Goal: Task Accomplishment & Management: Complete application form

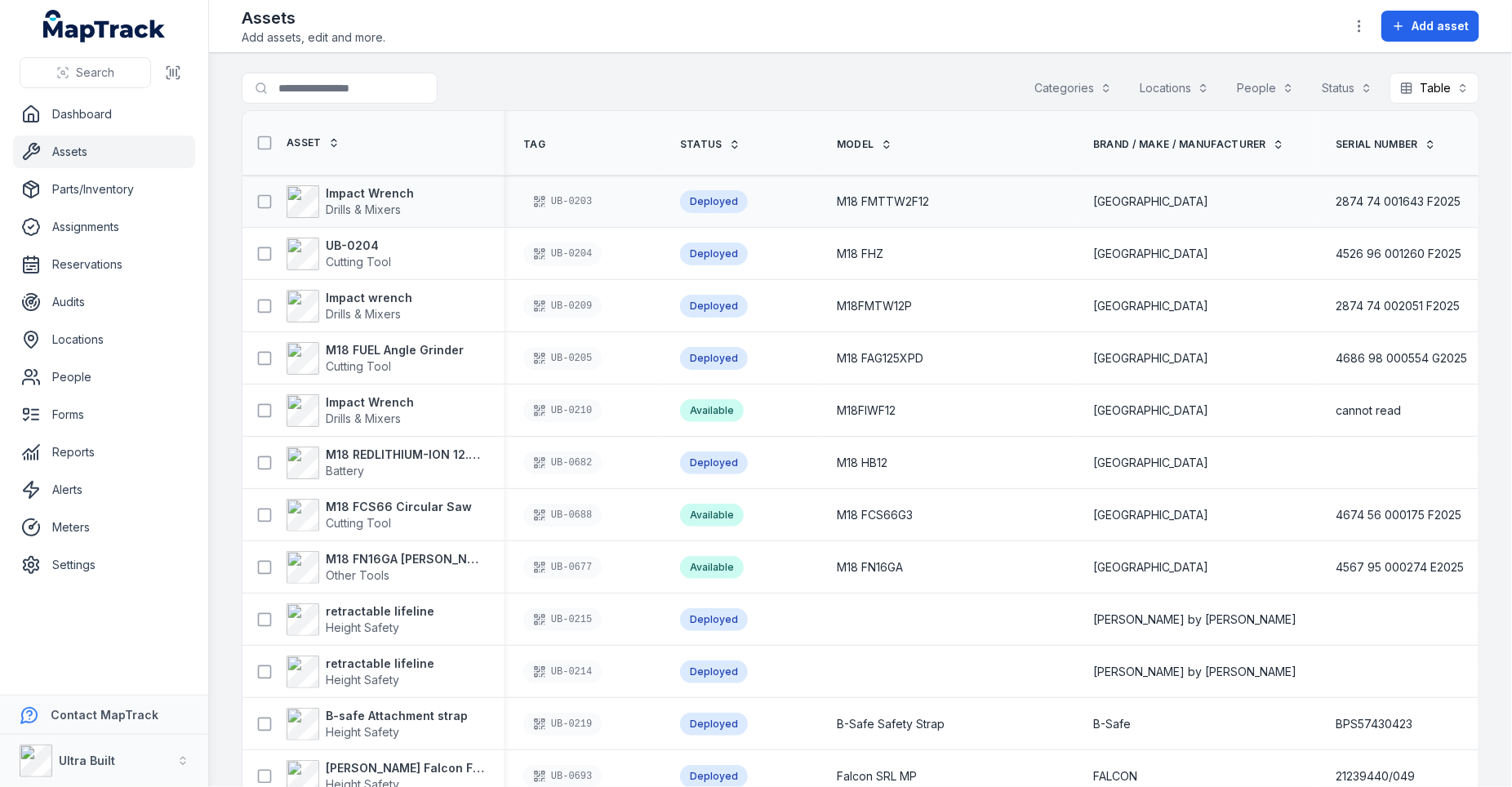
click at [843, 201] on span "M18 FMTTW2F12" at bounding box center [883, 201] width 93 height 17
click at [876, 201] on span "M18 FMTTW2F12" at bounding box center [883, 201] width 93 height 17
click at [831, 210] on div "M18 FMTTW2F12" at bounding box center [945, 202] width 257 height 29
click at [388, 90] on input "Search for assets" at bounding box center [373, 88] width 261 height 31
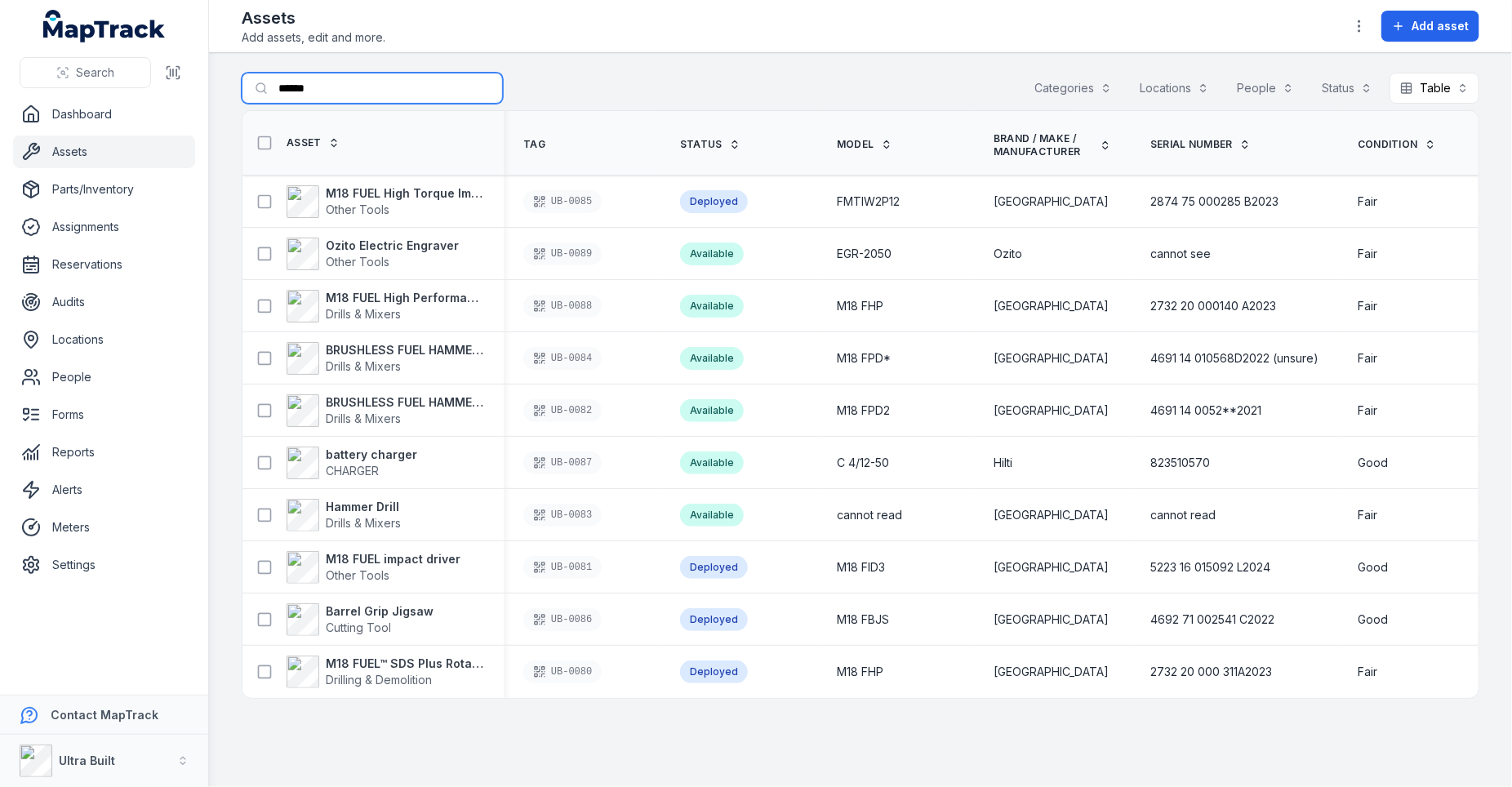
click at [298, 89] on input "******" at bounding box center [373, 88] width 261 height 31
click at [305, 89] on input "******" at bounding box center [373, 88] width 261 height 31
click at [317, 88] on input "*******" at bounding box center [373, 88] width 261 height 31
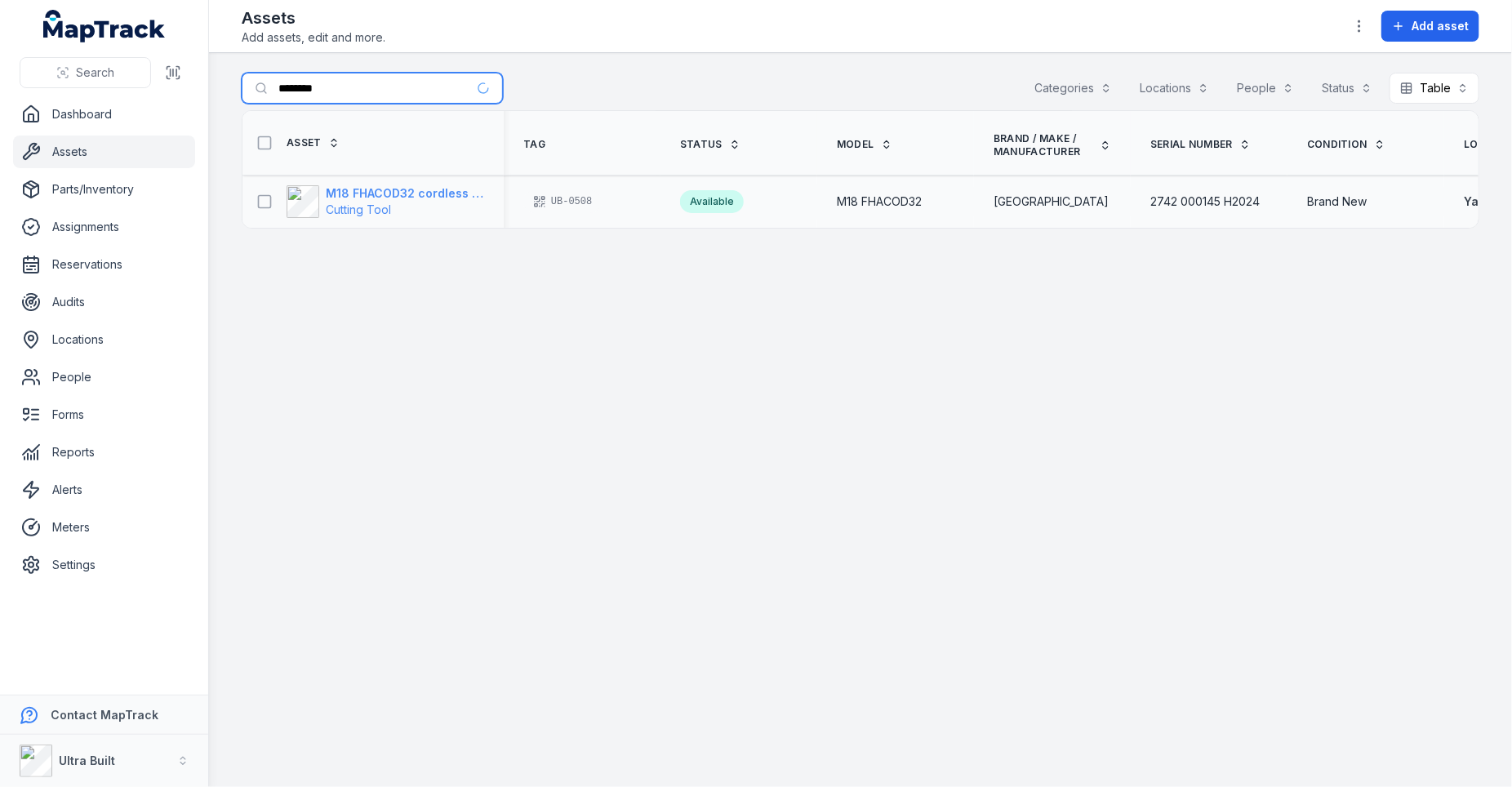
type input "********"
click at [409, 207] on span "Cutting Tool" at bounding box center [405, 210] width 158 height 17
drag, startPoint x: 320, startPoint y: 91, endPoint x: 418, endPoint y: 98, distance: 98.2
click at [320, 91] on input "*******" at bounding box center [373, 88] width 261 height 31
type input "*******"
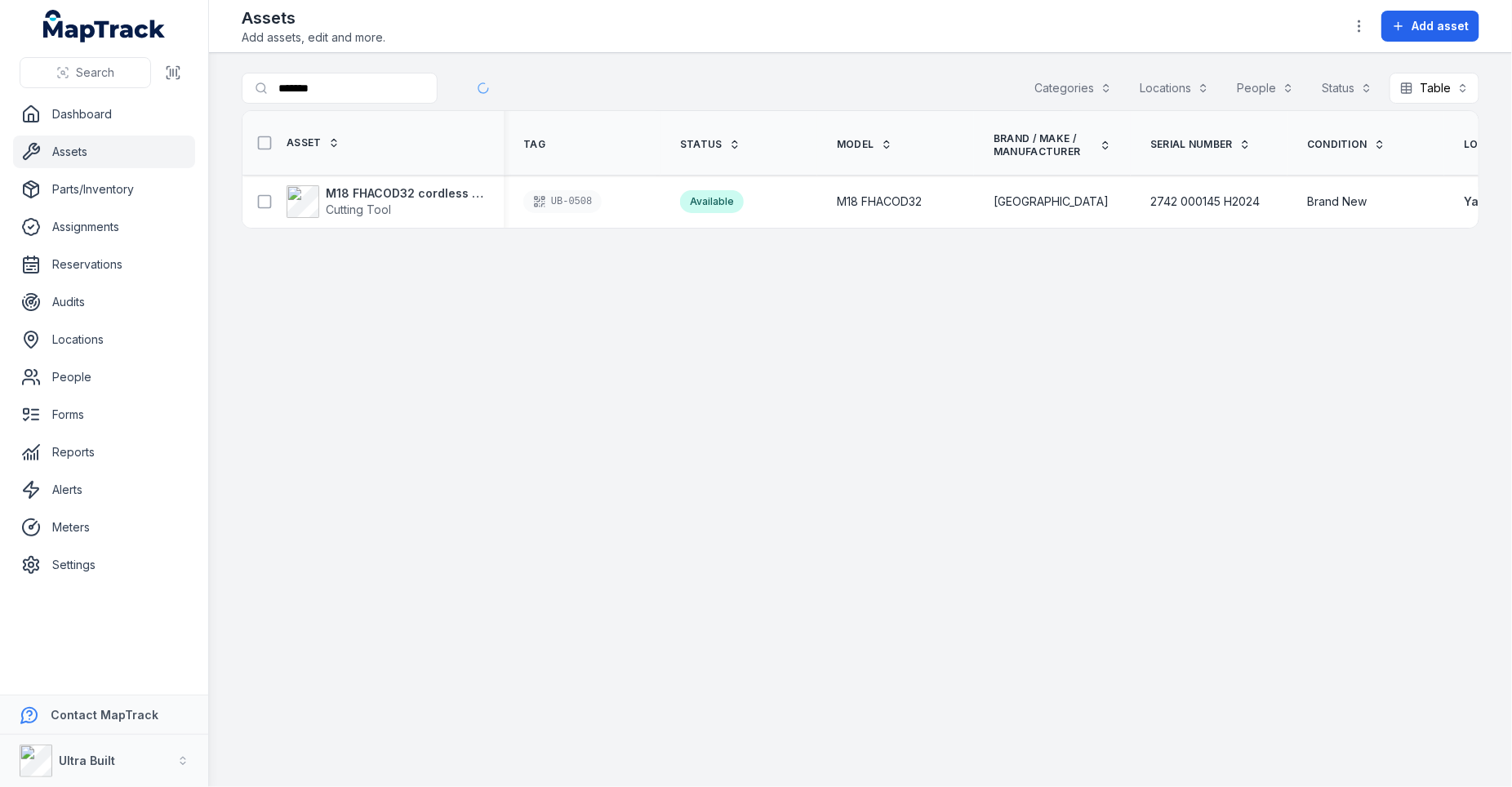
click at [661, 78] on div "Search for assets ******* Categories Locations People Status Table *****" at bounding box center [860, 91] width 1238 height 37
click at [429, 208] on span "Drills & Mixers" at bounding box center [405, 210] width 158 height 17
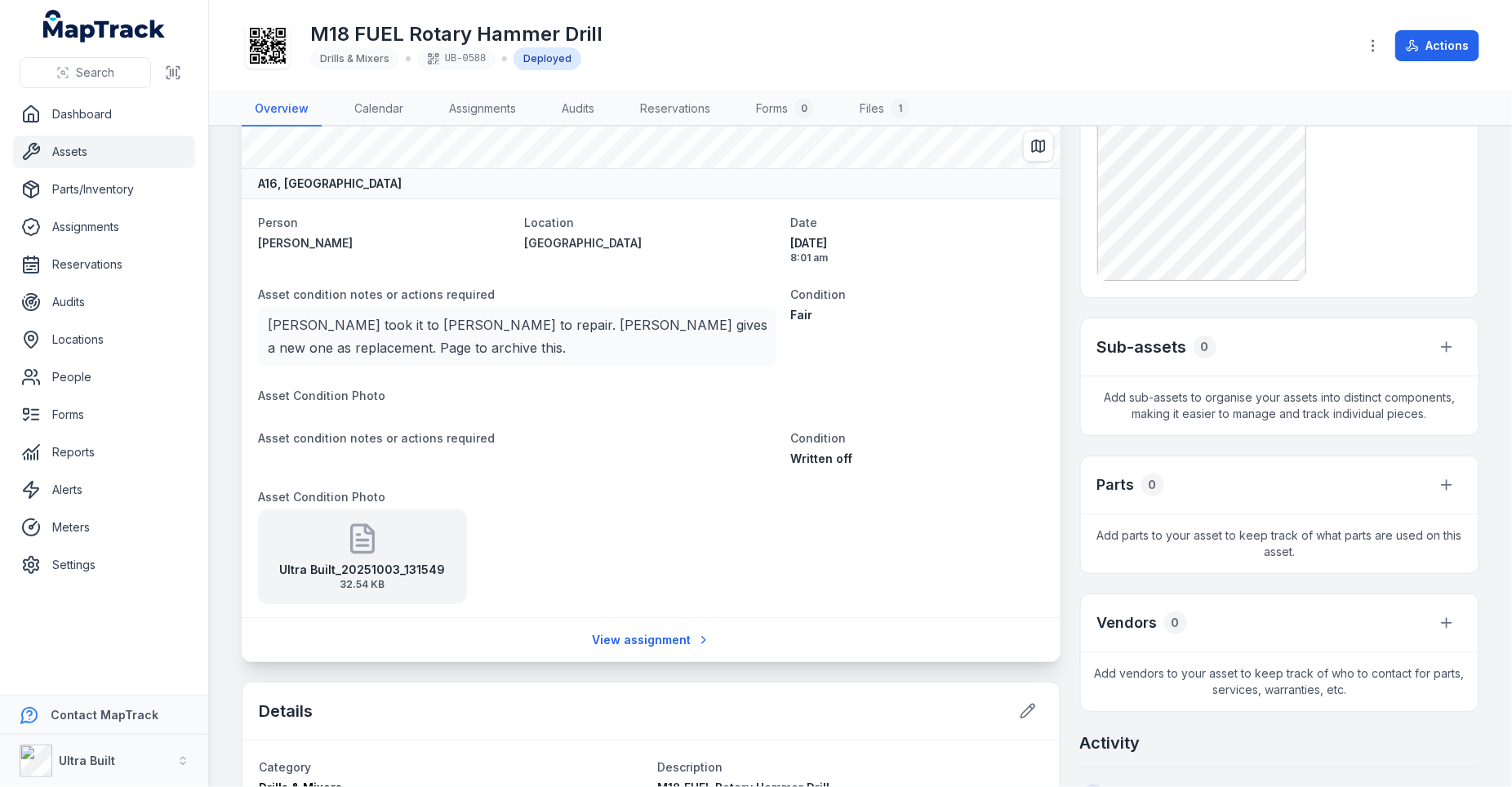
scroll to position [105, 0]
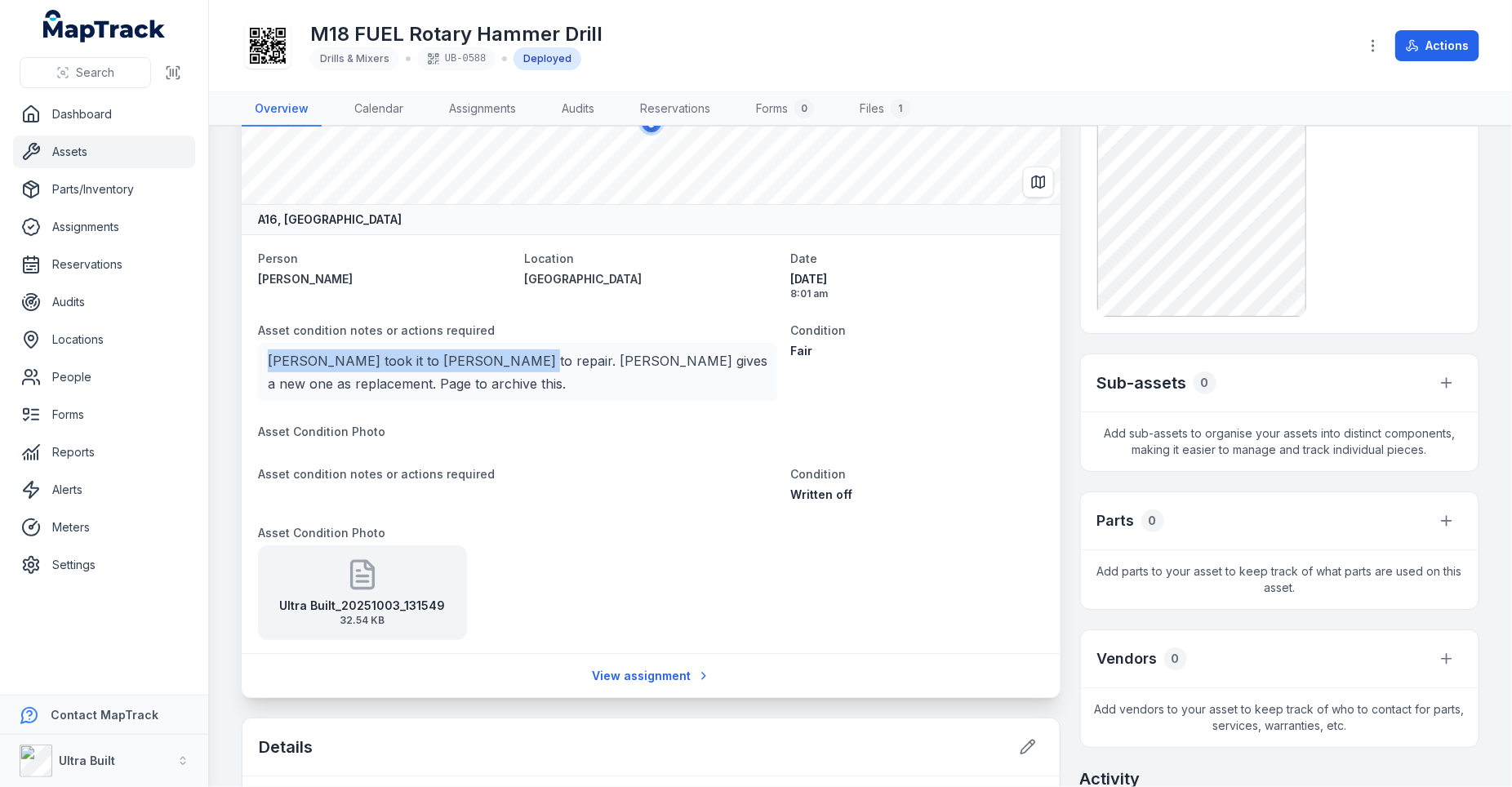
drag, startPoint x: 497, startPoint y: 368, endPoint x: 257, endPoint y: 365, distance: 240.0
click at [257, 365] on div "Person Joseph Zampaglione Location Osmond Site shed Date 17/07/2025 8:01 am Ass…" at bounding box center [651, 443] width 818 height 418
click at [273, 357] on p "[PERSON_NAME] took it to [PERSON_NAME] to repair. [PERSON_NAME] gives a new one…" at bounding box center [517, 372] width 499 height 46
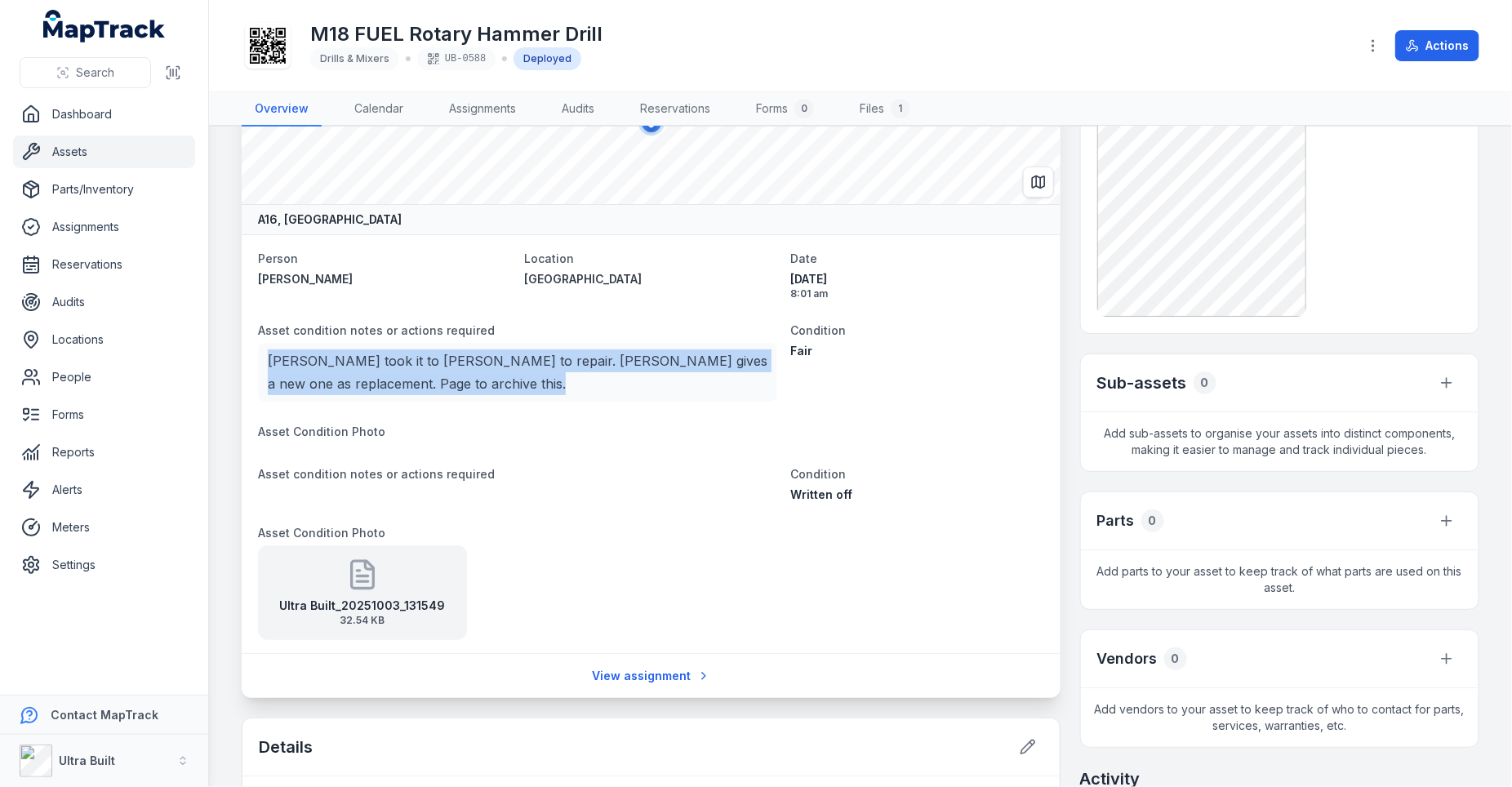
click at [273, 357] on p "[PERSON_NAME] took it to [PERSON_NAME] to repair. [PERSON_NAME] gives a new one…" at bounding box center [517, 372] width 499 height 46
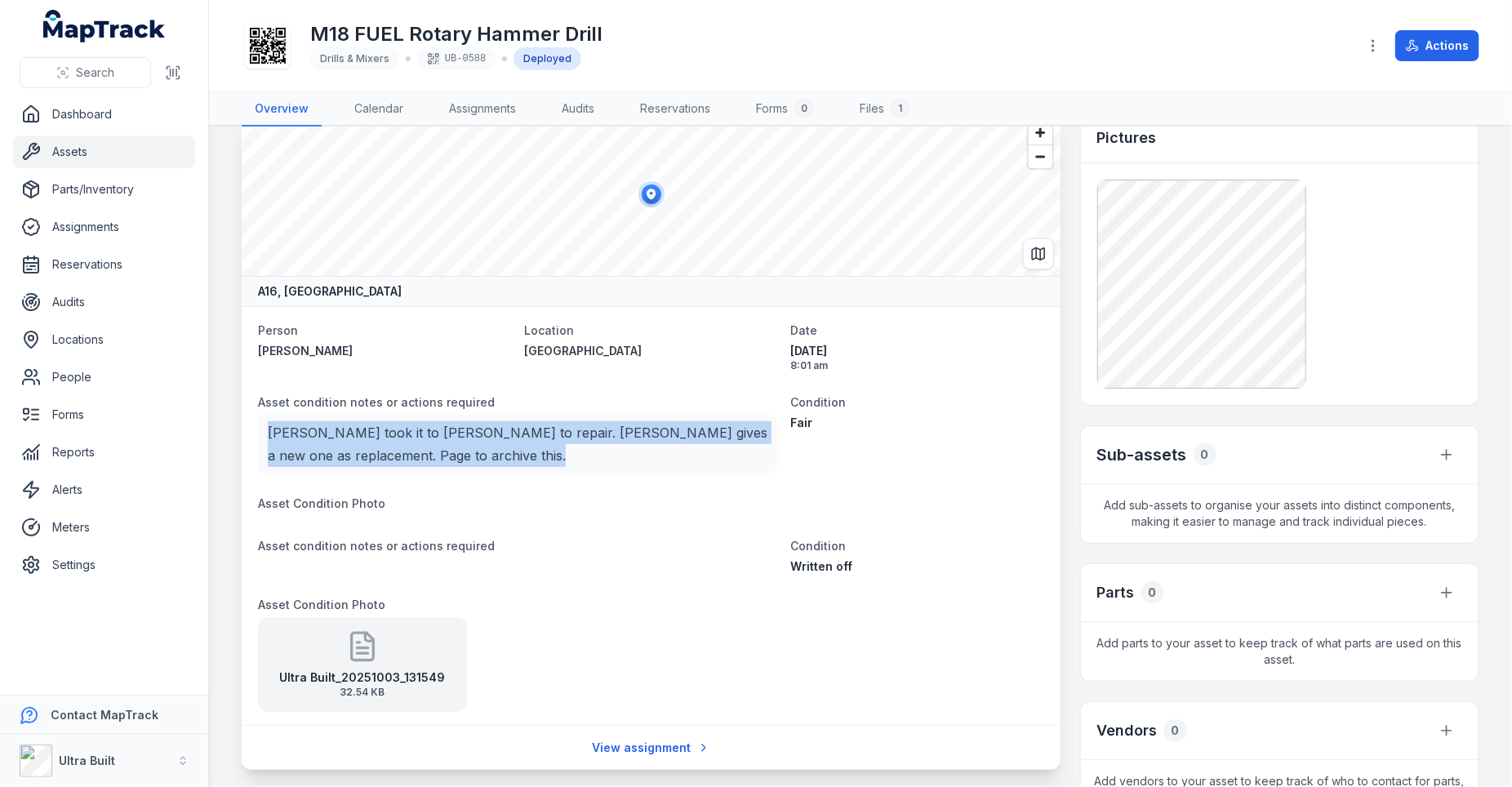
scroll to position [35, 0]
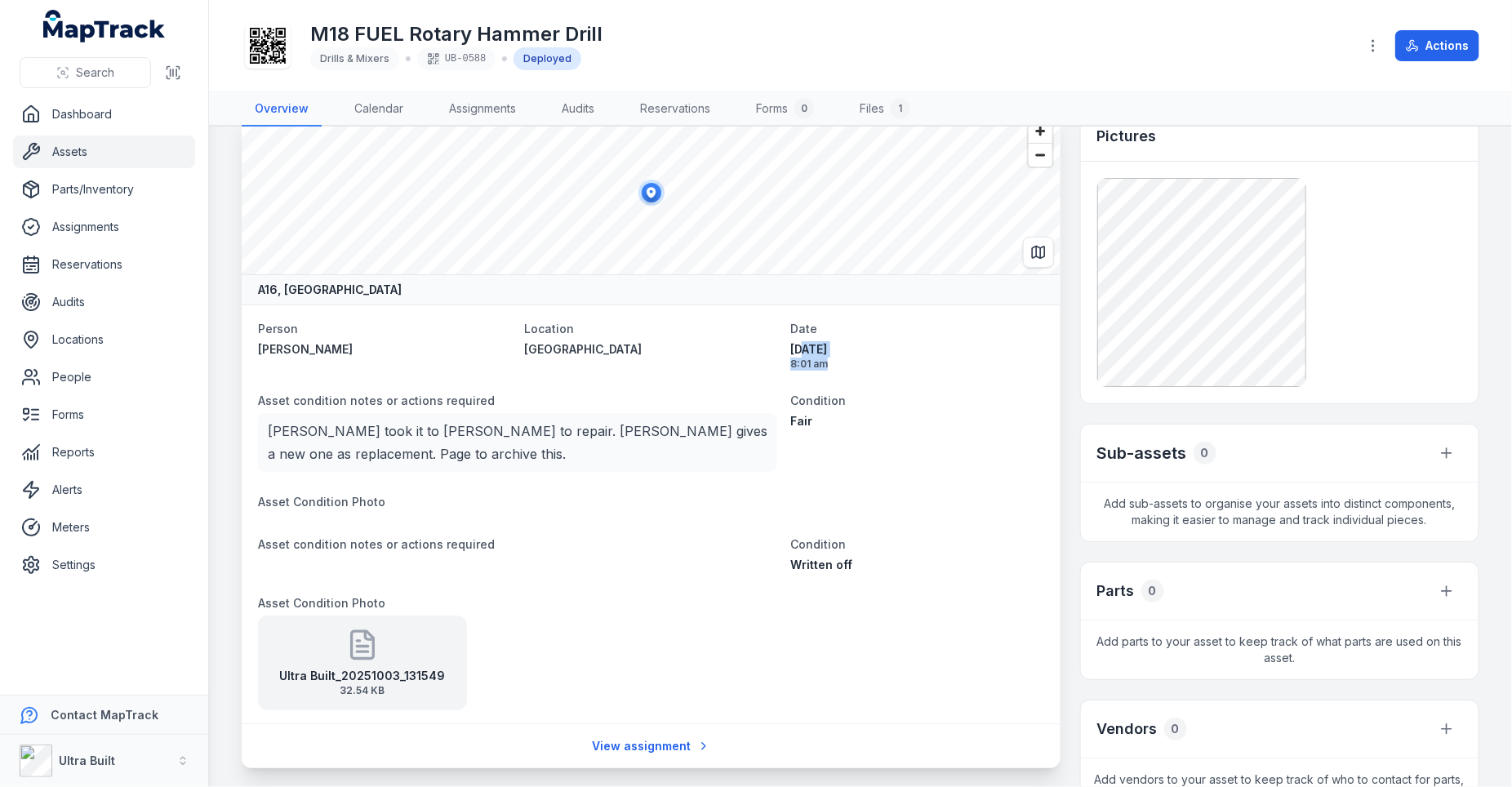
drag, startPoint x: 895, startPoint y: 357, endPoint x: 803, endPoint y: 347, distance: 92.5
click at [803, 347] on time "17/07/2025 8:01 am" at bounding box center [916, 356] width 253 height 29
click at [735, 361] on div "Location Osmond Site shed" at bounding box center [650, 344] width 253 height 53
drag, startPoint x: 863, startPoint y: 343, endPoint x: 788, endPoint y: 346, distance: 75.1
click at [788, 346] on dl "Person Joseph Zampaglione Location Osmond Site shed Date 17/07/2025 8:01 am Ass…" at bounding box center [651, 514] width 786 height 392
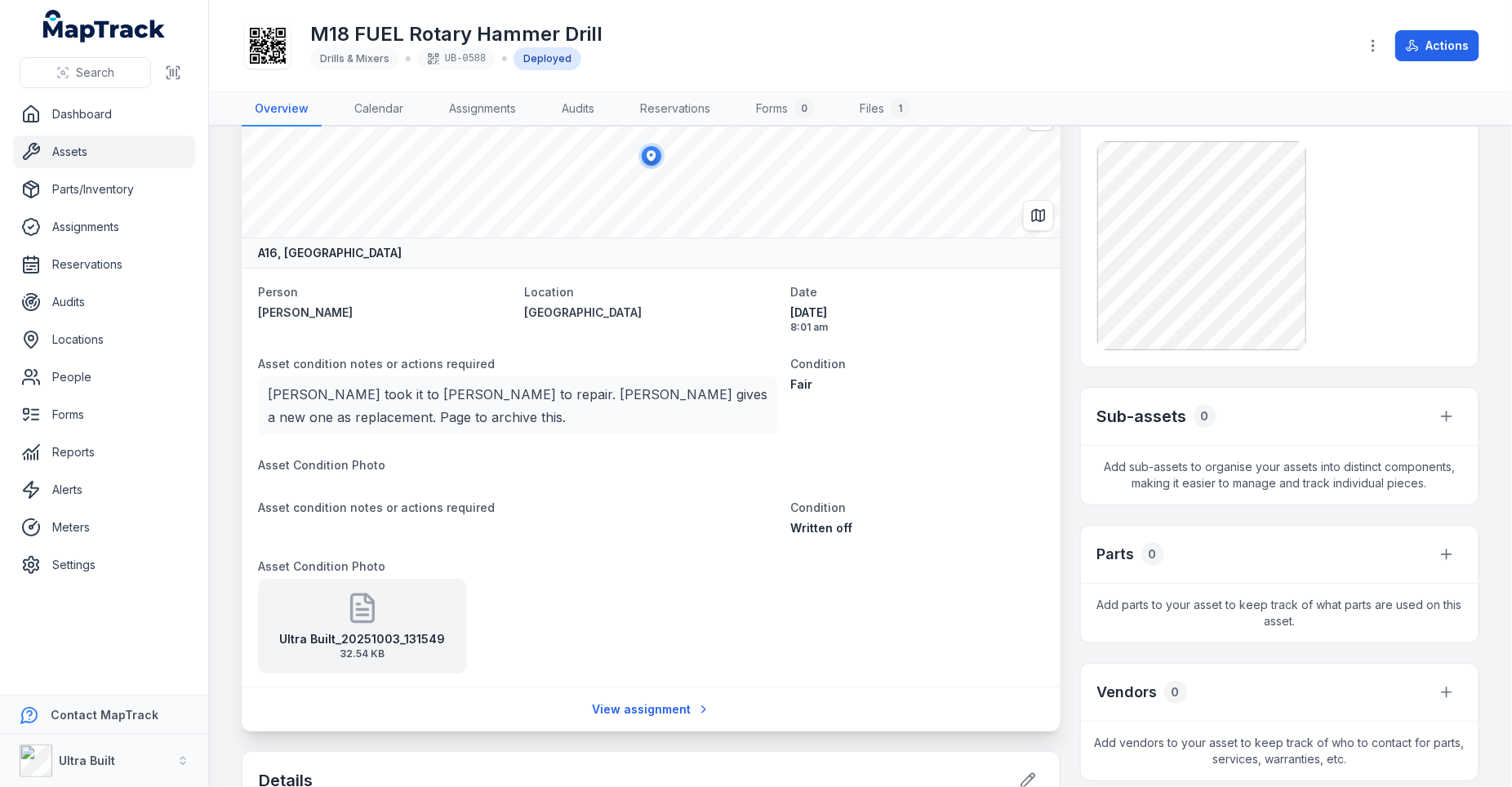
scroll to position [193, 0]
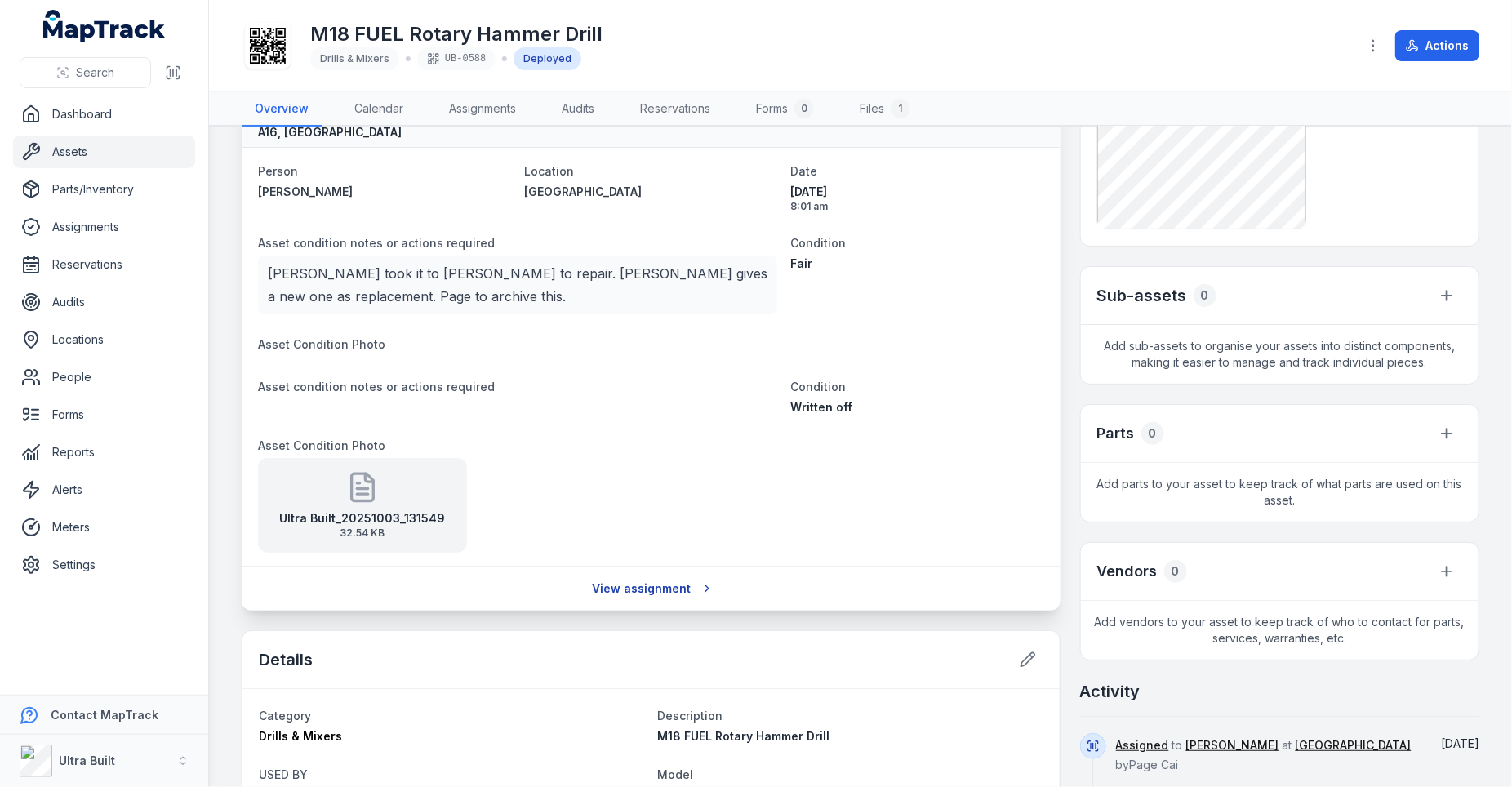
click at [648, 584] on link "View assignment" at bounding box center [651, 588] width 139 height 31
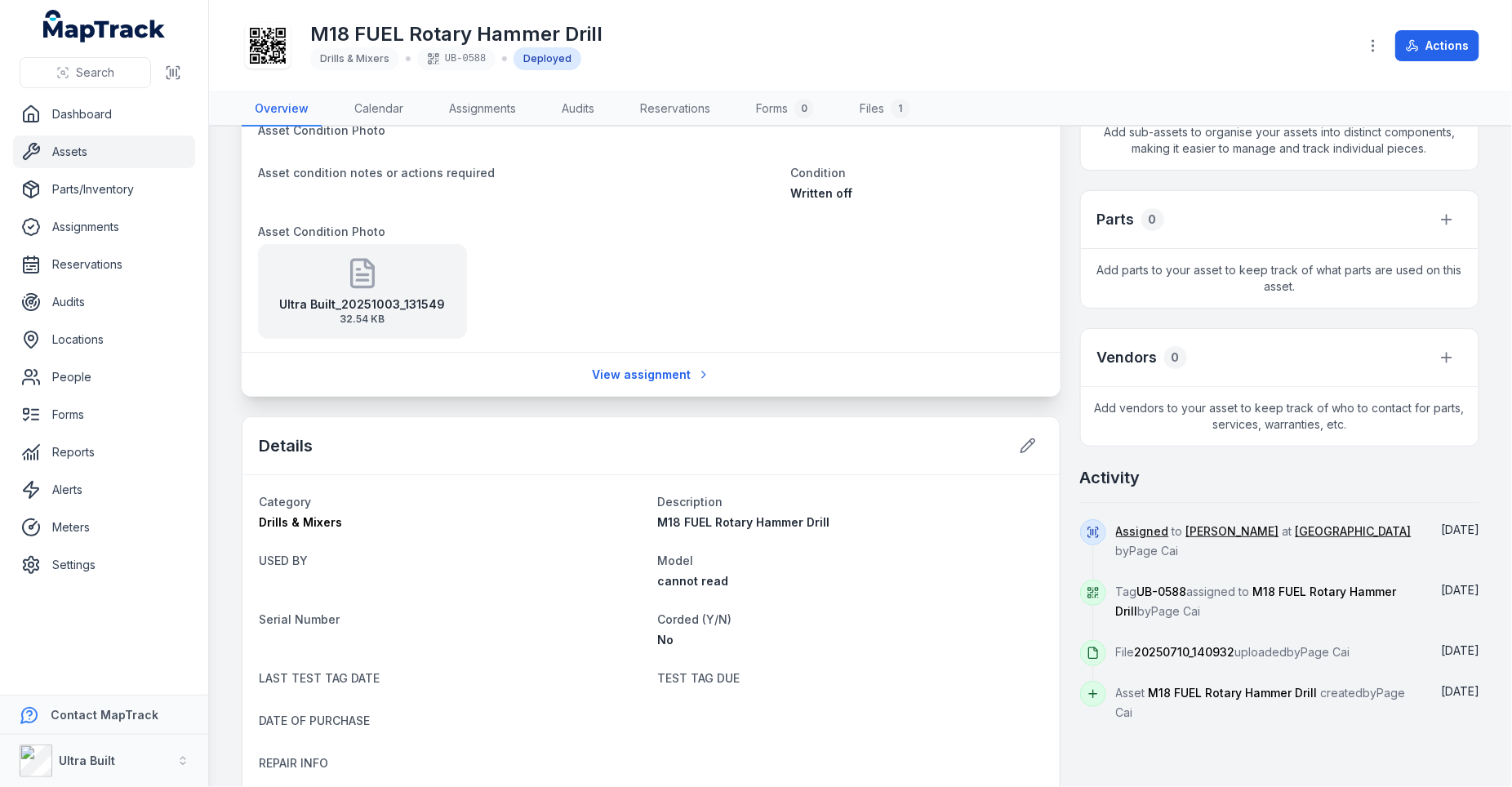
scroll to position [491, 0]
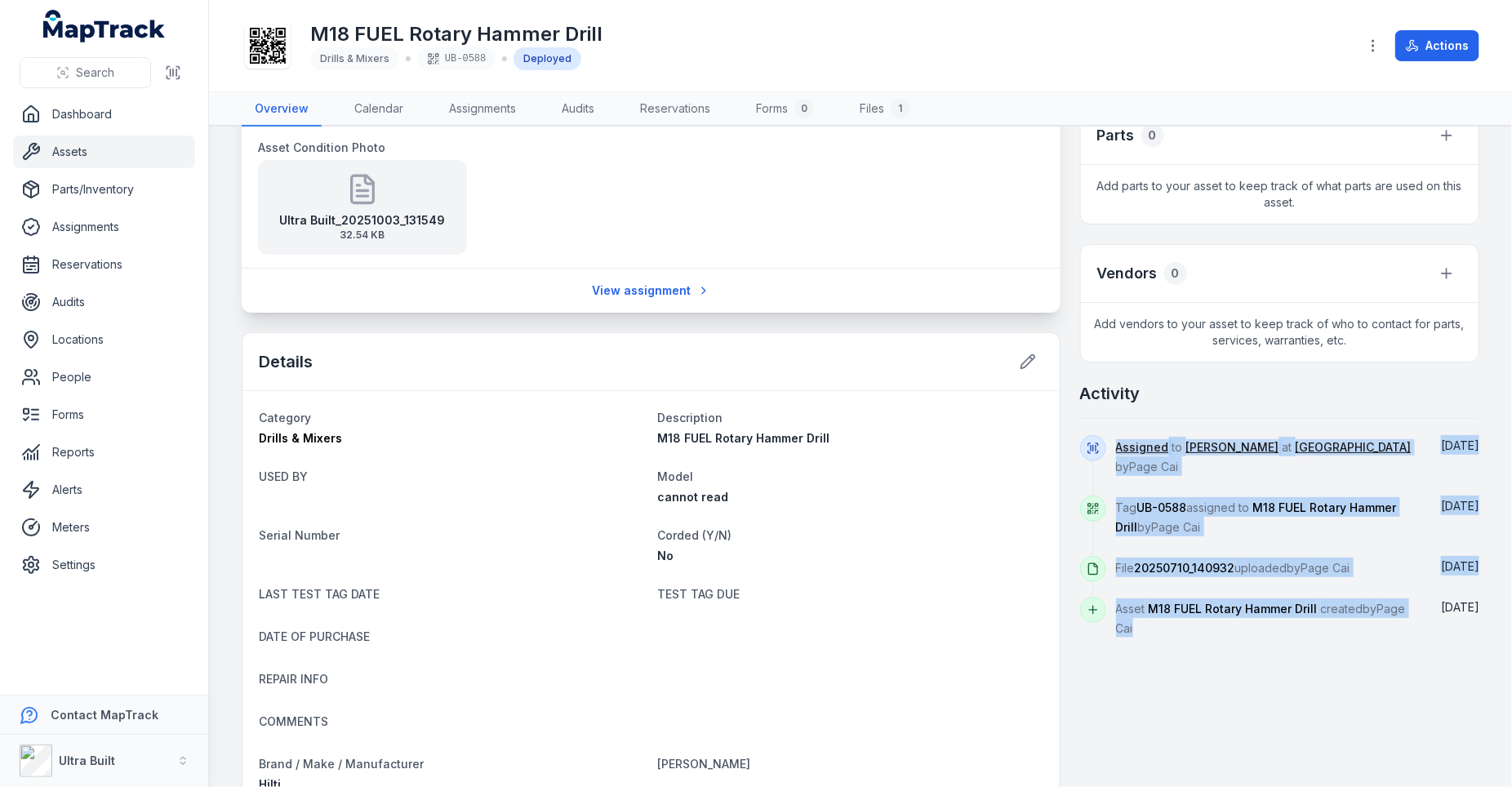
drag, startPoint x: 1228, startPoint y: 625, endPoint x: 1088, endPoint y: 430, distance: 240.1
click at [1089, 435] on div "Assigned to Joseph Zampaglione at Osmond Site shed by Page Cai July 17 Tag UB-0…" at bounding box center [1279, 536] width 399 height 203
click at [1457, 443] on span "[DATE]" at bounding box center [1459, 445] width 38 height 14
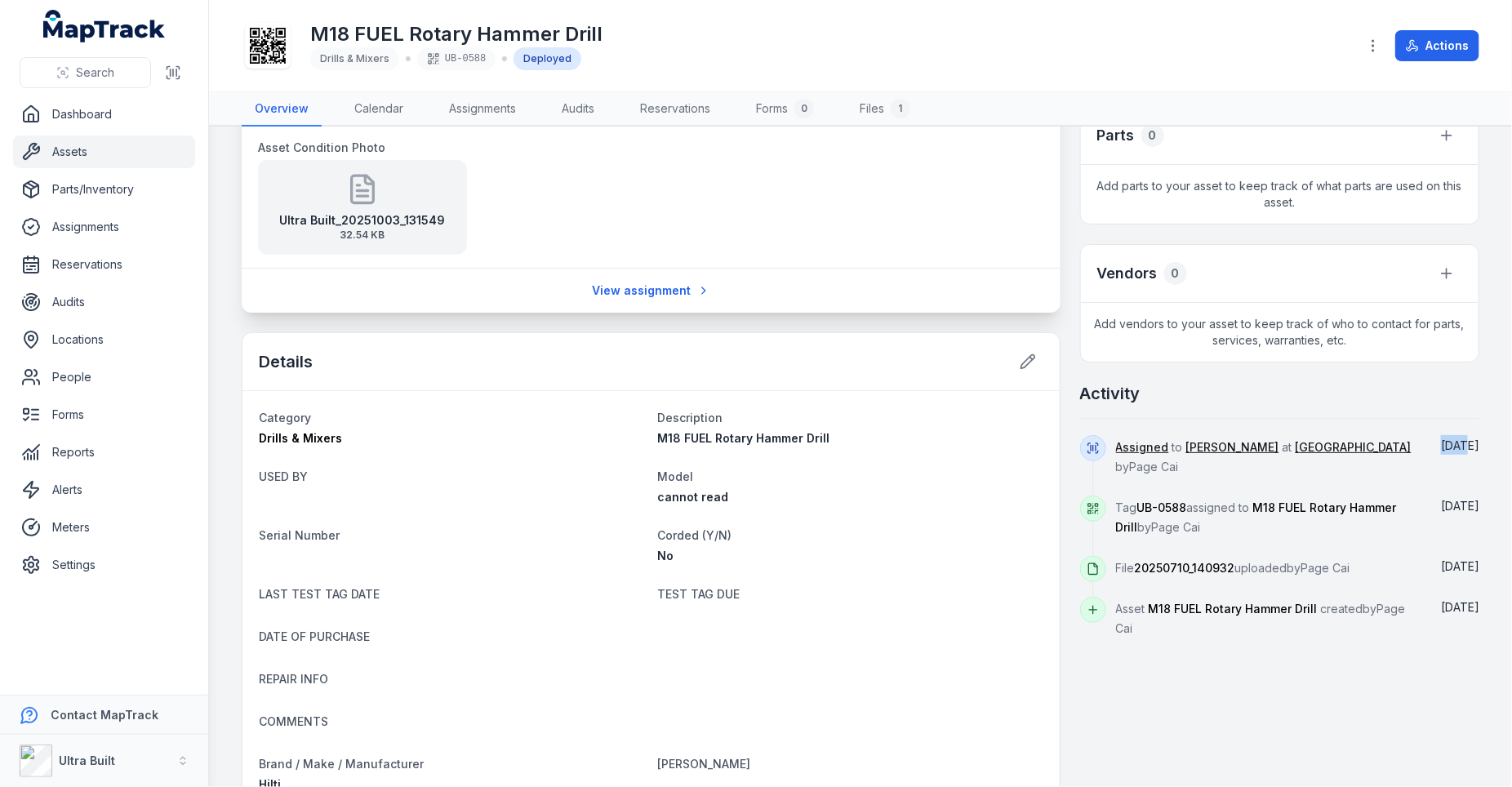
click at [1457, 443] on span "[DATE]" at bounding box center [1459, 445] width 38 height 14
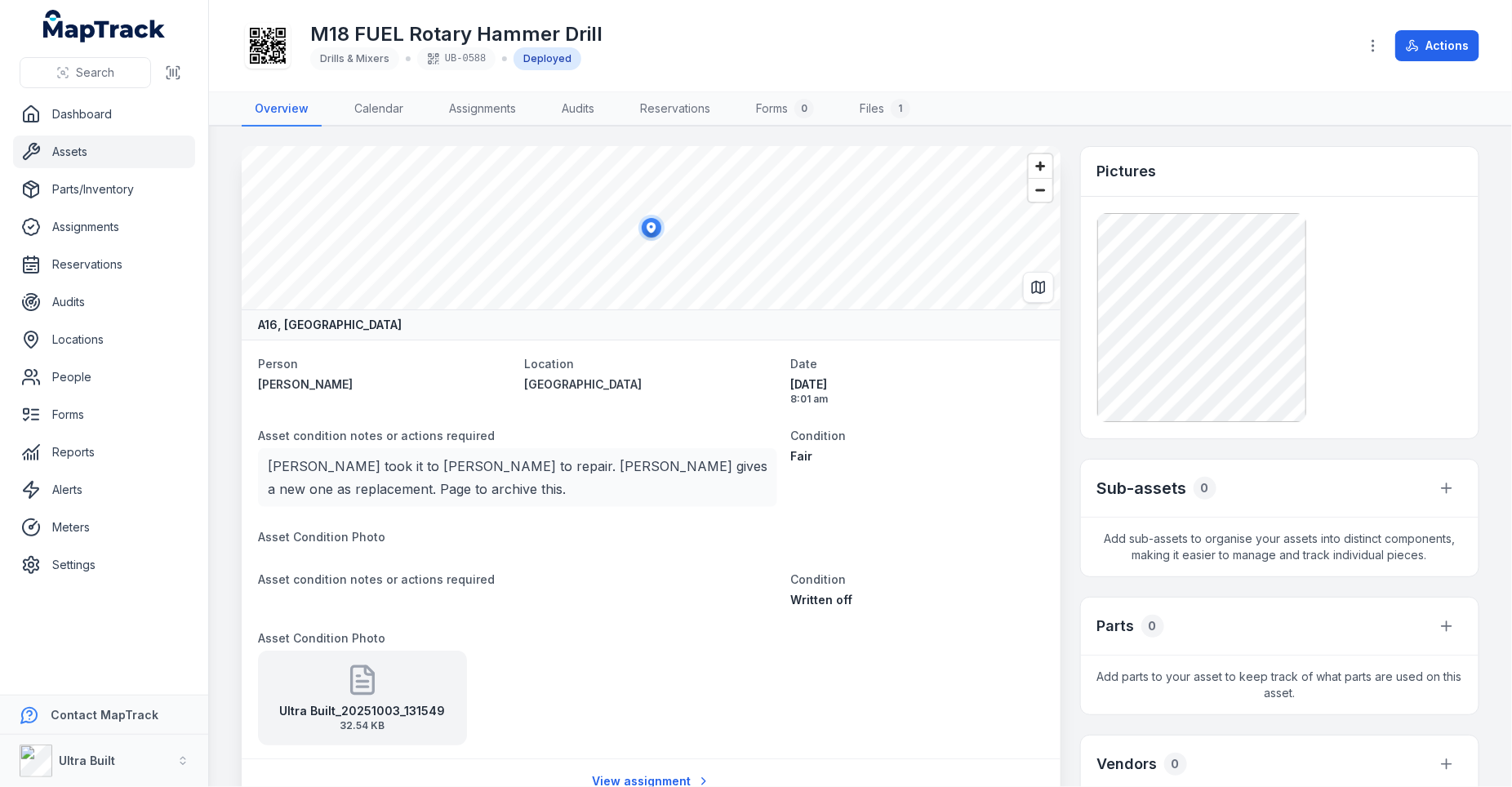
scroll to position [71, 0]
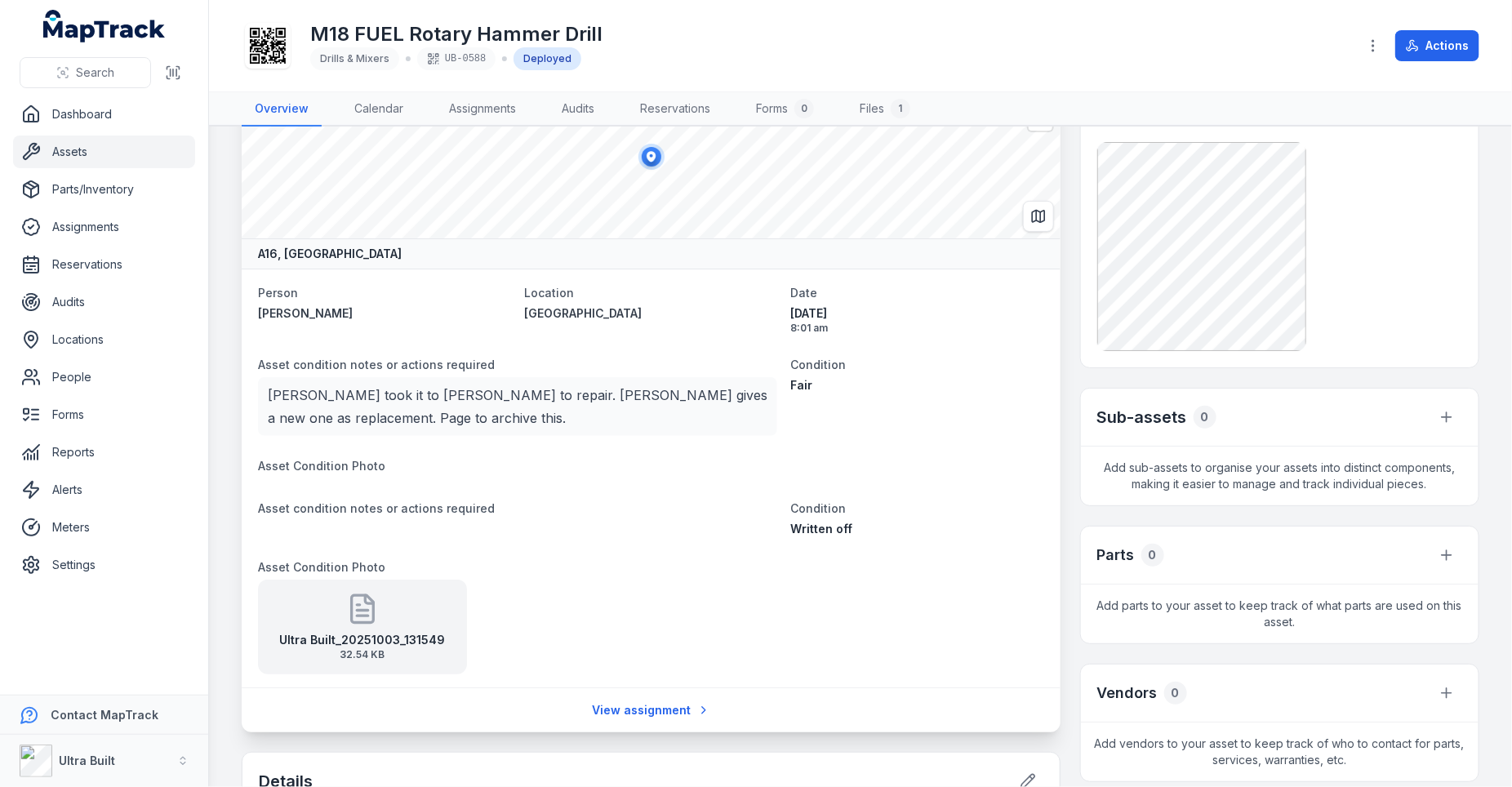
drag, startPoint x: 874, startPoint y: 316, endPoint x: 785, endPoint y: 316, distance: 89.0
click at [785, 316] on dl "Person Joseph Zampaglione Location Osmond Site shed Date 17/07/2025 8:01 am Ass…" at bounding box center [651, 479] width 786 height 392
click at [832, 511] on span "Condition" at bounding box center [817, 508] width 56 height 14
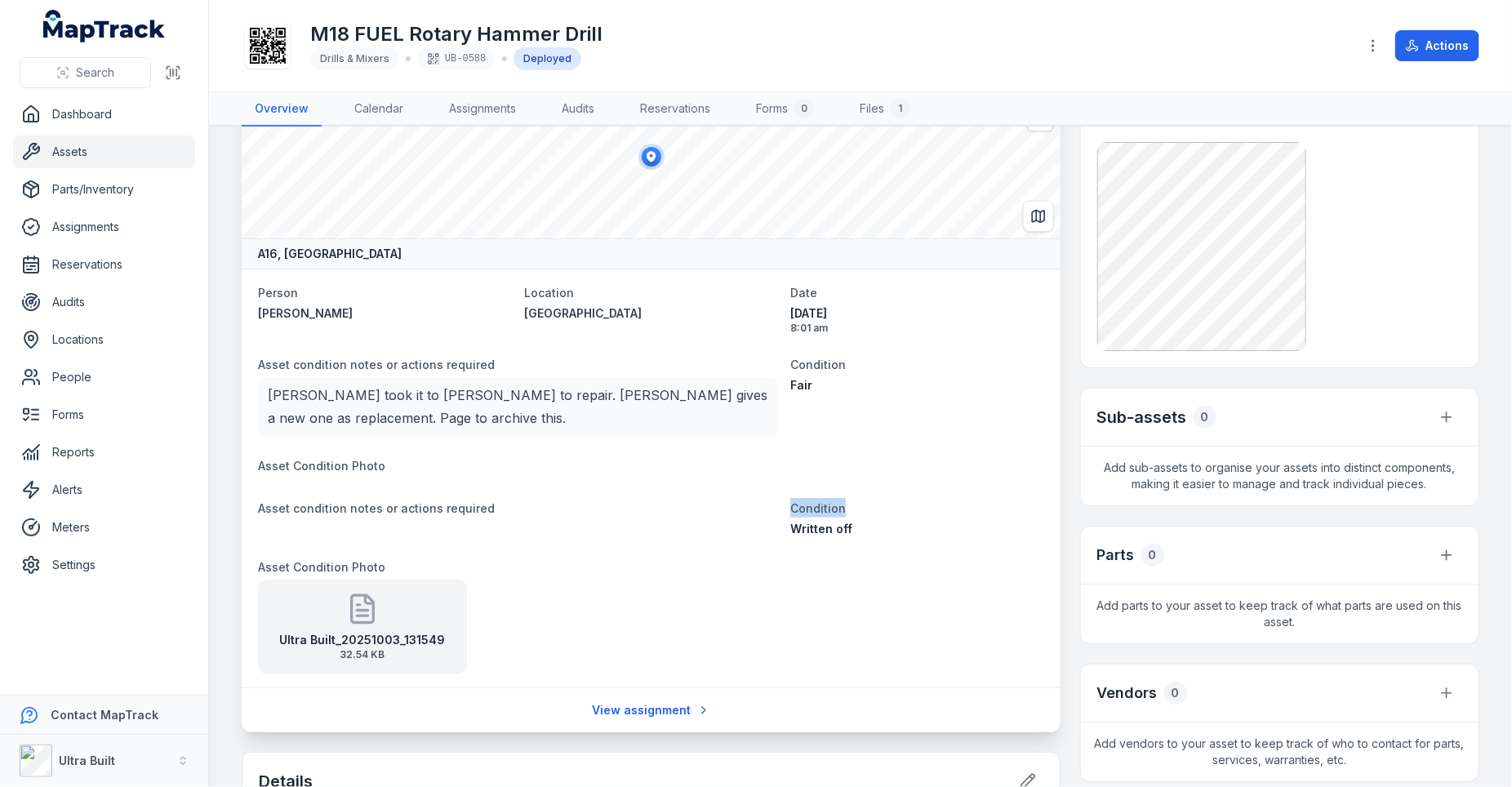
click at [898, 476] on dl "Person Joseph Zampaglione Location Osmond Site shed Date 17/07/2025 8:01 am Ass…" at bounding box center [651, 479] width 786 height 392
drag, startPoint x: 856, startPoint y: 517, endPoint x: 748, endPoint y: 518, distance: 108.0
click at [747, 518] on dl "Person Joseph Zampaglione Location Osmond Site shed Date 17/07/2025 8:01 am Ass…" at bounding box center [651, 479] width 786 height 392
drag, startPoint x: 896, startPoint y: 527, endPoint x: 788, endPoint y: 509, distance: 109.5
click at [788, 509] on dl "Person Joseph Zampaglione Location Osmond Site shed Date 17/07/2025 8:01 am Ass…" at bounding box center [651, 479] width 786 height 392
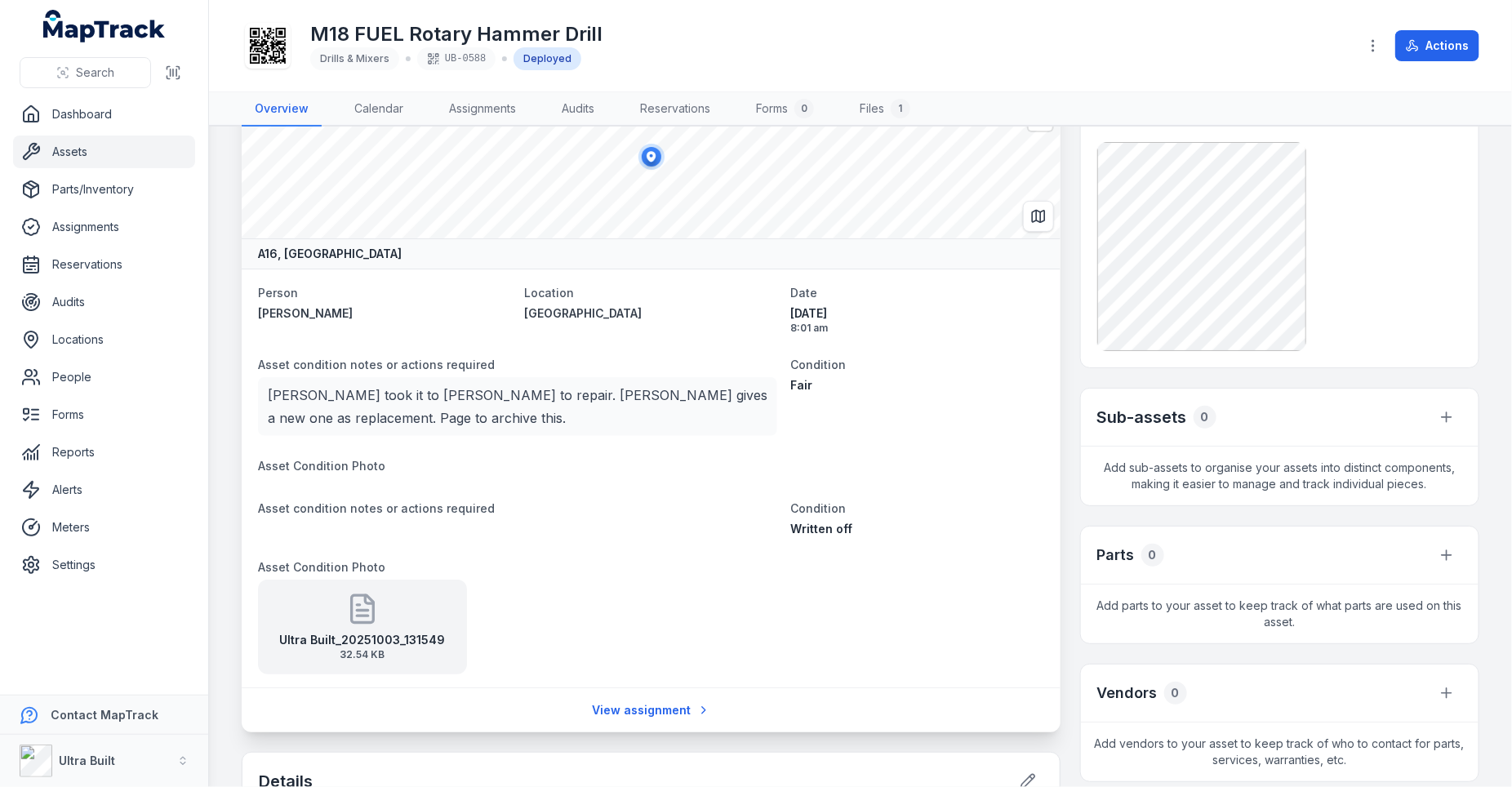
click at [812, 369] on span "Condition" at bounding box center [817, 365] width 56 height 14
click at [849, 503] on dt "Condition" at bounding box center [916, 507] width 253 height 20
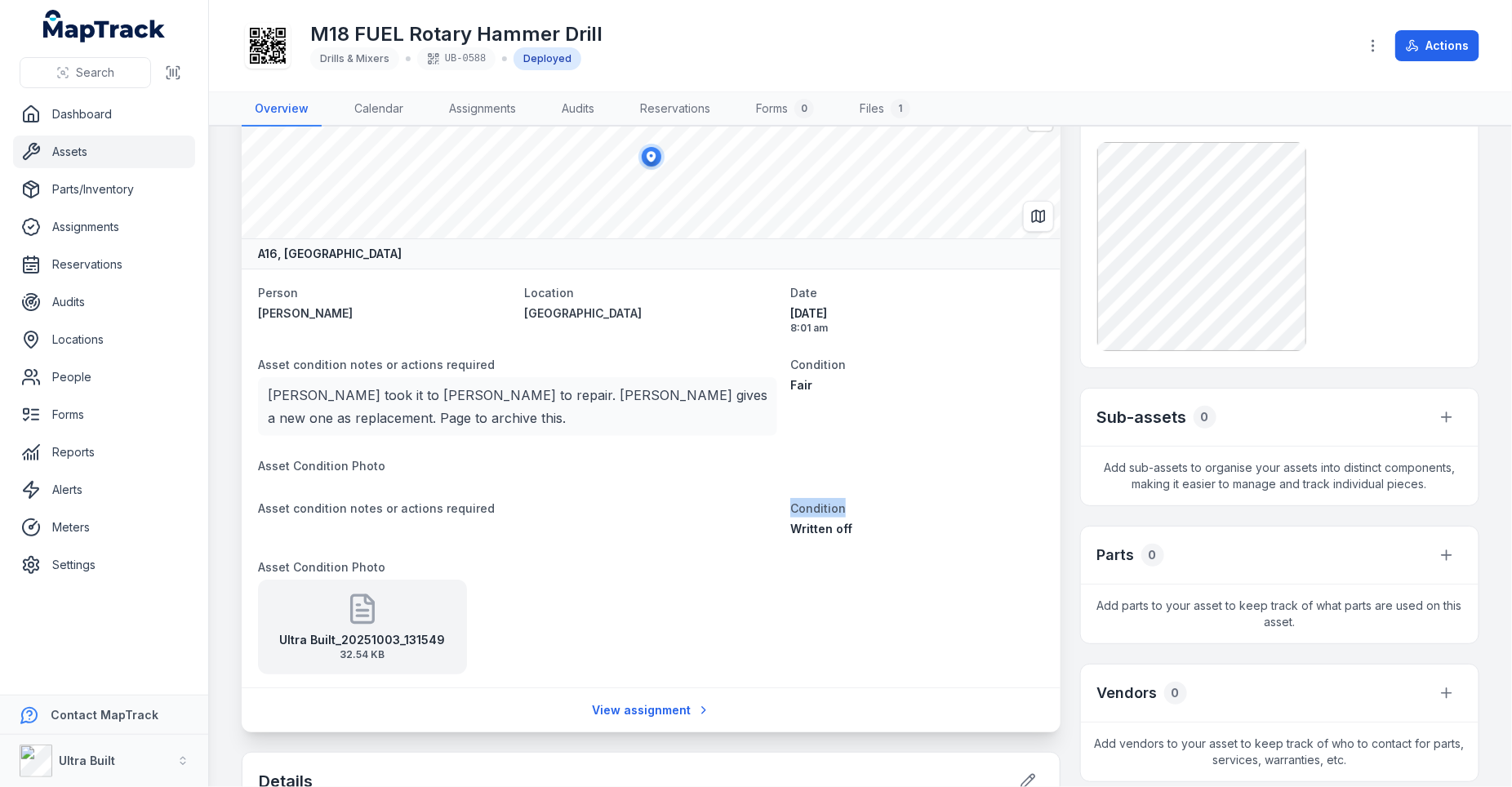
click at [849, 503] on dt "Condition" at bounding box center [916, 507] width 253 height 20
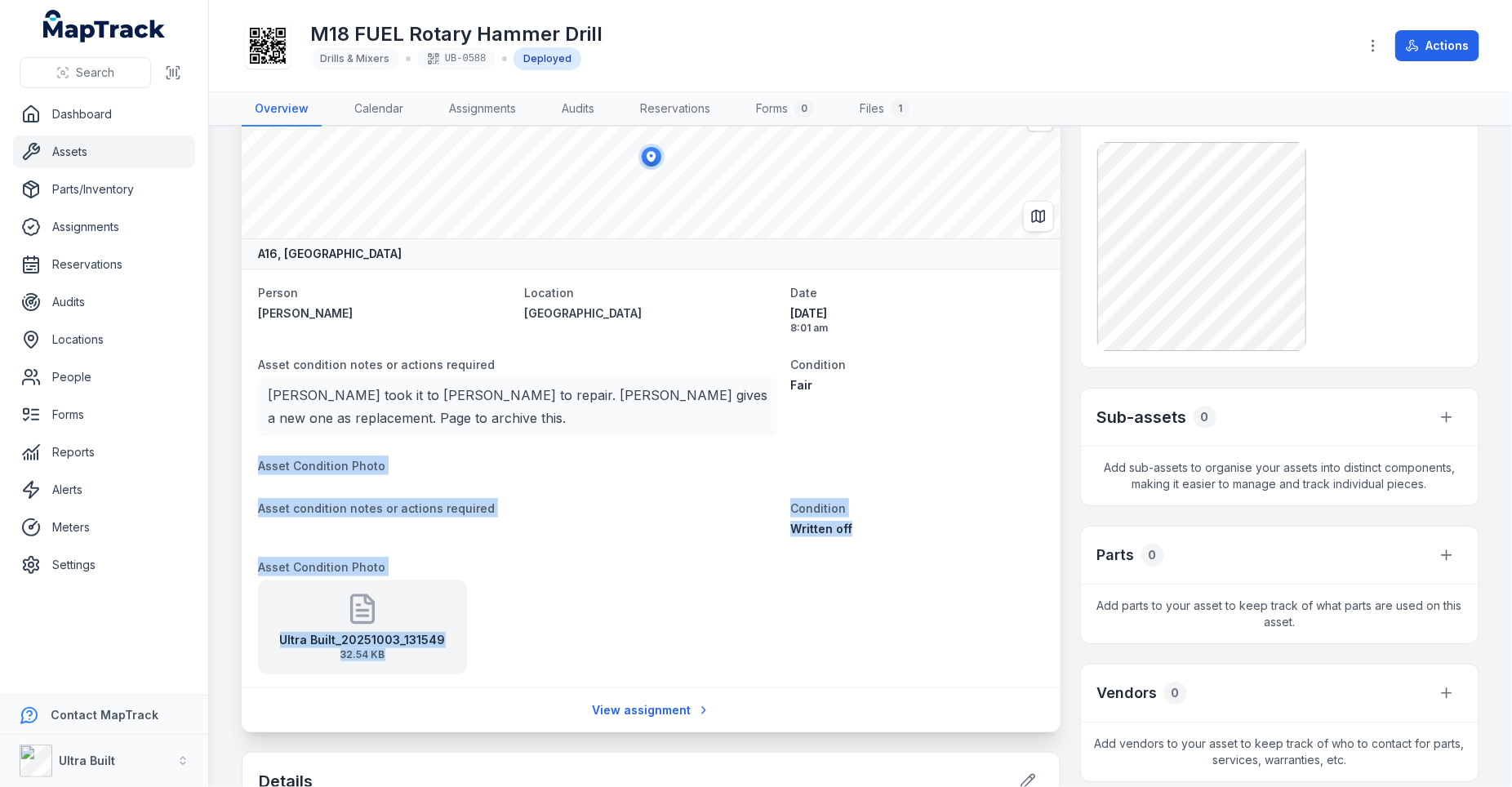
drag, startPoint x: 259, startPoint y: 460, endPoint x: 690, endPoint y: 655, distance: 473.1
click at [690, 655] on dl "Person Joseph Zampaglione Location Osmond Site shed Date 17/07/2025 8:01 am Ass…" at bounding box center [651, 479] width 786 height 392
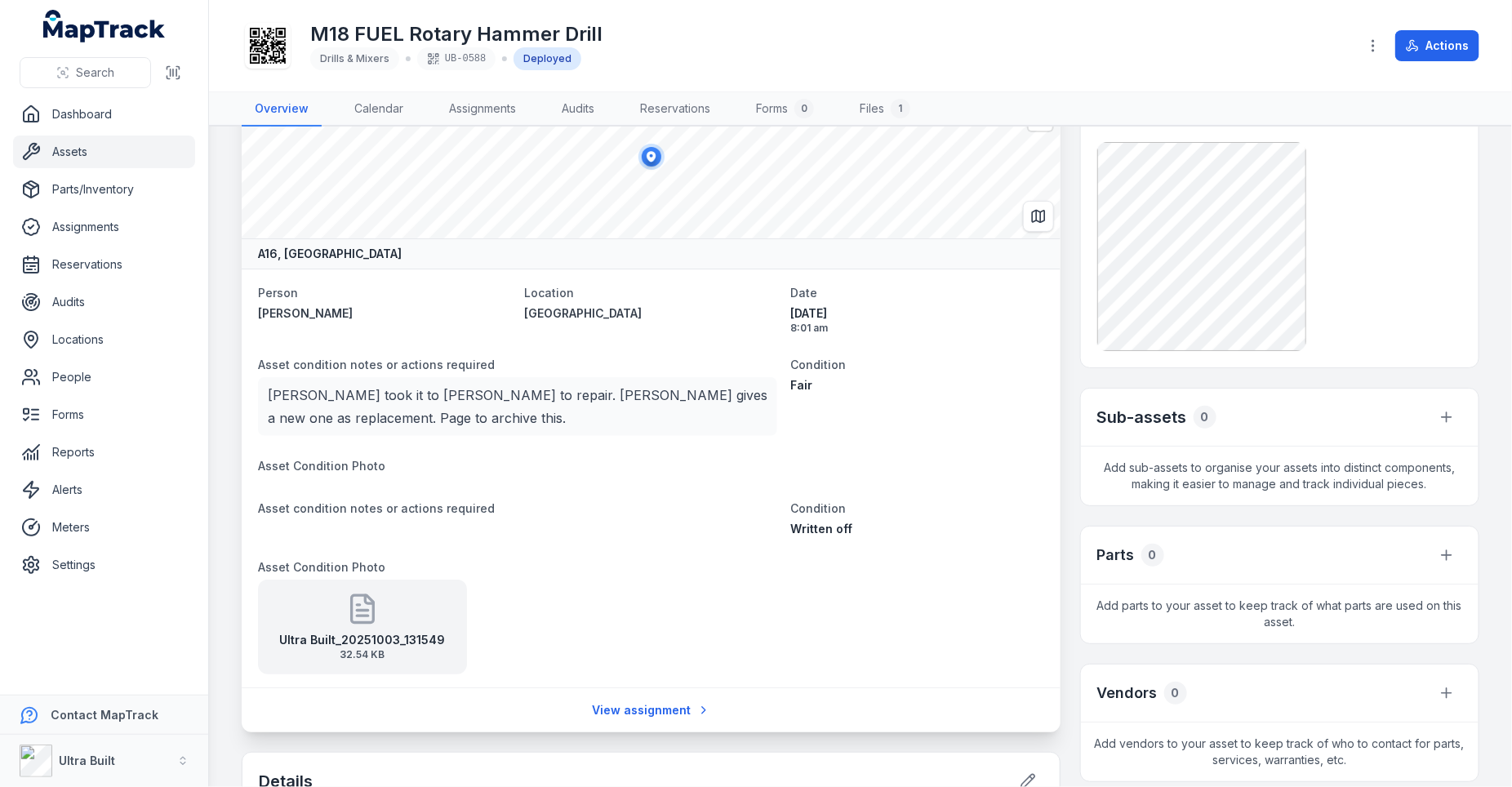
click at [256, 518] on div "Person Joseph Zampaglione Location Osmond Site shed Date 17/07/2025 8:01 am Ass…" at bounding box center [651, 477] width 818 height 418
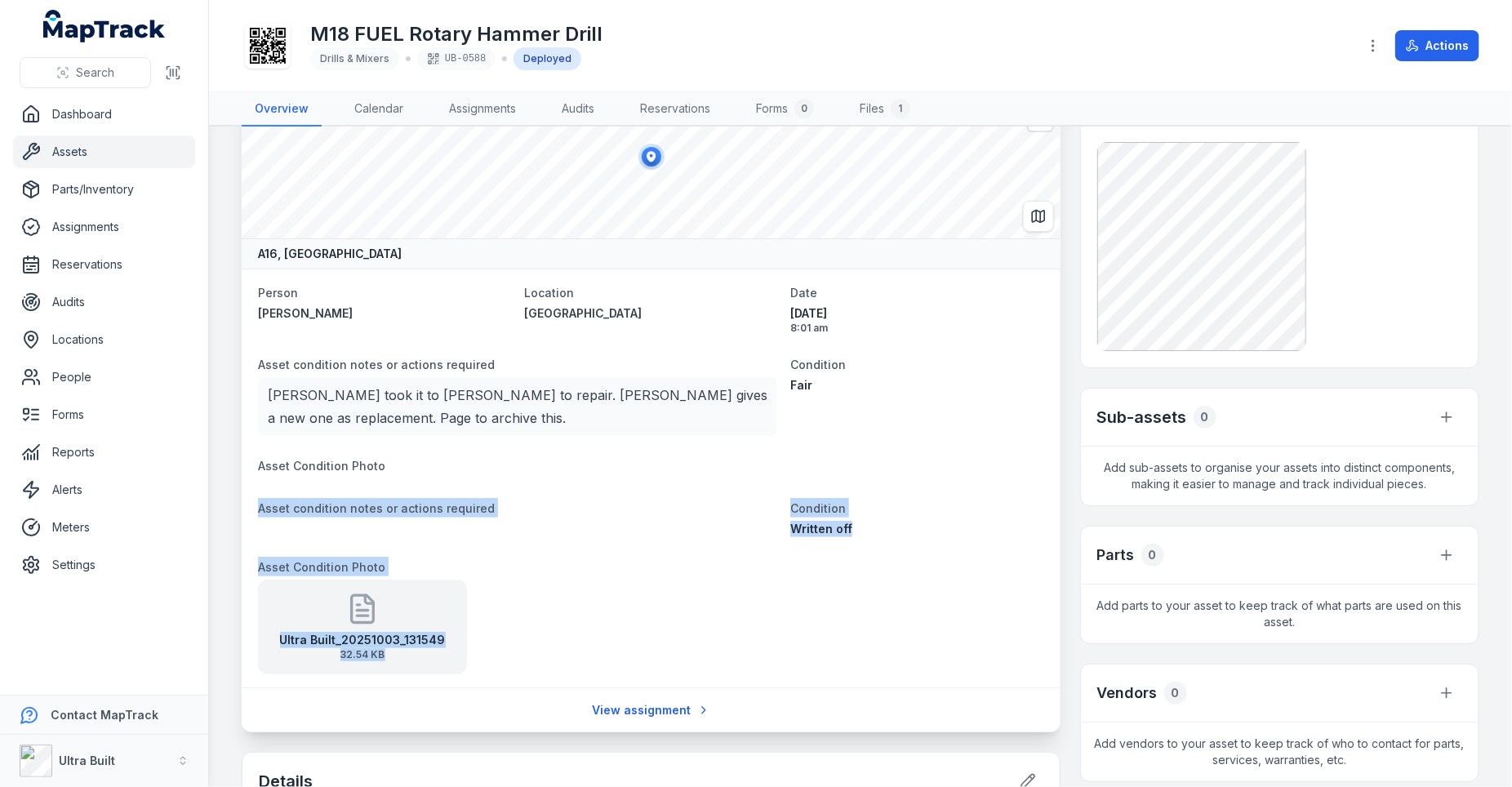
drag, startPoint x: 258, startPoint y: 504, endPoint x: 628, endPoint y: 643, distance: 395.2
click at [628, 646] on dl "Person Joseph Zampaglione Location Osmond Site shed Date 17/07/2025 8:01 am Ass…" at bounding box center [651, 479] width 786 height 392
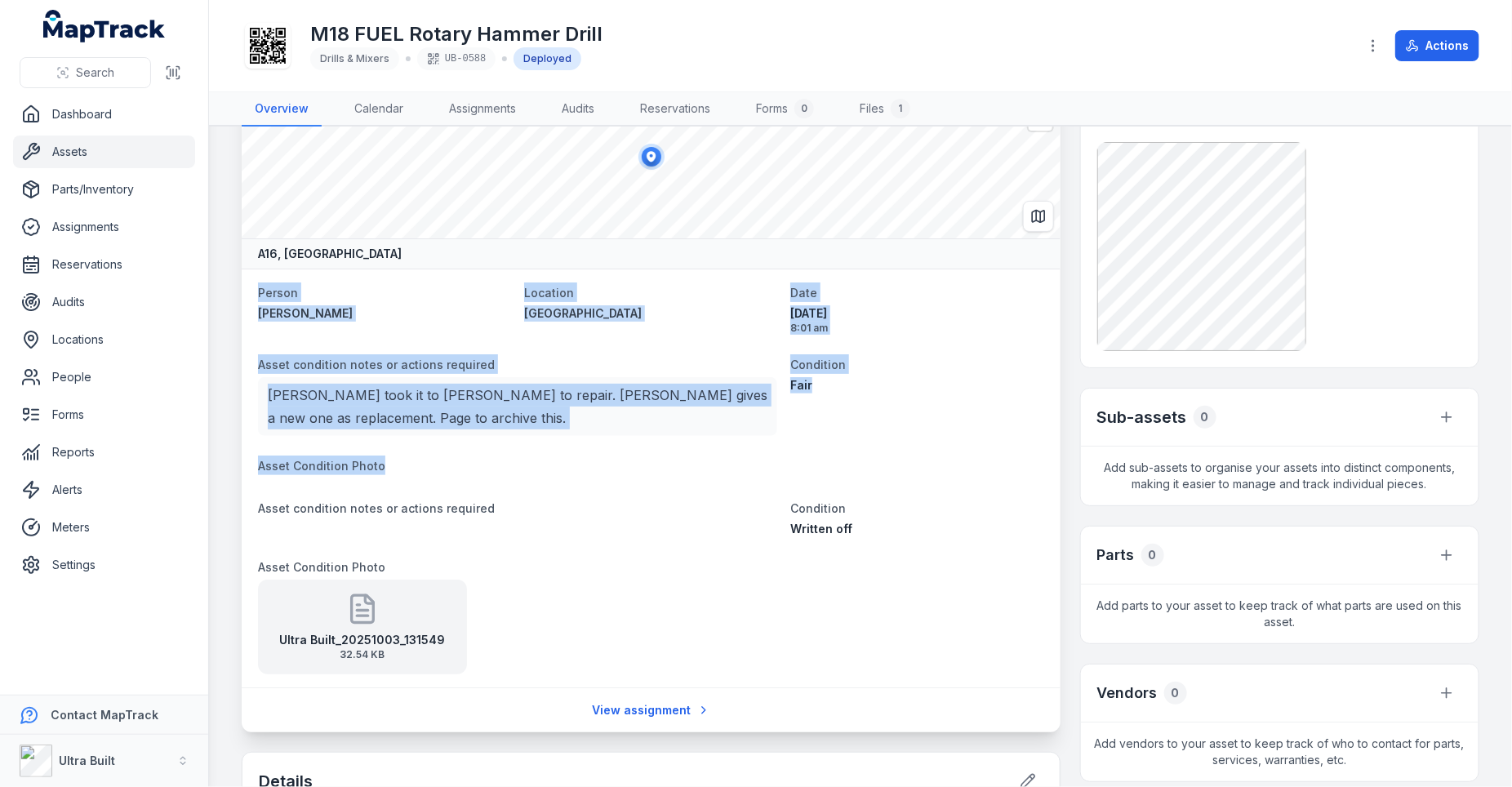
drag, startPoint x: 258, startPoint y: 291, endPoint x: 650, endPoint y: 457, distance: 425.7
click at [650, 457] on div "Person Joseph Zampaglione Location Osmond Site shed Date 17/07/2025 8:01 am Ass…" at bounding box center [651, 477] width 818 height 418
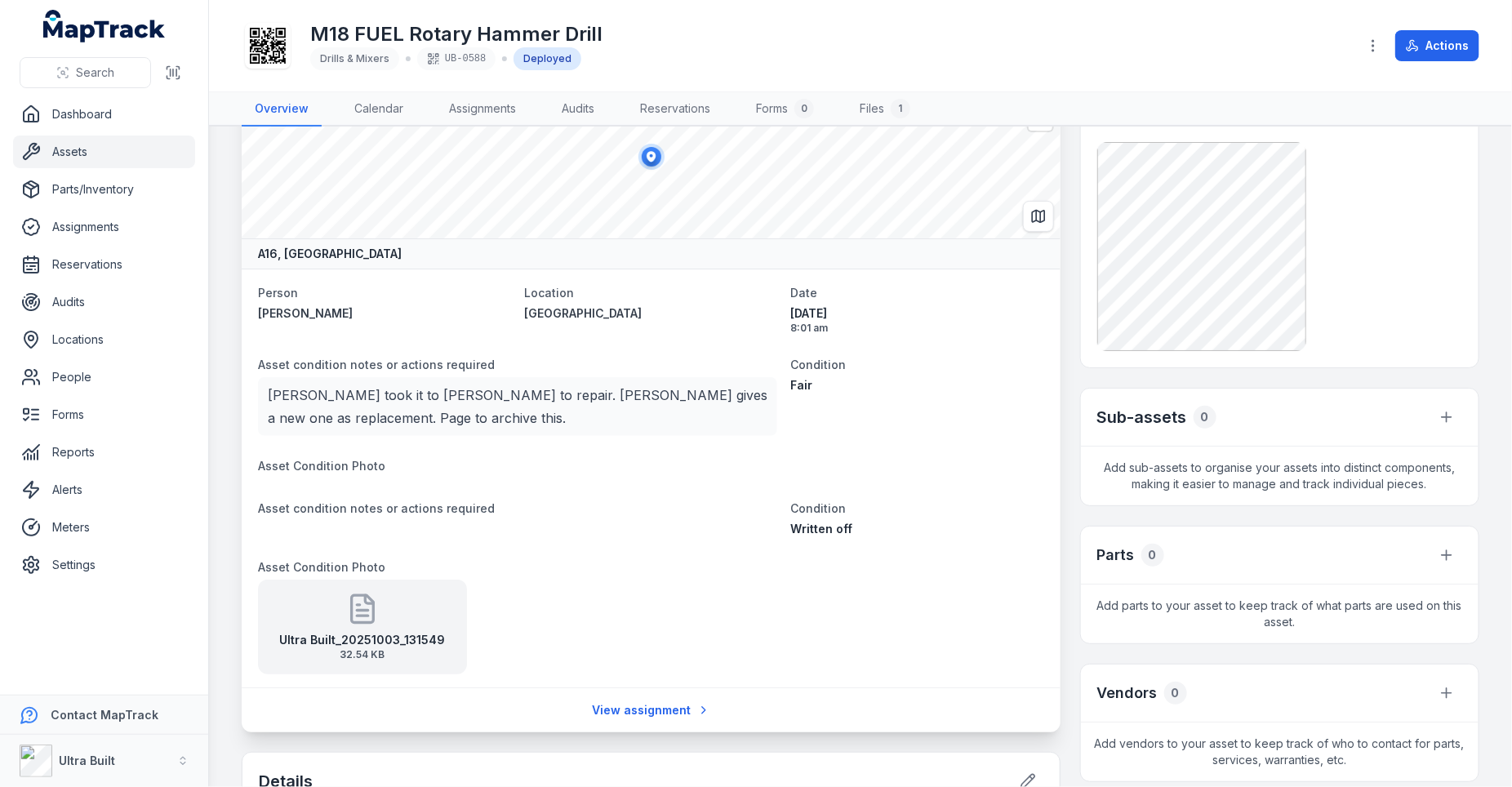
click at [292, 368] on span "Asset condition notes or actions required" at bounding box center [376, 365] width 237 height 14
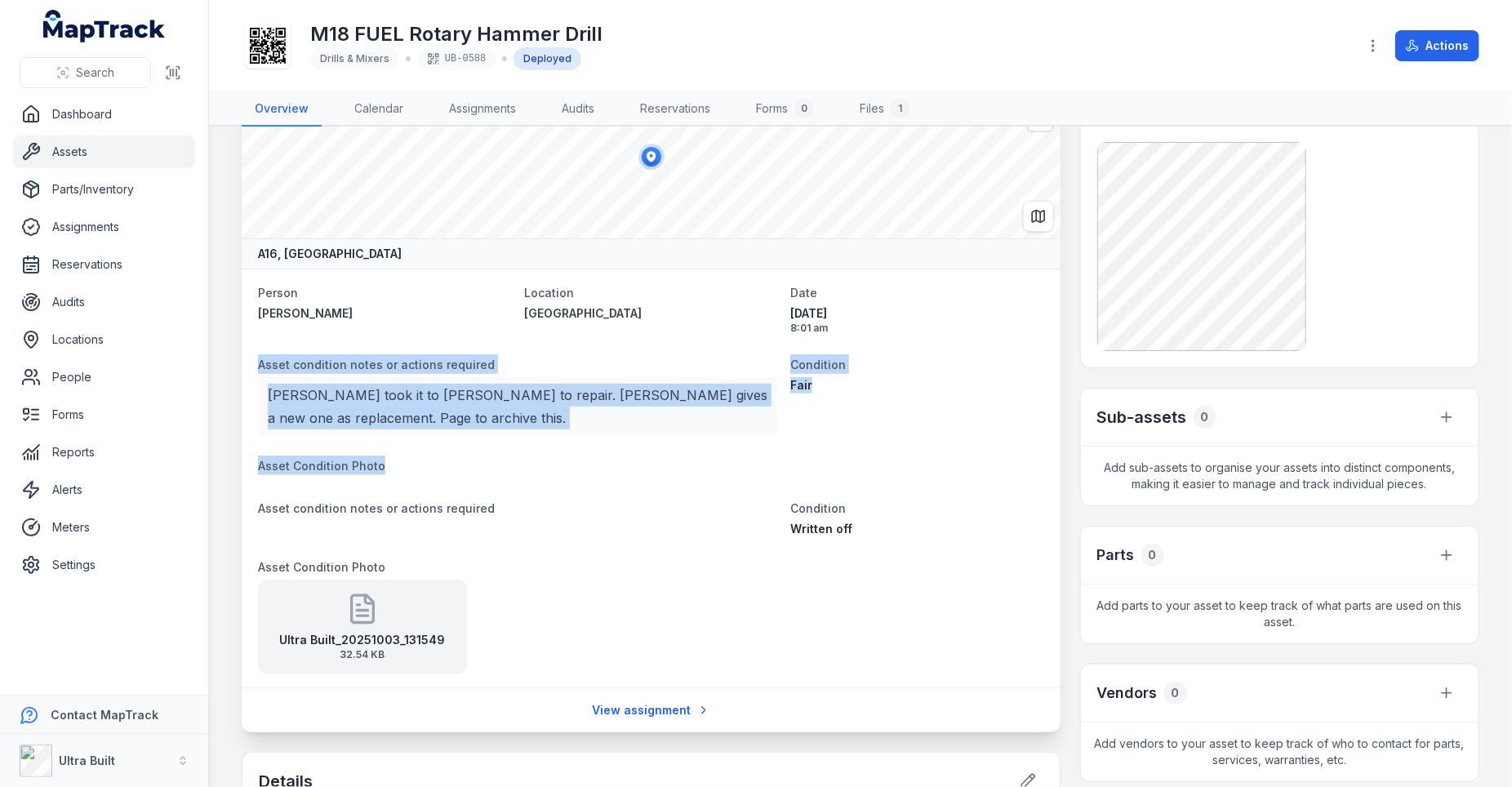
drag, startPoint x: 258, startPoint y: 364, endPoint x: 445, endPoint y: 476, distance: 218.0
click at [445, 476] on dl "Person Joseph Zampaglione Location Osmond Site shed Date 17/07/2025 8:01 am Ass…" at bounding box center [651, 479] width 786 height 392
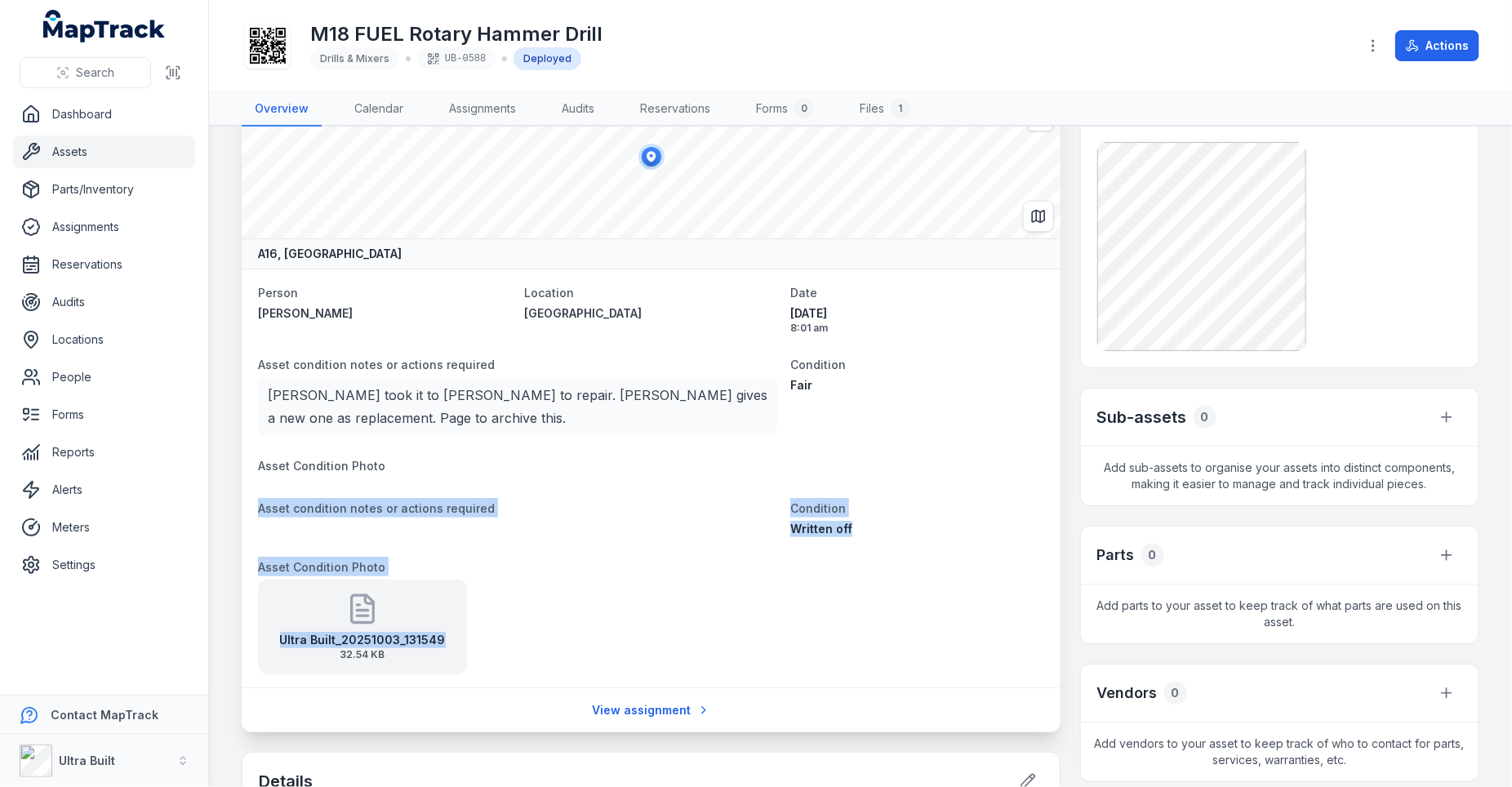
drag, startPoint x: 258, startPoint y: 506, endPoint x: 567, endPoint y: 639, distance: 336.4
click at [567, 639] on dl "Person Joseph Zampaglione Location Osmond Site shed Date 17/07/2025 8:01 am Ass…" at bounding box center [651, 479] width 786 height 392
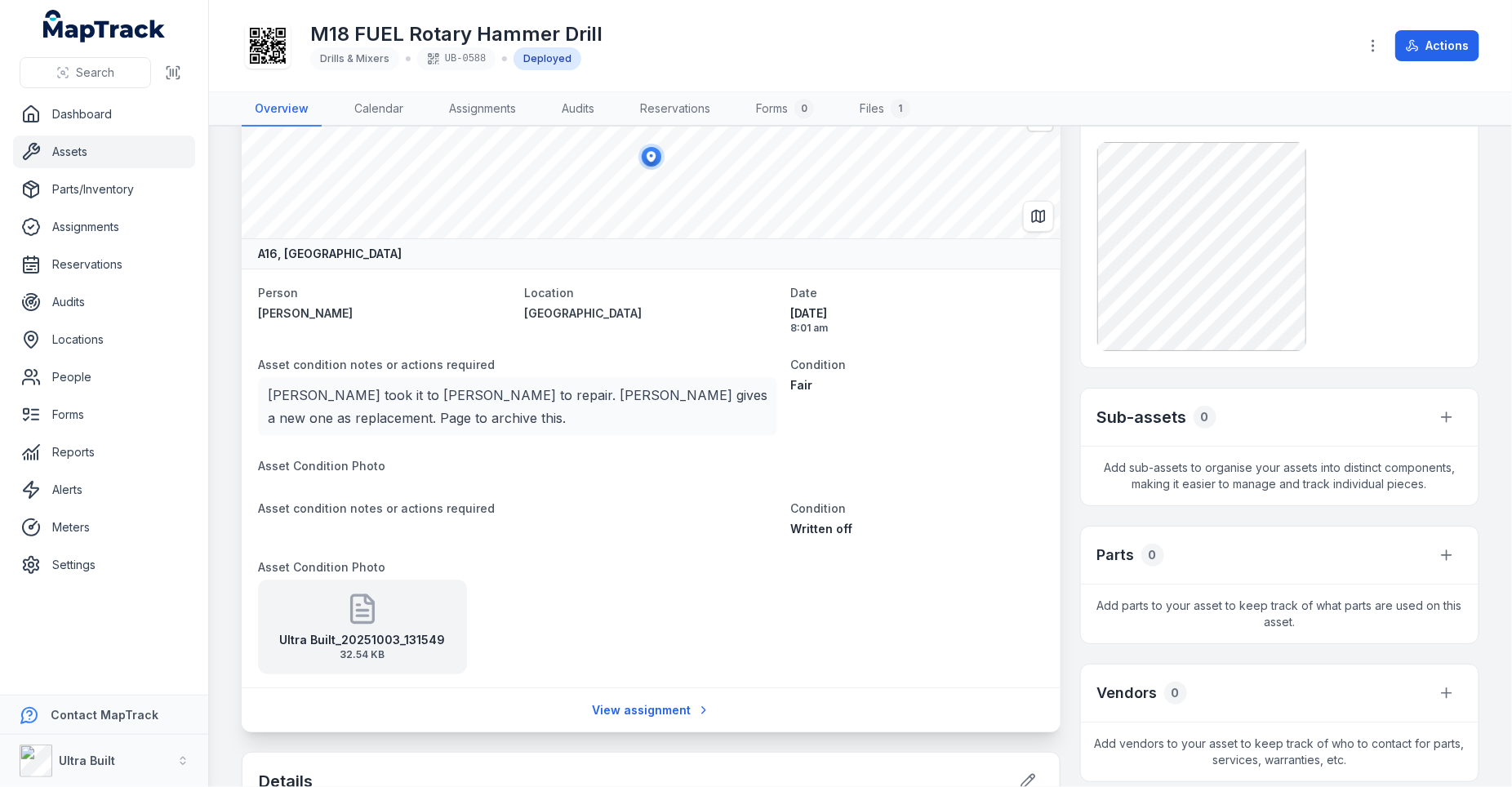
click at [877, 438] on dl "Person Joseph Zampaglione Location Osmond Site shed Date 17/07/2025 8:01 am Ass…" at bounding box center [651, 479] width 786 height 392
click at [613, 716] on link "View assignment" at bounding box center [651, 710] width 139 height 31
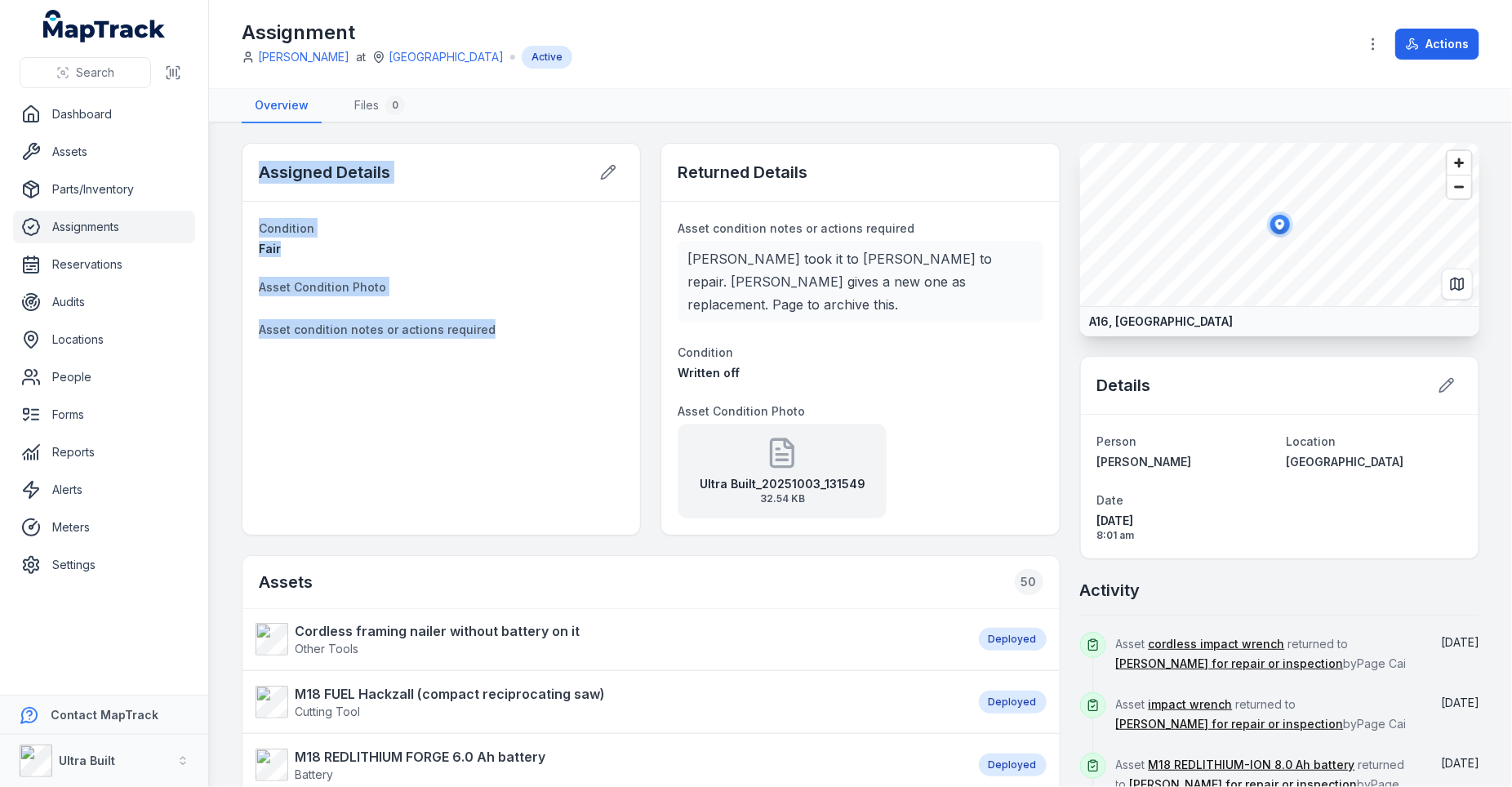
drag, startPoint x: 257, startPoint y: 168, endPoint x: 545, endPoint y: 365, distance: 348.9
click at [545, 365] on div "Assigned Details Condition Fair Asset Condition Photo Asset condition notes or …" at bounding box center [441, 338] width 399 height 393
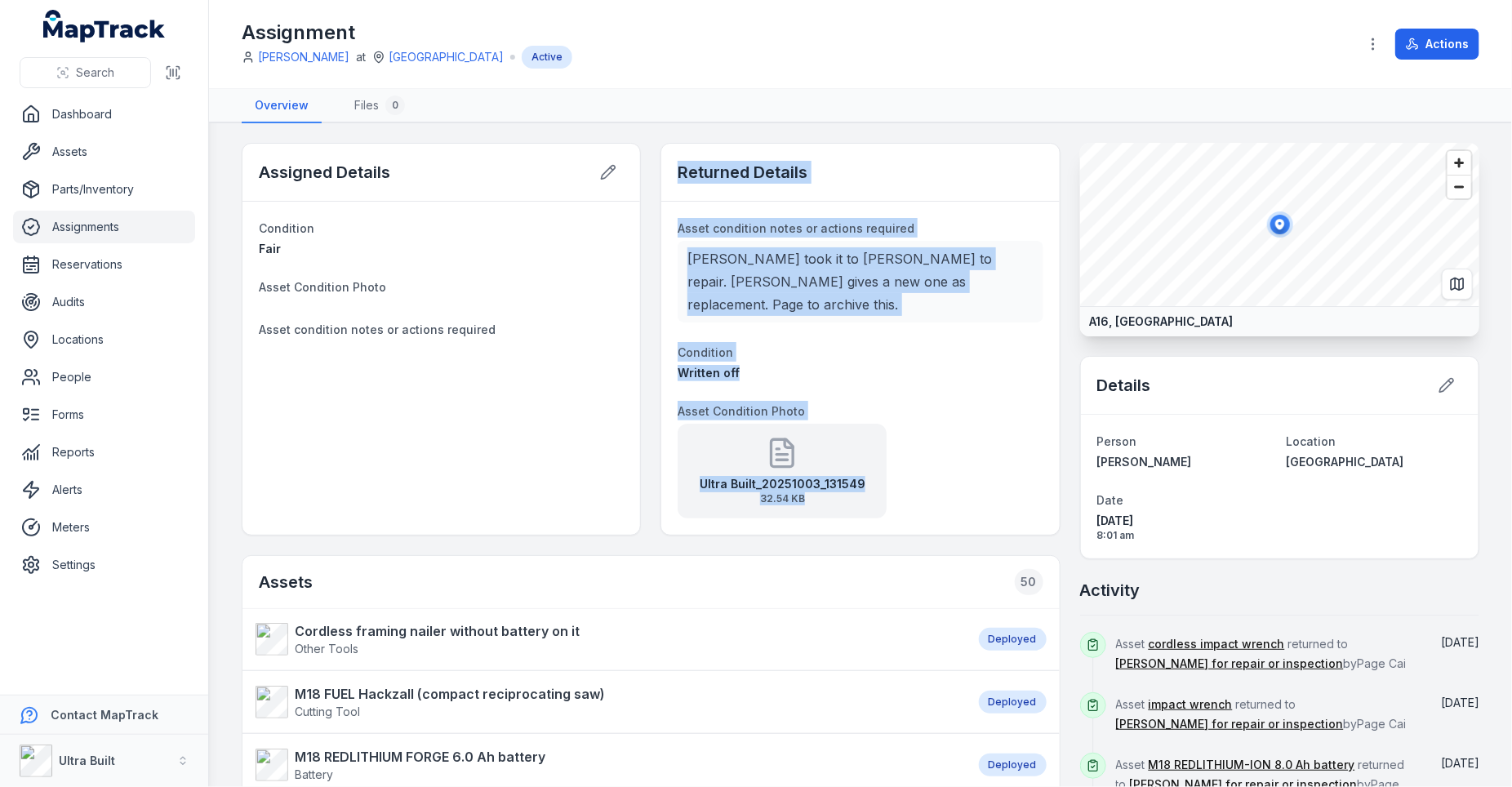
drag, startPoint x: 675, startPoint y: 165, endPoint x: 875, endPoint y: 476, distance: 369.8
click at [875, 476] on div "Returned Details Asset condition notes or actions required Joseph took it to Bi…" at bounding box center [859, 338] width 399 height 393
click at [978, 370] on dl "Asset condition notes or actions required Joseph took it to Bianco to repair. B…" at bounding box center [860, 368] width 365 height 300
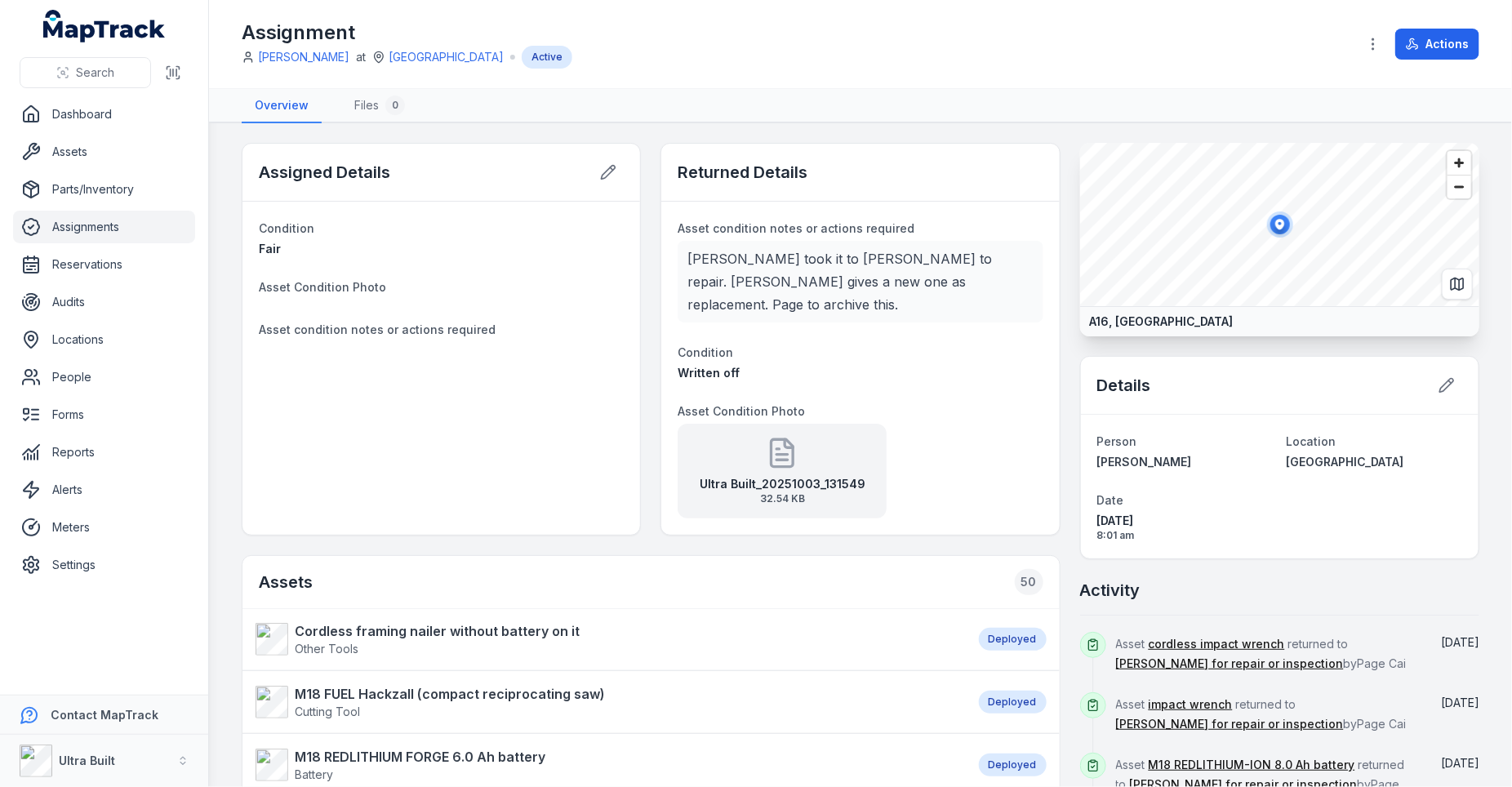
click at [937, 292] on p "[PERSON_NAME] took it to [PERSON_NAME] to repair. [PERSON_NAME] gives a new one…" at bounding box center [860, 282] width 345 height 68
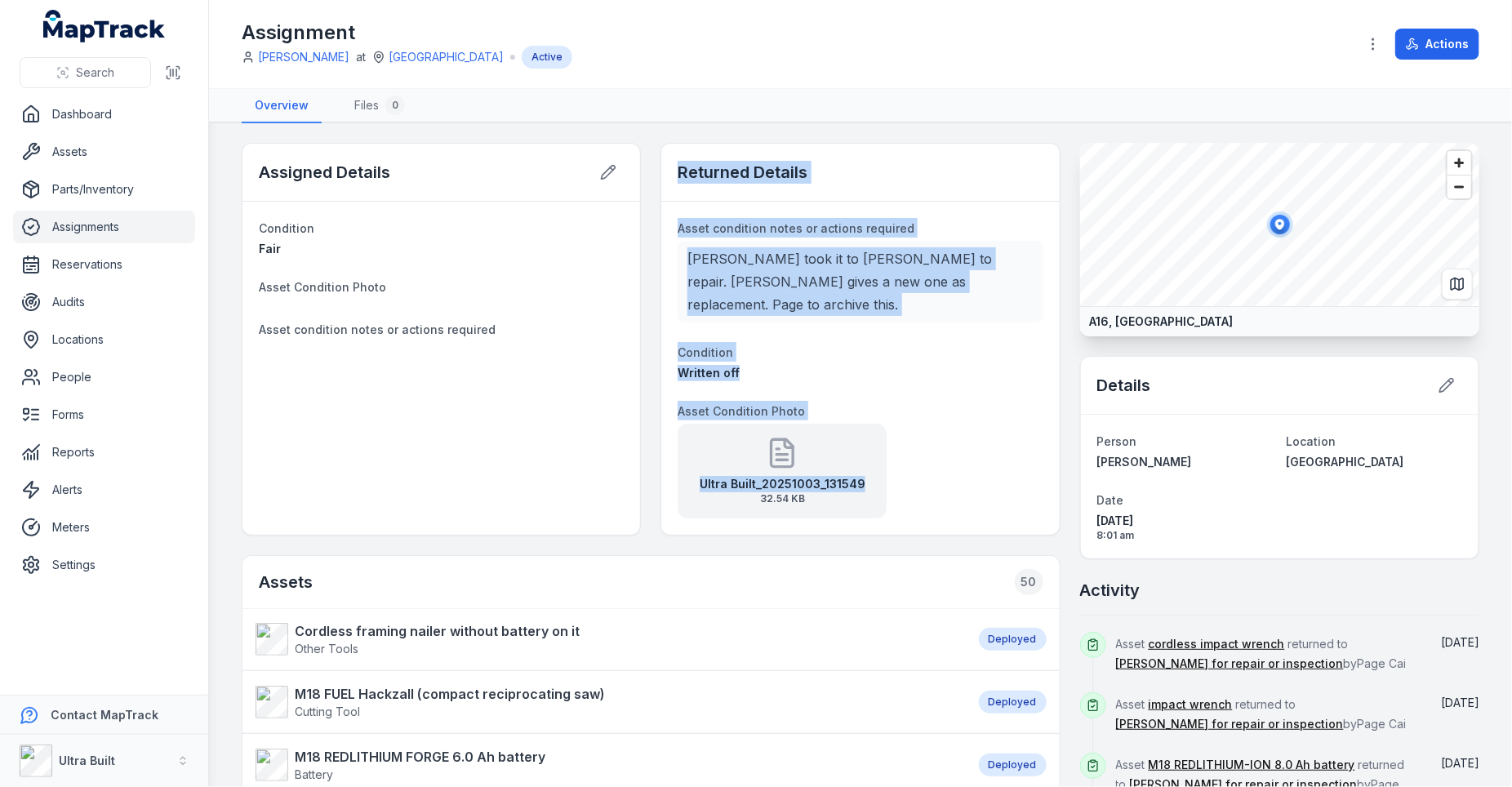
drag, startPoint x: 675, startPoint y: 168, endPoint x: 948, endPoint y: 465, distance: 403.4
click at [952, 467] on div "Returned Details Asset condition notes or actions required Joseph took it to Bi…" at bounding box center [859, 338] width 399 height 393
click at [974, 423] on div "Ultra Built_20251003_131549 32.54 KB" at bounding box center [860, 470] width 365 height 95
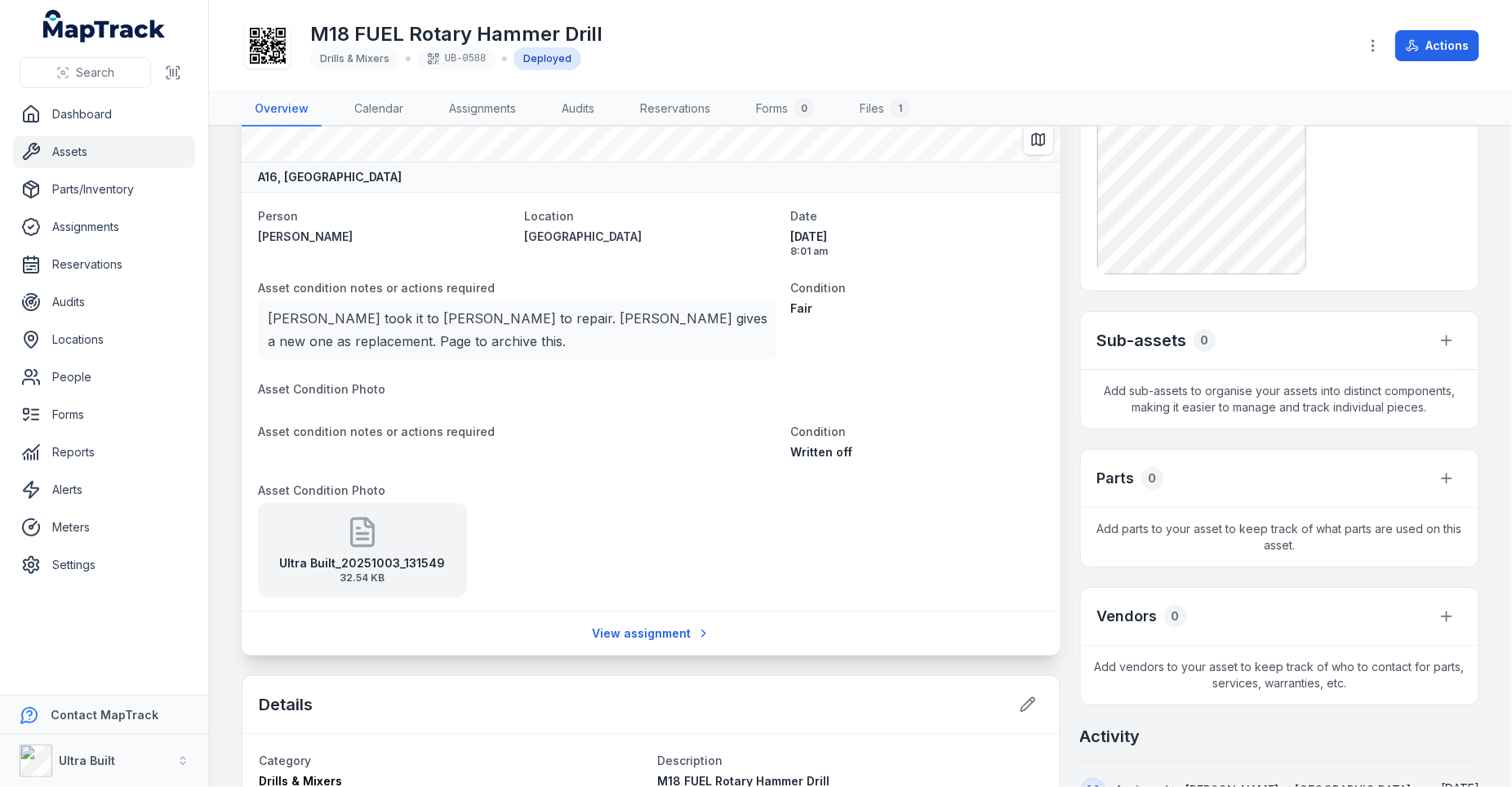
scroll to position [98, 0]
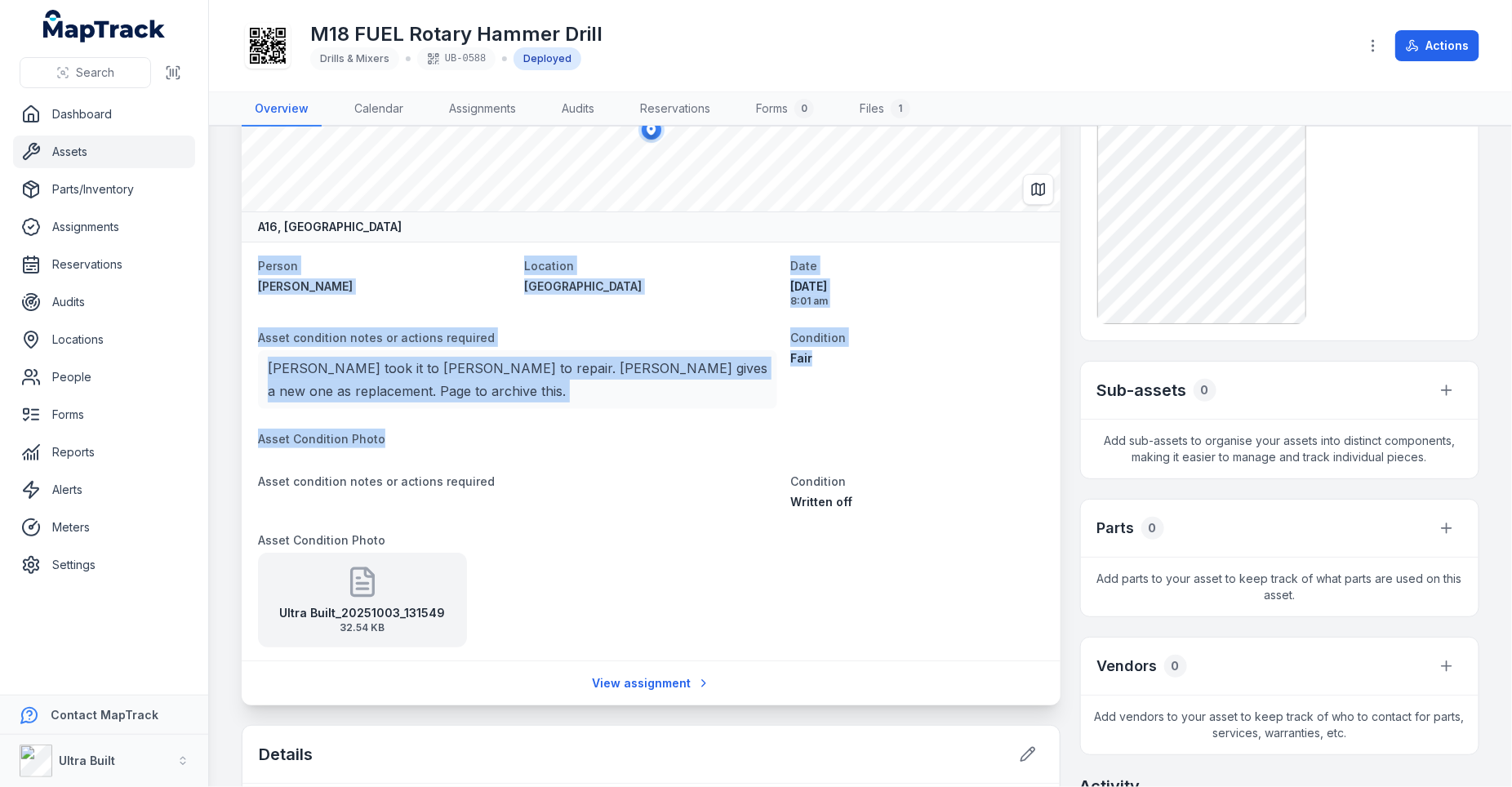
drag, startPoint x: 260, startPoint y: 267, endPoint x: 702, endPoint y: 452, distance: 479.2
click at [703, 452] on dl "Person Joseph Zampaglione Location Osmond Site shed Date 17/07/2025 8:01 am Ass…" at bounding box center [651, 452] width 786 height 392
click at [338, 267] on dt "Person" at bounding box center [383, 265] width 253 height 20
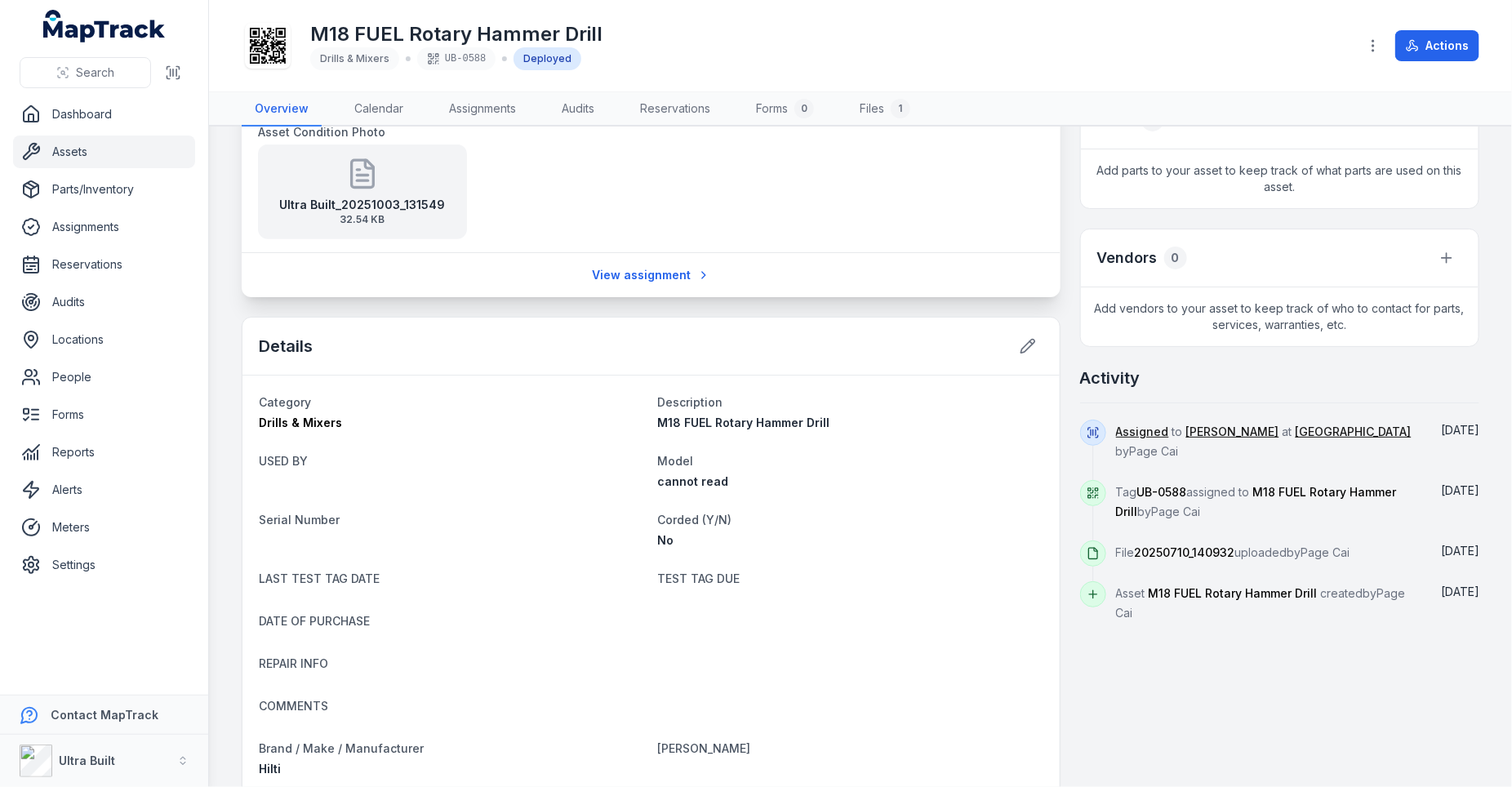
scroll to position [0, 0]
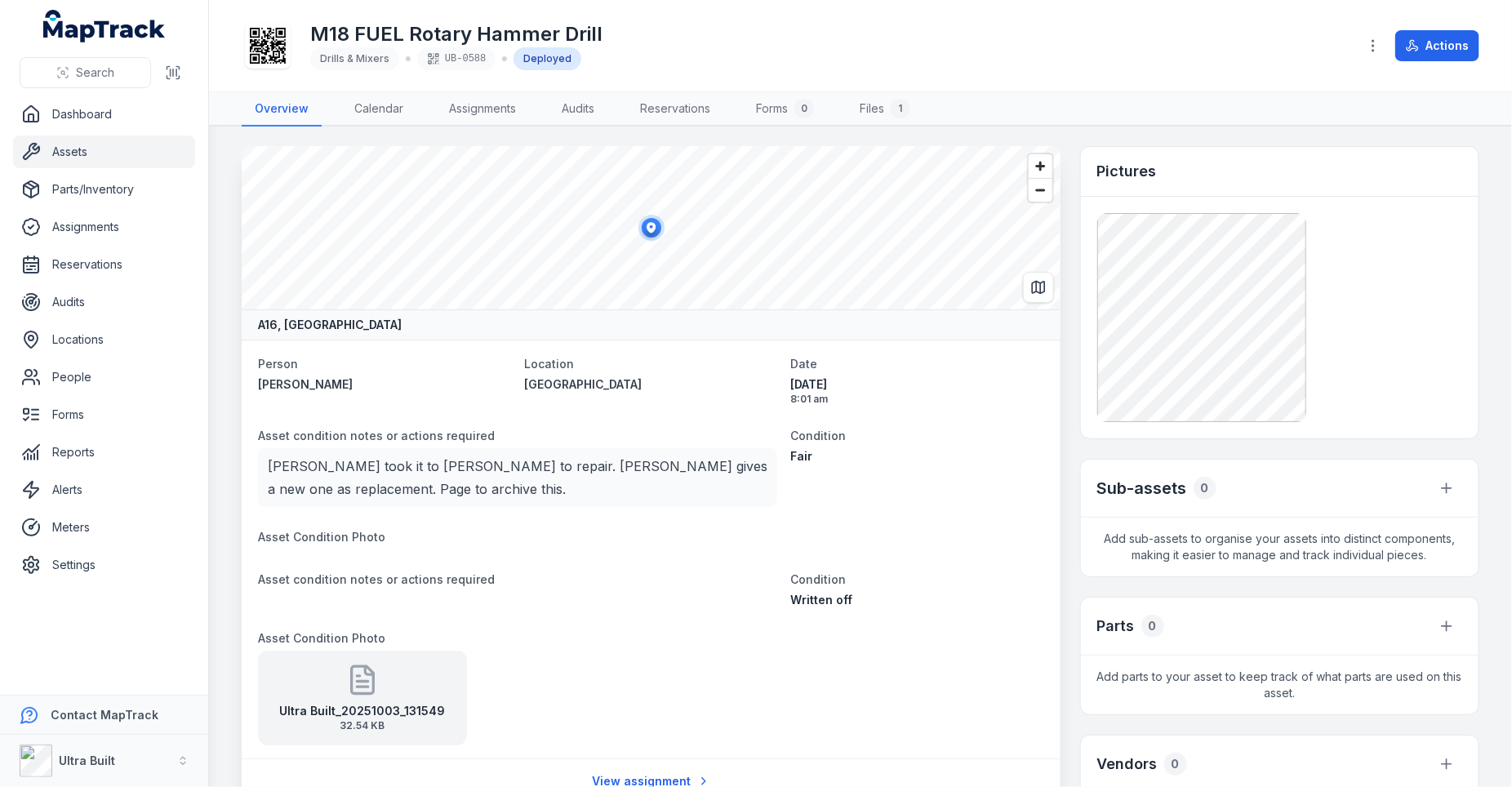
click at [531, 50] on div "Deployed" at bounding box center [546, 59] width 67 height 22
click at [533, 57] on div "Deployed" at bounding box center [546, 59] width 67 height 22
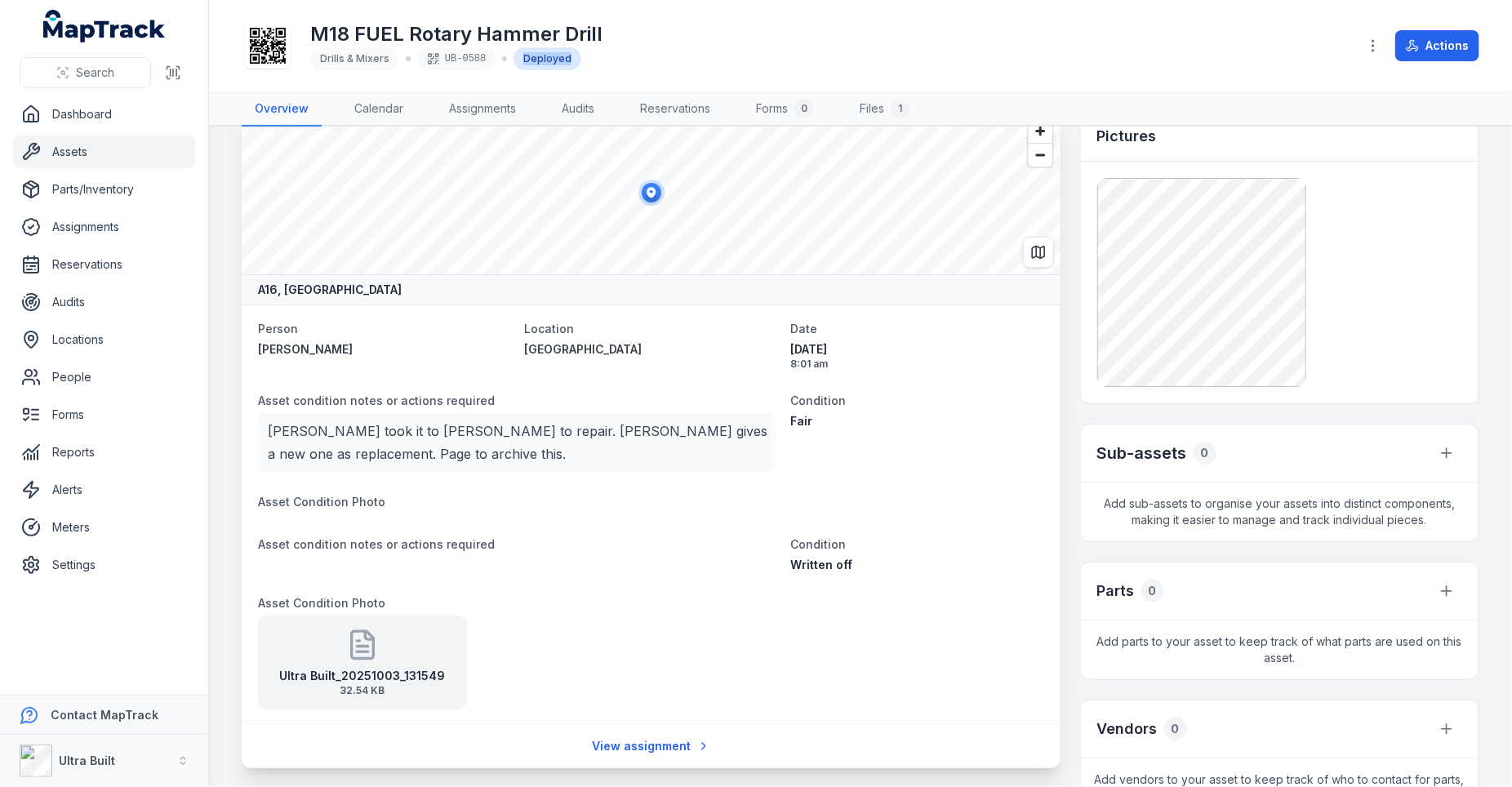
scroll to position [47, 0]
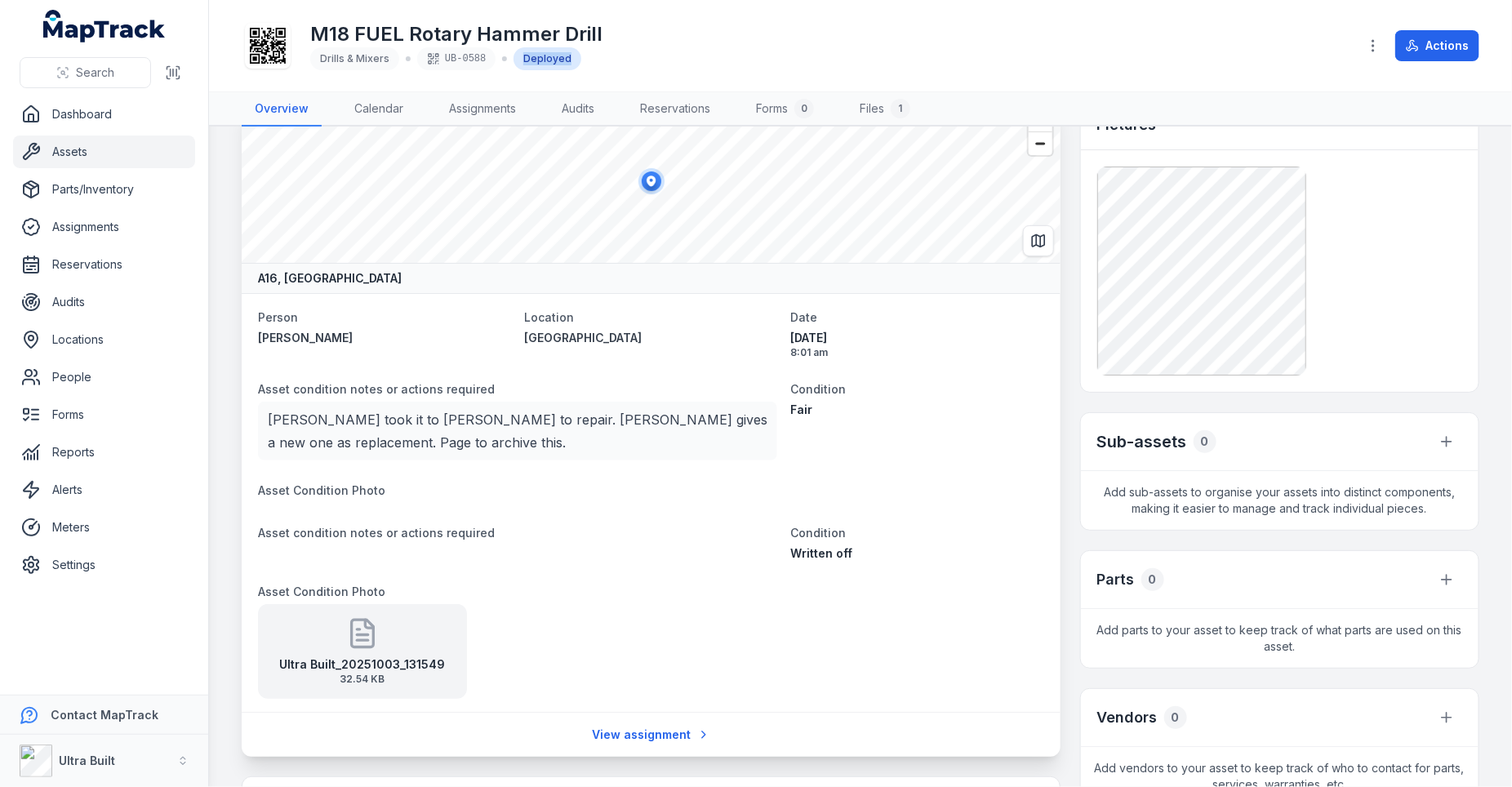
drag, startPoint x: 855, startPoint y: 334, endPoint x: 784, endPoint y: 338, distance: 71.1
click at [784, 338] on dl "Person Joseph Zampaglione Location Osmond Site shed Date 17/07/2025 8:01 am Ass…" at bounding box center [651, 503] width 786 height 392
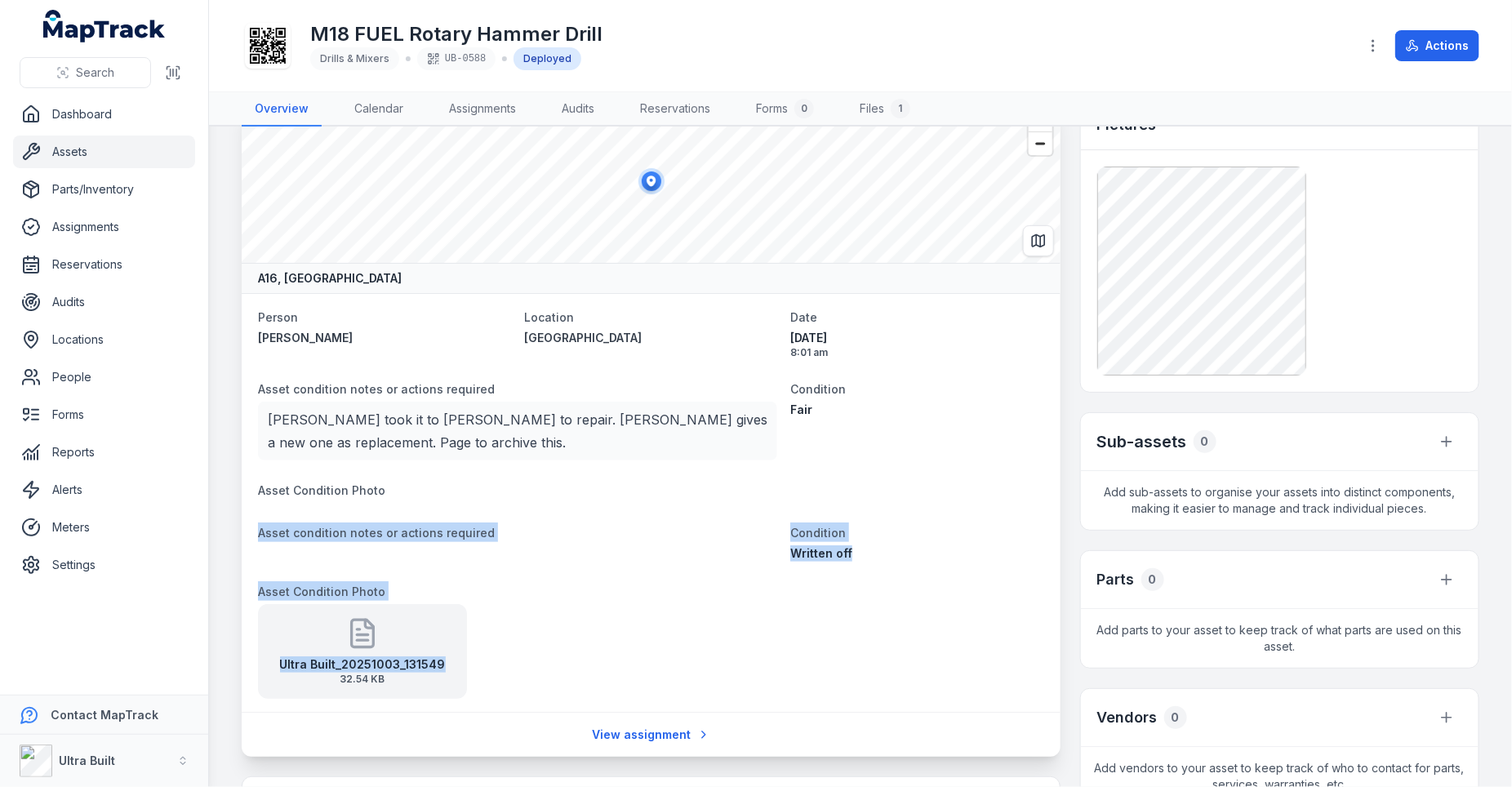
drag, startPoint x: 259, startPoint y: 526, endPoint x: 747, endPoint y: 664, distance: 507.1
click at [747, 664] on dl "Person Joseph Zampaglione Location Osmond Site shed Date 17/07/2025 8:01 am Ass…" at bounding box center [651, 503] width 786 height 392
click at [747, 664] on div "Ultra Built_20251003_131549 32.54 KB" at bounding box center [517, 650] width 519 height 95
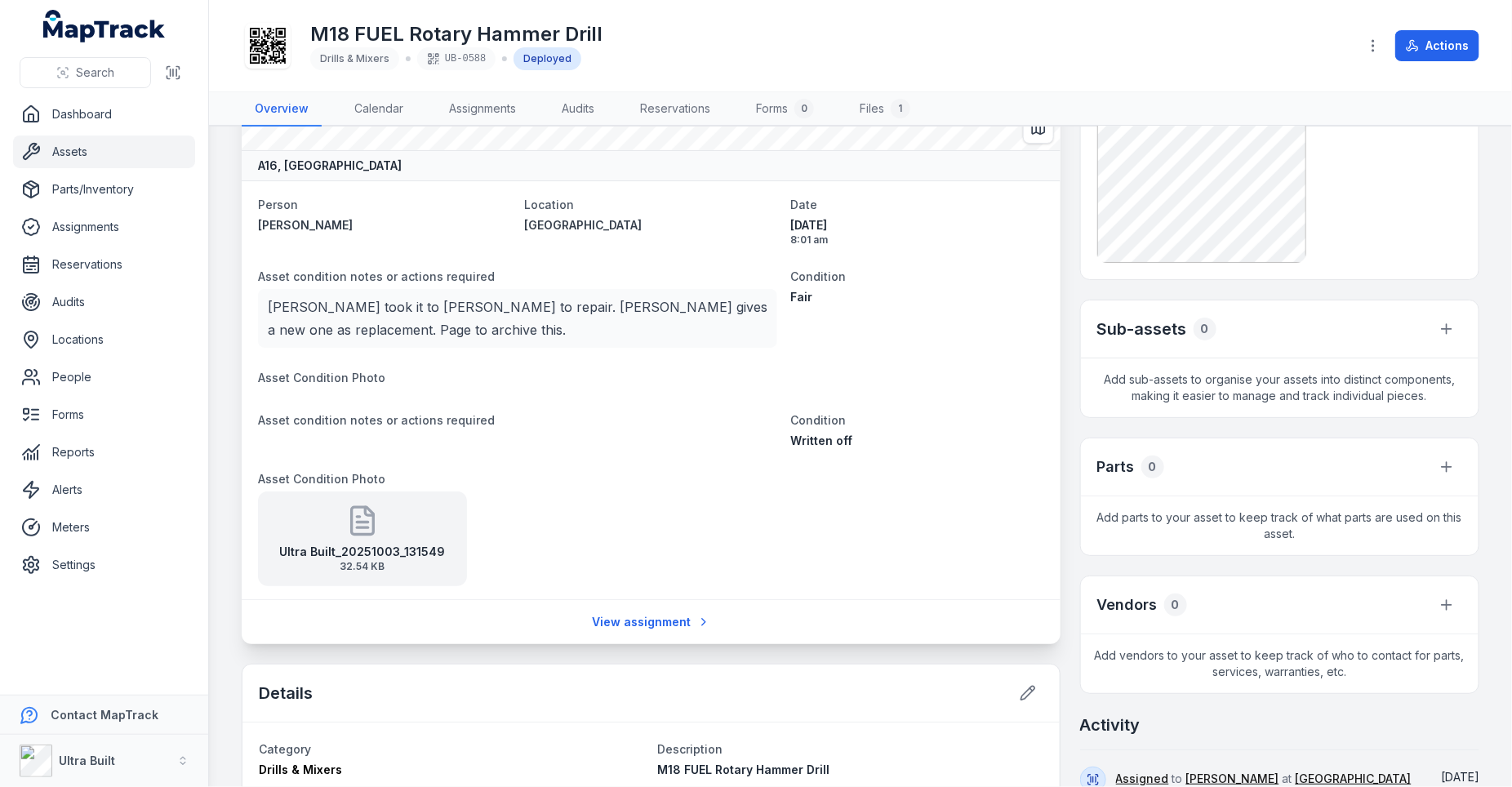
scroll to position [257, 0]
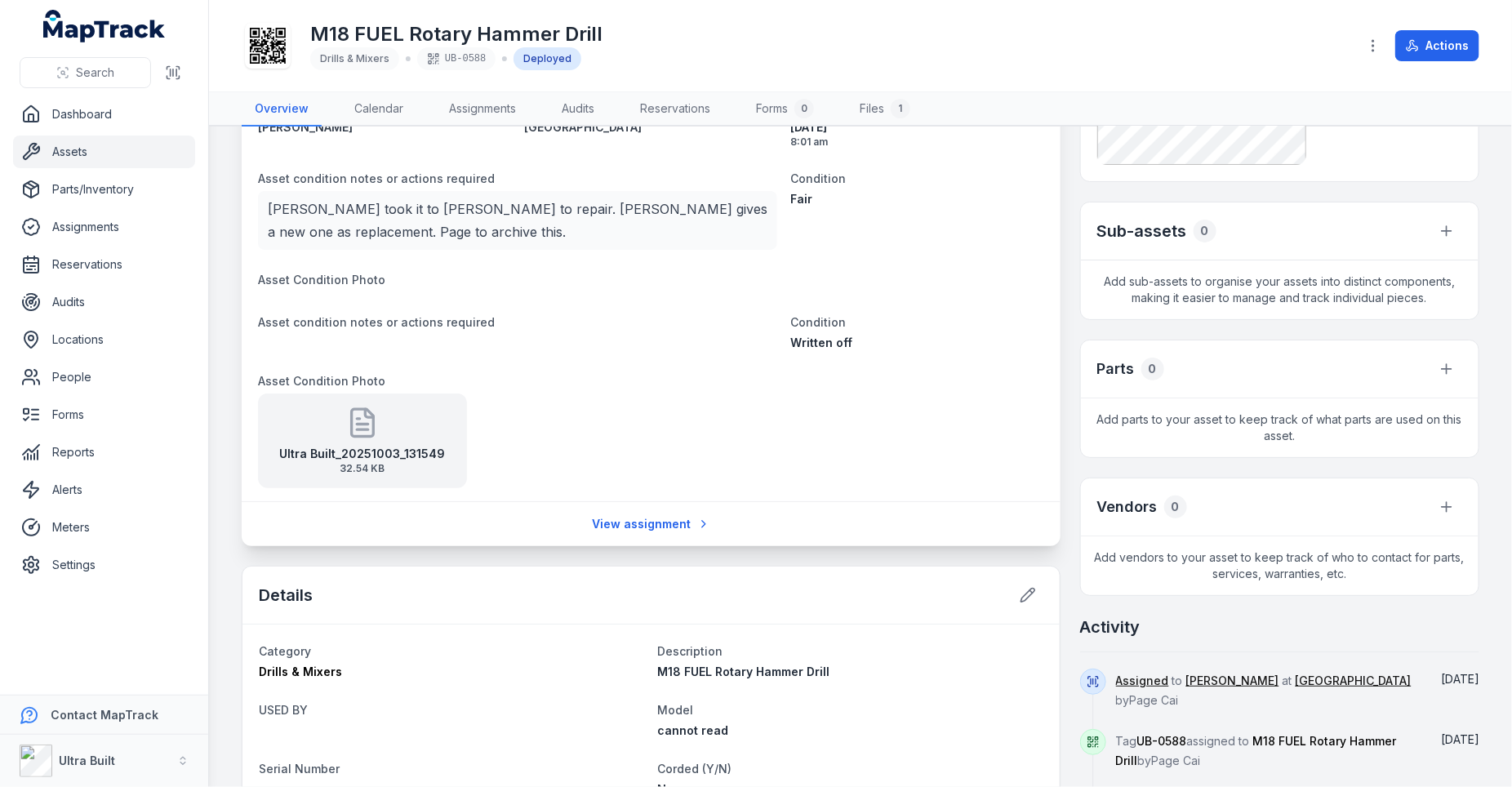
click at [357, 462] on span "32.54 KB" at bounding box center [363, 468] width 166 height 13
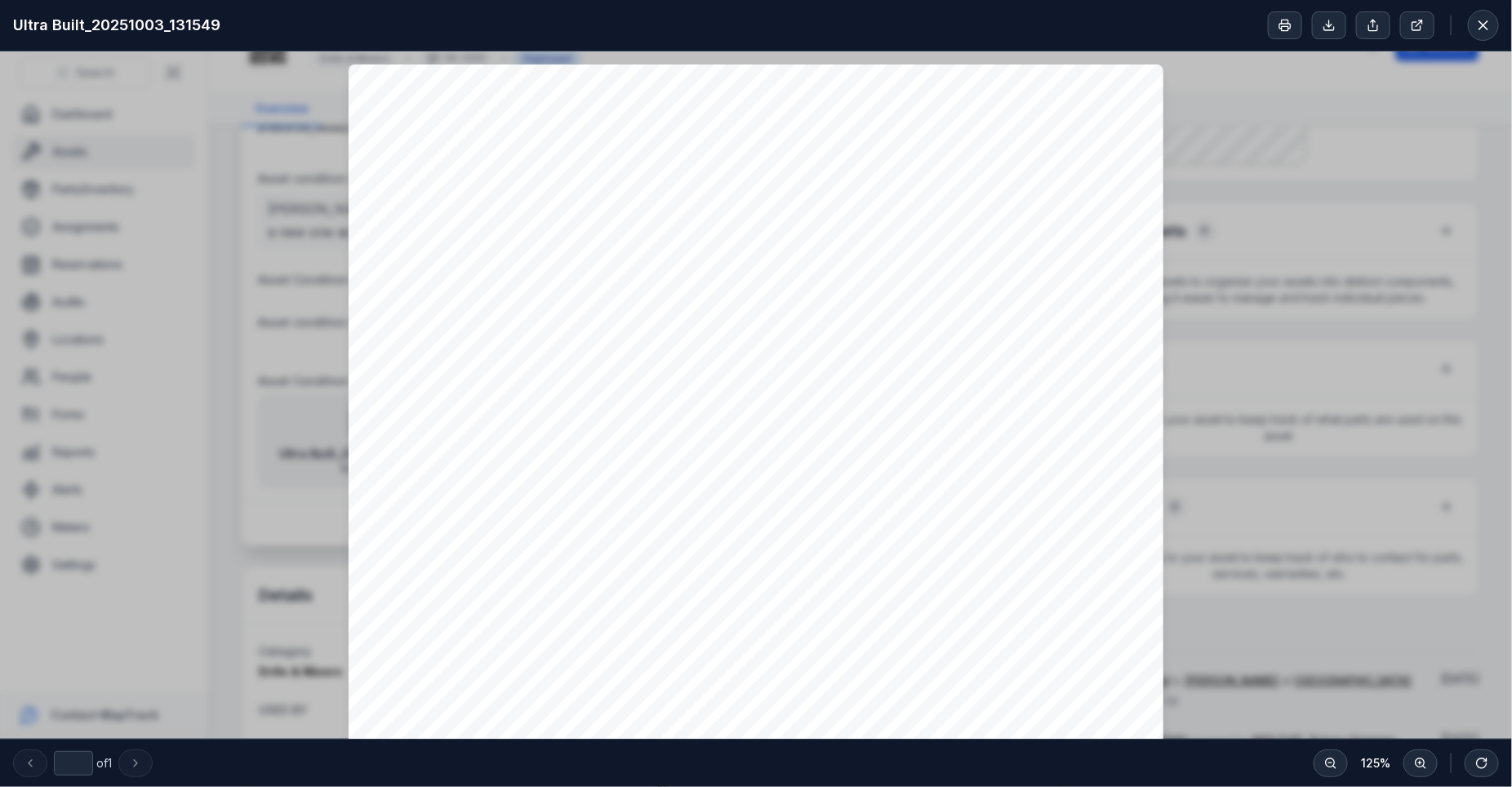
scroll to position [13, 0]
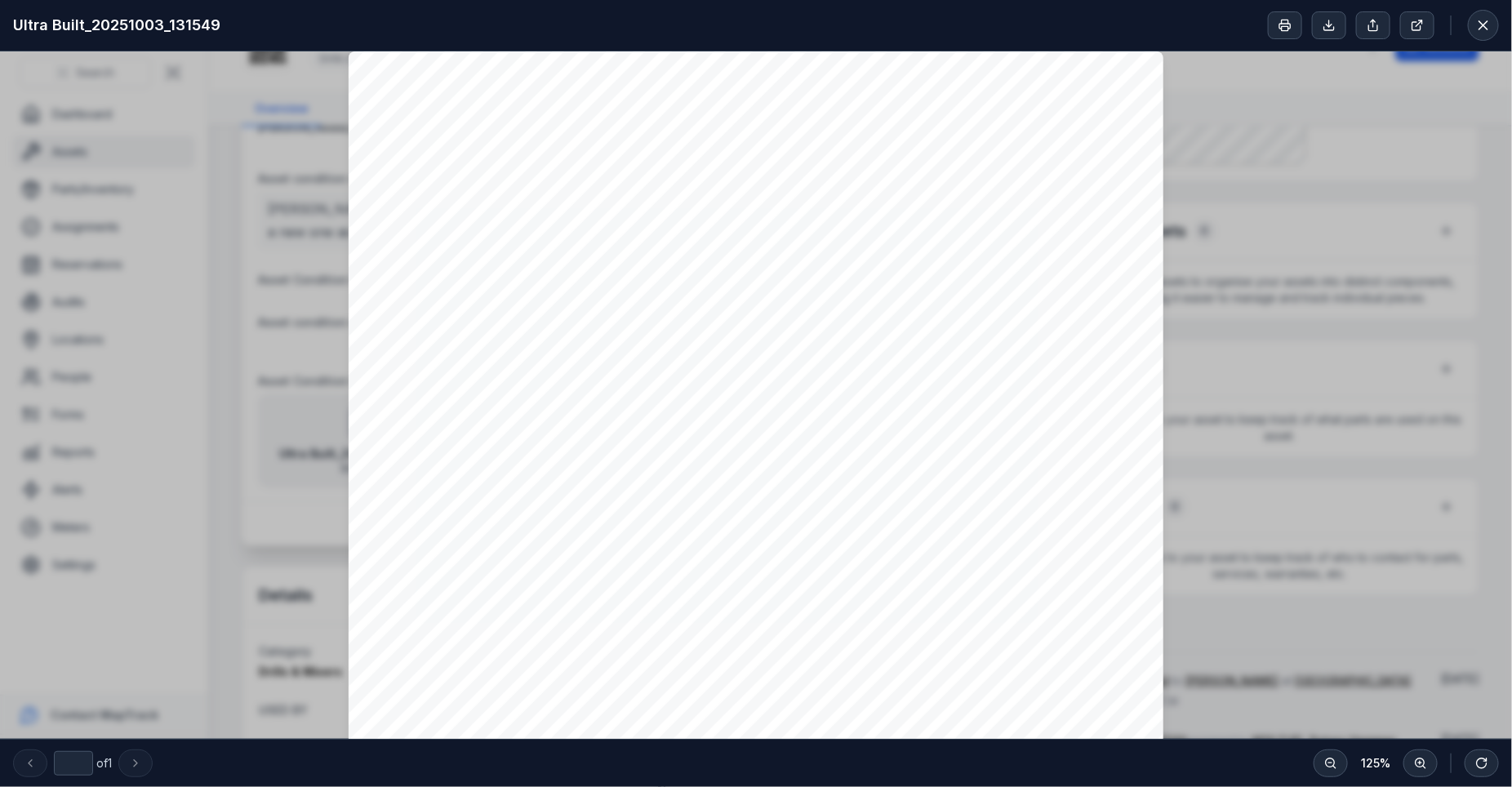
click at [565, 448] on div at bounding box center [756, 627] width 816 height 1152
click at [1256, 346] on div at bounding box center [756, 627] width 1512 height 1178
click at [1472, 20] on button at bounding box center [1484, 25] width 31 height 31
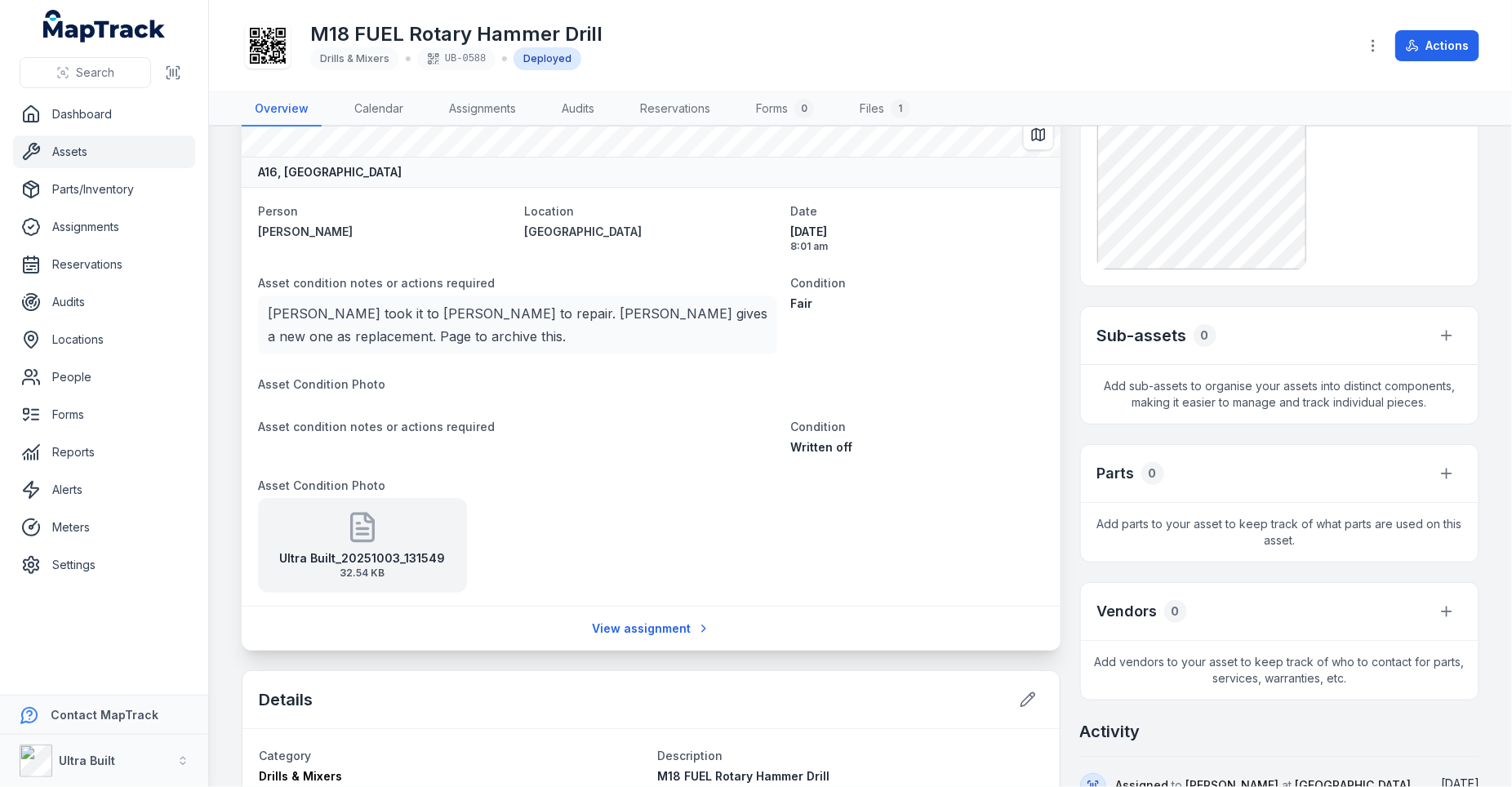
scroll to position [136, 0]
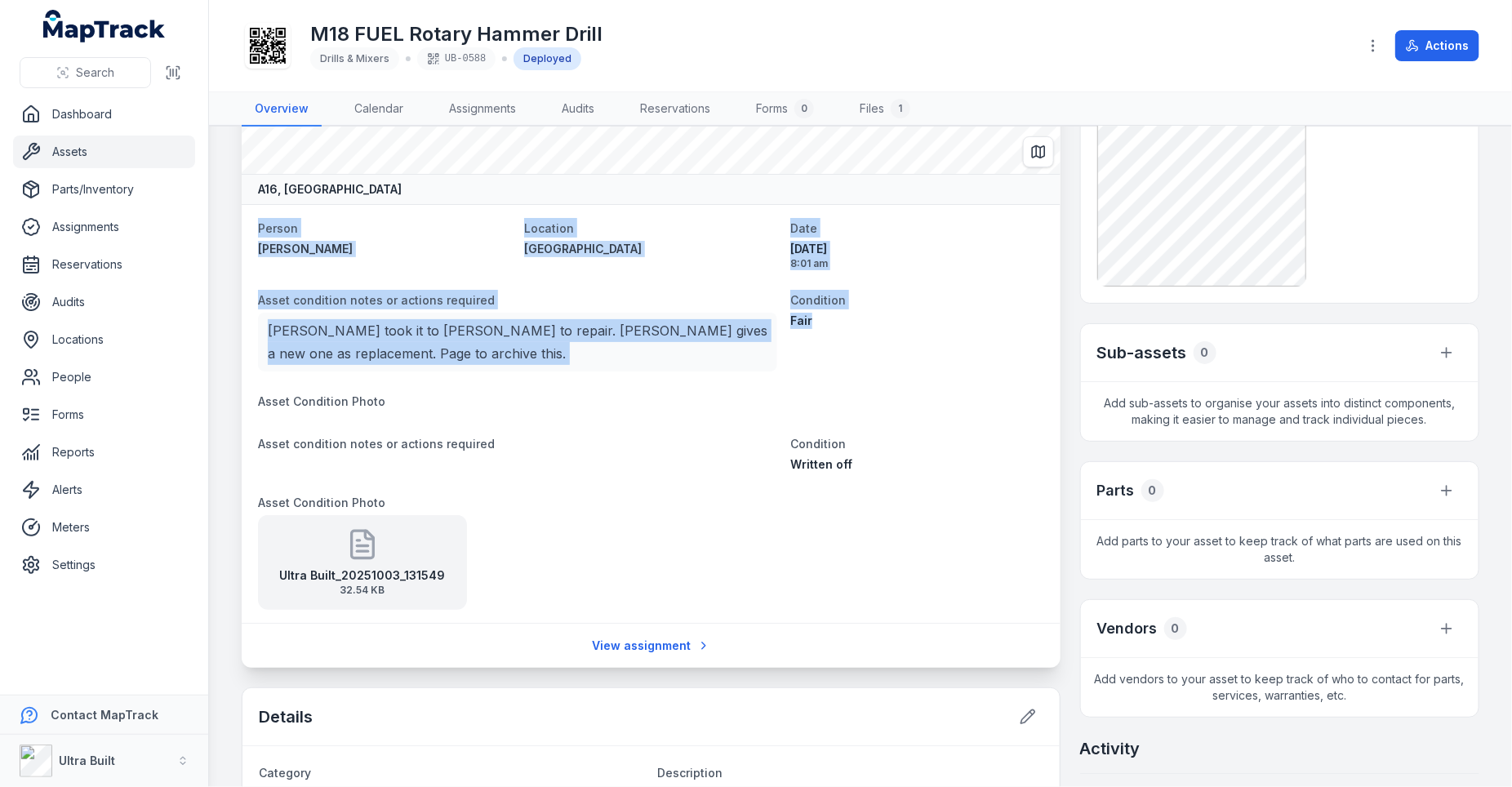
drag, startPoint x: 258, startPoint y: 225, endPoint x: 844, endPoint y: 352, distance: 599.6
click at [844, 352] on dl "Person Joseph Zampaglione Location Osmond Site shed Date 17/07/2025 8:01 am Ass…" at bounding box center [651, 413] width 786 height 392
click at [333, 370] on dl "Person Joseph Zampaglione Location Osmond Site shed Date 17/07/2025 8:01 am Ass…" at bounding box center [651, 413] width 786 height 392
drag, startPoint x: 256, startPoint y: 224, endPoint x: 621, endPoint y: 422, distance: 415.2
click at [621, 422] on div "Person Joseph Zampaglione Location Osmond Site shed Date 17/07/2025 8:01 am Ass…" at bounding box center [651, 413] width 818 height 418
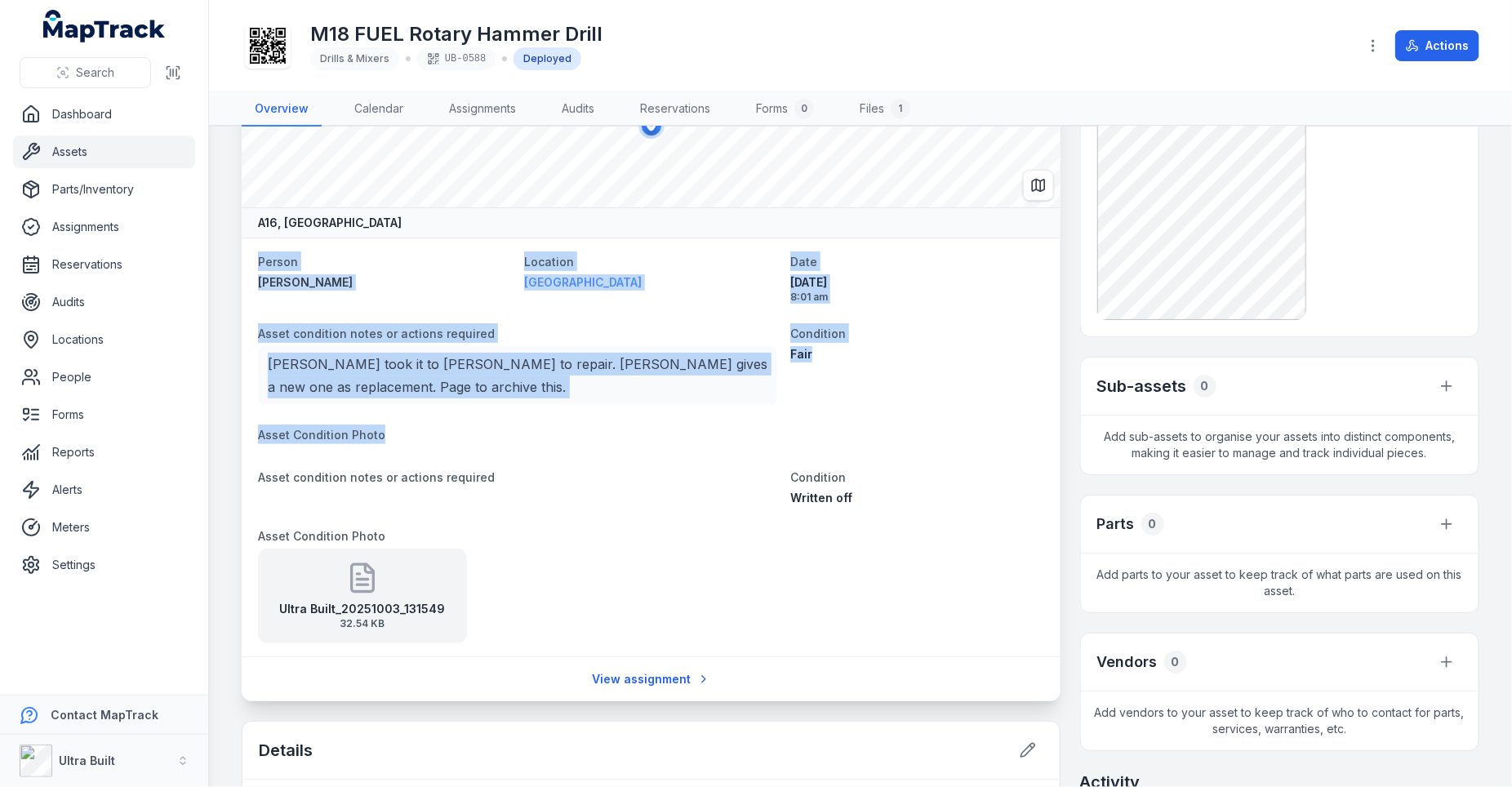
scroll to position [99, 0]
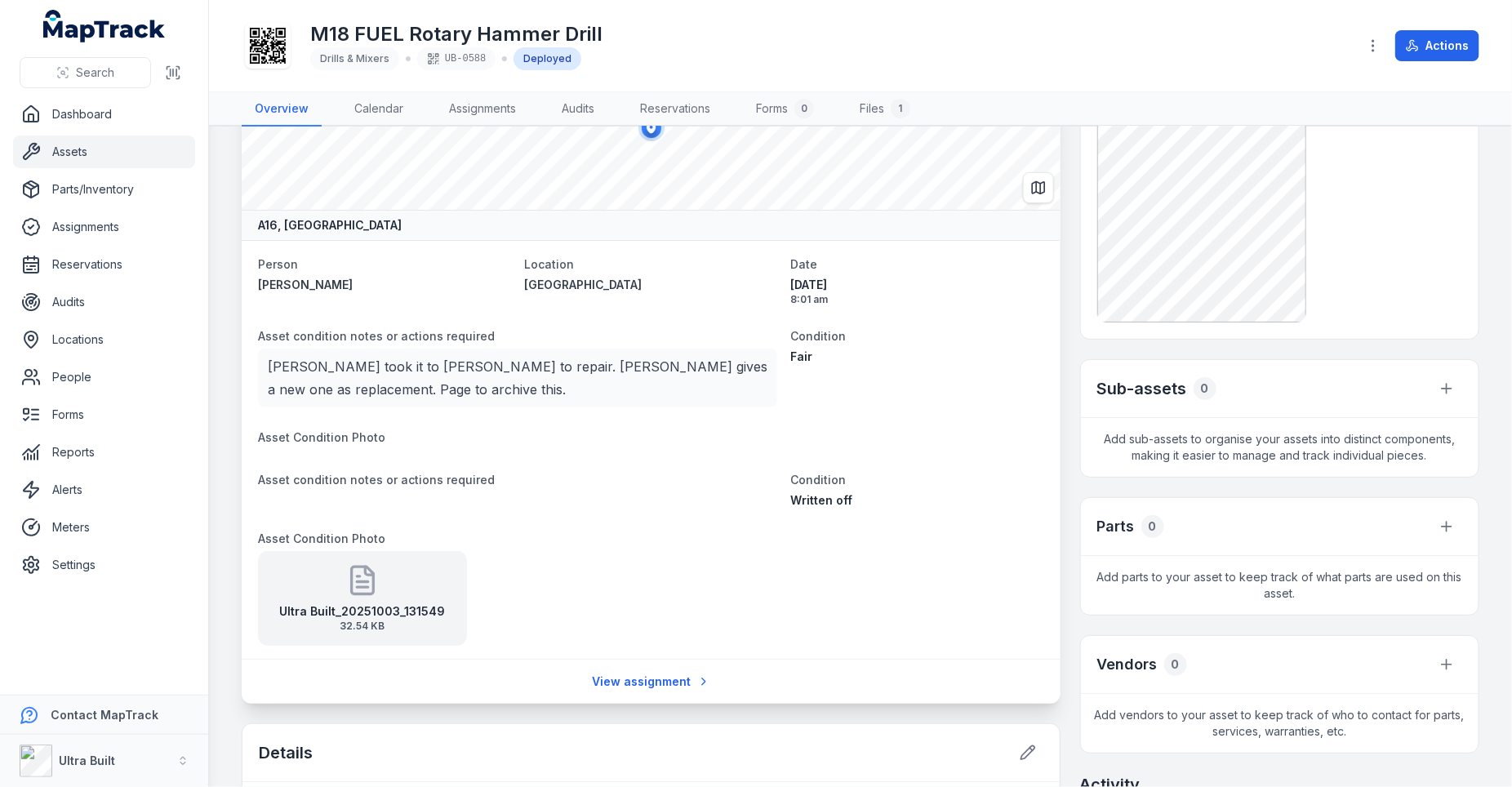
click at [290, 430] on span "Asset Condition Photo" at bounding box center [321, 437] width 128 height 14
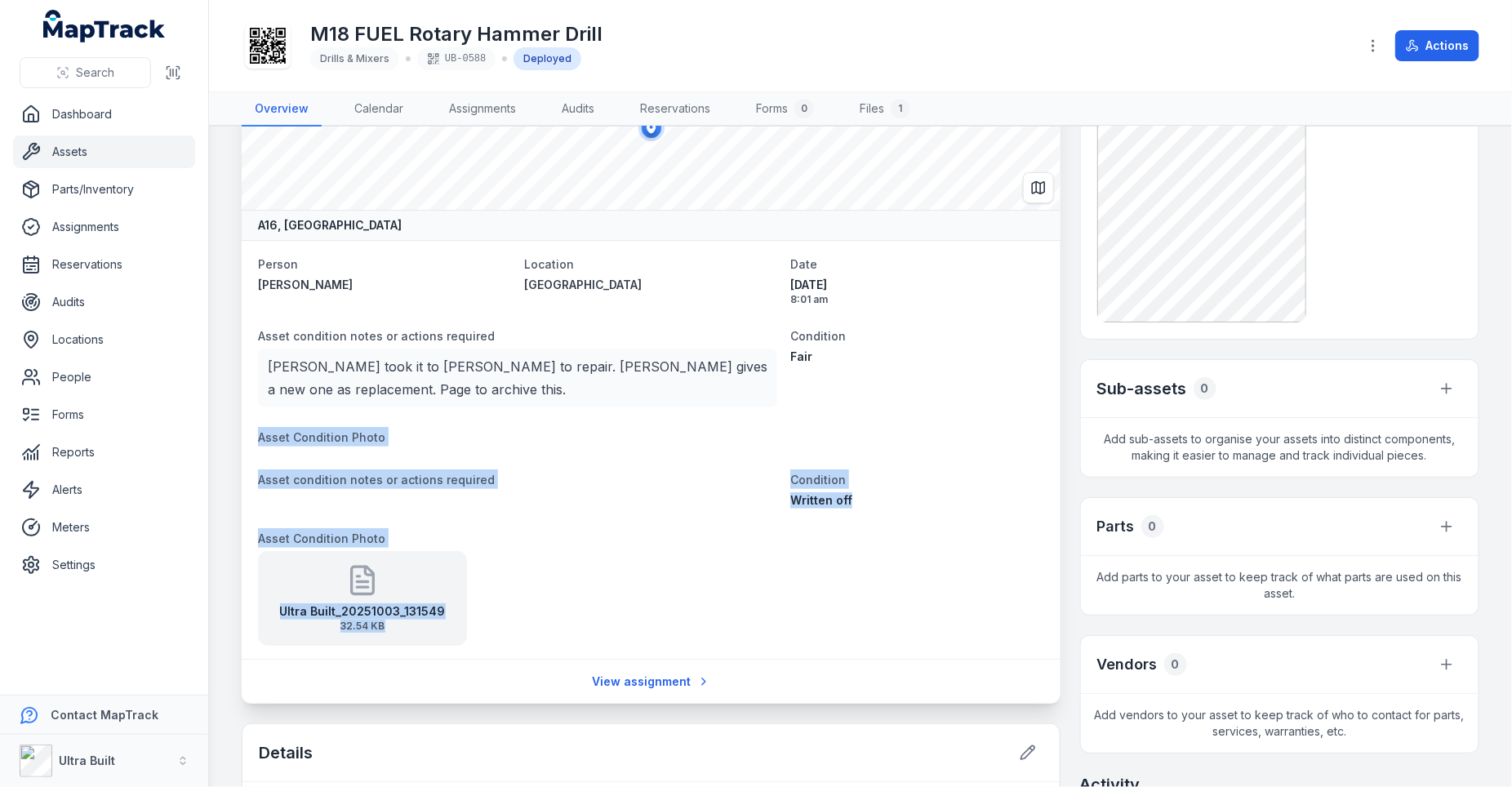
drag, startPoint x: 258, startPoint y: 430, endPoint x: 644, endPoint y: 626, distance: 432.9
click at [644, 626] on dl "Person Joseph Zampaglione Location Osmond Site shed Date 17/07/2025 8:01 am Ass…" at bounding box center [651, 450] width 786 height 392
click at [601, 551] on div "Ultra Built_20251003_131549 32.54 KB" at bounding box center [517, 598] width 519 height 95
drag, startPoint x: 256, startPoint y: 473, endPoint x: 716, endPoint y: 609, distance: 479.7
click at [716, 610] on div "Person Joseph Zampaglione Location Osmond Site shed Date 17/07/2025 8:01 am Ass…" at bounding box center [651, 449] width 818 height 418
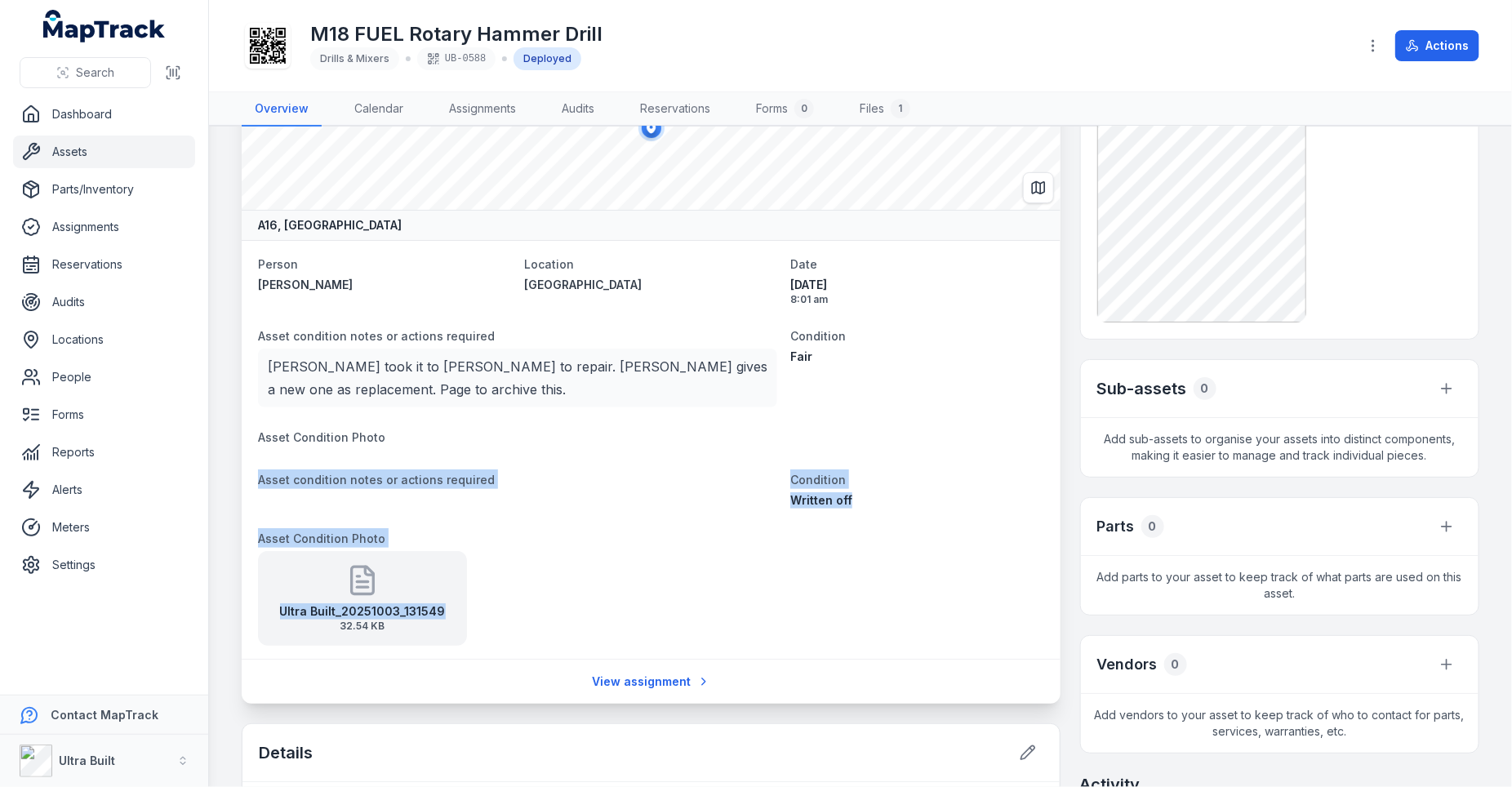
click at [897, 593] on dl "Person Joseph Zampaglione Location Osmond Site shed Date 17/07/2025 8:01 am Ass…" at bounding box center [651, 450] width 786 height 392
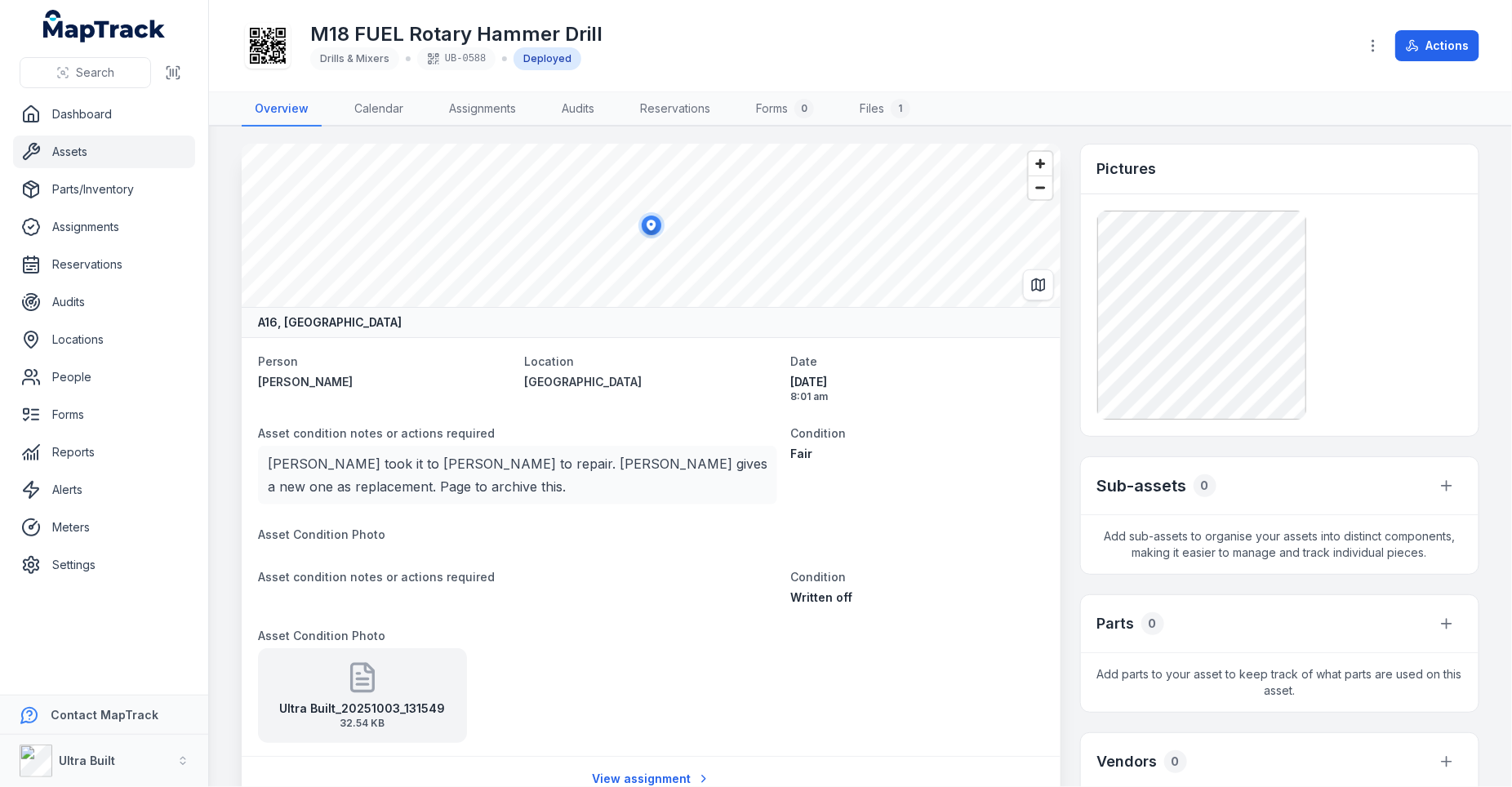
scroll to position [2, 0]
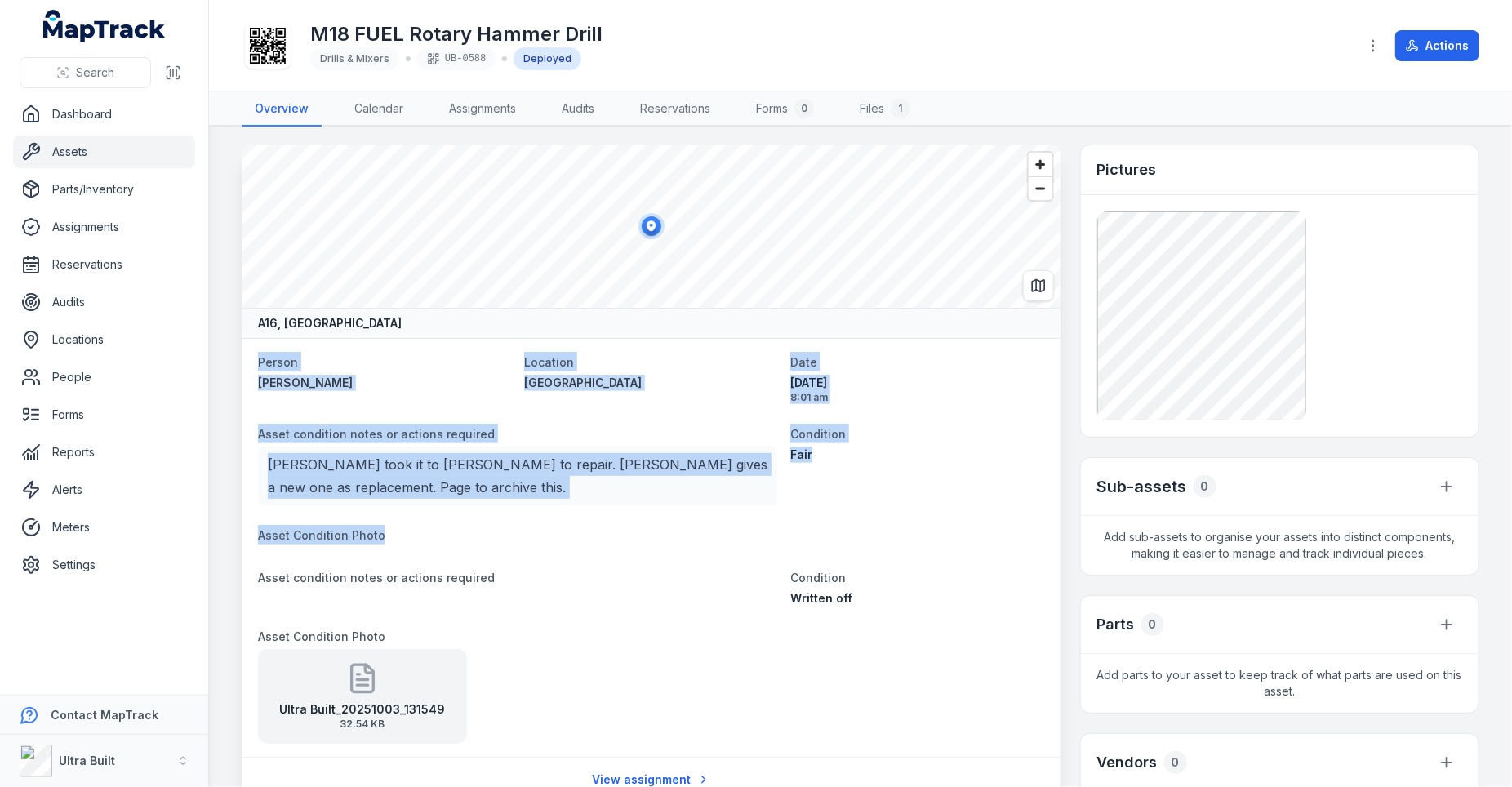
drag, startPoint x: 259, startPoint y: 360, endPoint x: 506, endPoint y: 530, distance: 299.8
click at [506, 530] on dl "Person Joseph Zampaglione Location Osmond Site shed Date 17/07/2025 8:01 am Ass…" at bounding box center [651, 548] width 786 height 392
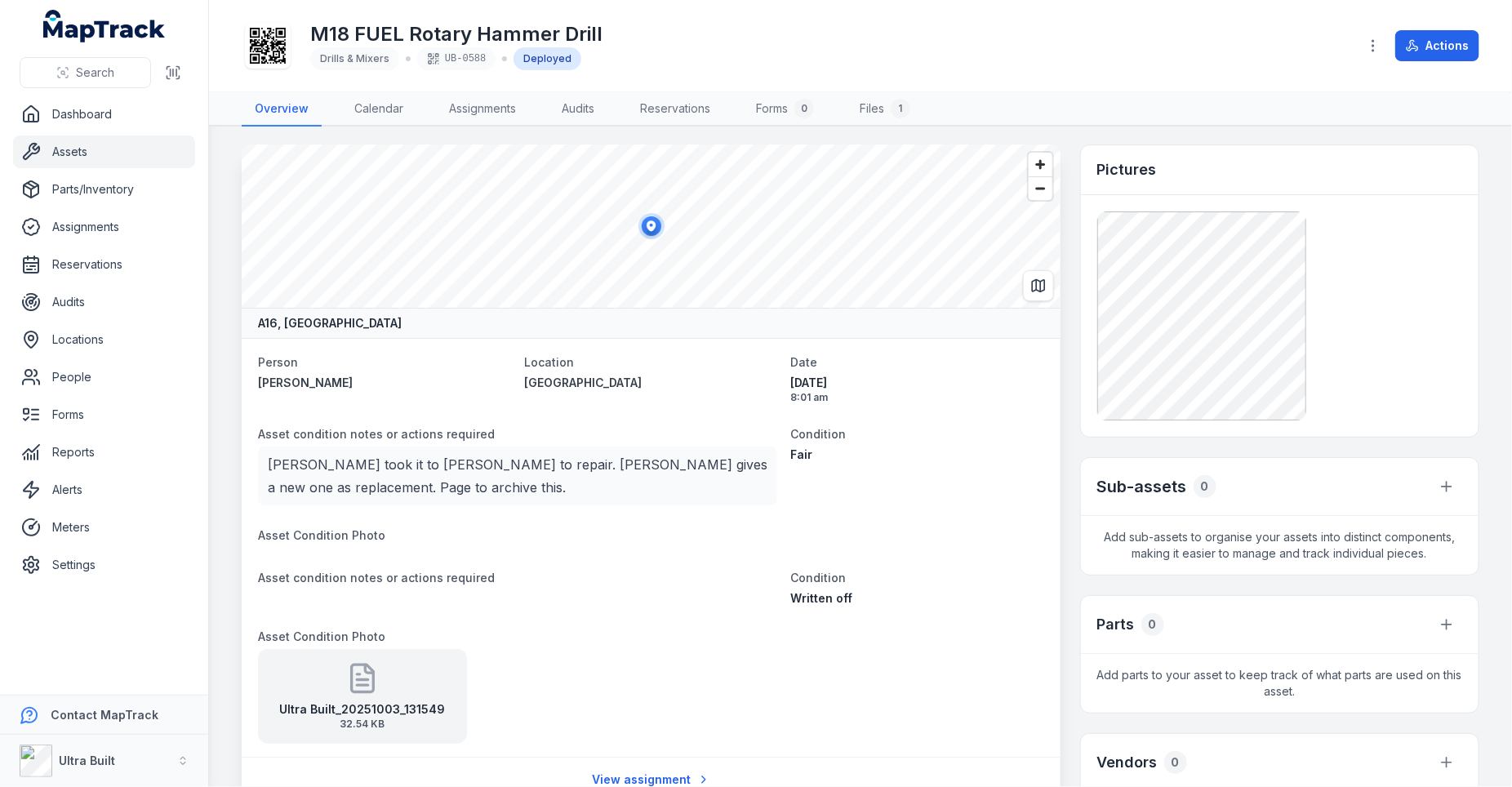
click at [858, 375] on span "[DATE]" at bounding box center [916, 382] width 253 height 17
drag, startPoint x: 858, startPoint y: 377, endPoint x: 787, endPoint y: 377, distance: 71.0
click at [787, 377] on dl "Person Joseph Zampaglione Location Osmond Site shed Date 17/07/2025 8:01 am Ass…" at bounding box center [651, 548] width 786 height 392
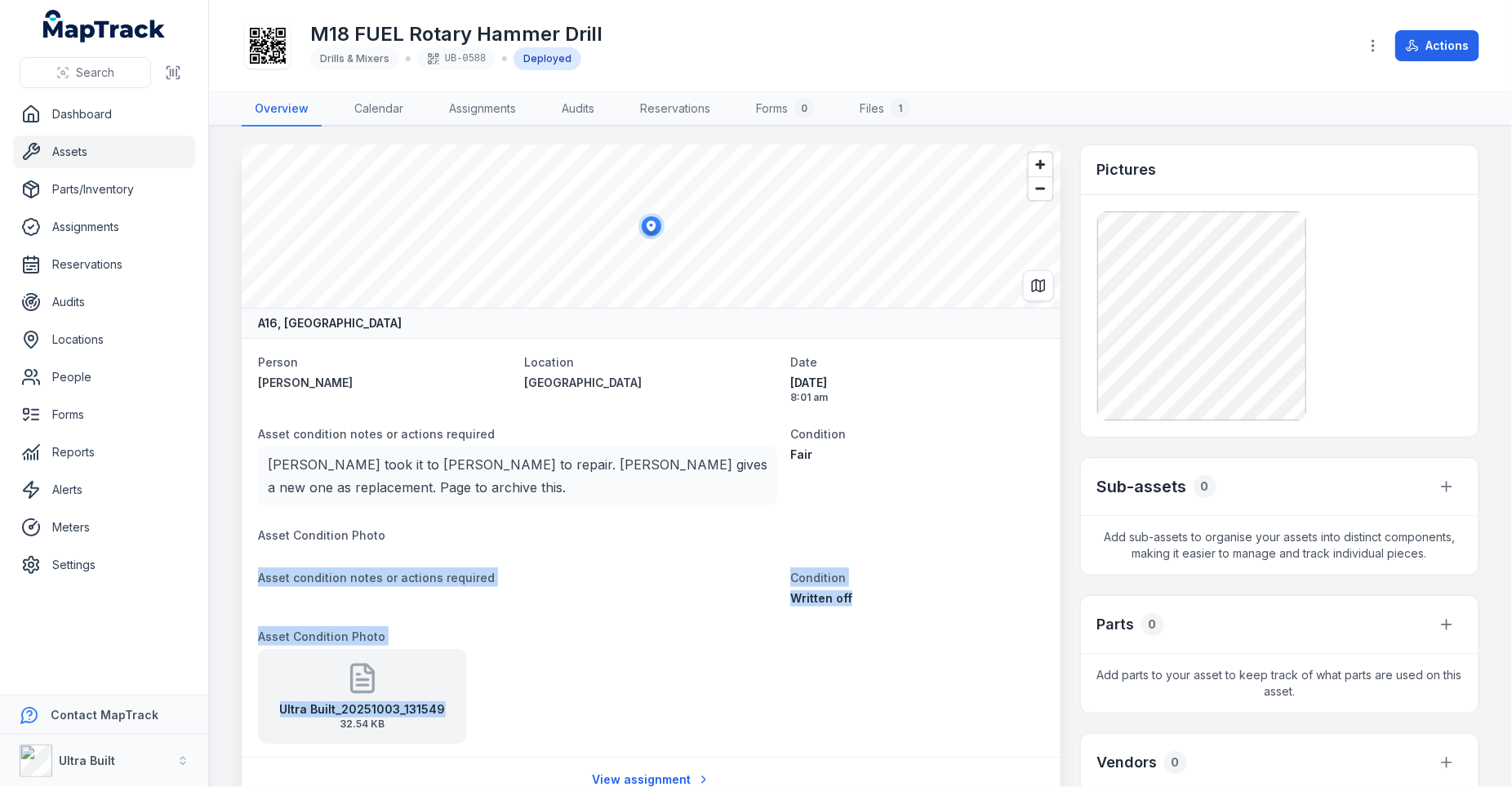
drag, startPoint x: 259, startPoint y: 578, endPoint x: 513, endPoint y: 706, distance: 284.4
click at [513, 706] on dl "Person Joseph Zampaglione Location Osmond Site shed Date 17/07/2025 8:01 am Ass…" at bounding box center [651, 548] width 786 height 392
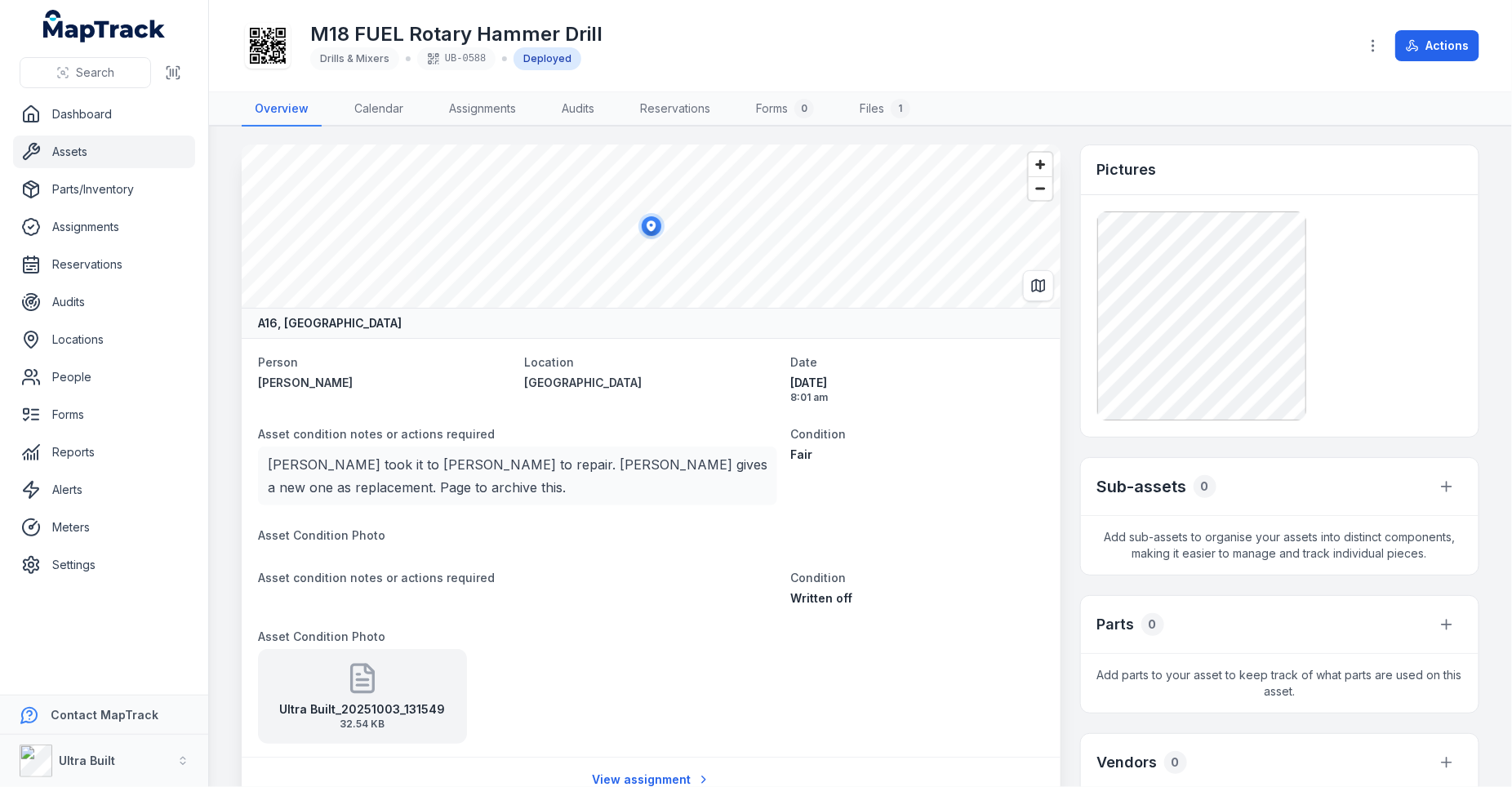
click at [879, 453] on div "Fair" at bounding box center [916, 454] width 253 height 17
click at [870, 594] on div "Written off" at bounding box center [916, 598] width 253 height 17
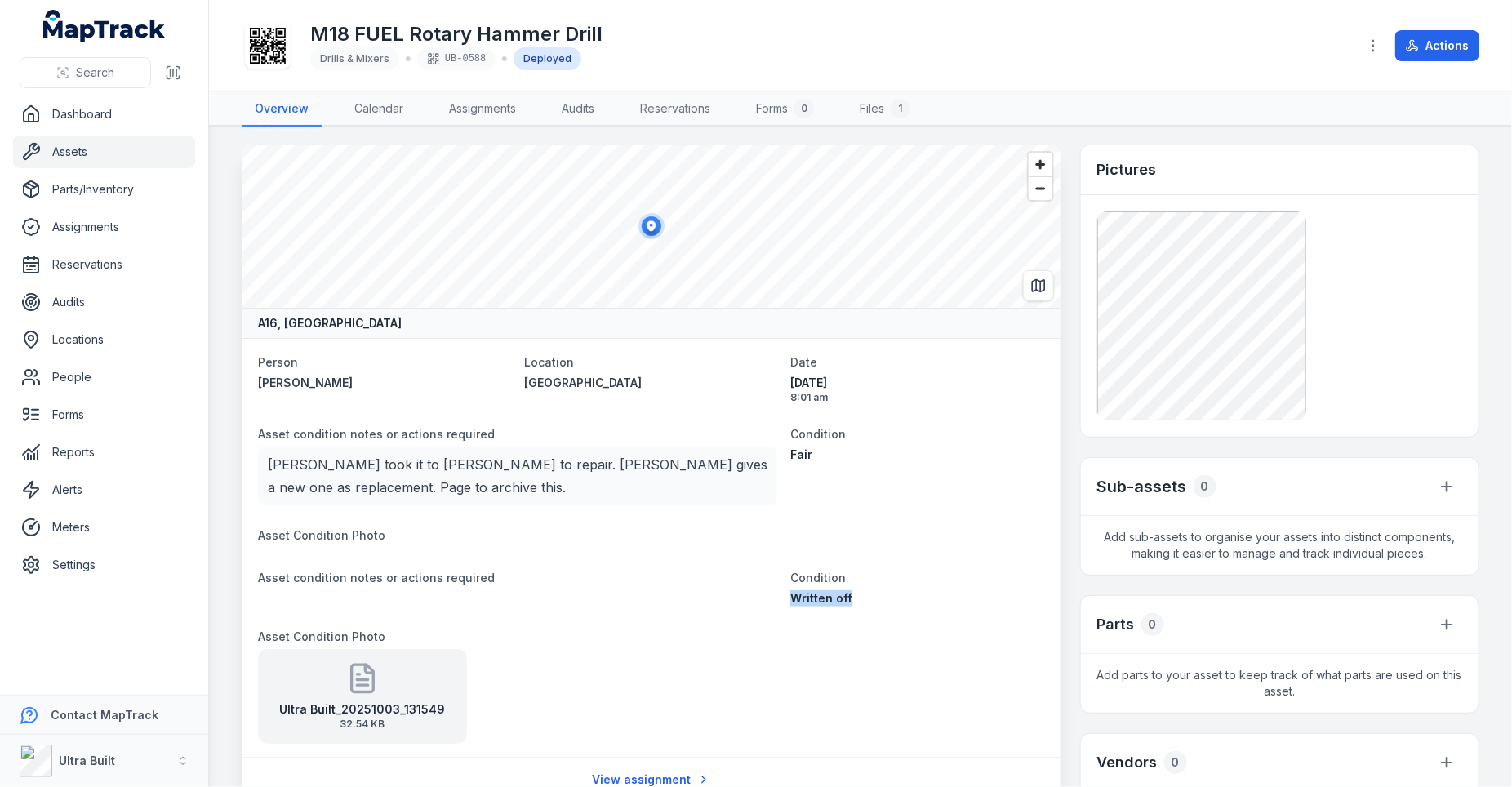
click at [870, 594] on div "Written off" at bounding box center [916, 598] width 253 height 17
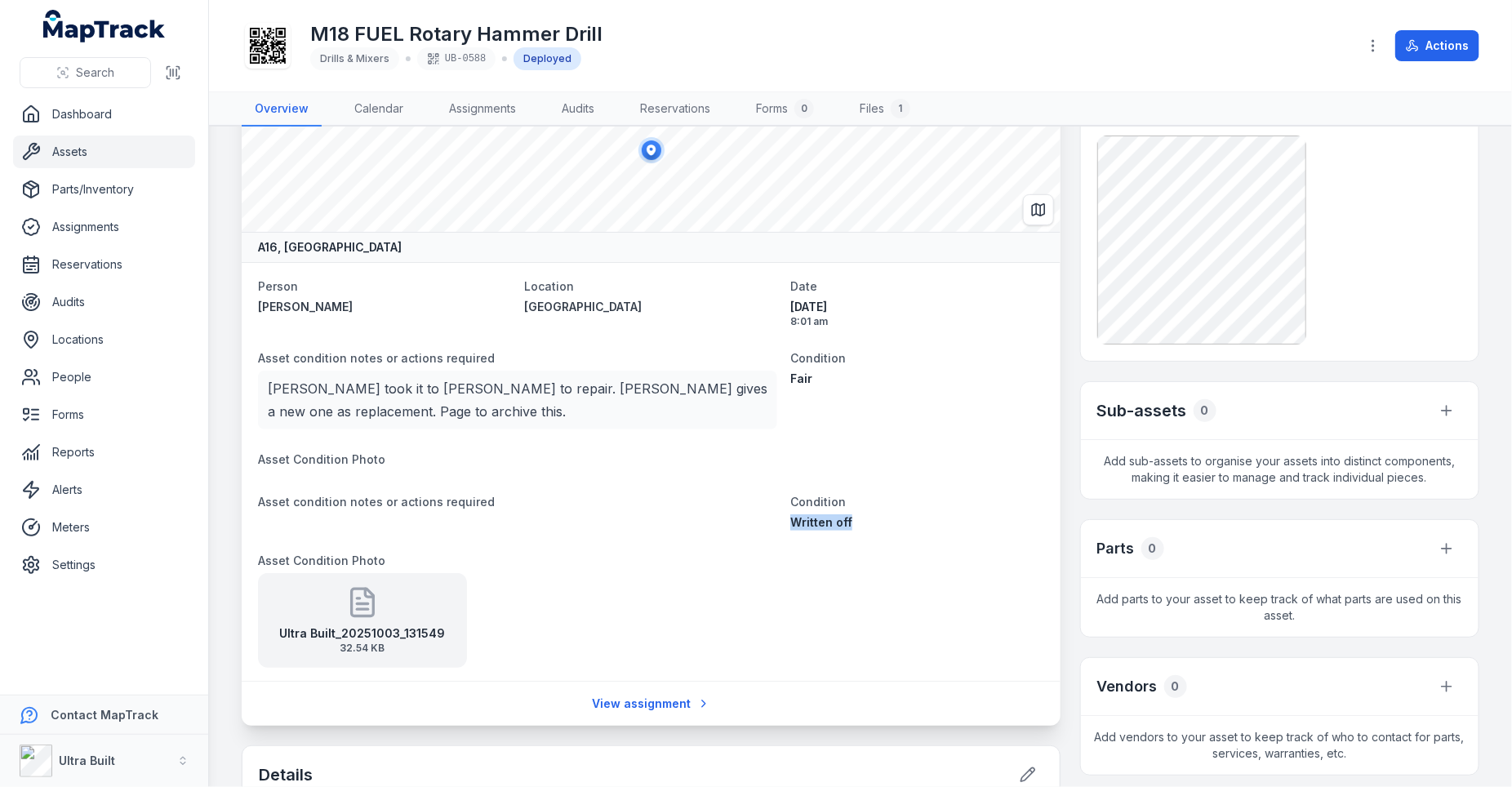
scroll to position [78, 0]
click at [693, 691] on link "View assignment" at bounding box center [651, 703] width 139 height 31
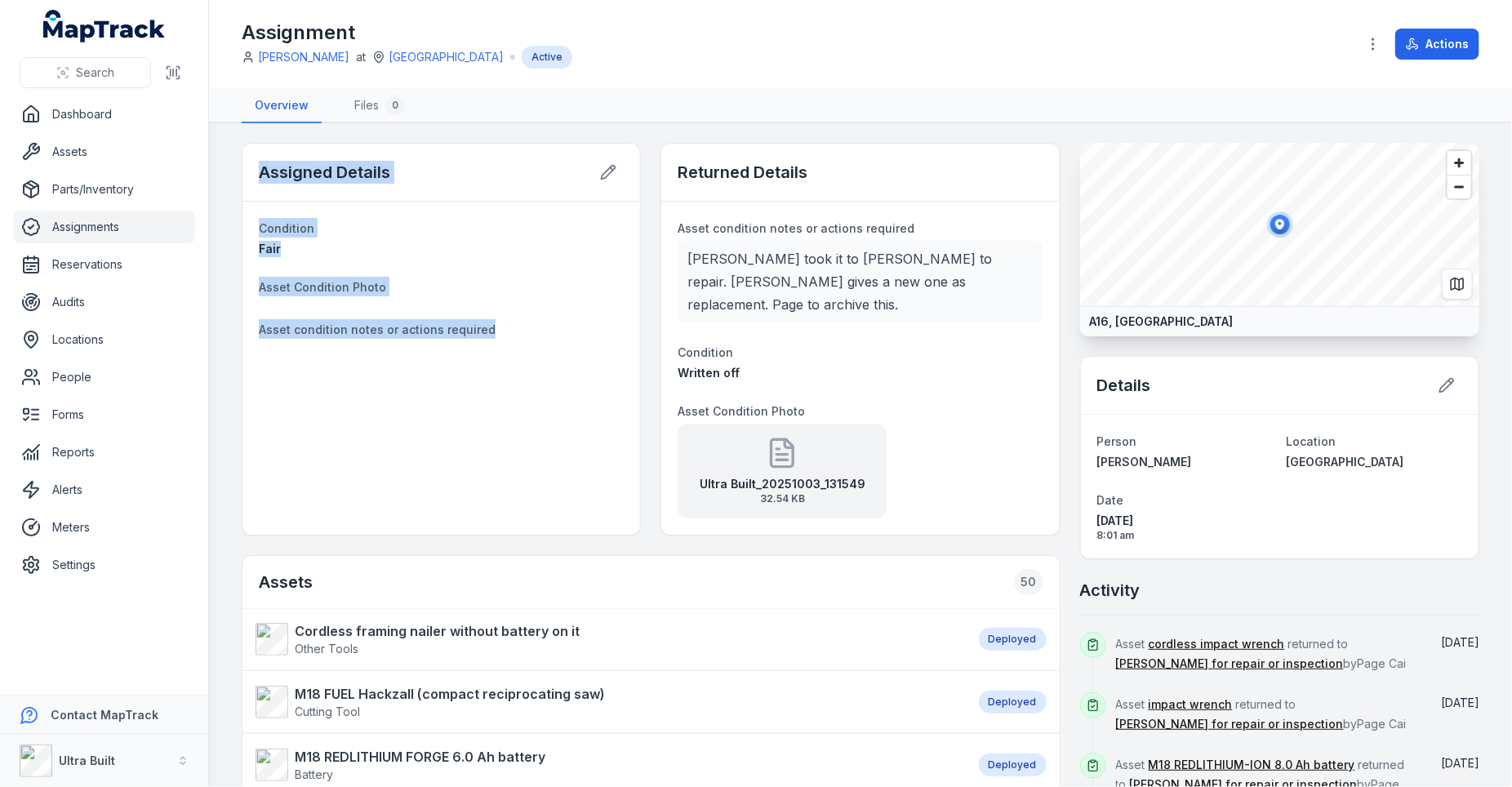
drag, startPoint x: 259, startPoint y: 168, endPoint x: 510, endPoint y: 342, distance: 305.4
click at [510, 342] on div "Assigned Details Condition Fair Asset Condition Photo Asset condition notes or …" at bounding box center [441, 338] width 399 height 393
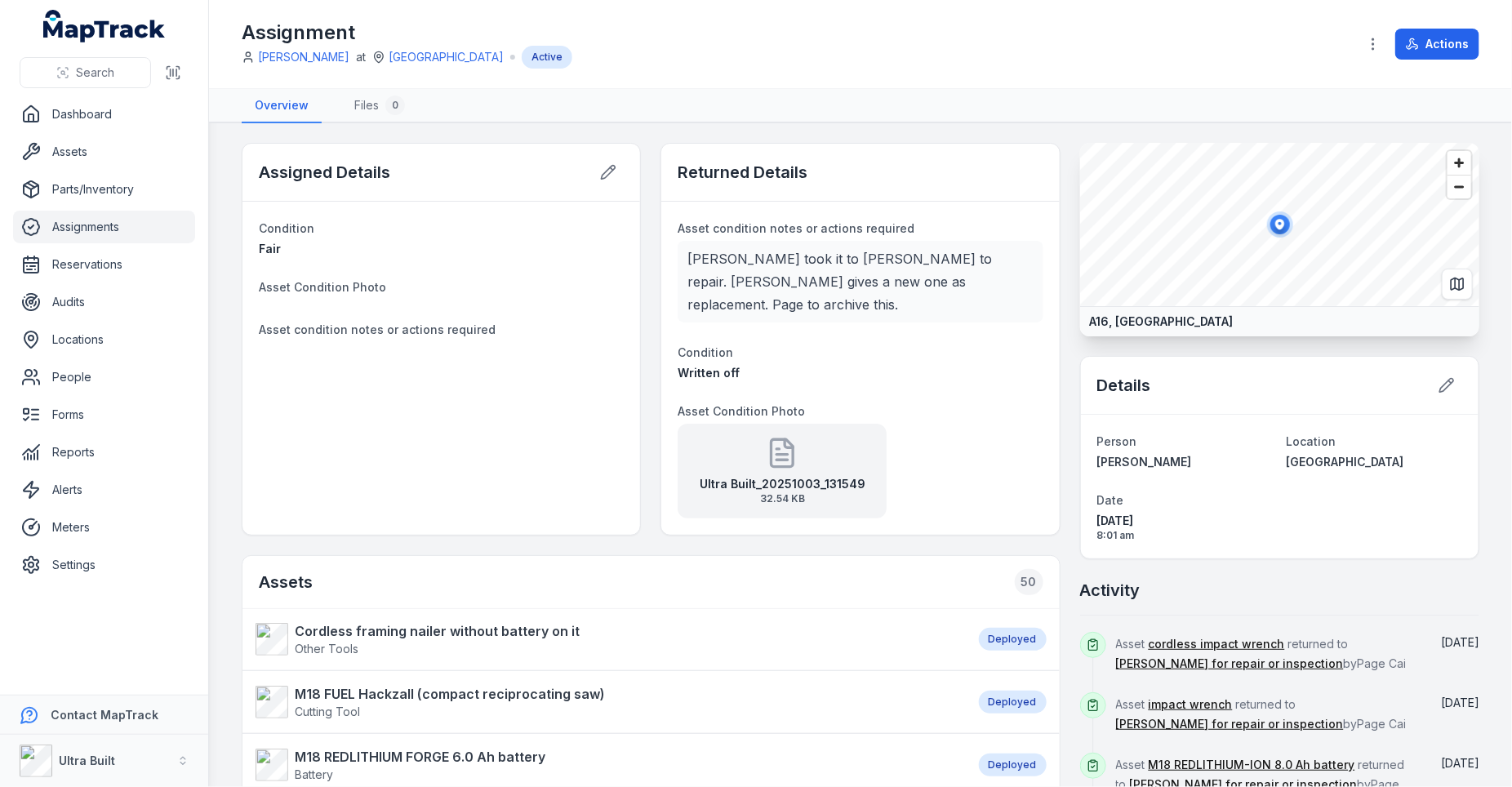
click at [676, 172] on div "Returned Details" at bounding box center [860, 172] width 398 height 58
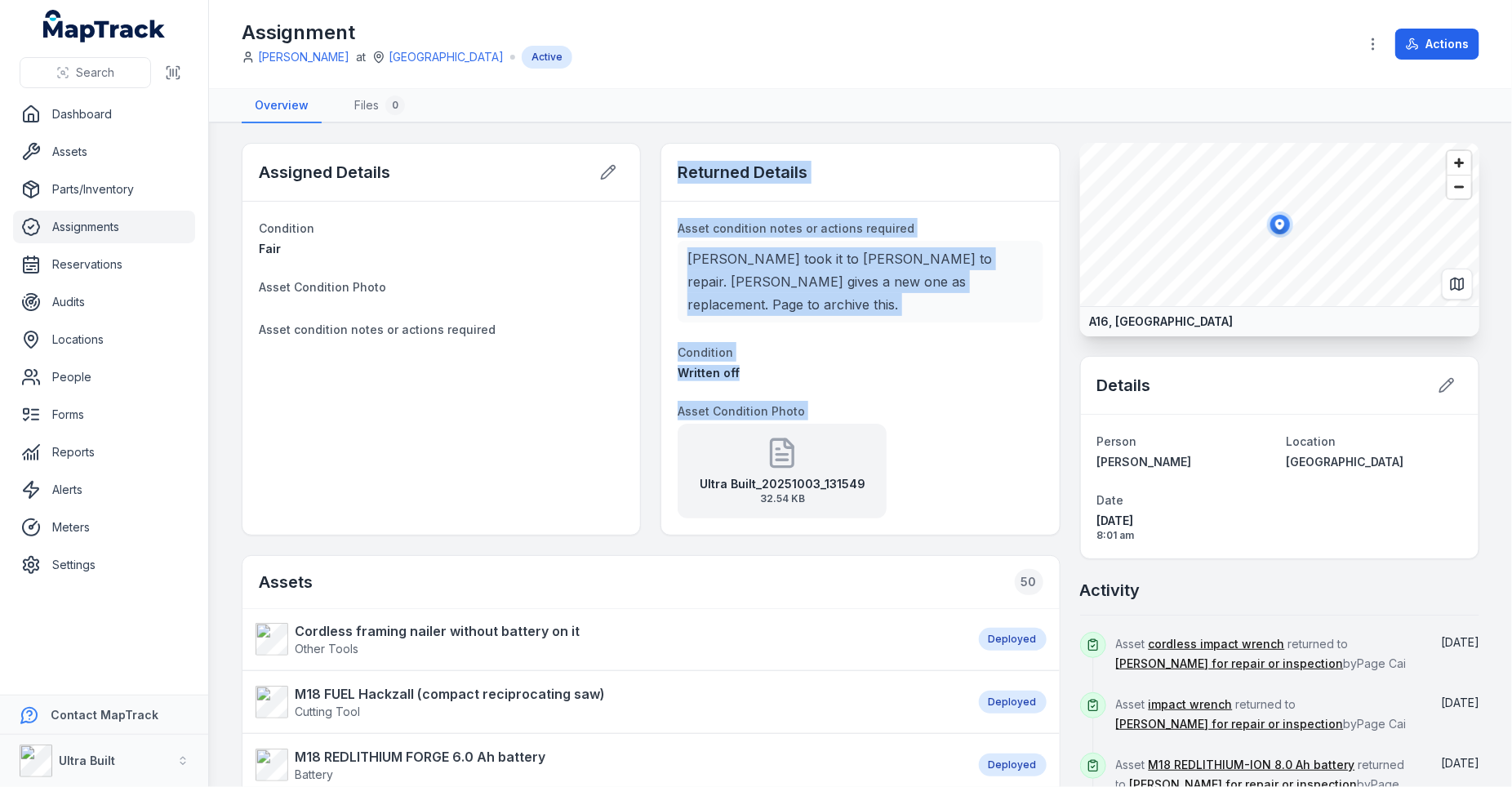
drag, startPoint x: 676, startPoint y: 164, endPoint x: 877, endPoint y: 432, distance: 335.0
click at [878, 432] on div "Returned Details Asset condition notes or actions required Joseph took it to Bi…" at bounding box center [859, 338] width 399 height 393
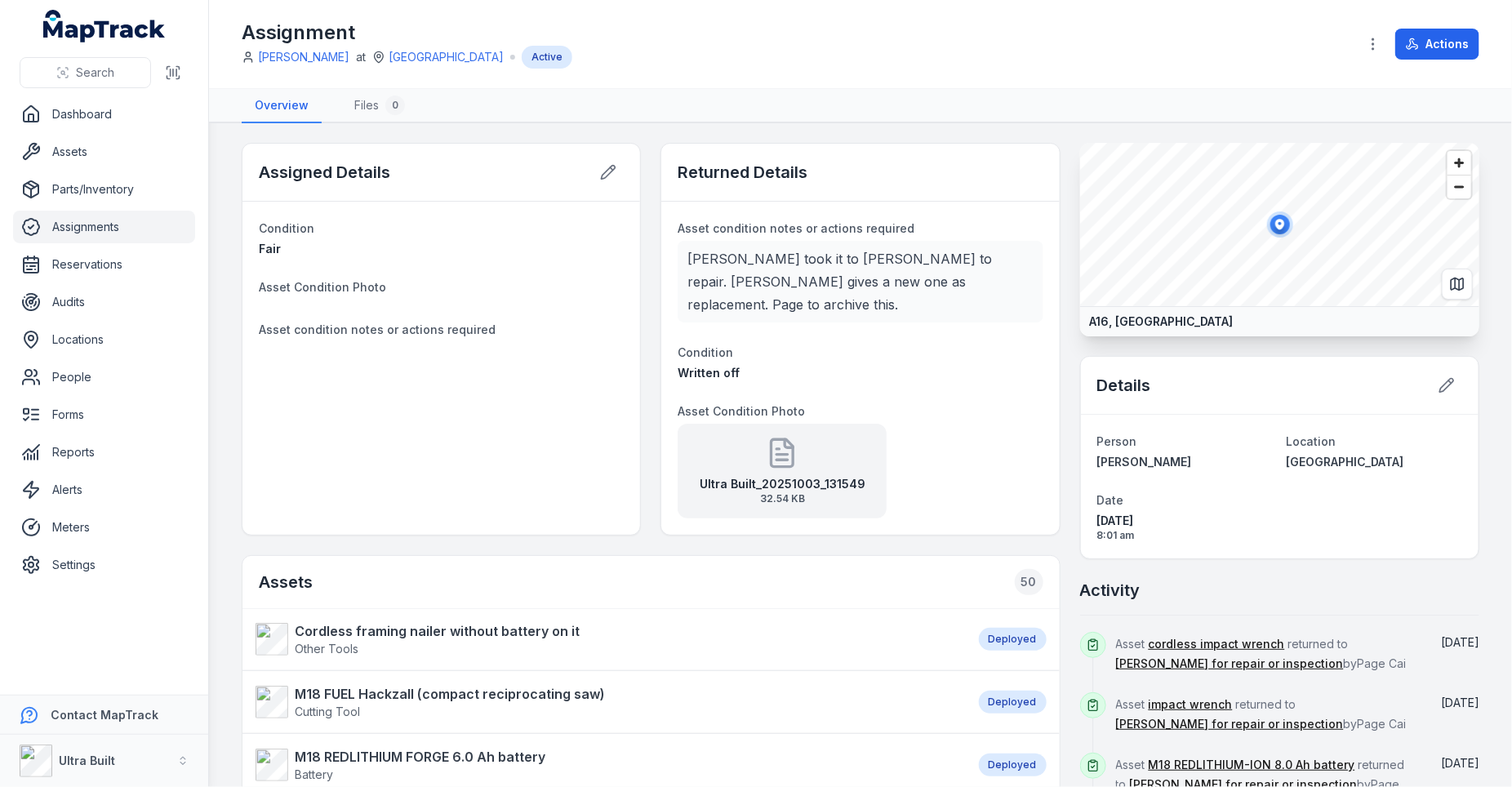
click at [715, 228] on span "Asset condition notes or actions required" at bounding box center [796, 228] width 237 height 14
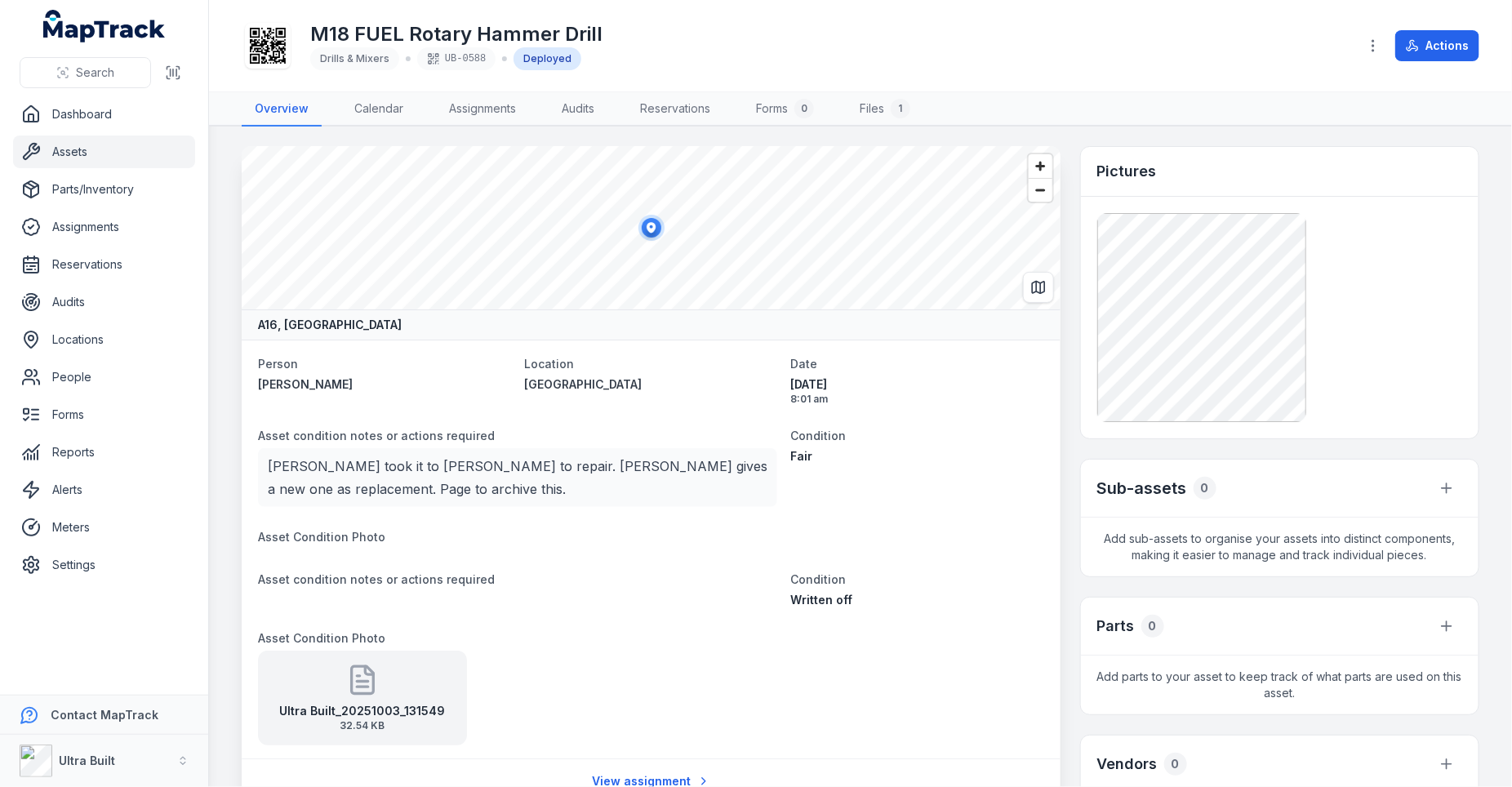
click at [918, 43] on div "M18 FUEL Rotary Hammer Drill Drills & Mixers UB-0588 Deployed" at bounding box center [793, 46] width 1103 height 53
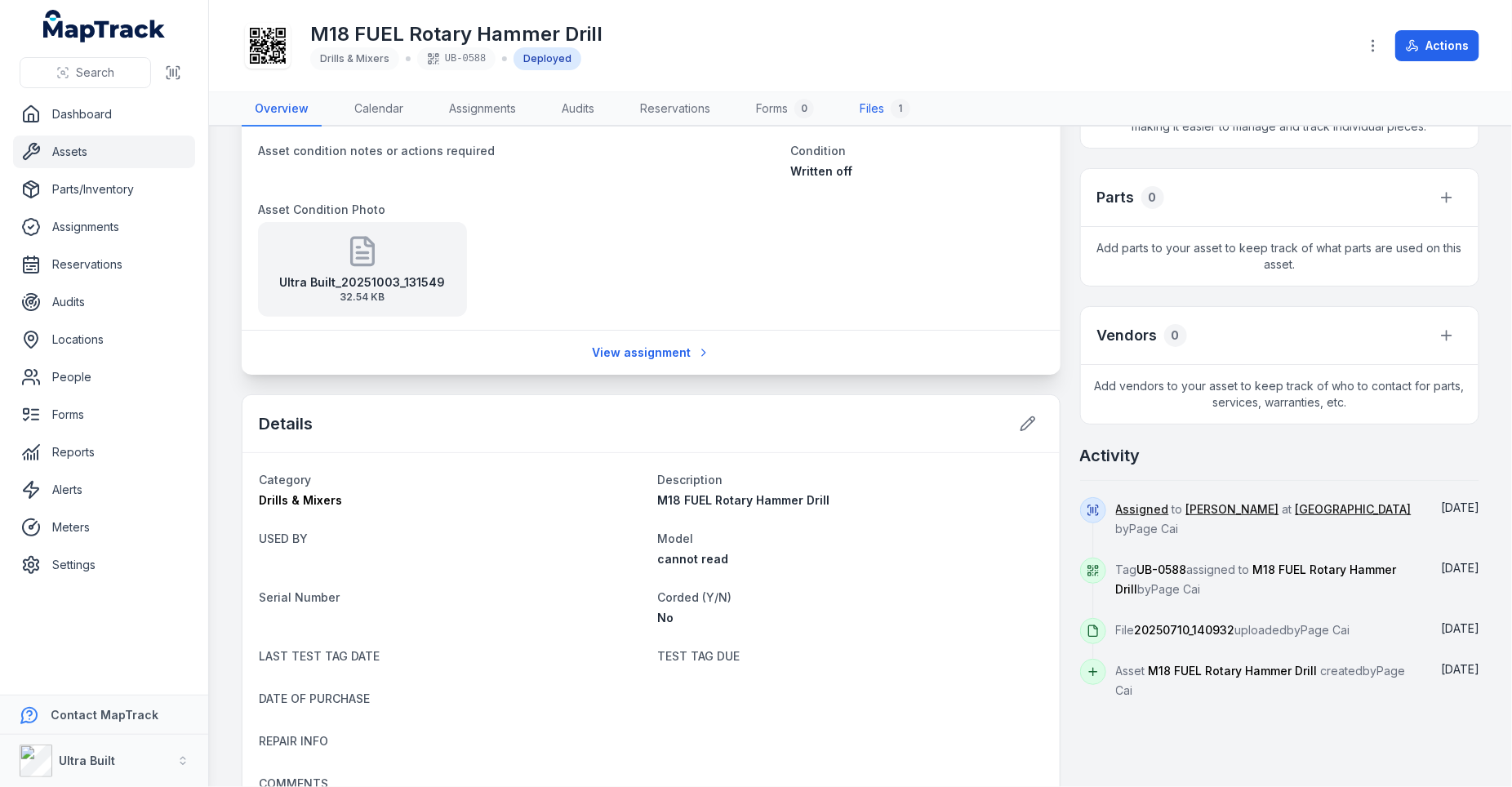
scroll to position [469, 0]
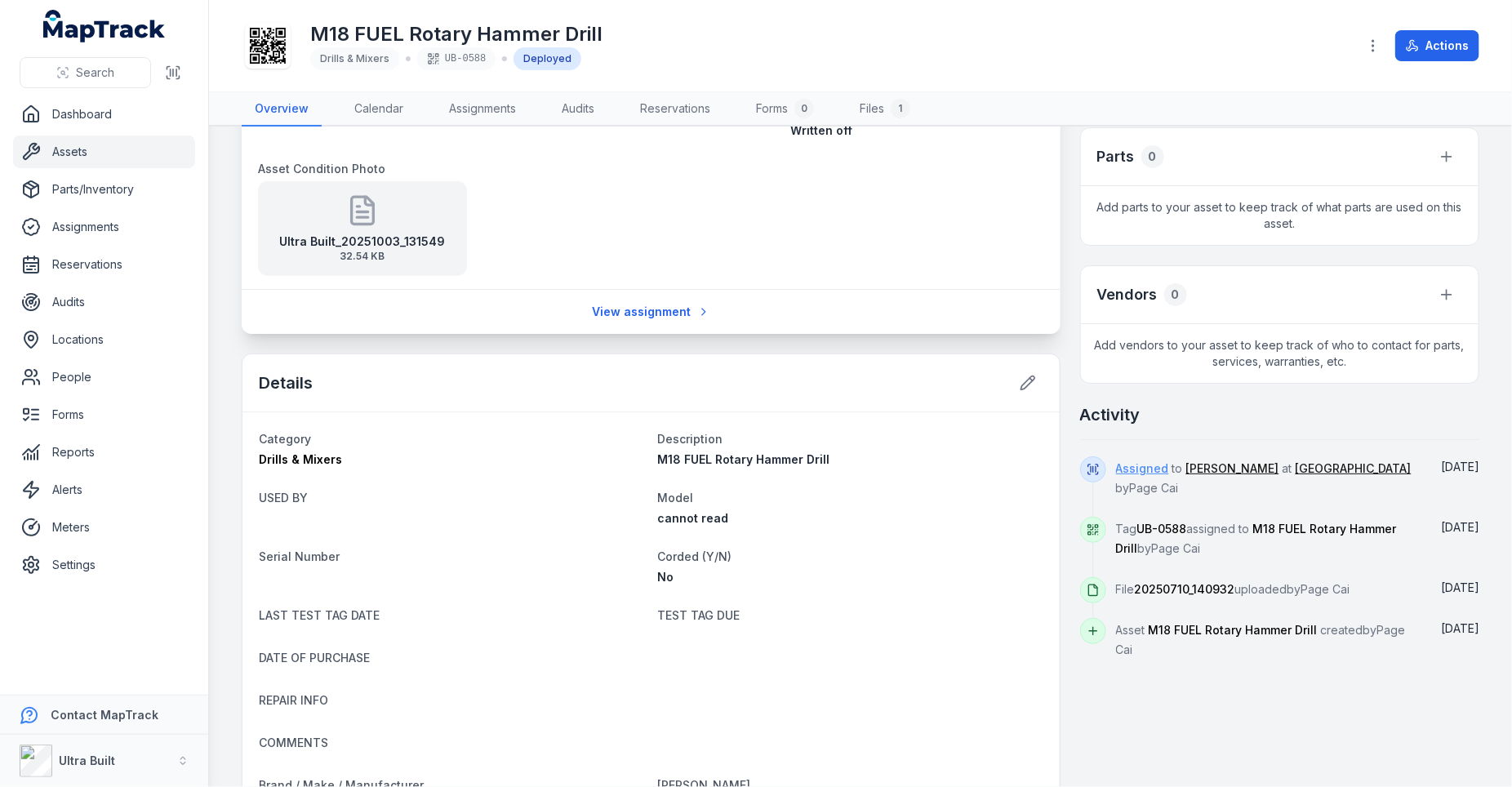
click at [1162, 461] on link "Assigned" at bounding box center [1142, 468] width 53 height 17
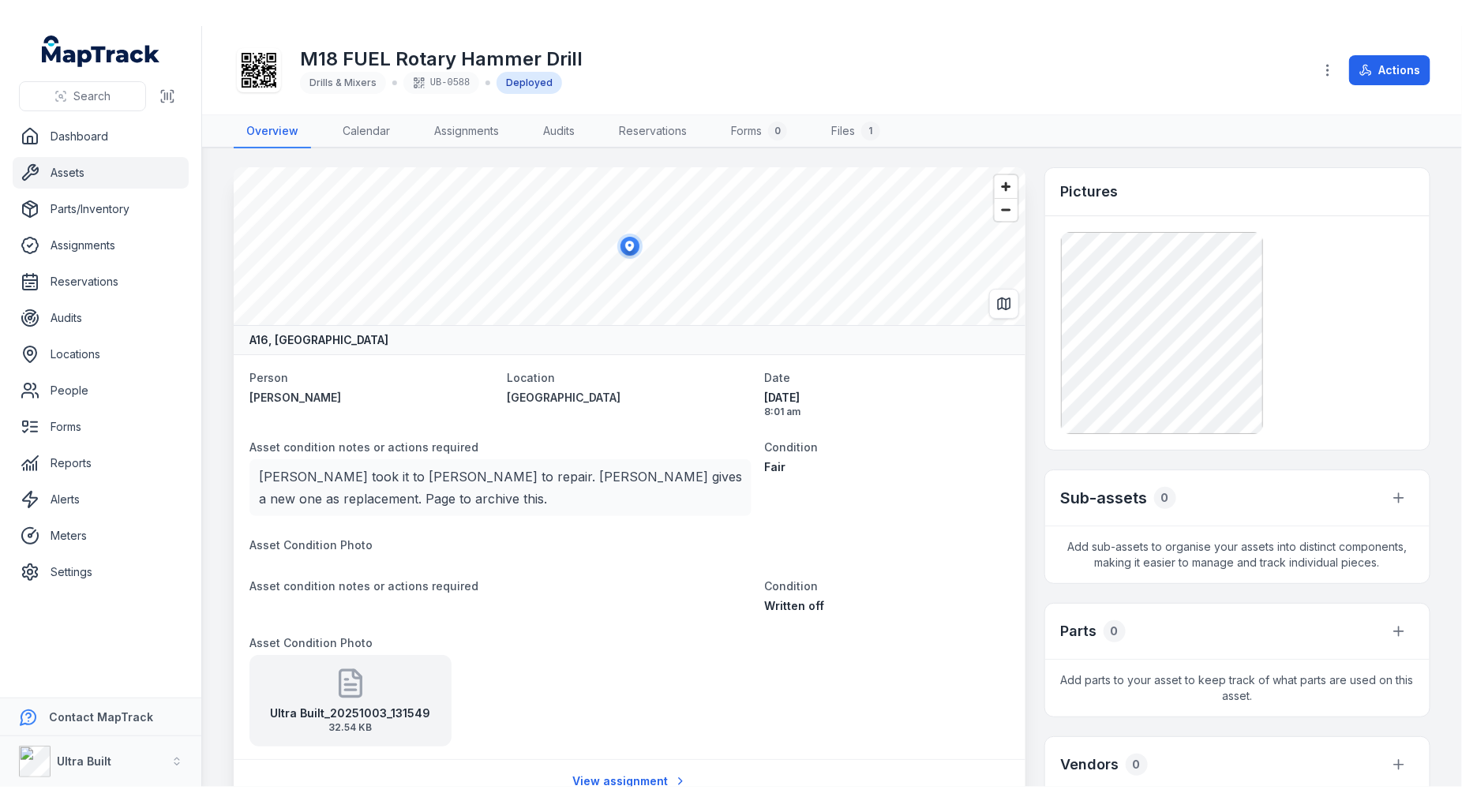
scroll to position [306, 0]
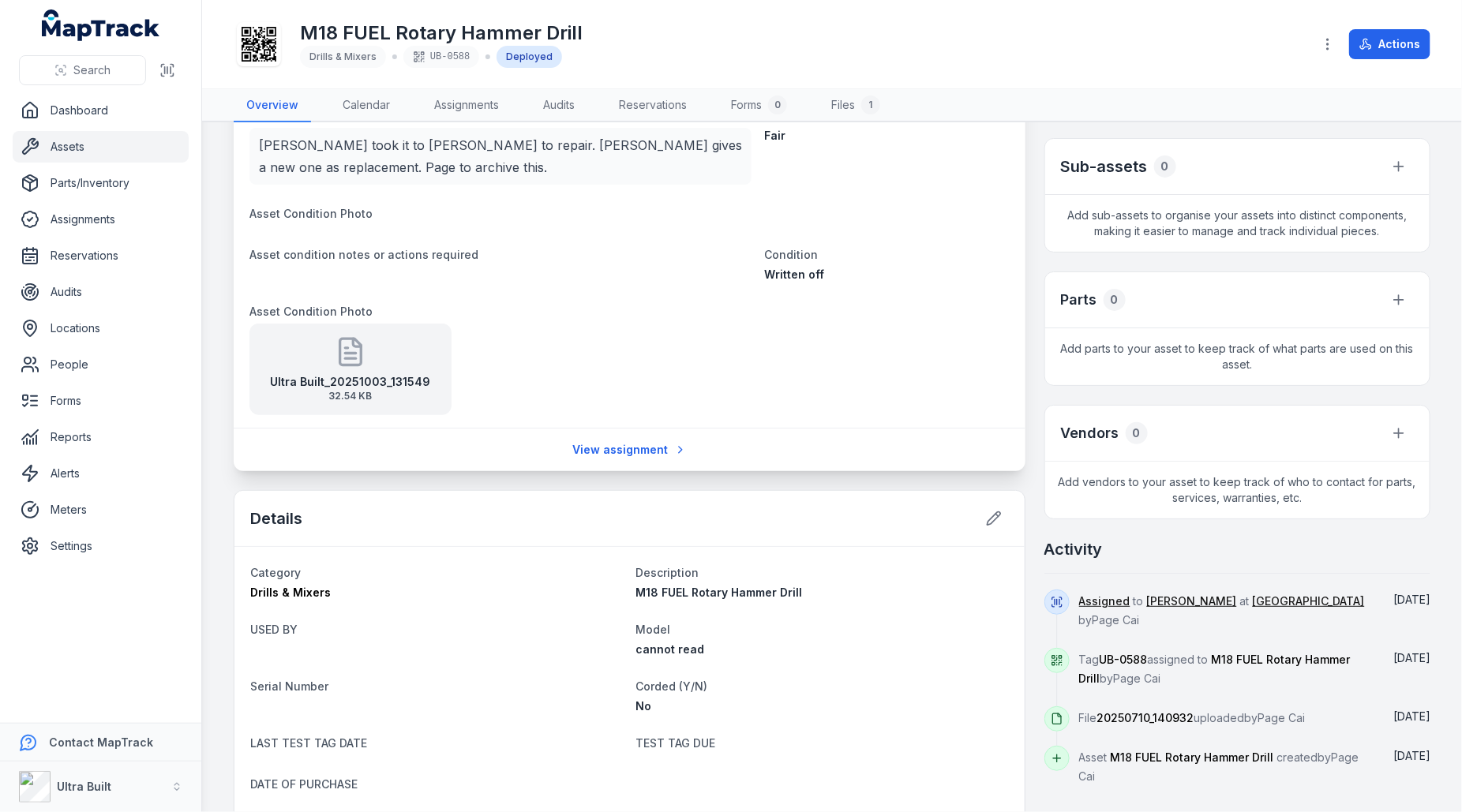
click at [901, 268] on div "Written off" at bounding box center [886, 274] width 244 height 16
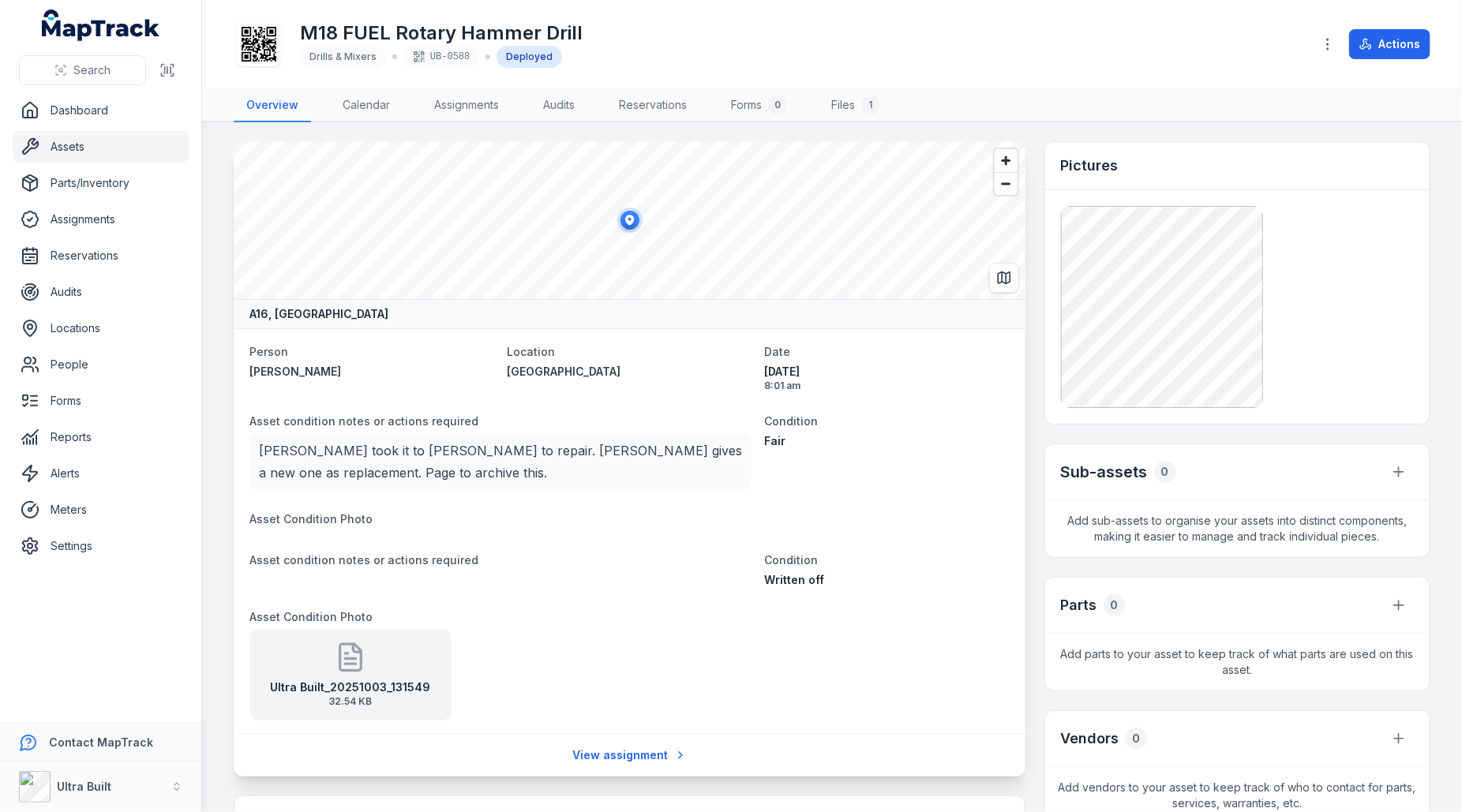
click at [499, 23] on h1 "M18 FUEL Rotary Hammer Drill" at bounding box center [441, 33] width 283 height 25
click at [424, 31] on h1 "M18 FUEL Rotary Hammer Drill" at bounding box center [441, 33] width 283 height 25
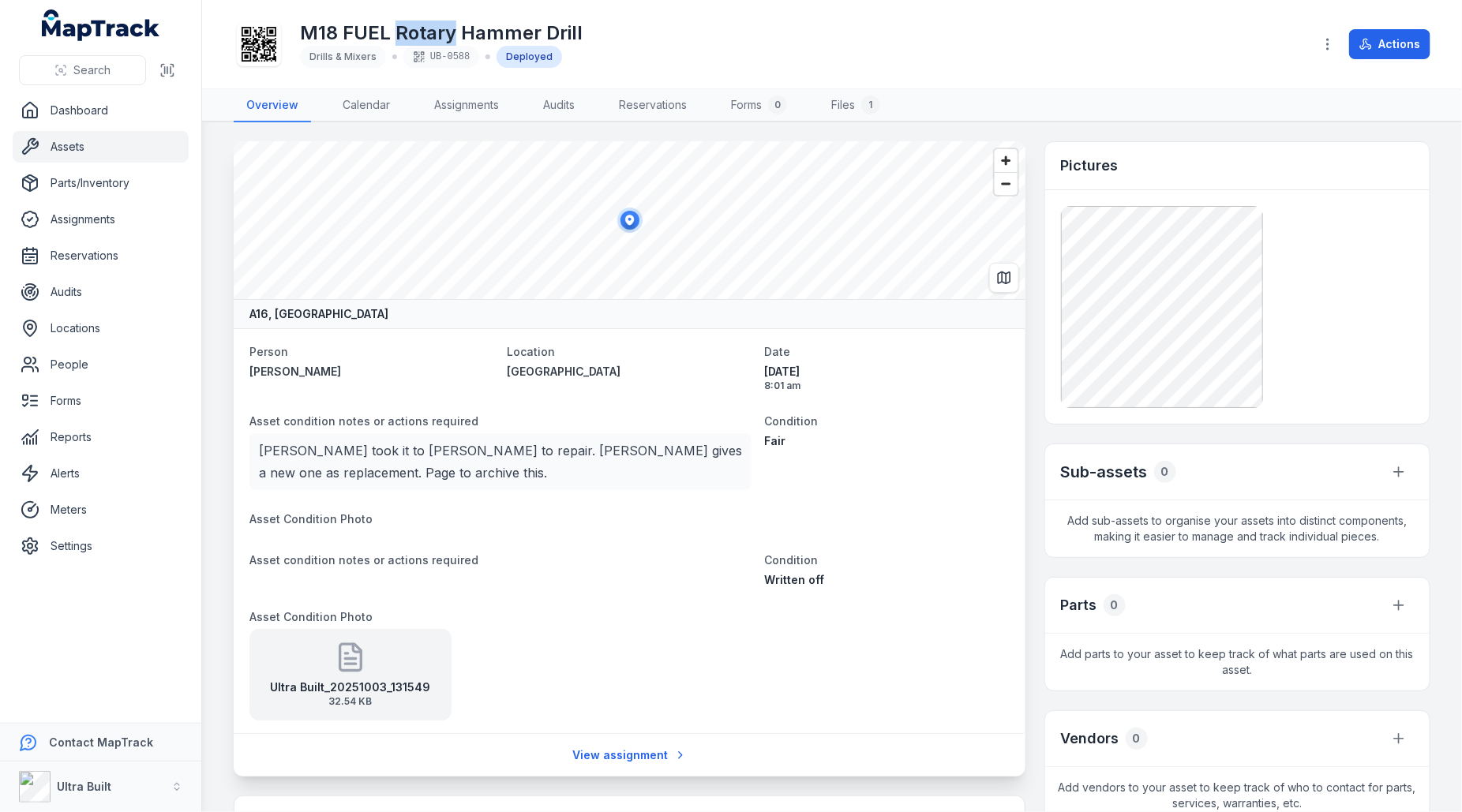
click at [424, 31] on h1 "M18 FUEL Rotary Hammer Drill" at bounding box center [441, 33] width 283 height 25
click at [210, 96] on div "Overview Calendar Assignments Audits Reservations Forms 0 Files 1" at bounding box center [832, 106] width 1260 height 33
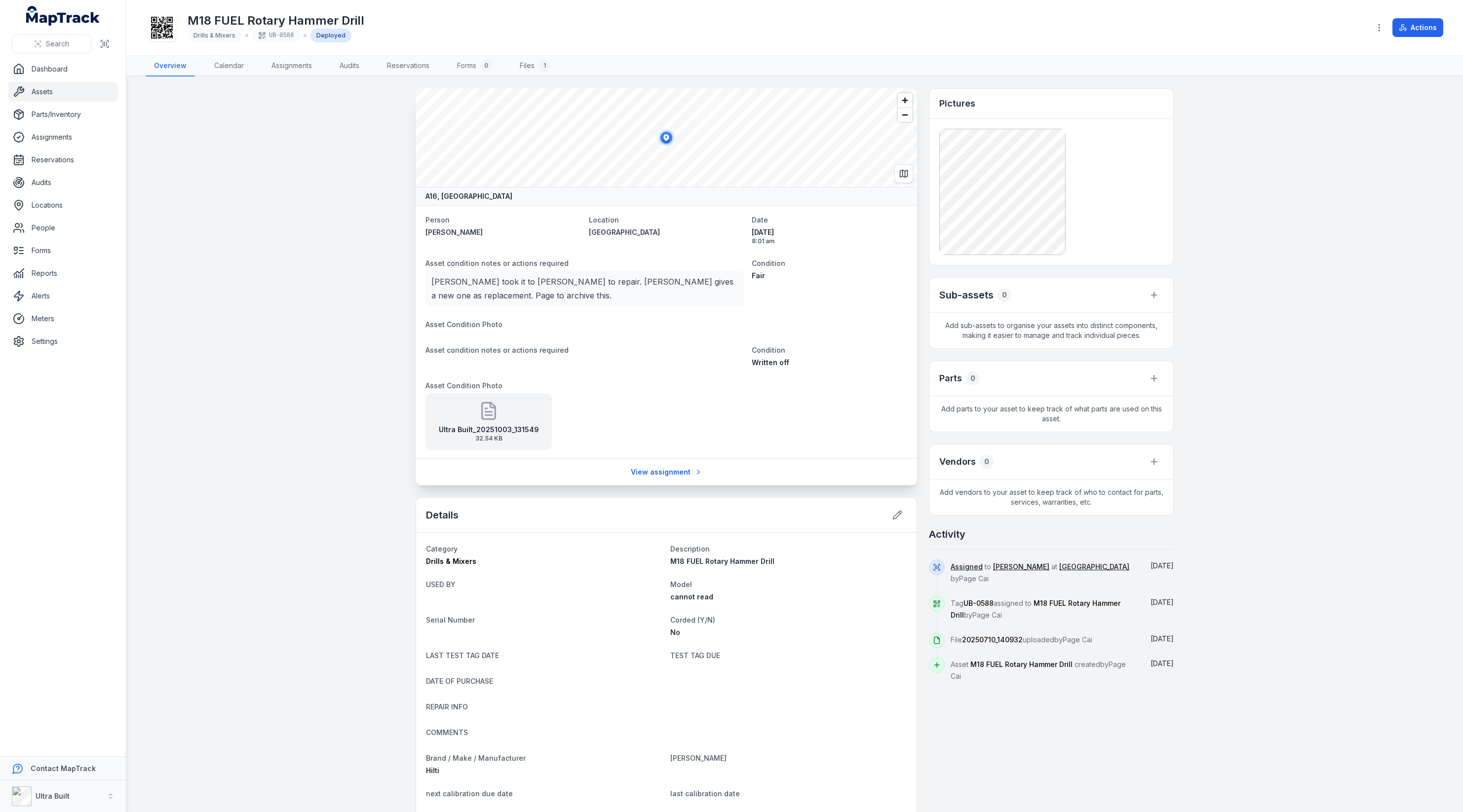
click at [315, 390] on main "A16, Australia Person Joseph Zampaglione Location Osmond Site shed Date 17/07/2…" at bounding box center [794, 445] width 1336 height 736
click at [913, 458] on main "A16, Australia Person Joseph Zampaglione Location Osmond Site shed Date 17/07/2…" at bounding box center [794, 445] width 1336 height 736
click at [293, 343] on main "A16, Australia Person Joseph Zampaglione Location Osmond Site shed Date 17/07/2…" at bounding box center [794, 445] width 1336 height 736
click at [343, 431] on main "A16, Australia Person Joseph Zampaglione Location Osmond Site shed Date 17/07/2…" at bounding box center [794, 445] width 1336 height 736
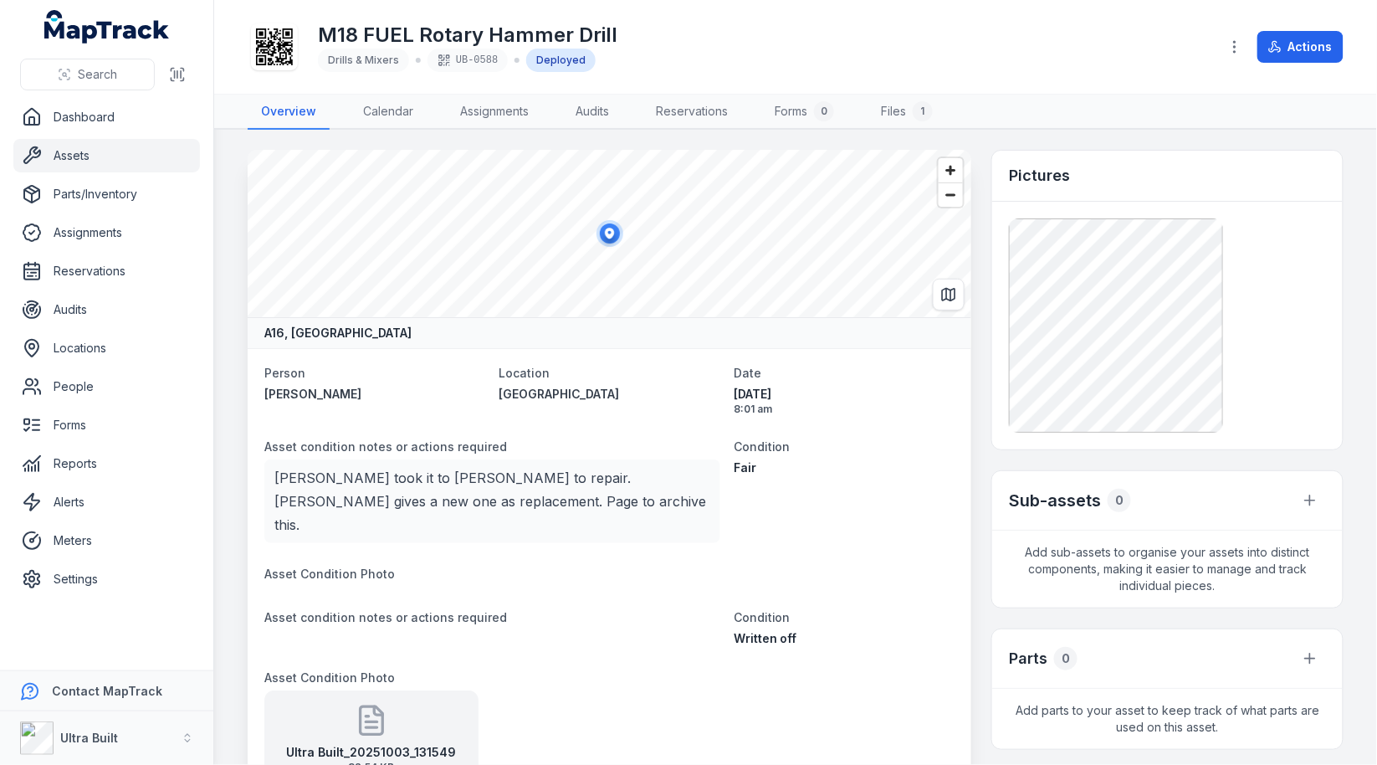
click at [900, 425] on dl "Person Joseph Zampaglione Location Osmond Site shed Date 17/07/2025 8:01 am Ass…" at bounding box center [609, 574] width 690 height 425
click at [80, 547] on link "Meters" at bounding box center [106, 540] width 187 height 33
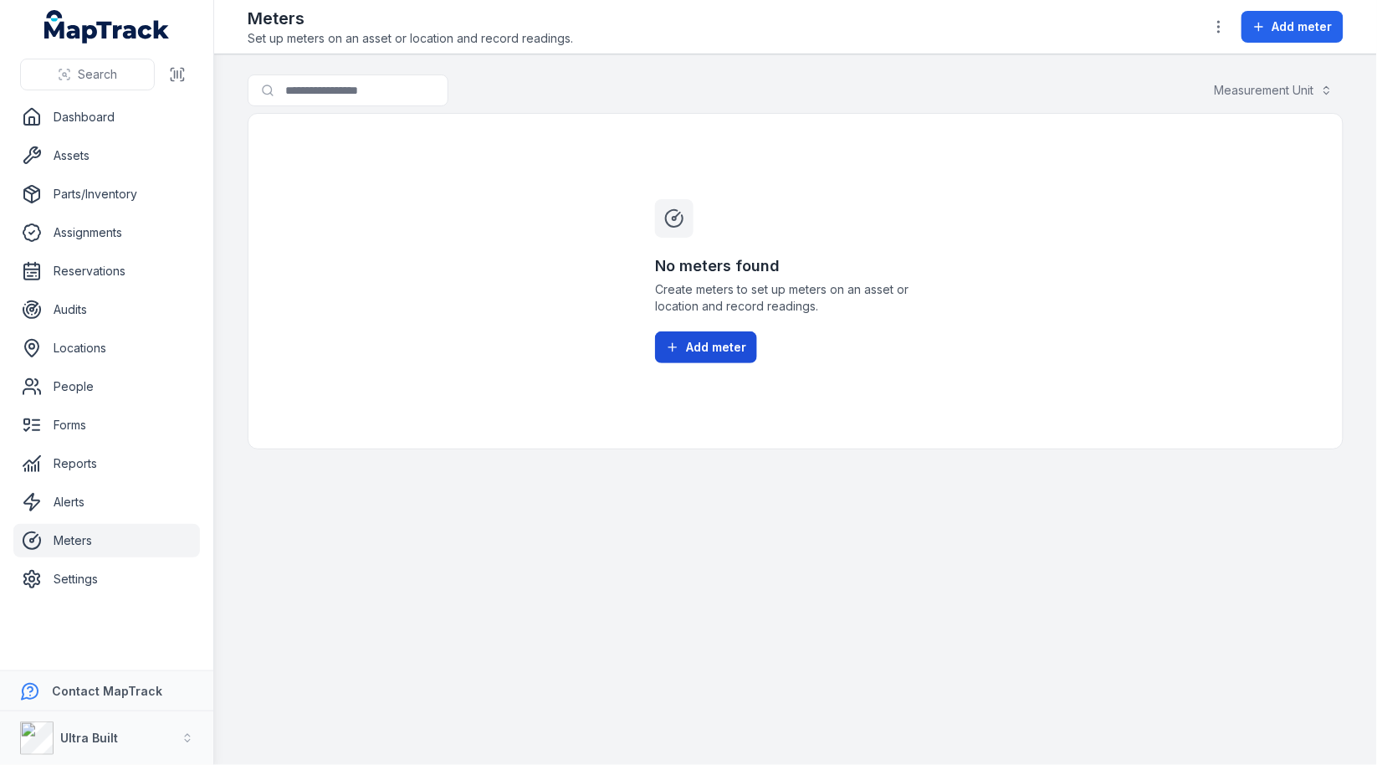
click at [727, 356] on button "Add meter" at bounding box center [706, 347] width 102 height 32
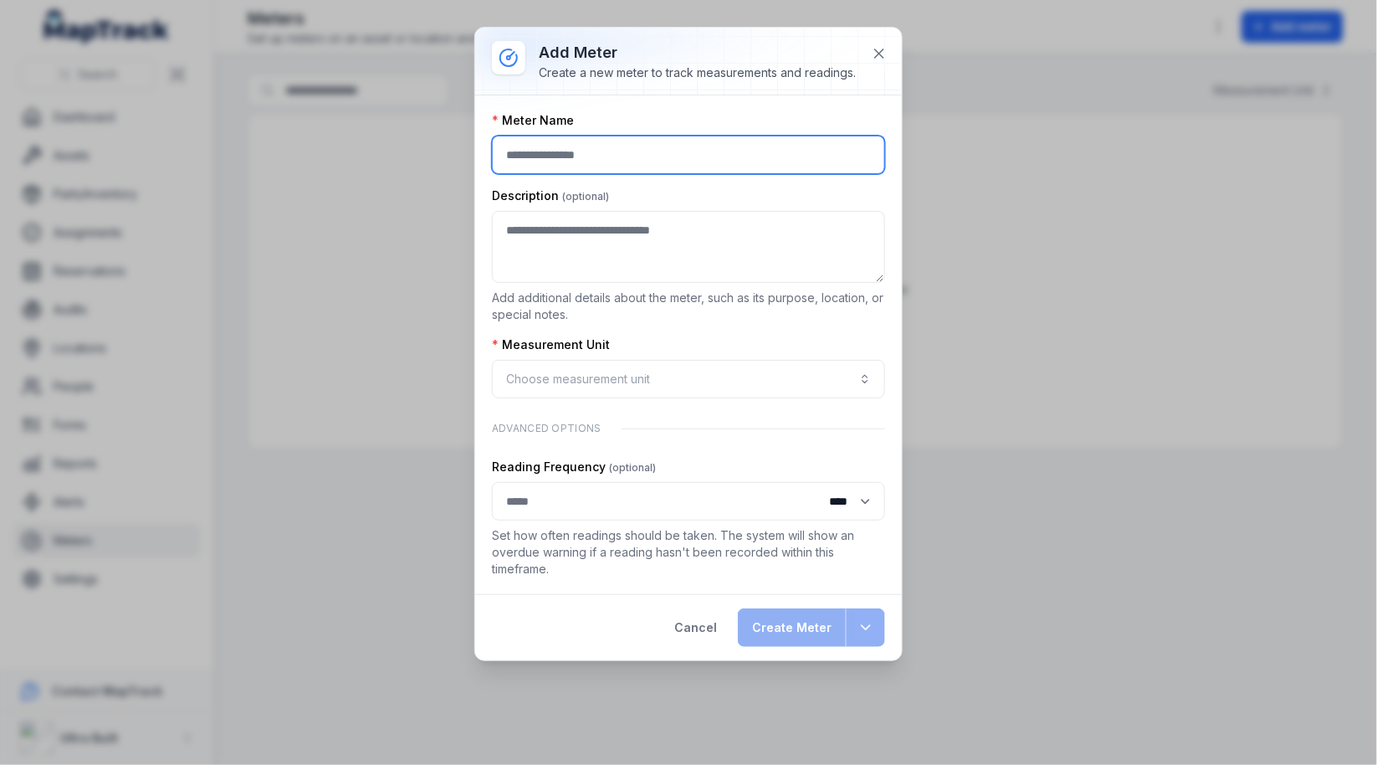
click at [613, 143] on input ":r9d:-form-item-label" at bounding box center [688, 155] width 393 height 38
type input "*"
type input "**********"
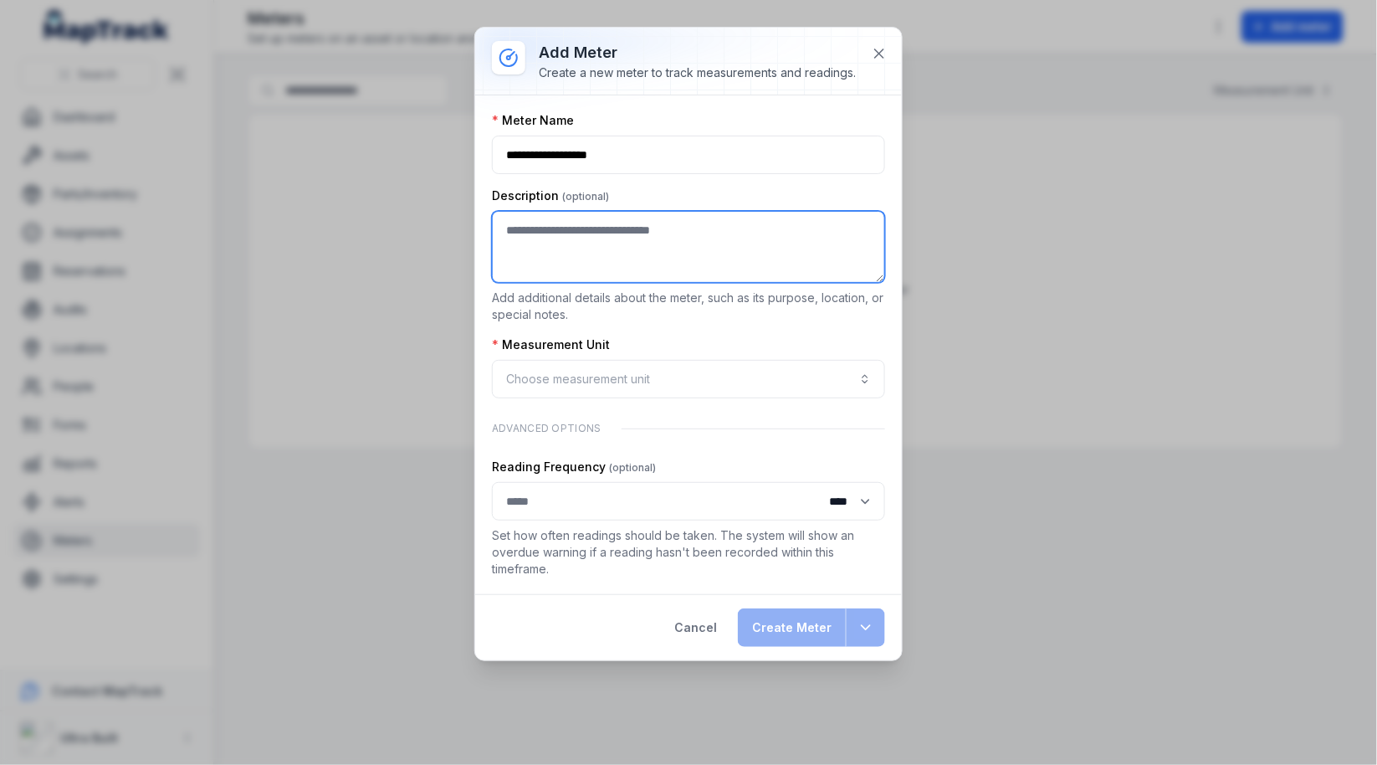
click at [607, 241] on textarea ":r9e:-form-item-label" at bounding box center [688, 247] width 393 height 72
click at [598, 223] on textarea "********" at bounding box center [689, 246] width 394 height 71
type textarea "**********"
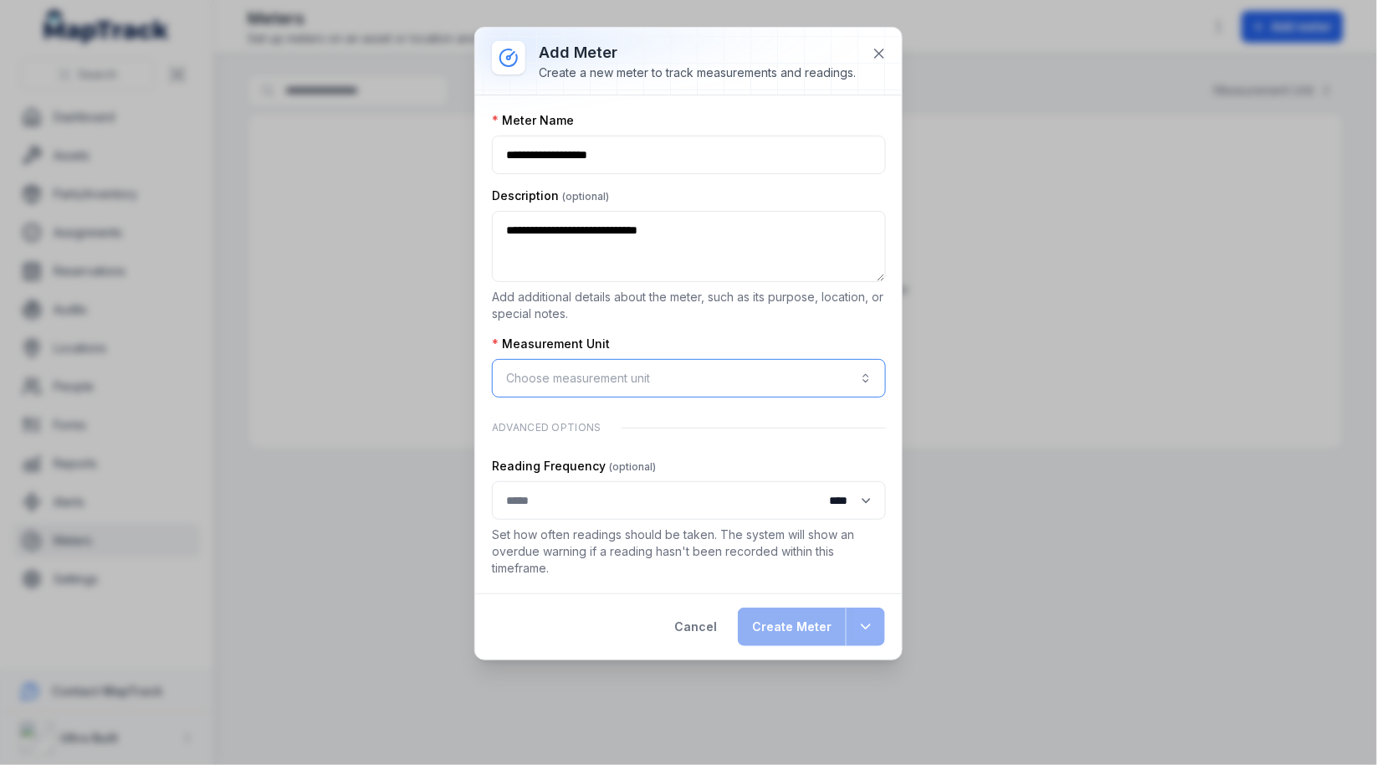
click at [555, 365] on button "Choose measurement unit" at bounding box center [689, 378] width 394 height 38
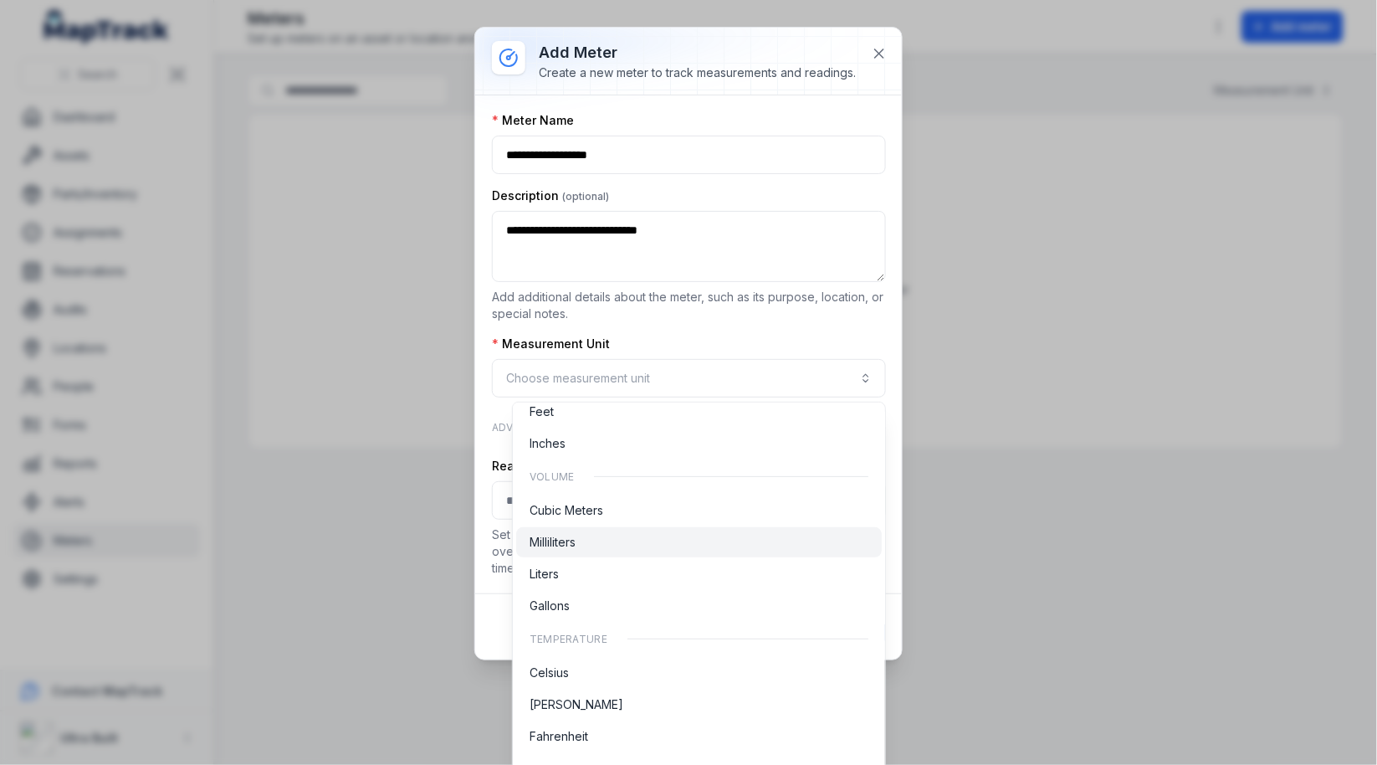
scroll to position [188, 0]
click at [634, 518] on div "Cubic Meters" at bounding box center [699, 525] width 339 height 17
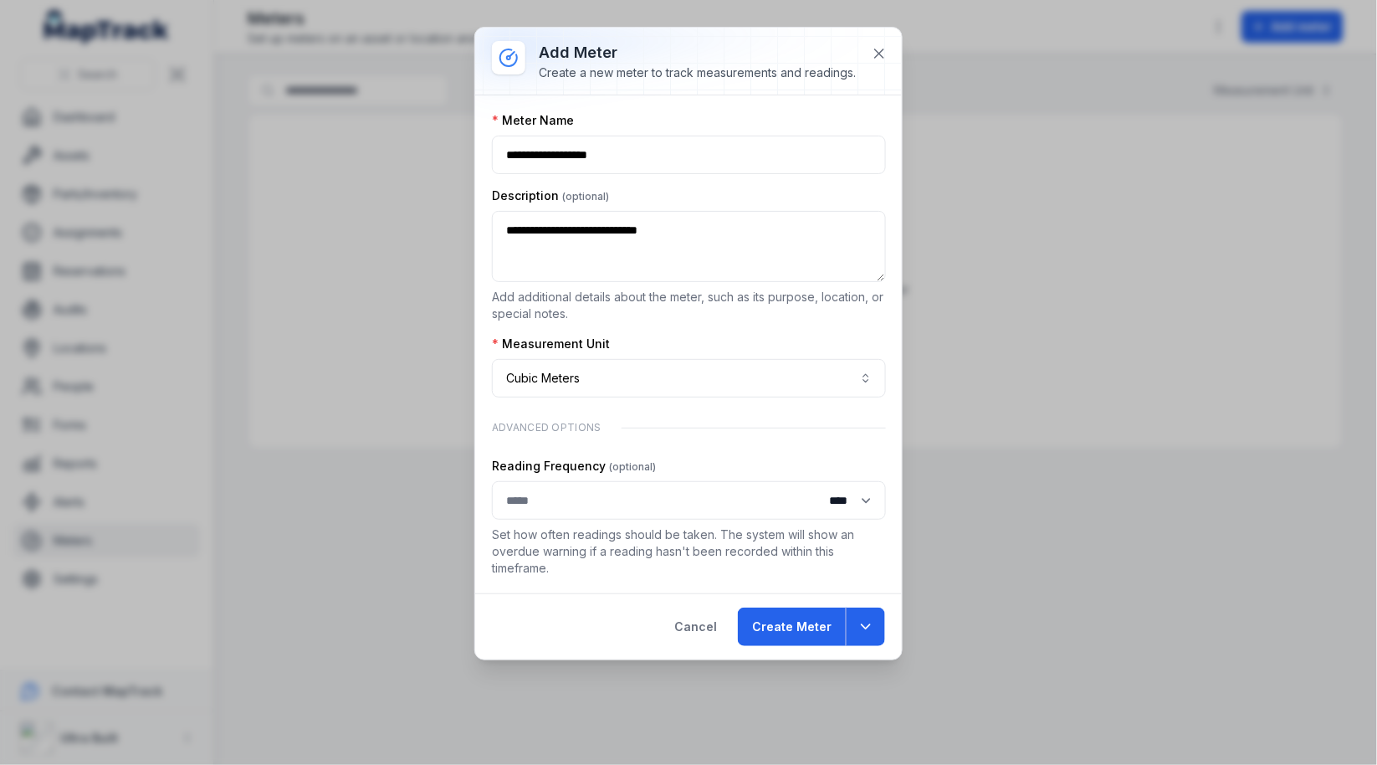
click at [655, 407] on div "**********" at bounding box center [688, 344] width 393 height 464
click at [670, 377] on button "**********" at bounding box center [689, 378] width 394 height 38
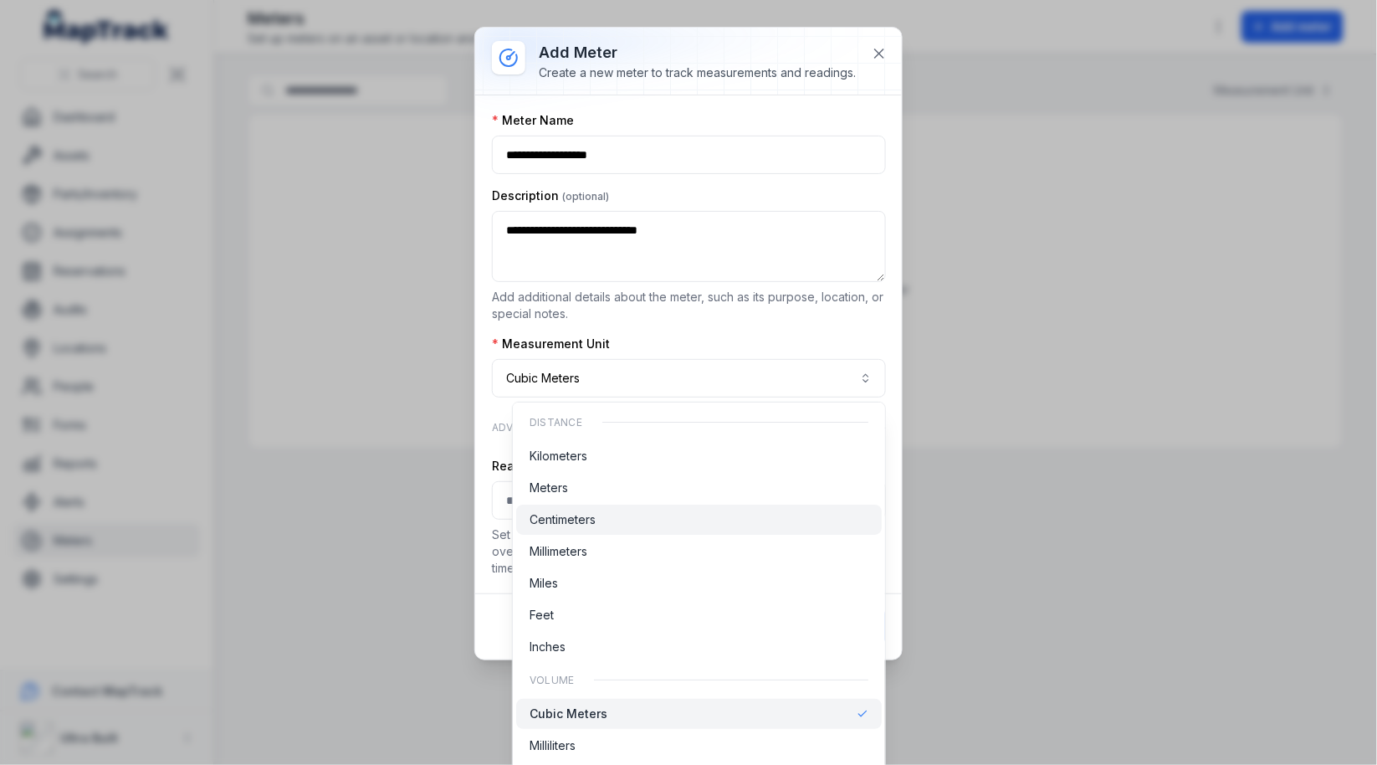
scroll to position [520, 0]
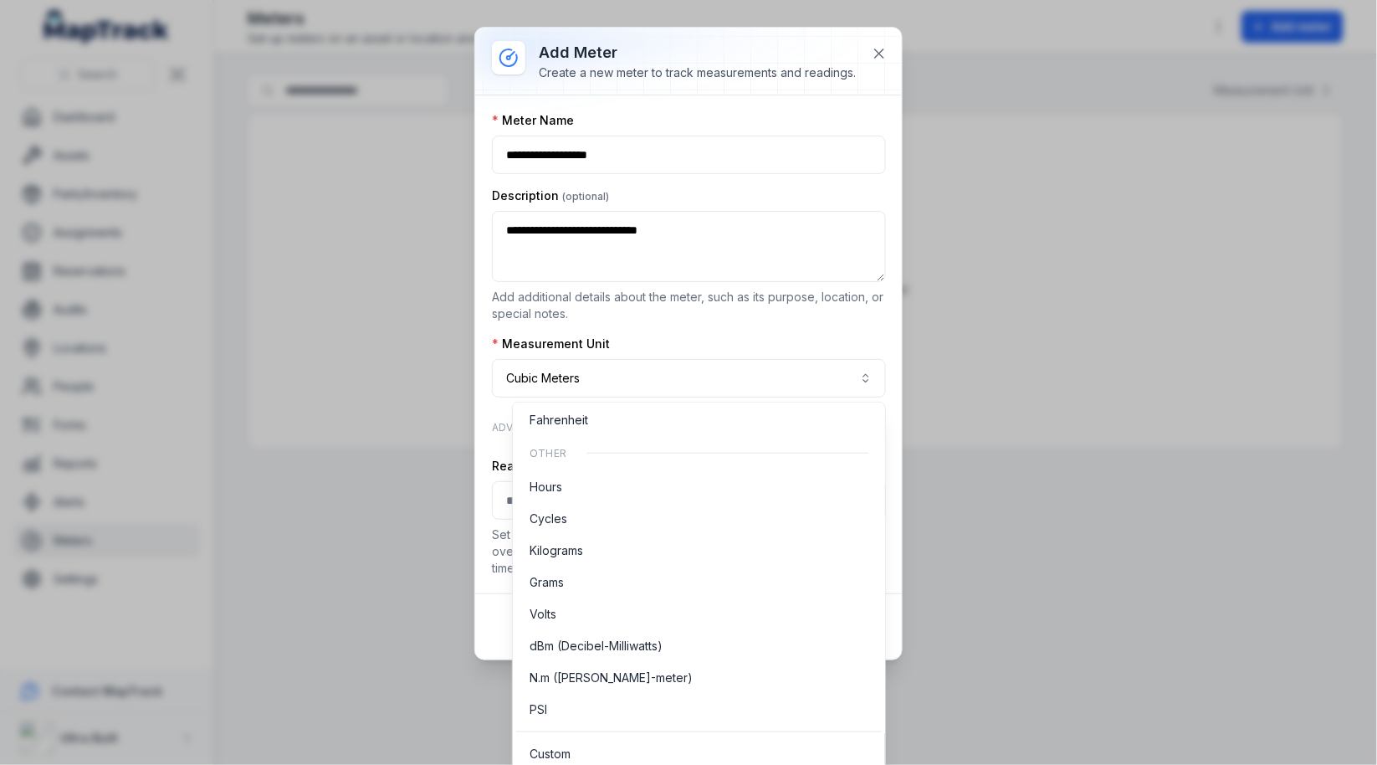
click at [659, 325] on div "**********" at bounding box center [688, 344] width 393 height 464
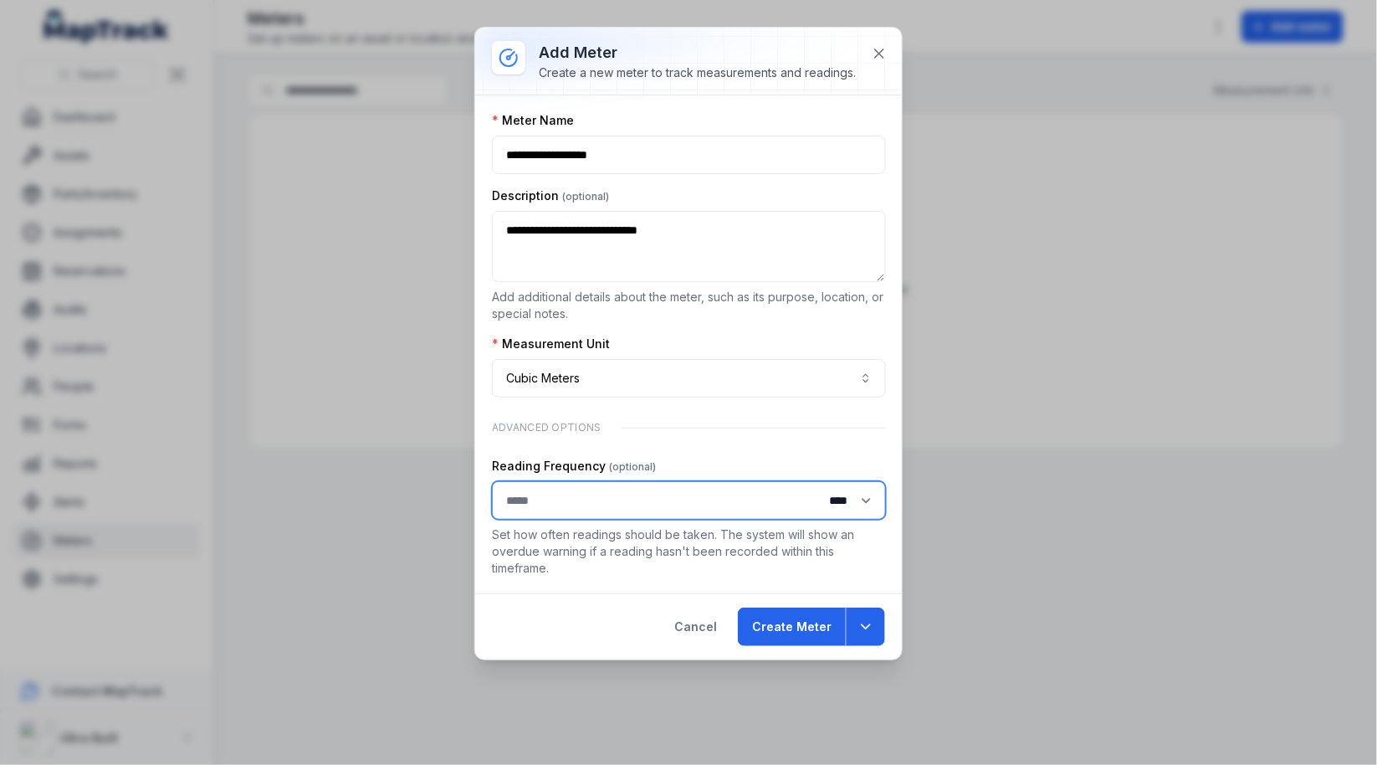
click at [611, 505] on input ":r9j:-form-item-label" at bounding box center [689, 500] width 394 height 38
type input "*"
click at [839, 496] on select "**** ***** **** ***** ****** *****" at bounding box center [847, 501] width 72 height 32
select select "****"
click at [811, 485] on select "**** ***** **** ***** ****** *****" at bounding box center [847, 501] width 72 height 32
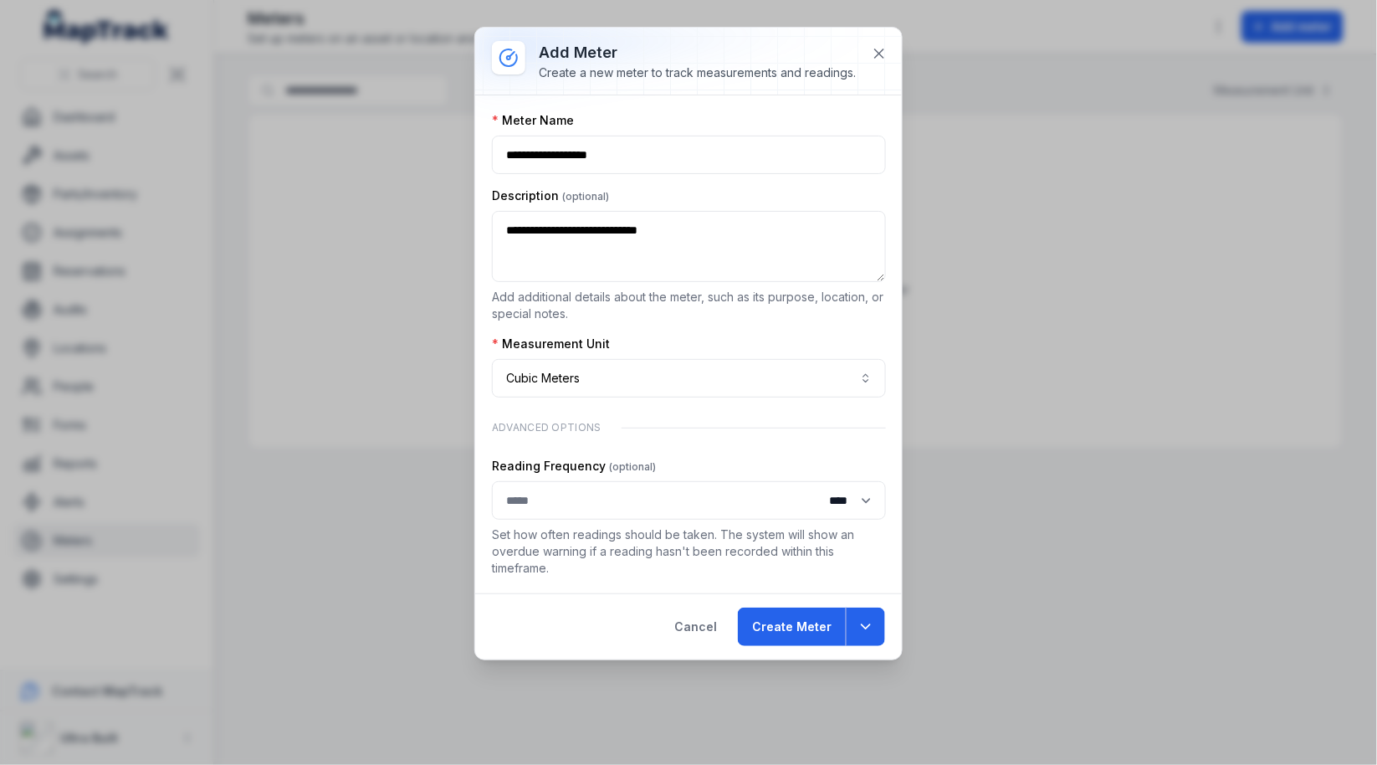
click at [828, 444] on div "**********" at bounding box center [688, 344] width 393 height 464
click at [816, 623] on button "Create Meter" at bounding box center [792, 627] width 108 height 38
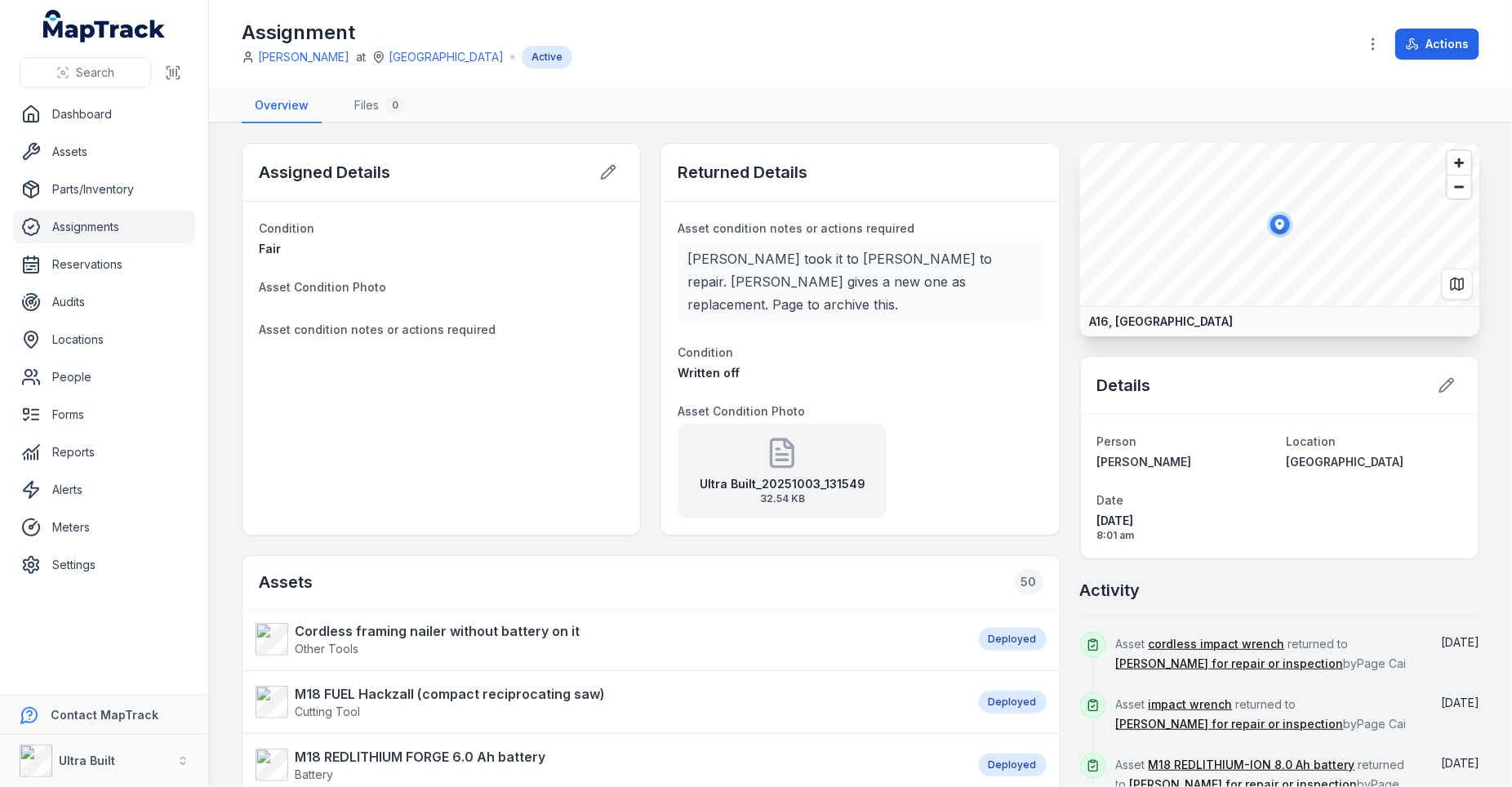
click at [973, 327] on dl "Asset condition notes or actions required [PERSON_NAME] took it to [PERSON_NAME…" at bounding box center [860, 368] width 365 height 300
click at [361, 143] on div "Assigned Details" at bounding box center [442, 172] width 398 height 58
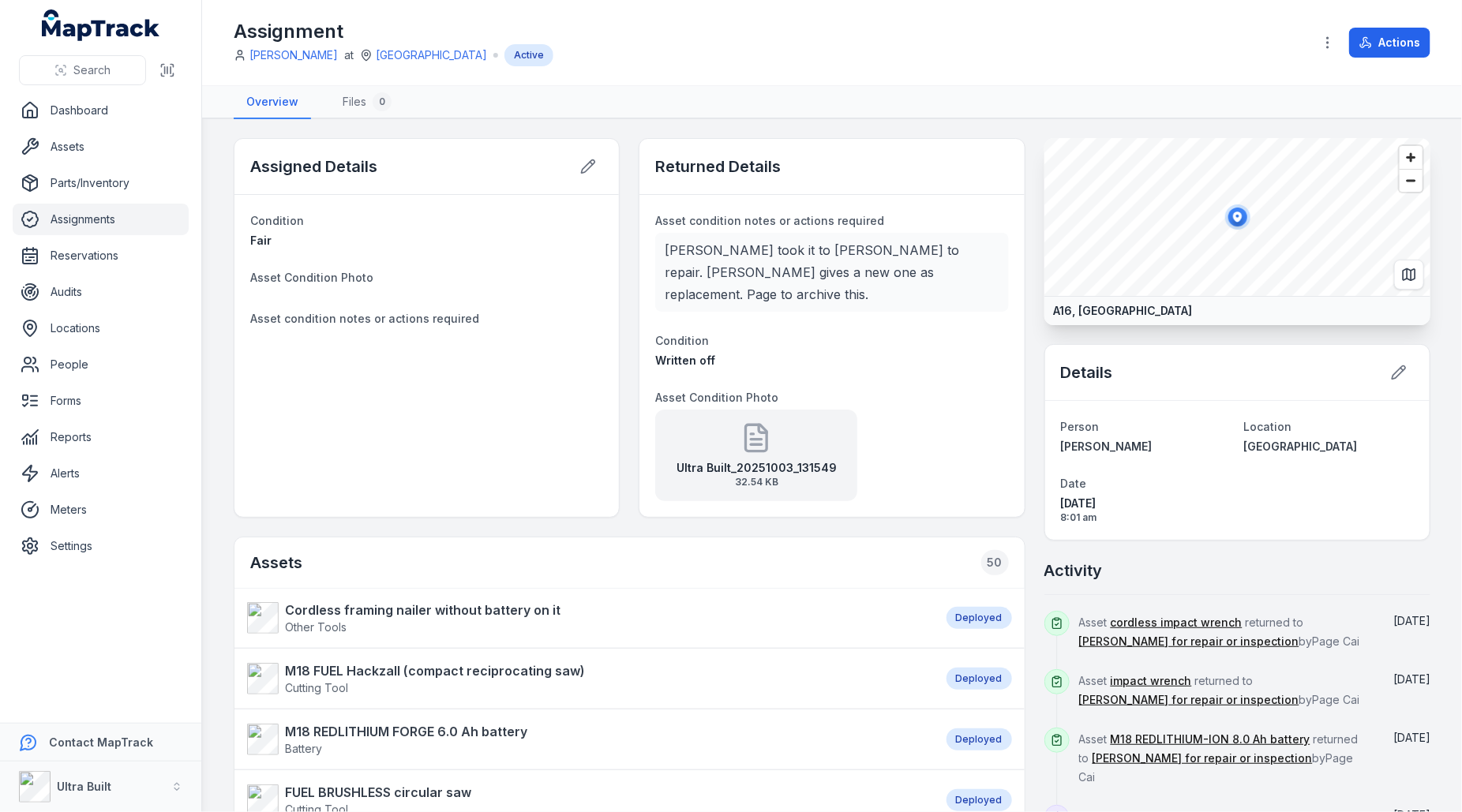
click at [345, 166] on h2 "Assigned Details" at bounding box center [313, 166] width 127 height 22
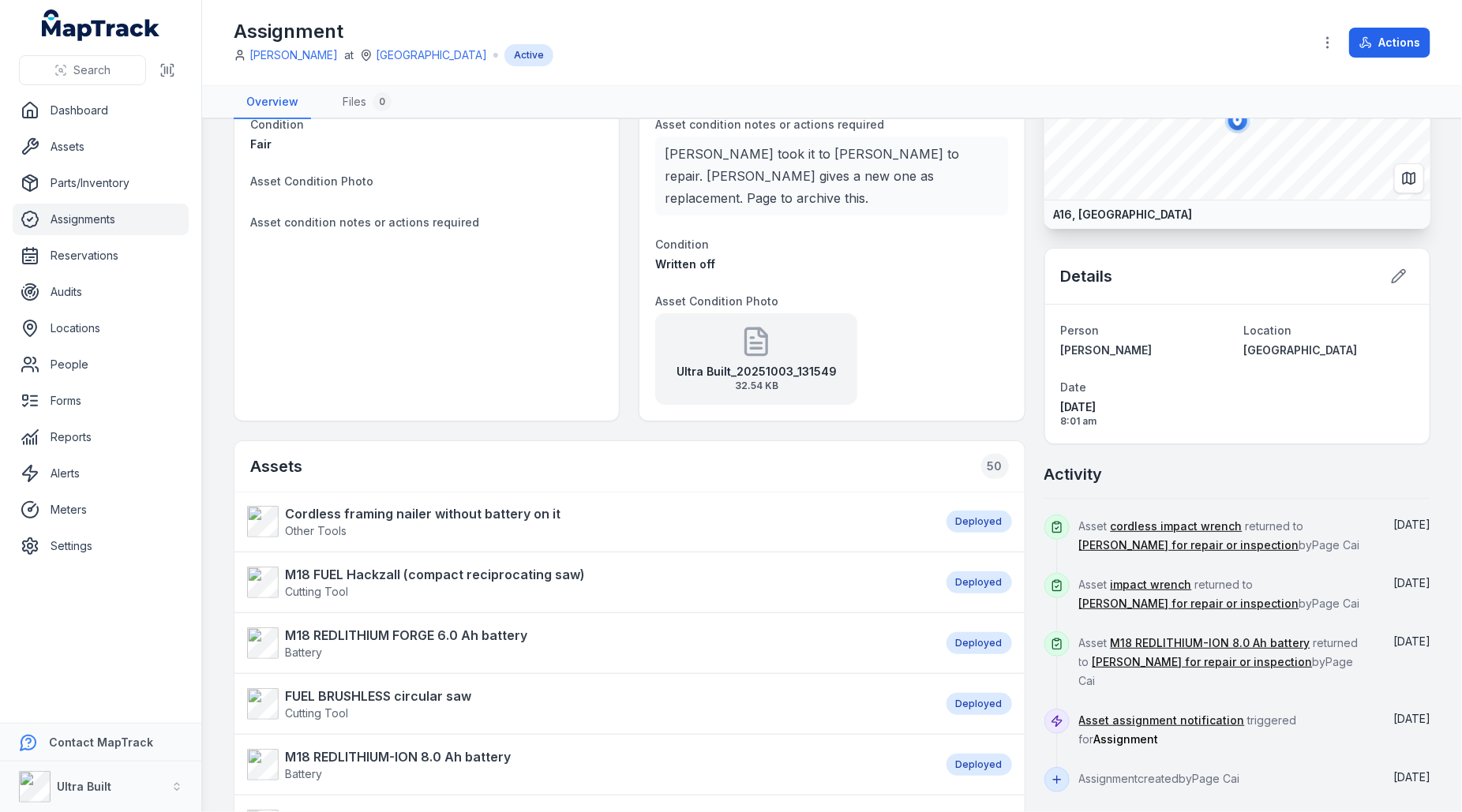
scroll to position [99, 0]
drag, startPoint x: 1431, startPoint y: 697, endPoint x: 1082, endPoint y: 703, distance: 349.1
click at [1082, 703] on main "Assigned Details Condition Fair Asset Condition Photo Asset condition notes or …" at bounding box center [832, 465] width 1260 height 693
click at [1297, 711] on span "Asset assignment notification triggered for Assignment" at bounding box center [1188, 727] width 218 height 32
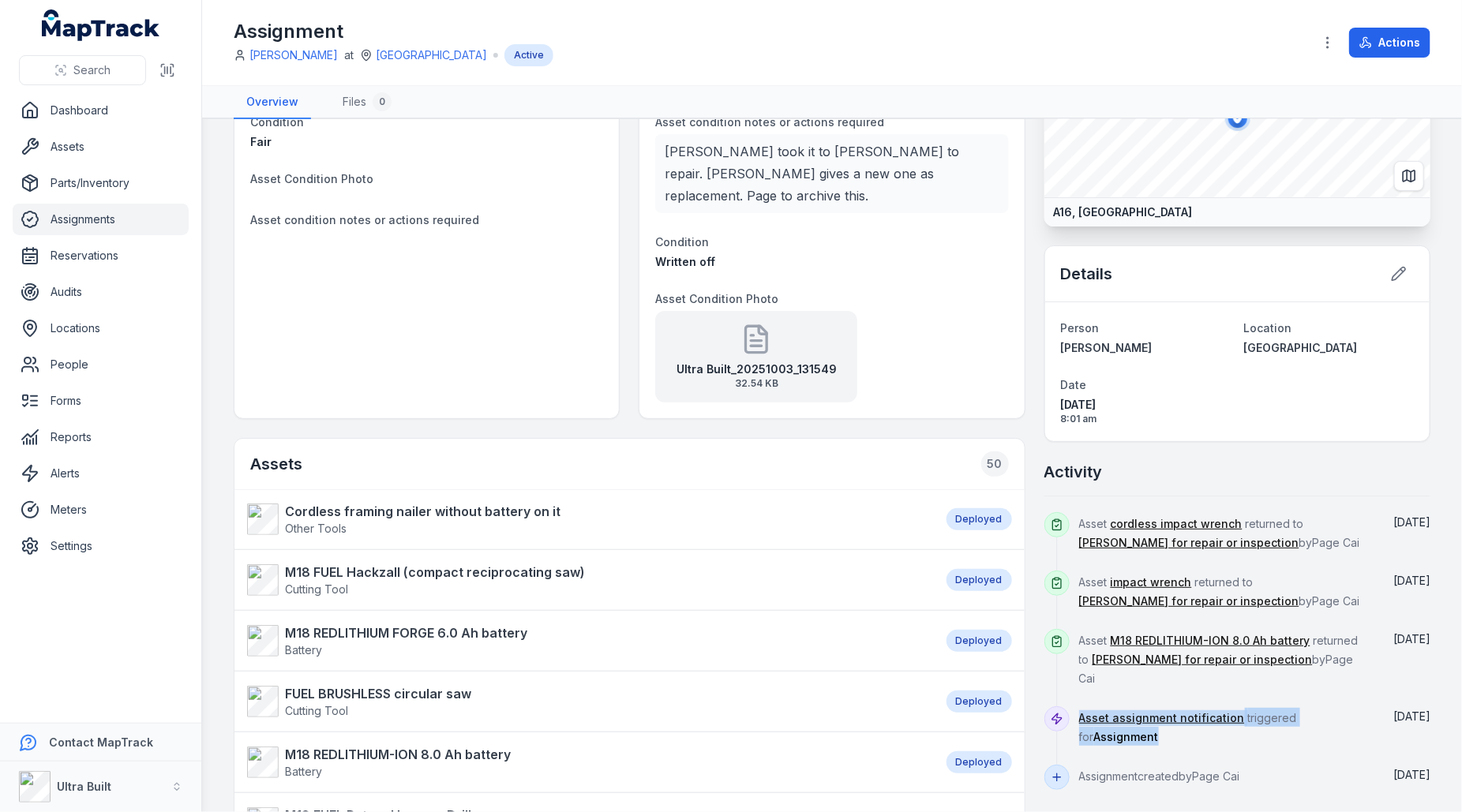
click at [1297, 711] on span "Asset assignment notification triggered for Assignment" at bounding box center [1188, 727] width 218 height 32
click at [1399, 661] on div "Sept 11" at bounding box center [1405, 668] width 51 height 77
drag, startPoint x: 1393, startPoint y: 658, endPoint x: 1057, endPoint y: 508, distance: 368.0
click at [1057, 508] on div "Asset cordless impact wrench returned to Bianco for repair or inspection by Pag…" at bounding box center [1237, 642] width 386 height 293
click at [1323, 645] on div "Asset M18 REDLITHIUM-ION 8.0 Ah battery returned to Bianco for repair or inspec…" at bounding box center [1224, 668] width 291 height 77
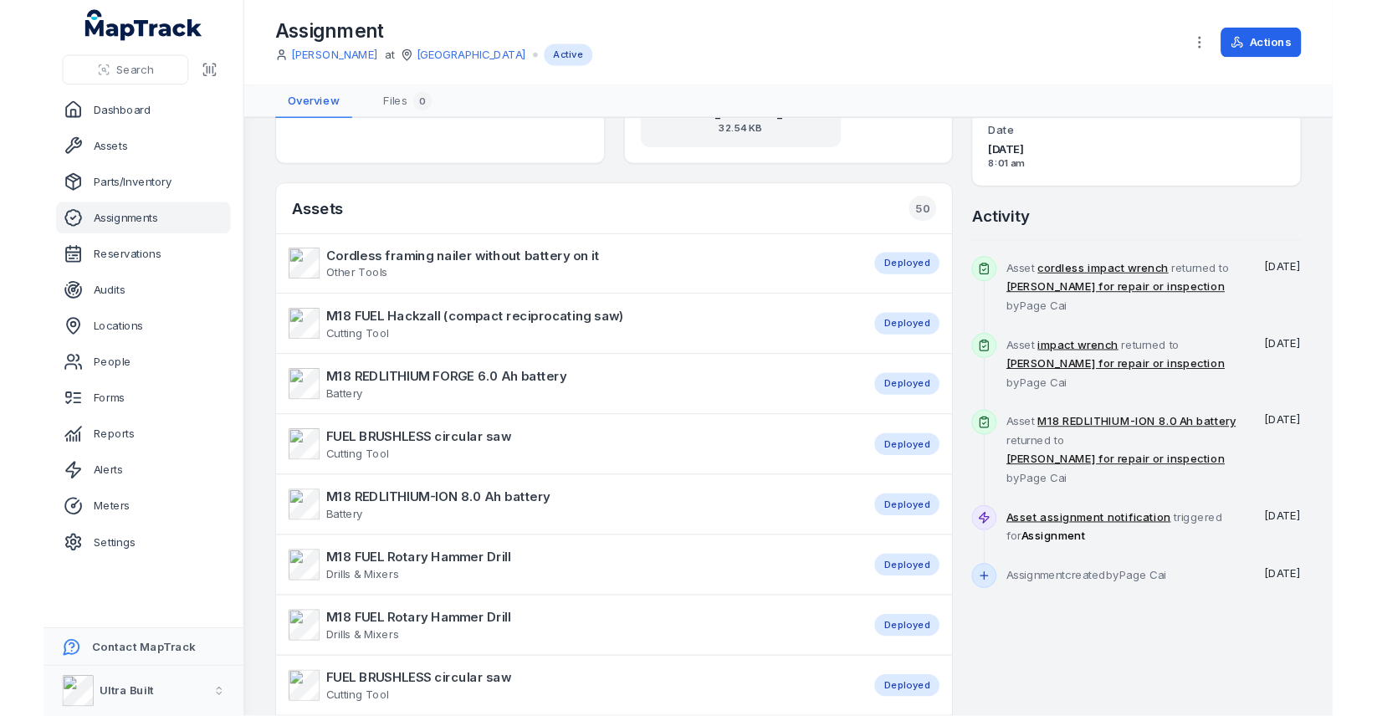
scroll to position [405, 0]
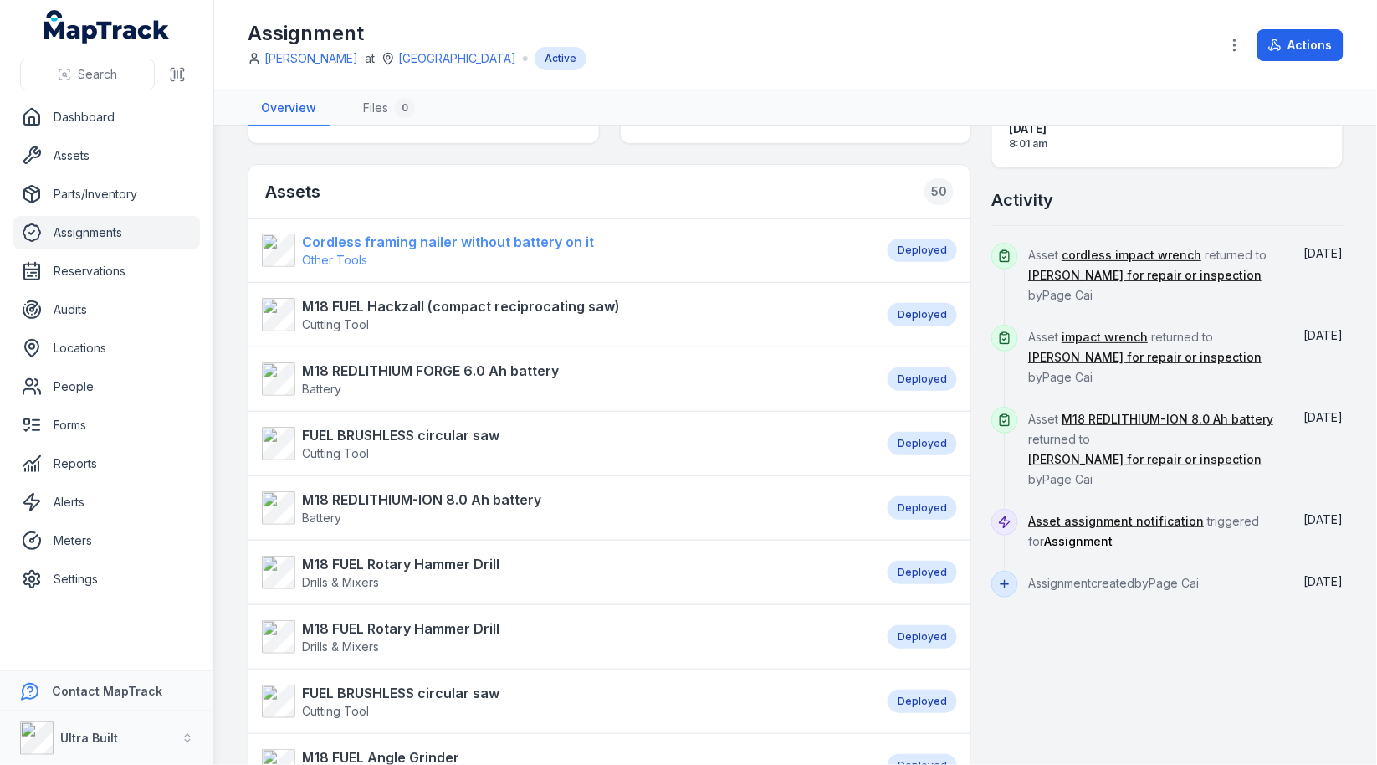
click at [464, 252] on span "Other Tools" at bounding box center [448, 260] width 292 height 17
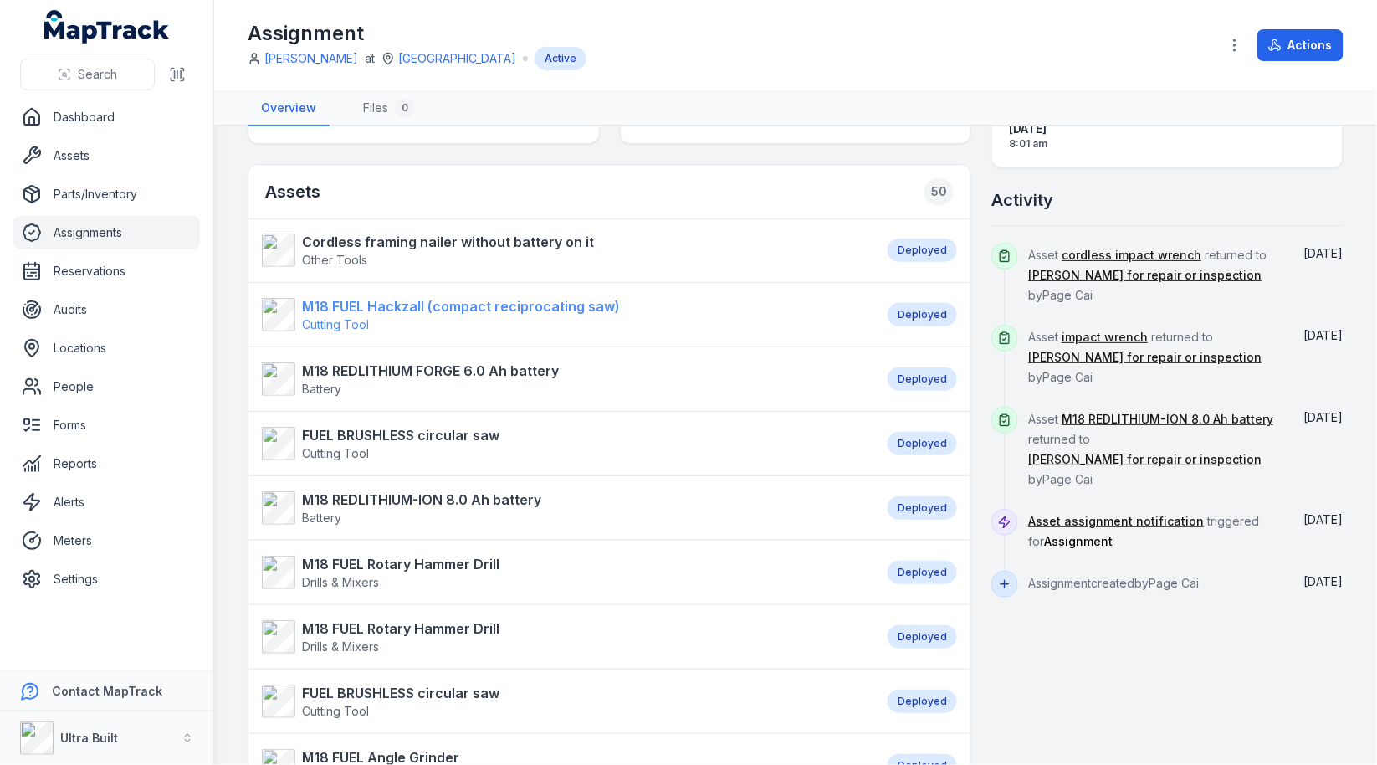
click at [450, 308] on strong "M18 FUEL Hackzall (compact reciprocating saw)" at bounding box center [461, 306] width 318 height 20
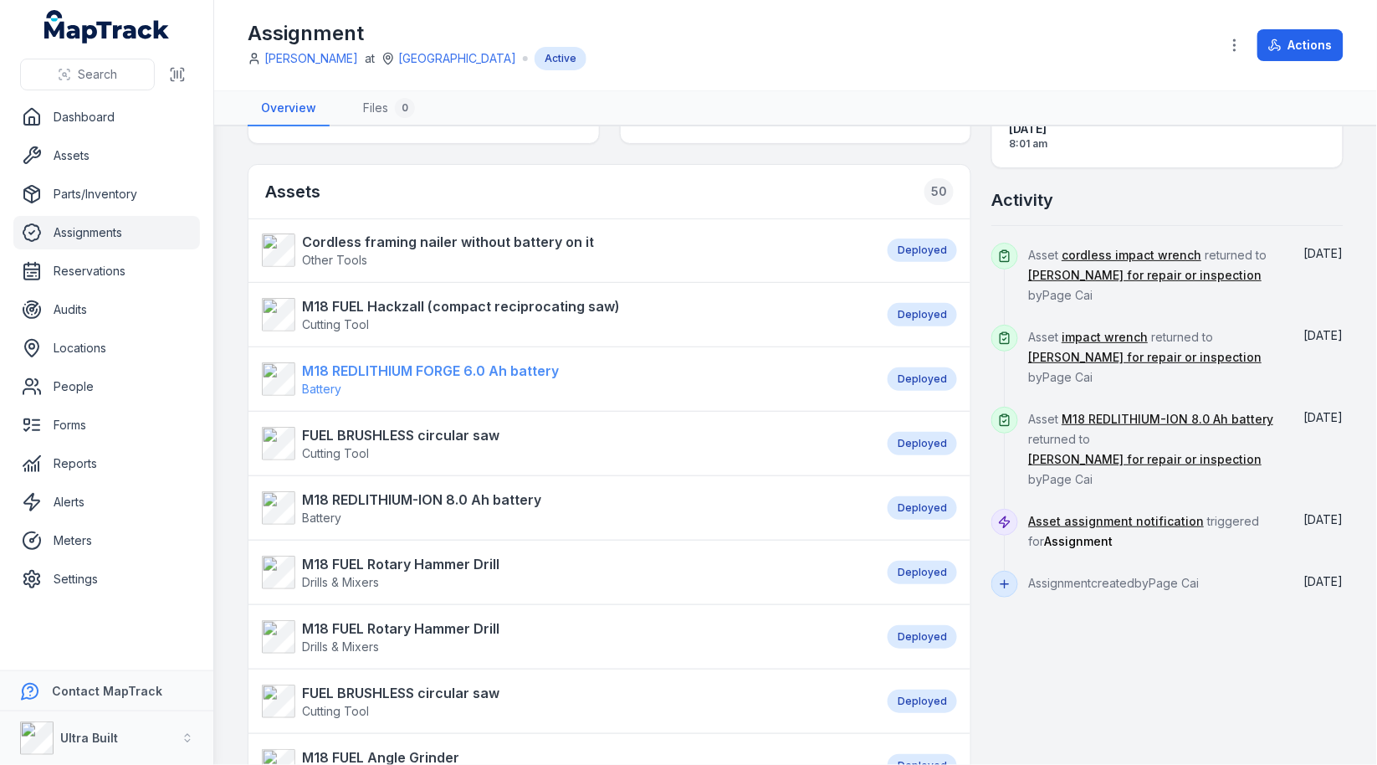
click at [449, 382] on span "Battery" at bounding box center [430, 389] width 257 height 17
click at [447, 434] on strong "FUEL BRUSHLESS circular saw" at bounding box center [401, 435] width 198 height 20
click at [430, 495] on strong "M18 REDLITHIUM-ION 8.0 Ah battery" at bounding box center [421, 500] width 239 height 20
click at [430, 574] on span "Drills & Mixers" at bounding box center [401, 582] width 198 height 17
click at [417, 623] on strong "M18 FUEL Rotary Hammer Drill" at bounding box center [401, 628] width 198 height 20
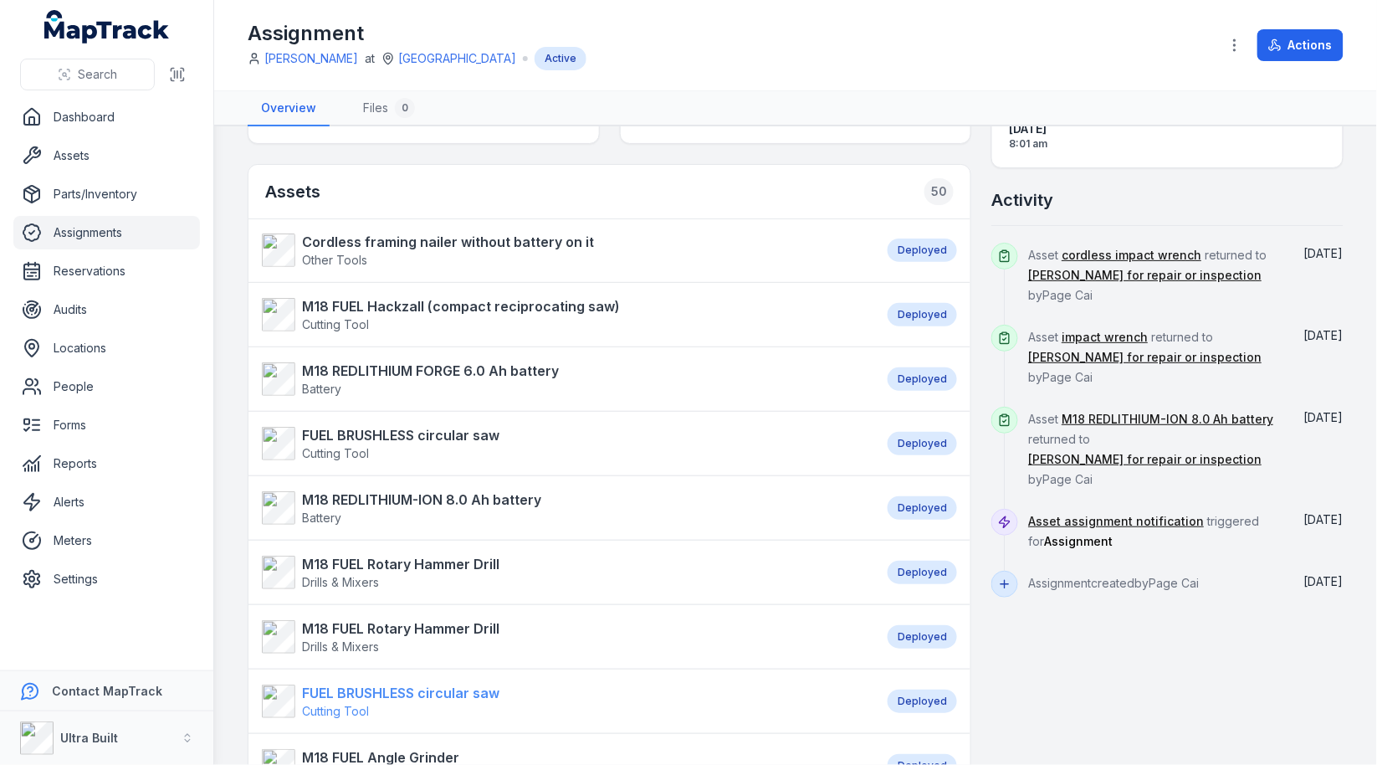
click at [417, 686] on strong "FUEL BRUSHLESS circular saw" at bounding box center [401, 693] width 198 height 20
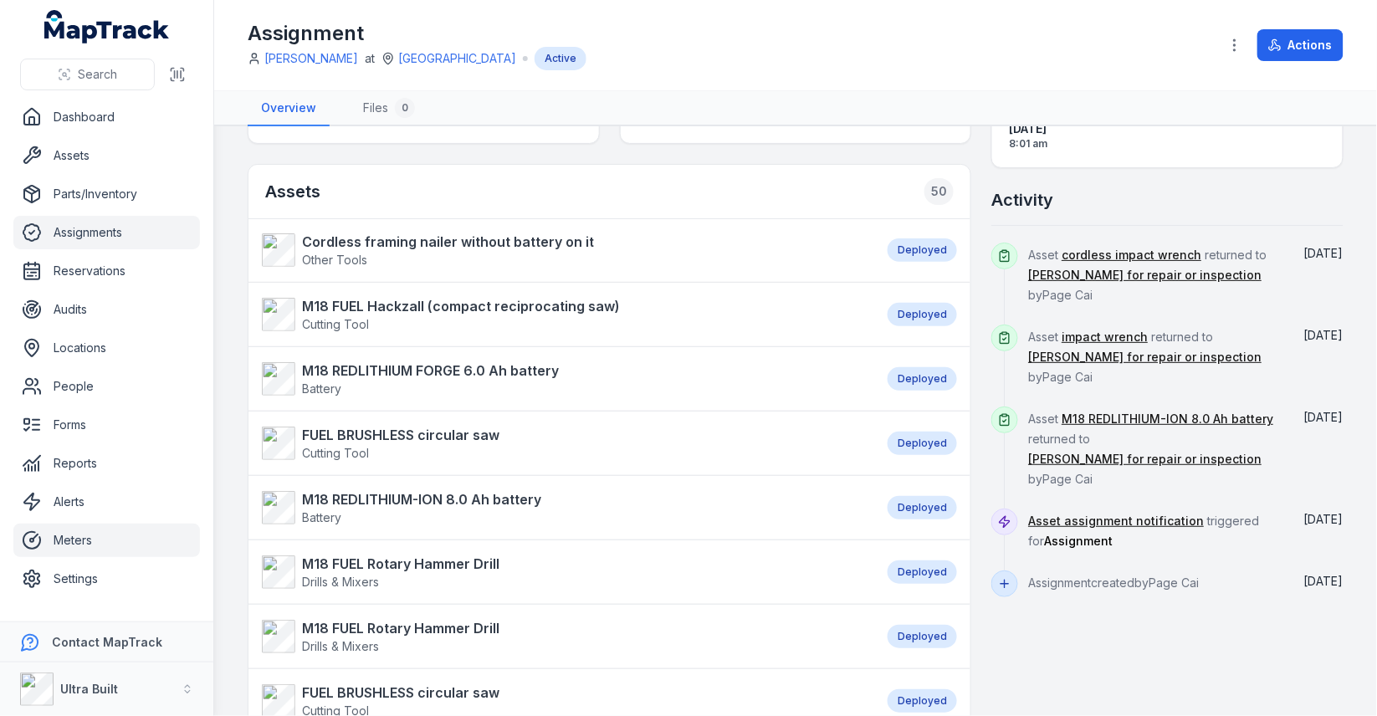
click at [112, 536] on link "Meters" at bounding box center [106, 540] width 187 height 33
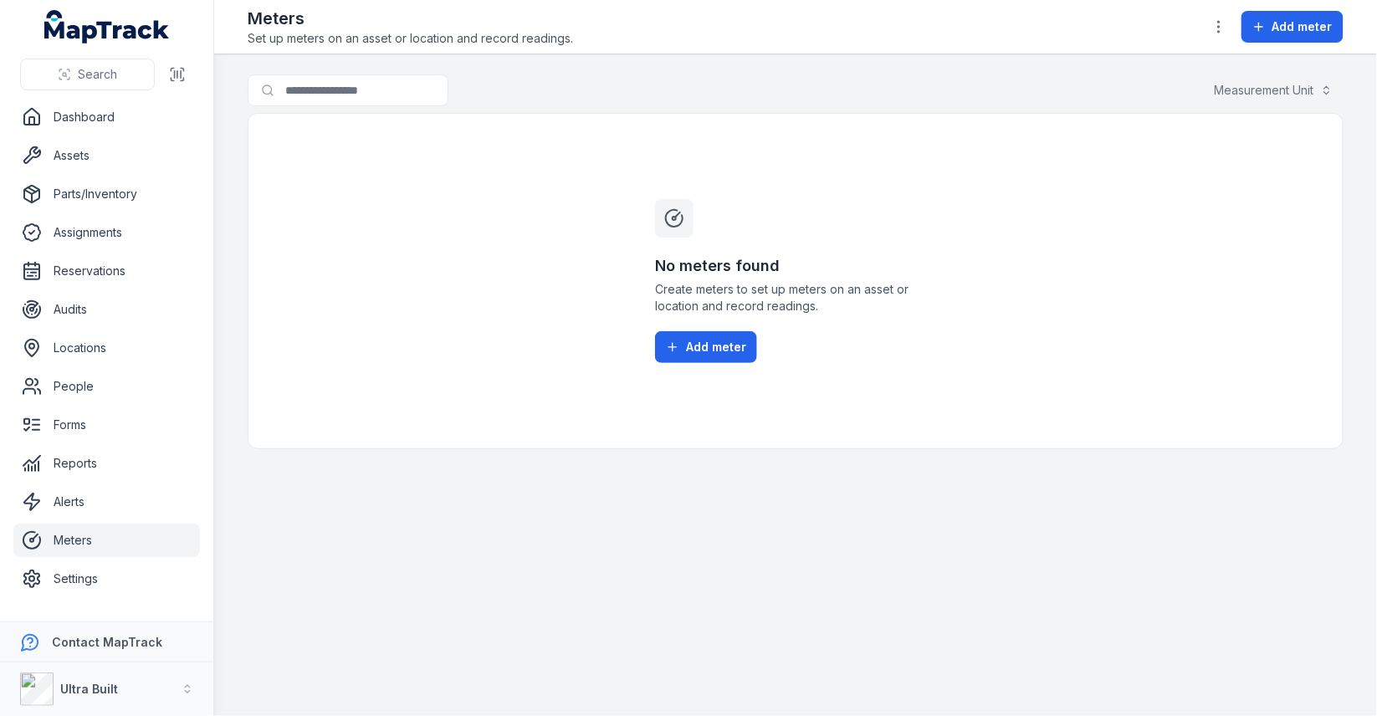
click at [857, 292] on span "Create meters to set up meters on an asset or location and record readings." at bounding box center [795, 297] width 281 height 33
click at [112, 413] on link "Forms" at bounding box center [106, 424] width 187 height 33
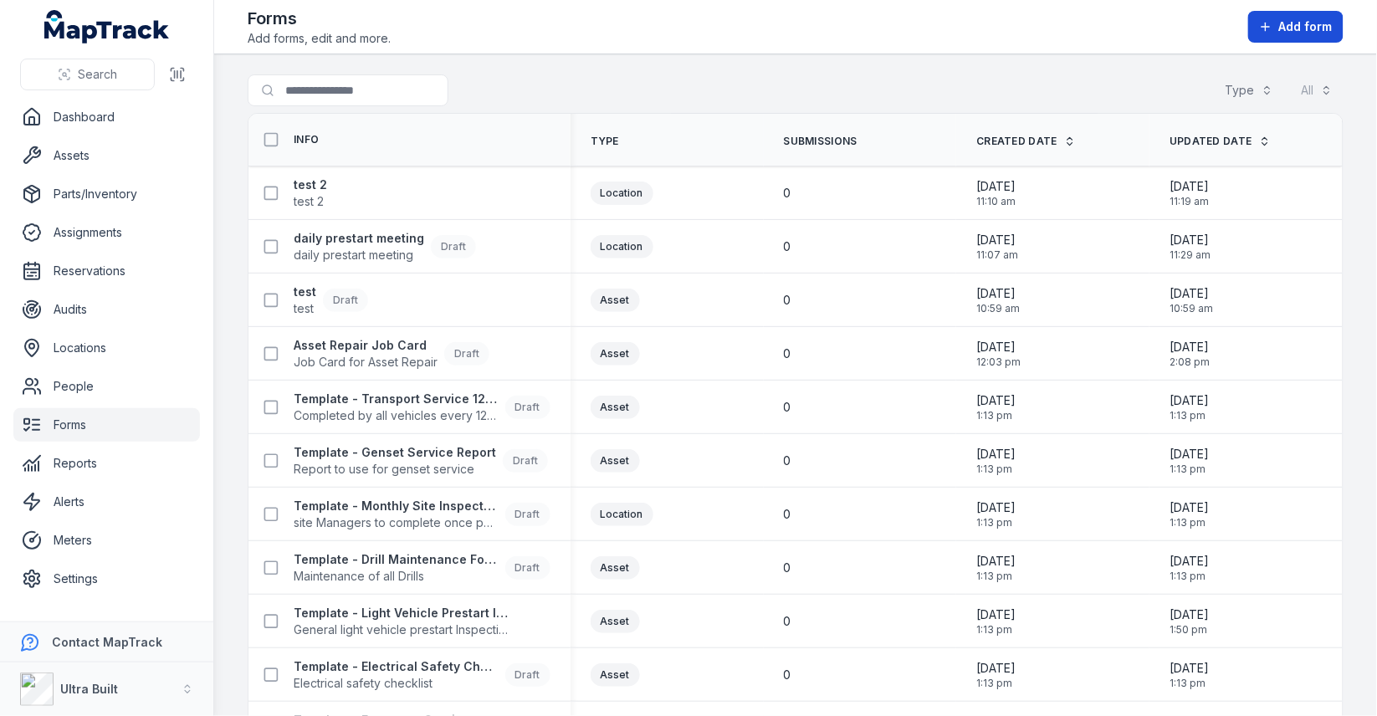
click at [1316, 29] on span "Add form" at bounding box center [1307, 26] width 54 height 17
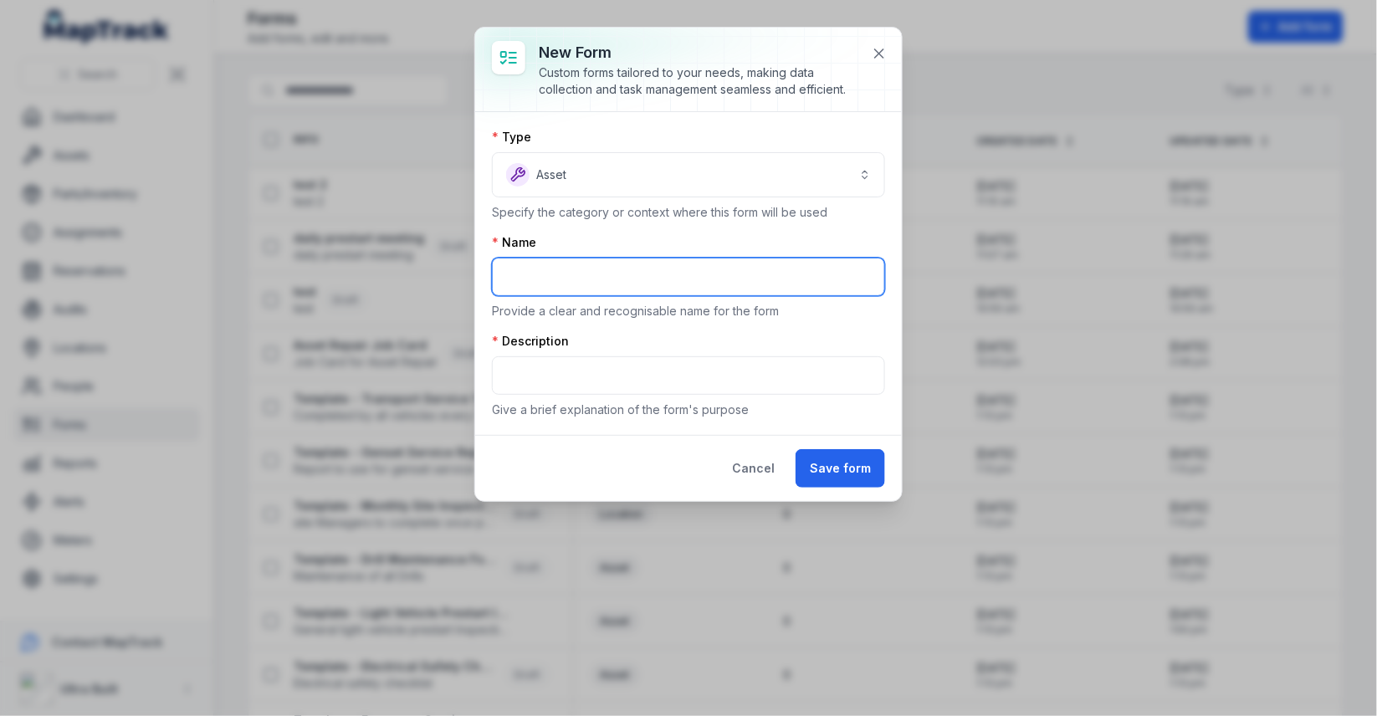
click at [694, 281] on input "text" at bounding box center [688, 277] width 393 height 38
click at [587, 269] on input "*********" at bounding box center [688, 277] width 393 height 38
type input "**********"
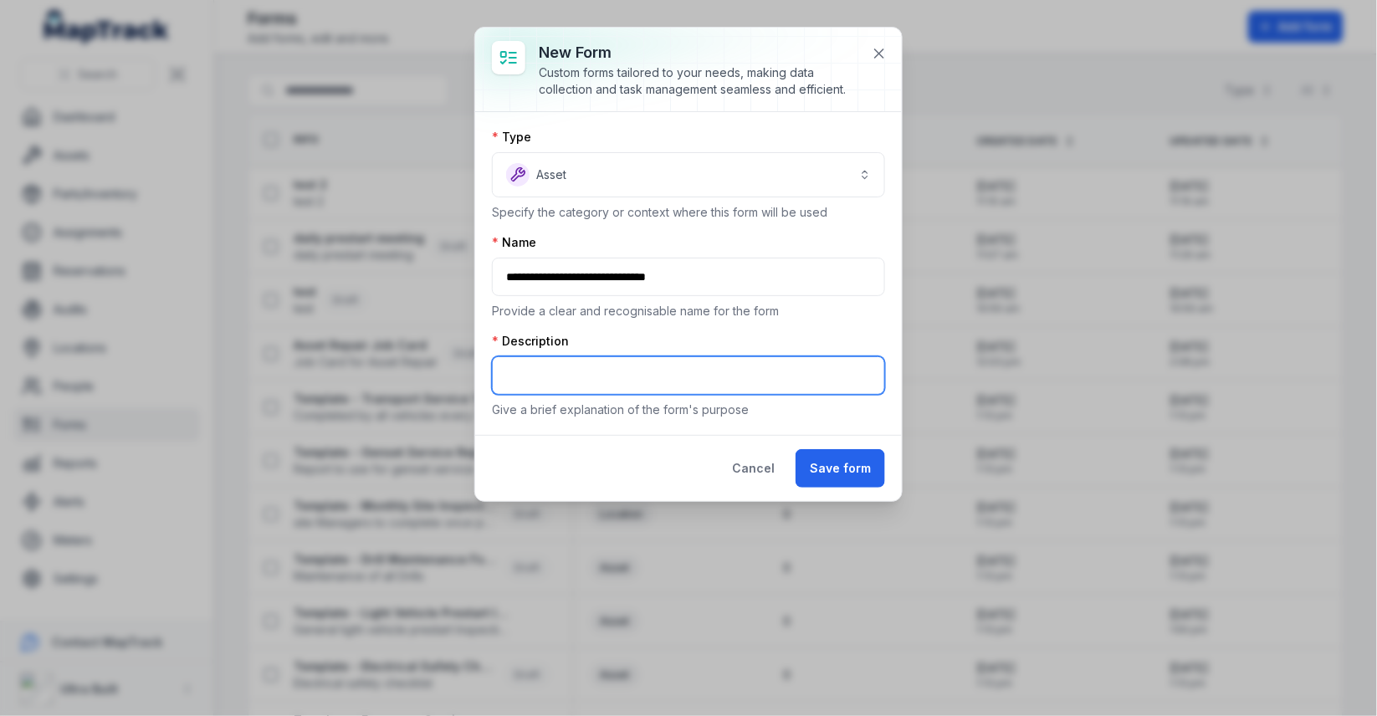
click at [570, 358] on input "text" at bounding box center [688, 376] width 393 height 38
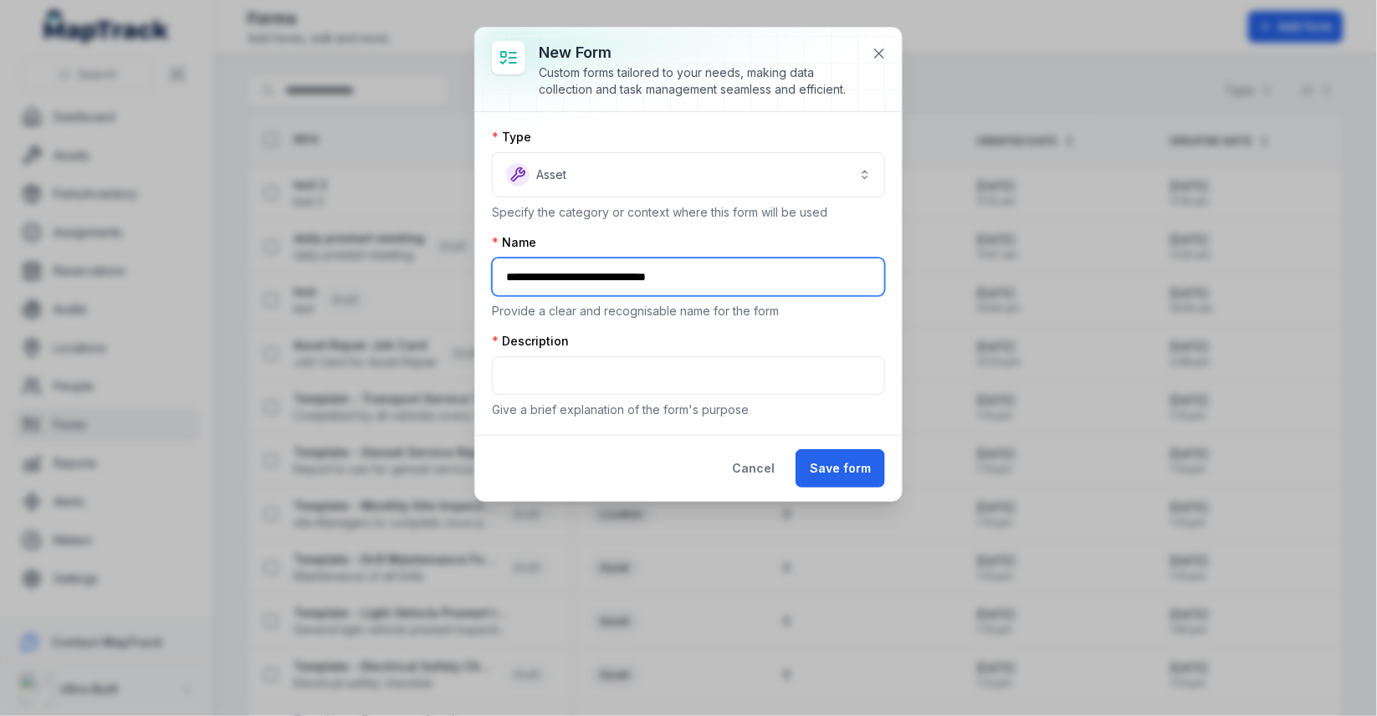
click at [623, 282] on input "**********" at bounding box center [688, 277] width 393 height 38
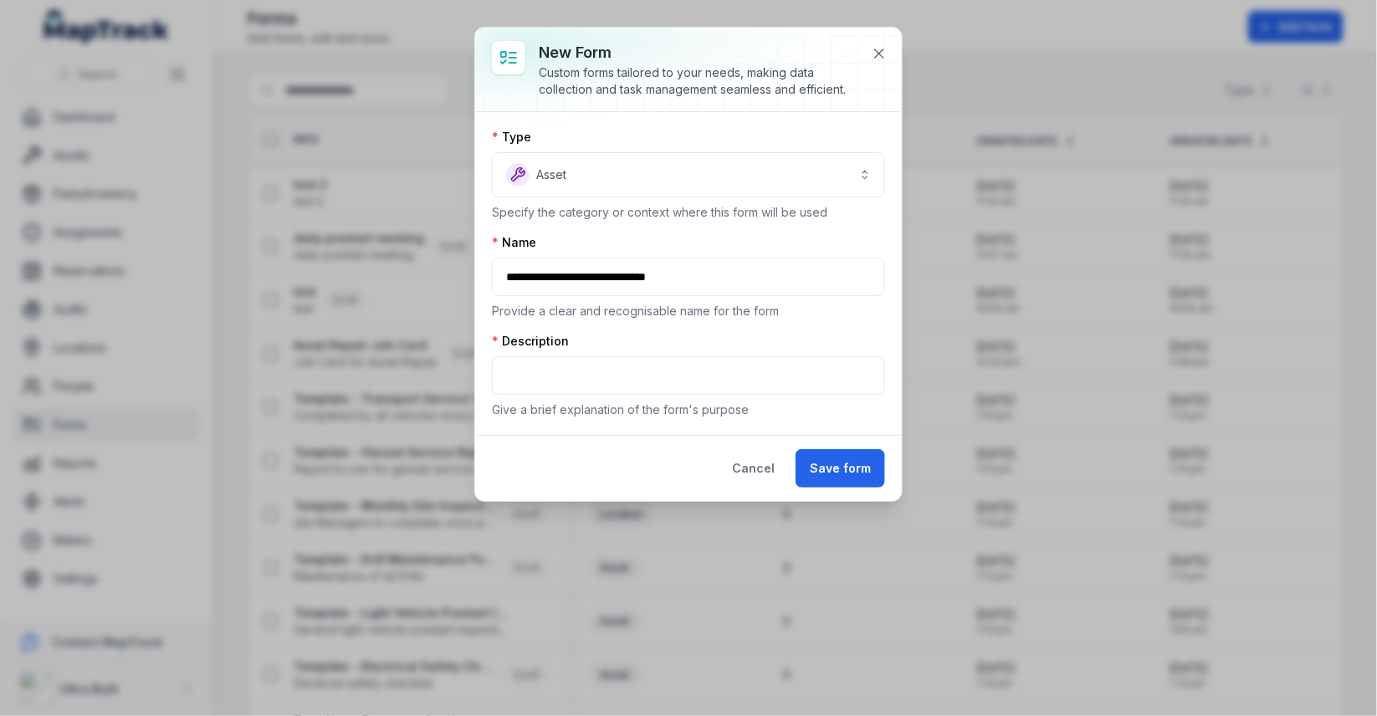
click at [569, 395] on div "Description Give a brief explanation of the form's purpose" at bounding box center [688, 375] width 393 height 85
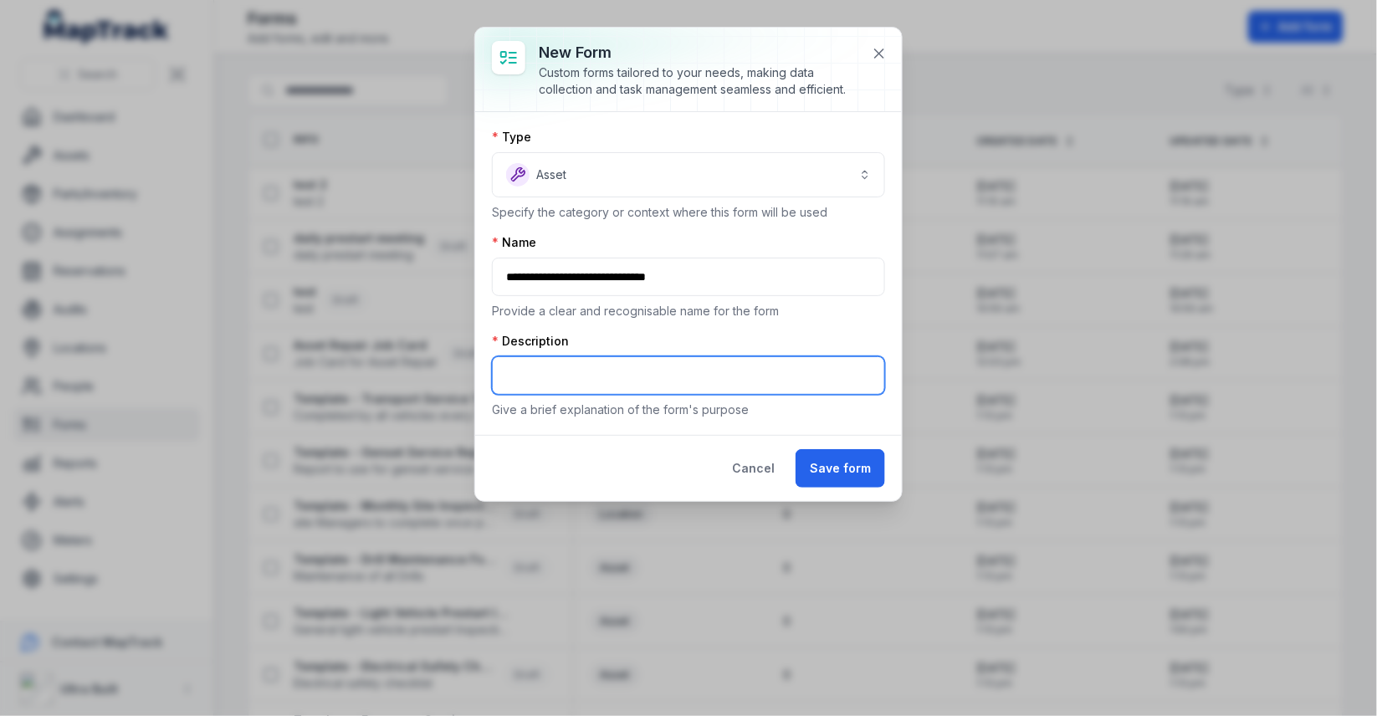
click at [584, 380] on input "text" at bounding box center [688, 376] width 393 height 38
paste input "**********"
type input "**********"
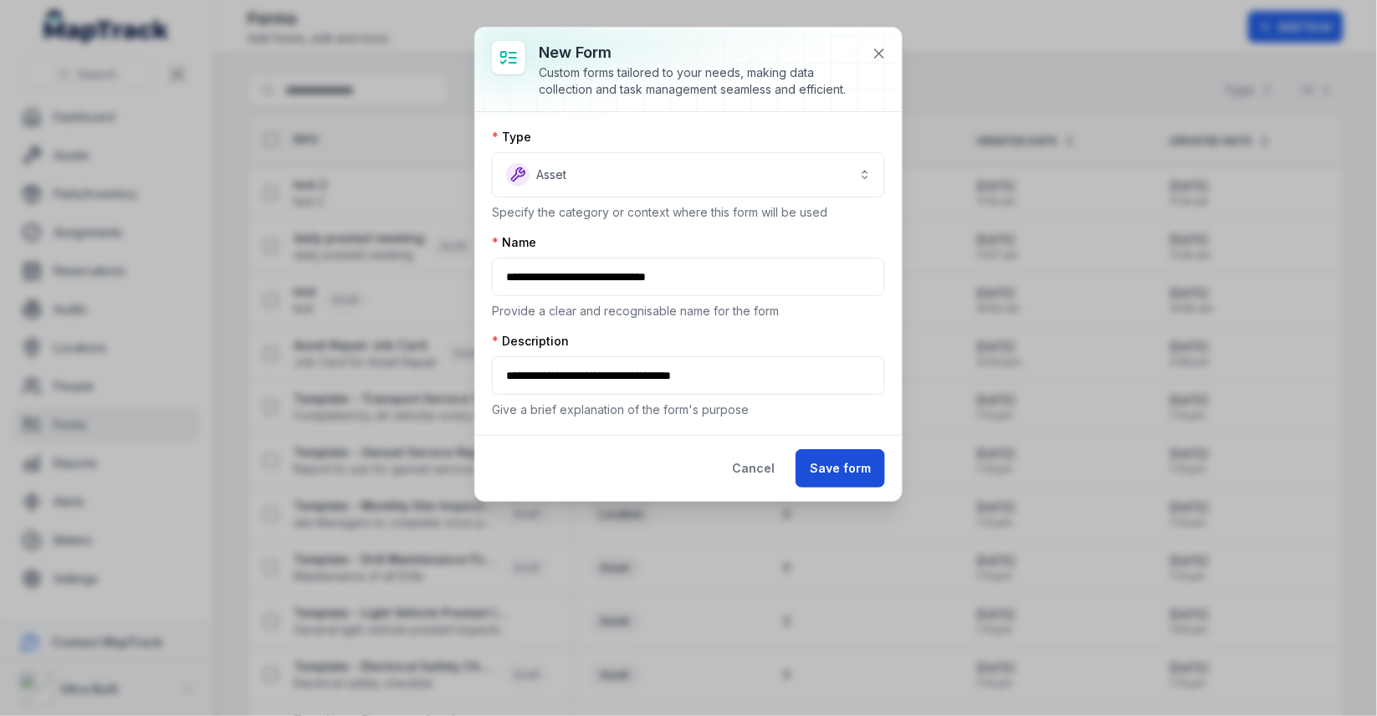
click at [831, 454] on button "Save form" at bounding box center [841, 468] width 90 height 38
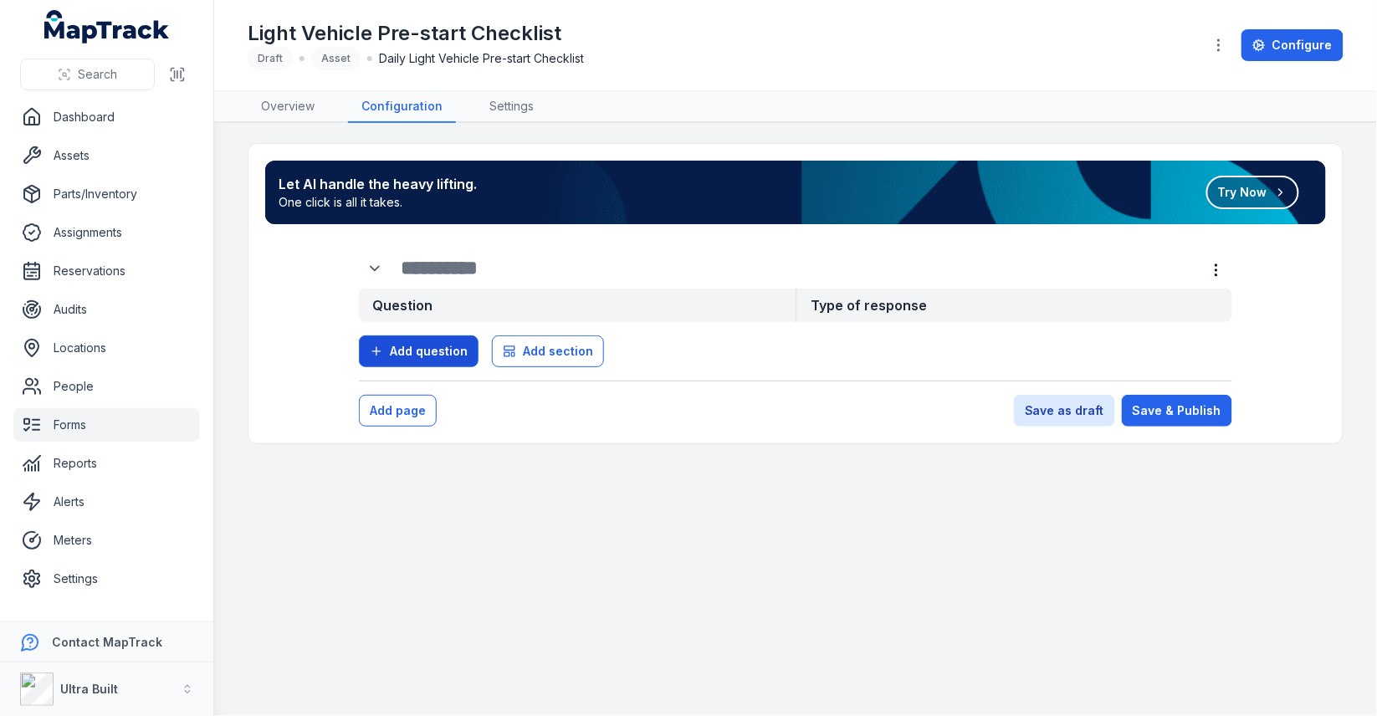
click at [457, 336] on button "Add question" at bounding box center [419, 352] width 120 height 32
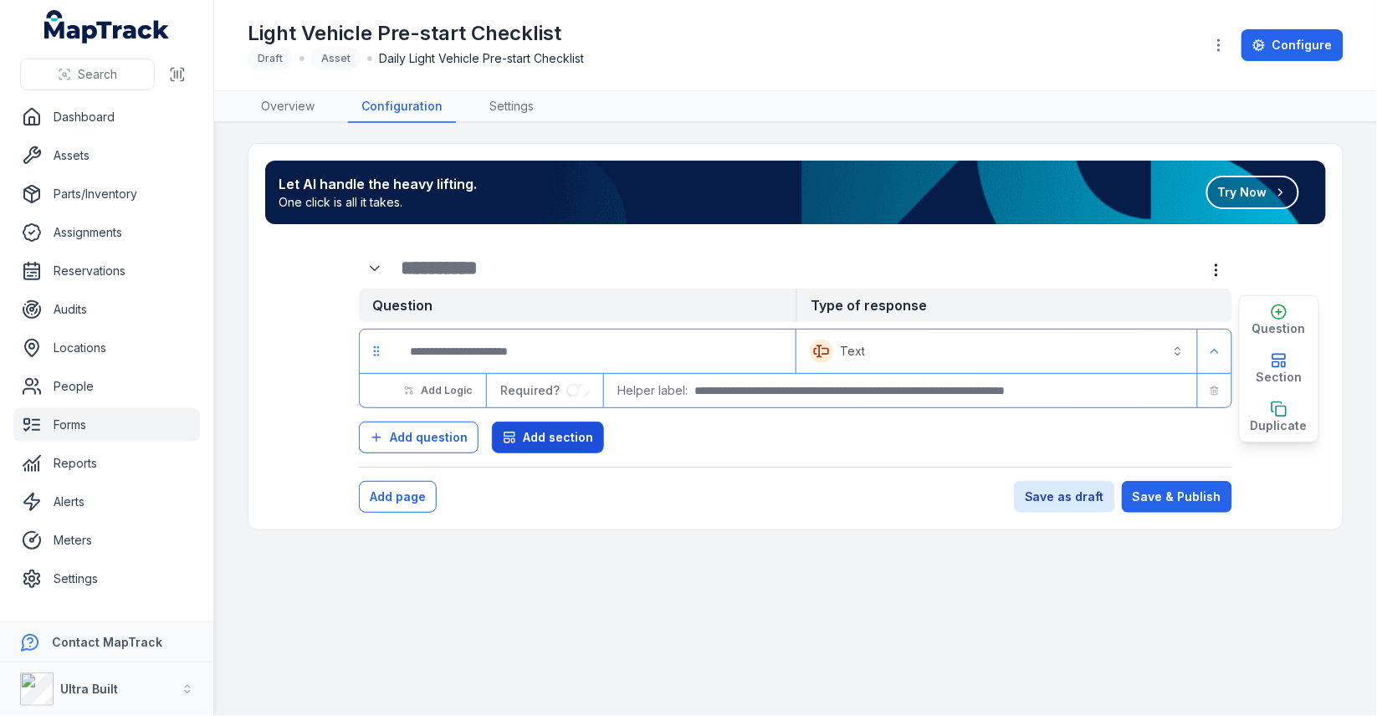
click at [506, 437] on icon "button" at bounding box center [509, 437] width 13 height 13
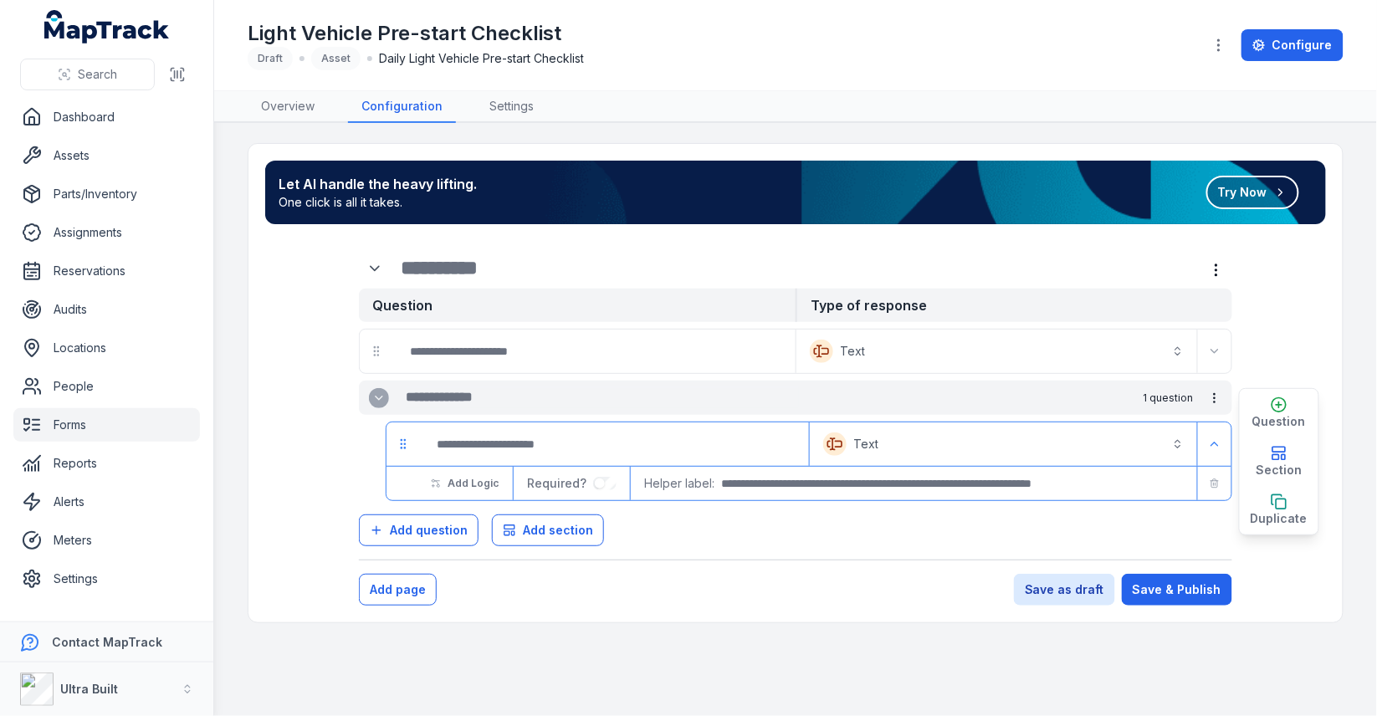
click at [1058, 447] on button "Text *******" at bounding box center [1003, 444] width 381 height 37
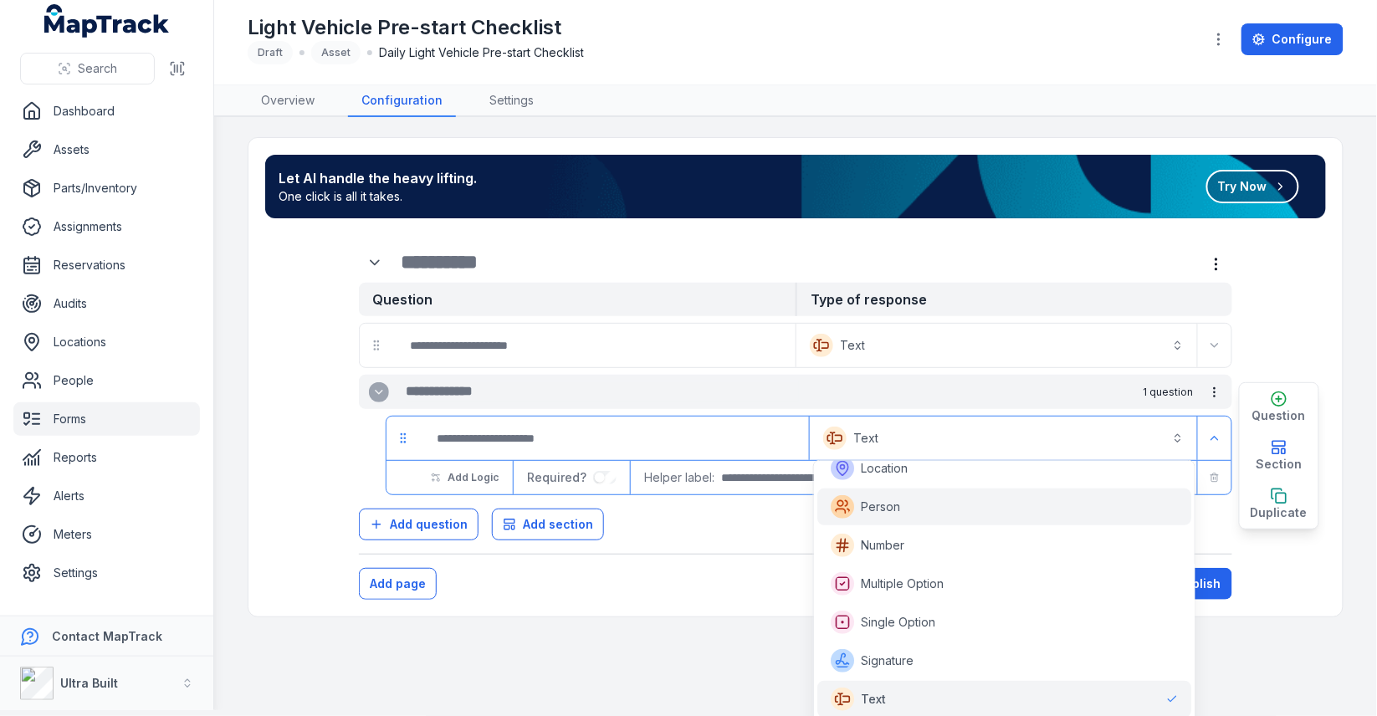
scroll to position [435, 0]
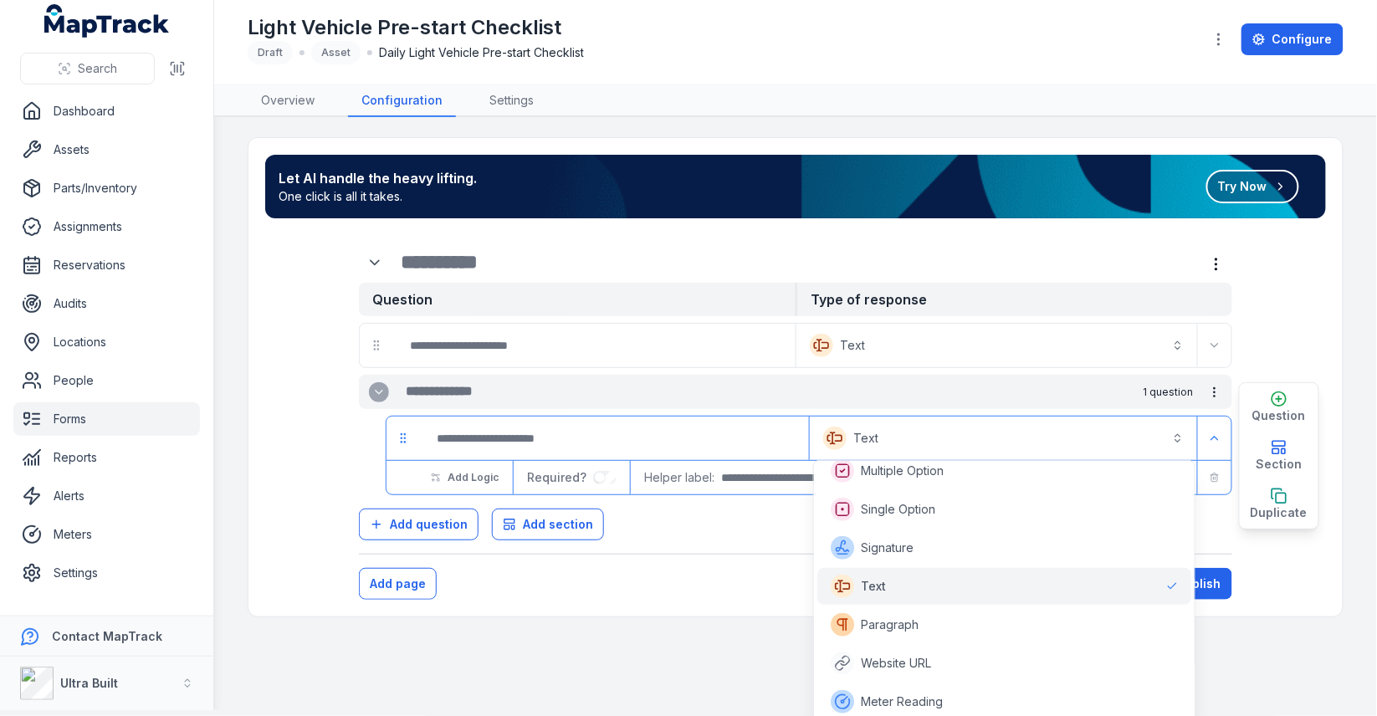
click at [1288, 273] on div "Question Type of response Text ******* 1 question Text ******* Add Logic Requir…" at bounding box center [796, 398] width 1034 height 340
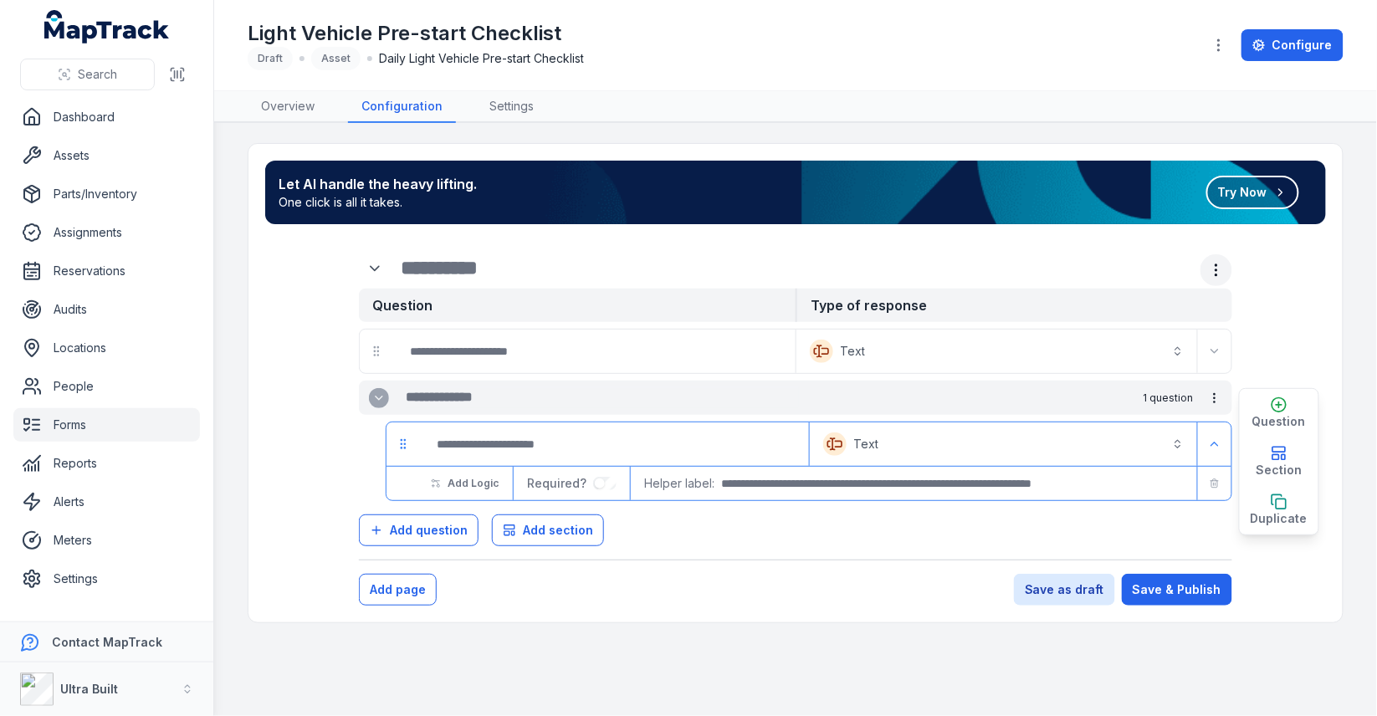
click at [1225, 257] on button "more-detail" at bounding box center [1217, 270] width 32 height 32
click at [1265, 190] on div "Let AI handle the heavy lifting. One click is all it takes. Try Now Question Ty…" at bounding box center [796, 383] width 1095 height 479
click at [1264, 192] on button "Try Now" at bounding box center [1253, 192] width 93 height 33
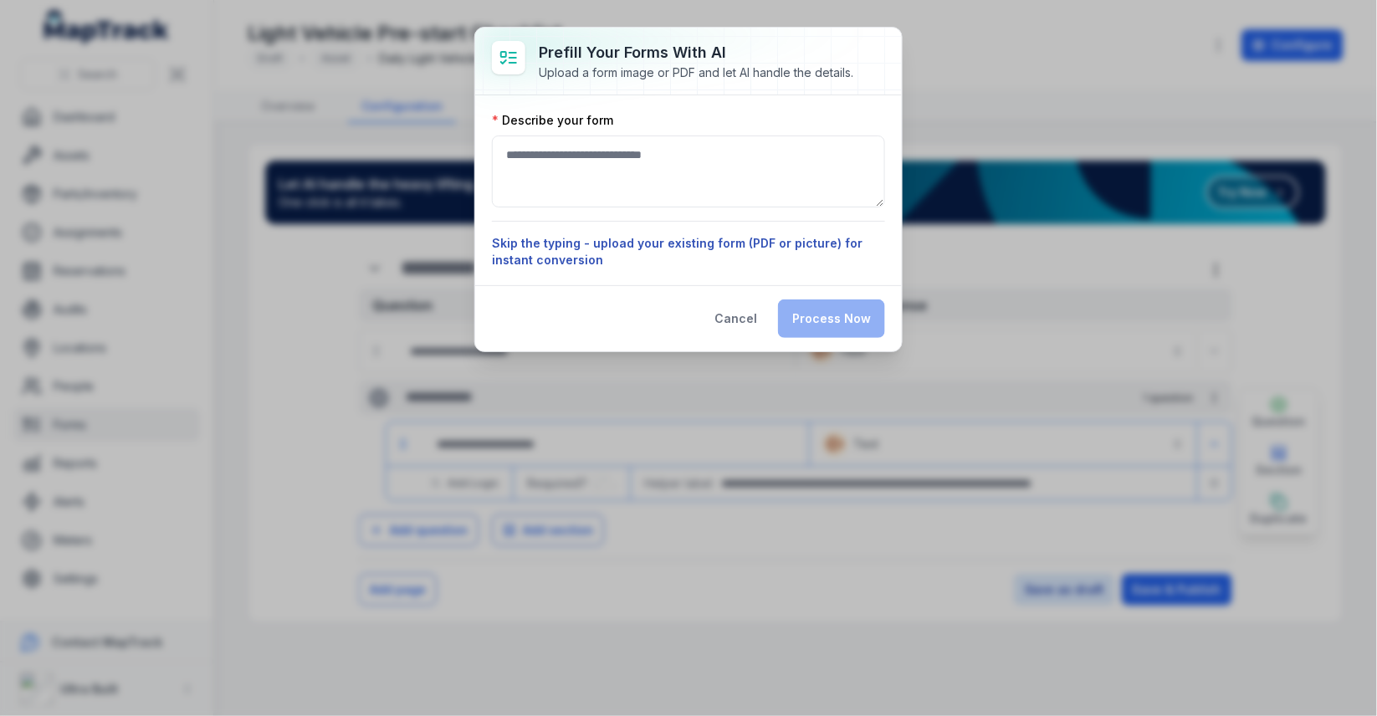
click at [688, 249] on button "Skip the typing - upload your existing form (PDF or picture) for instant conver…" at bounding box center [688, 251] width 393 height 33
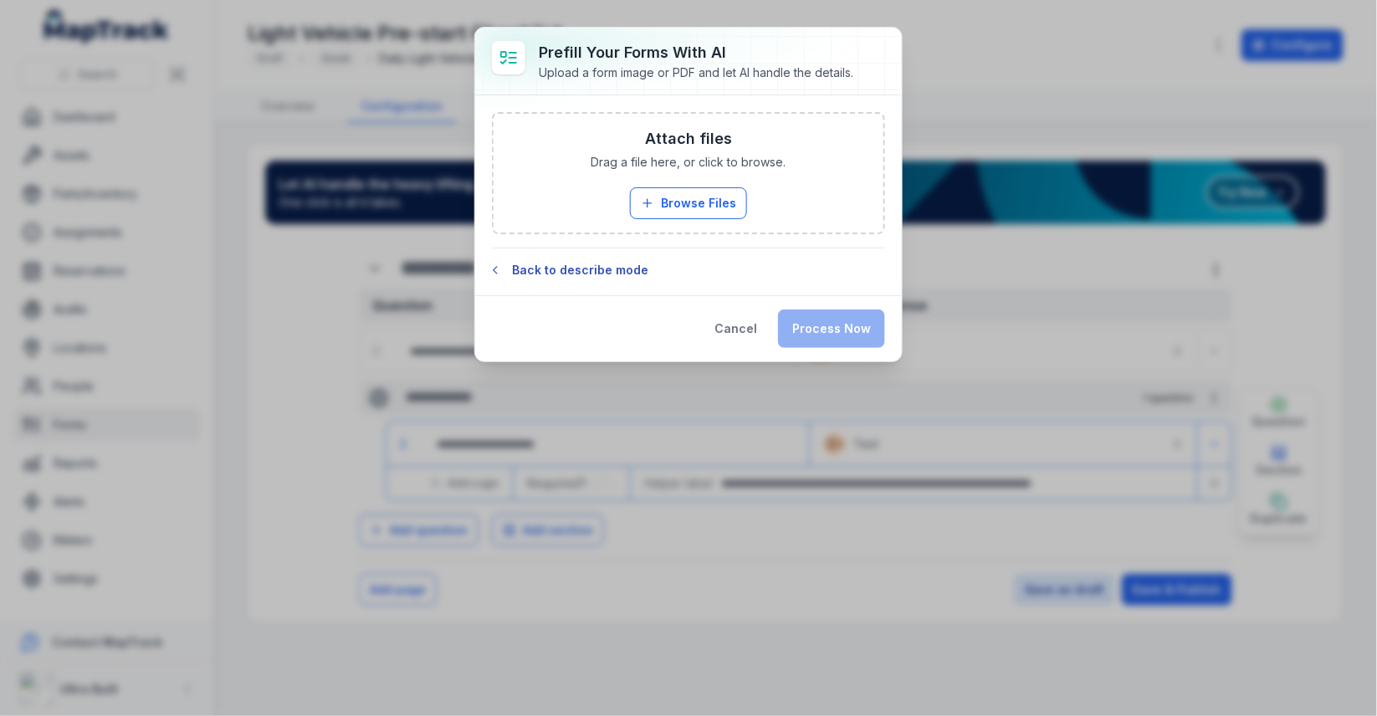
click at [613, 268] on button "Back to describe mode" at bounding box center [688, 270] width 393 height 17
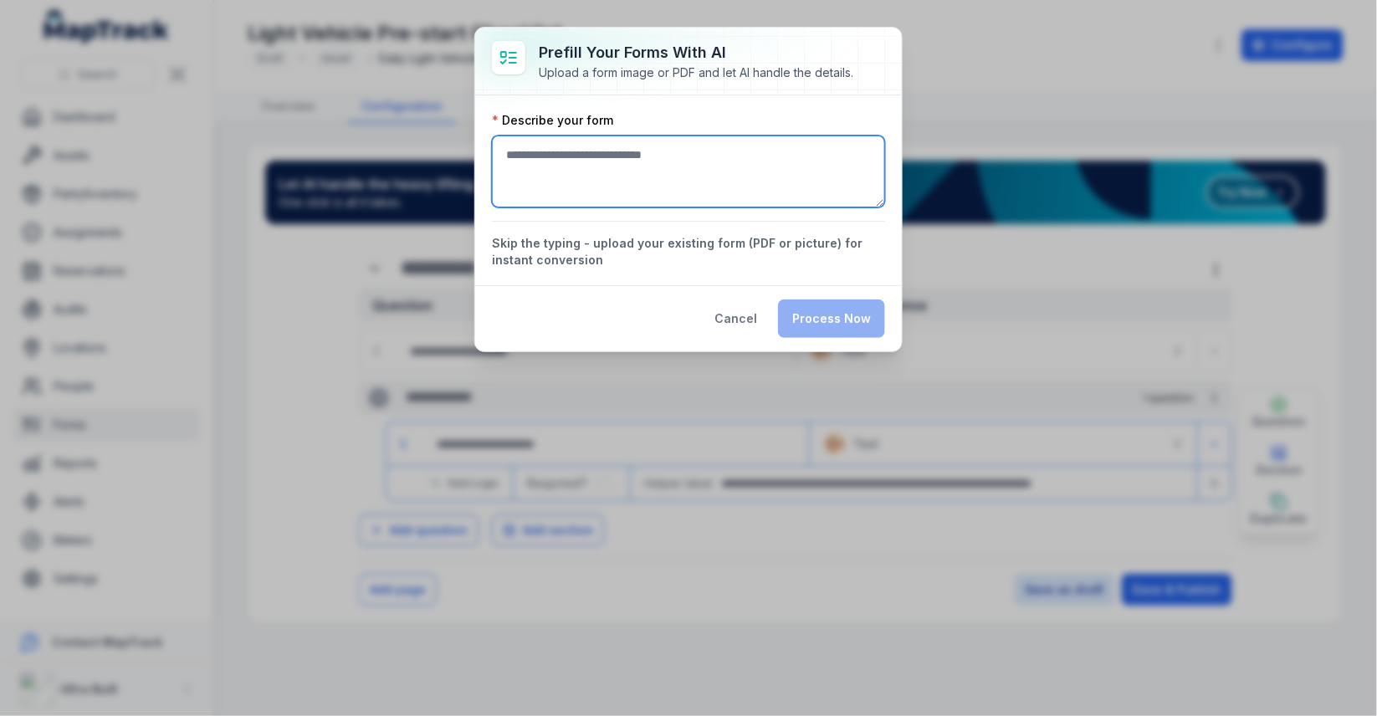
click at [652, 182] on textarea ":r2f:-form-item-label" at bounding box center [688, 172] width 393 height 72
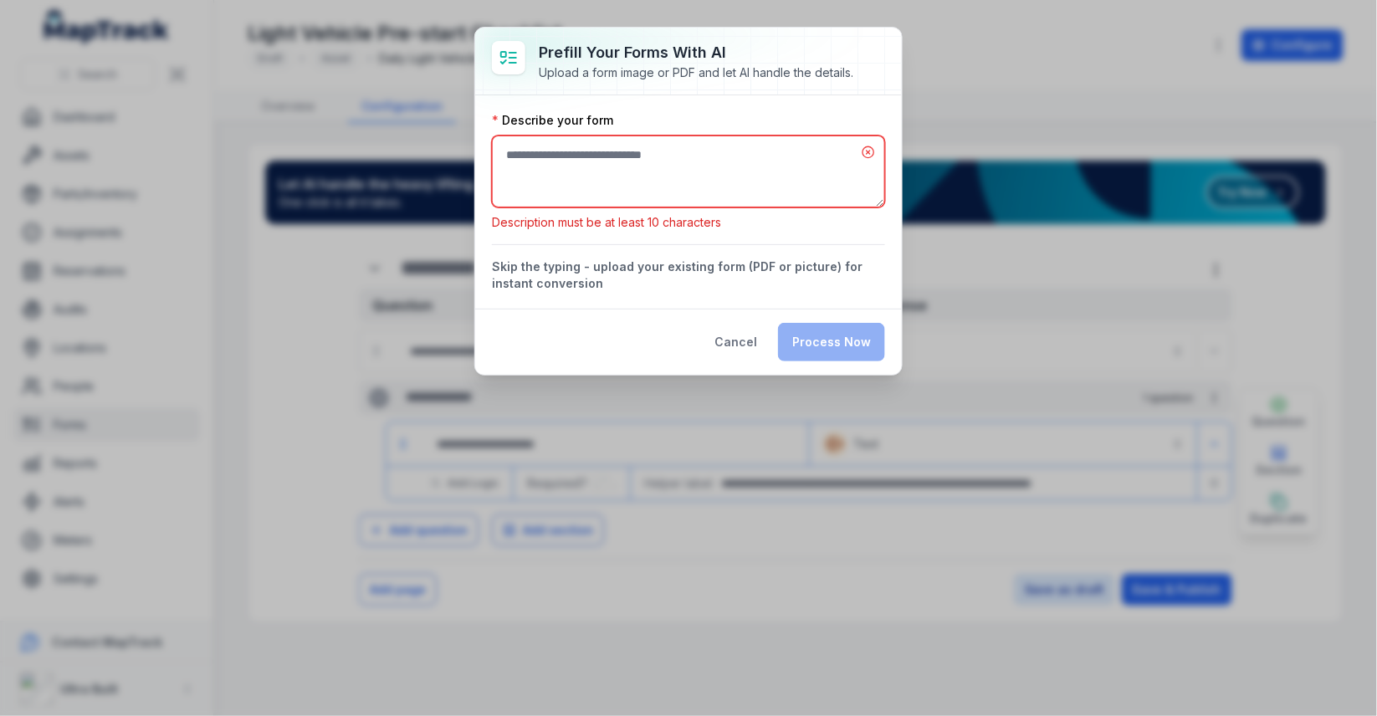
click at [710, 168] on textarea ":r2f:-form-item-label" at bounding box center [688, 172] width 393 height 72
type textarea "*"
click at [540, 152] on textarea "**********" at bounding box center [689, 171] width 394 height 71
click at [679, 156] on textarea "**********" at bounding box center [689, 171] width 394 height 71
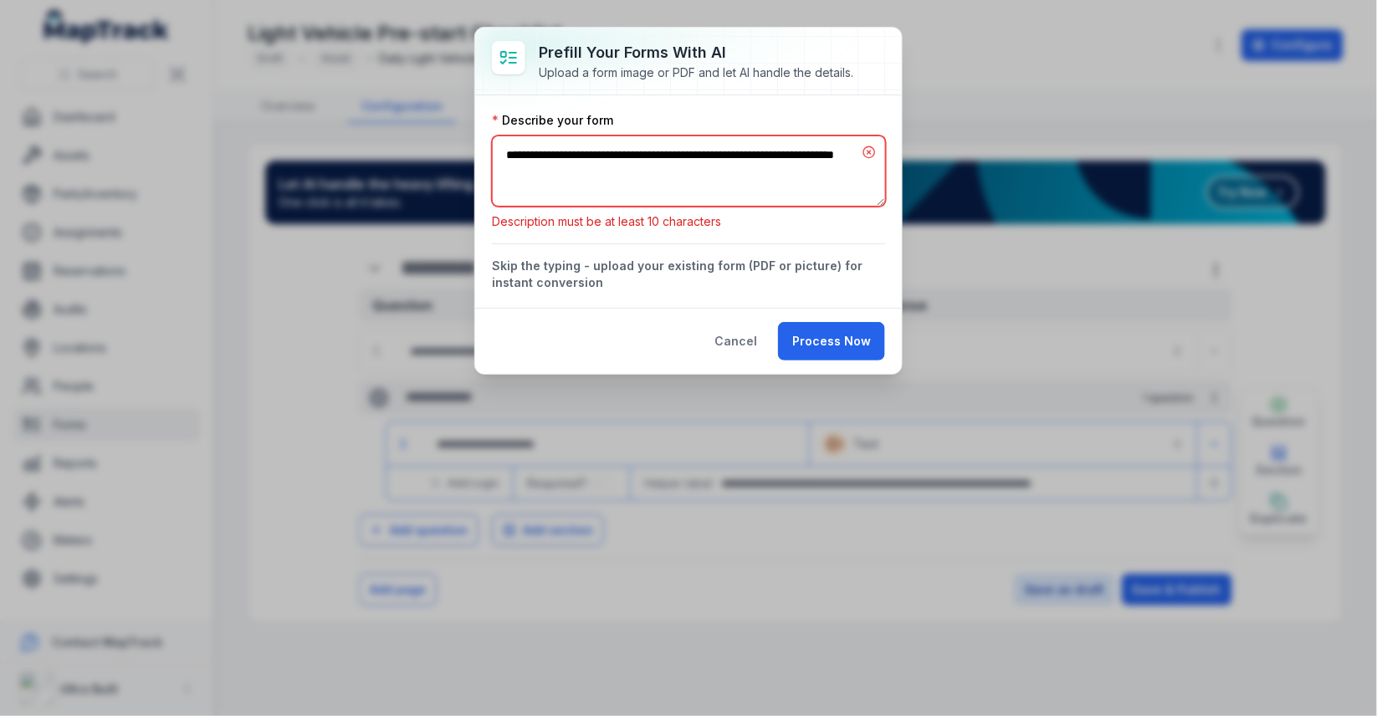
drag, startPoint x: 651, startPoint y: 170, endPoint x: 863, endPoint y: 161, distance: 211.9
click at [863, 161] on textarea "**********" at bounding box center [689, 171] width 394 height 71
click at [509, 157] on textarea "**********" at bounding box center [689, 171] width 394 height 71
type textarea "**********"
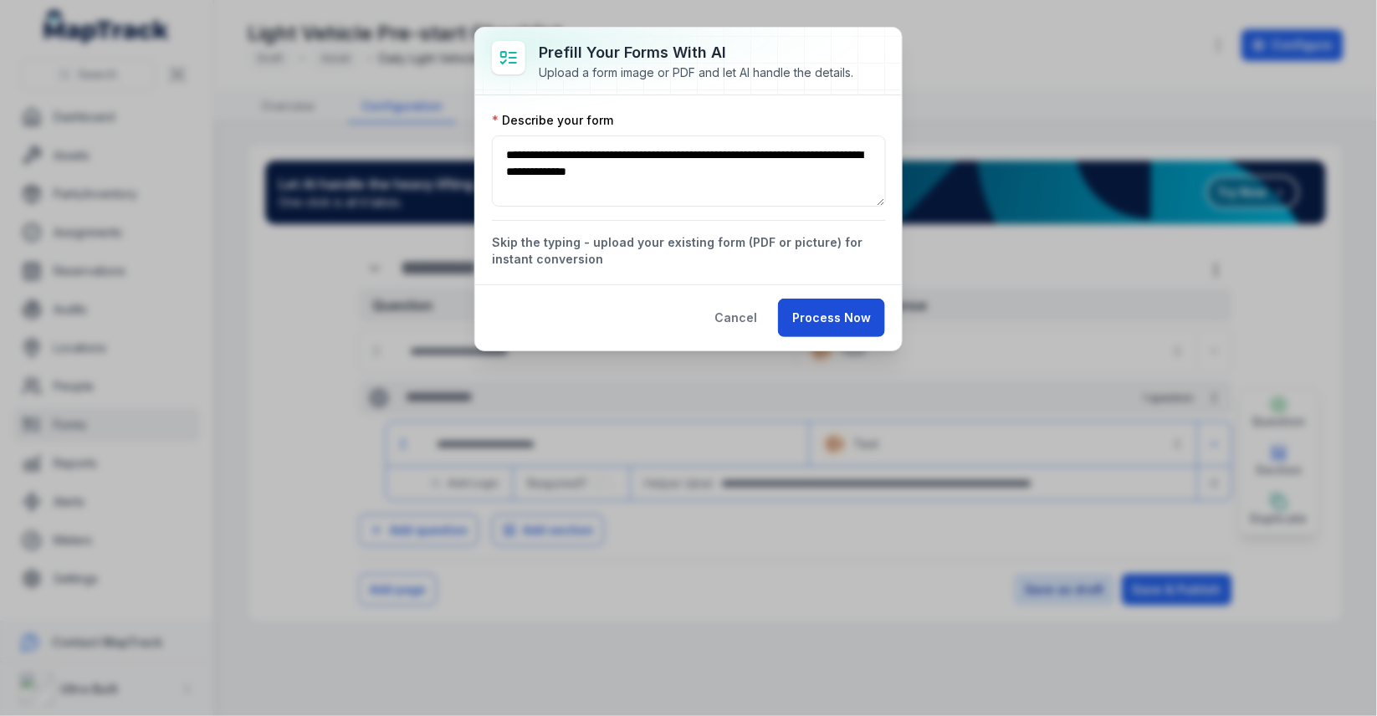
click at [842, 332] on button "Process Now" at bounding box center [831, 318] width 107 height 38
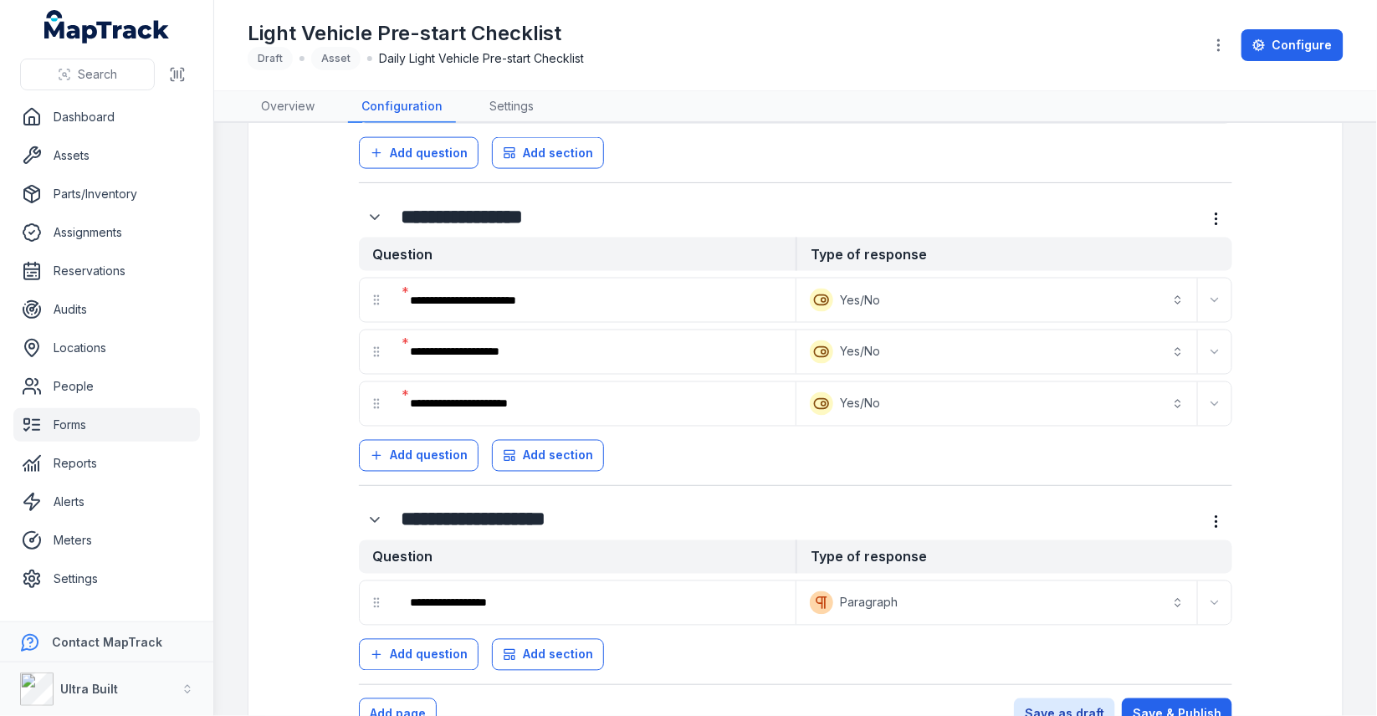
scroll to position [845, 0]
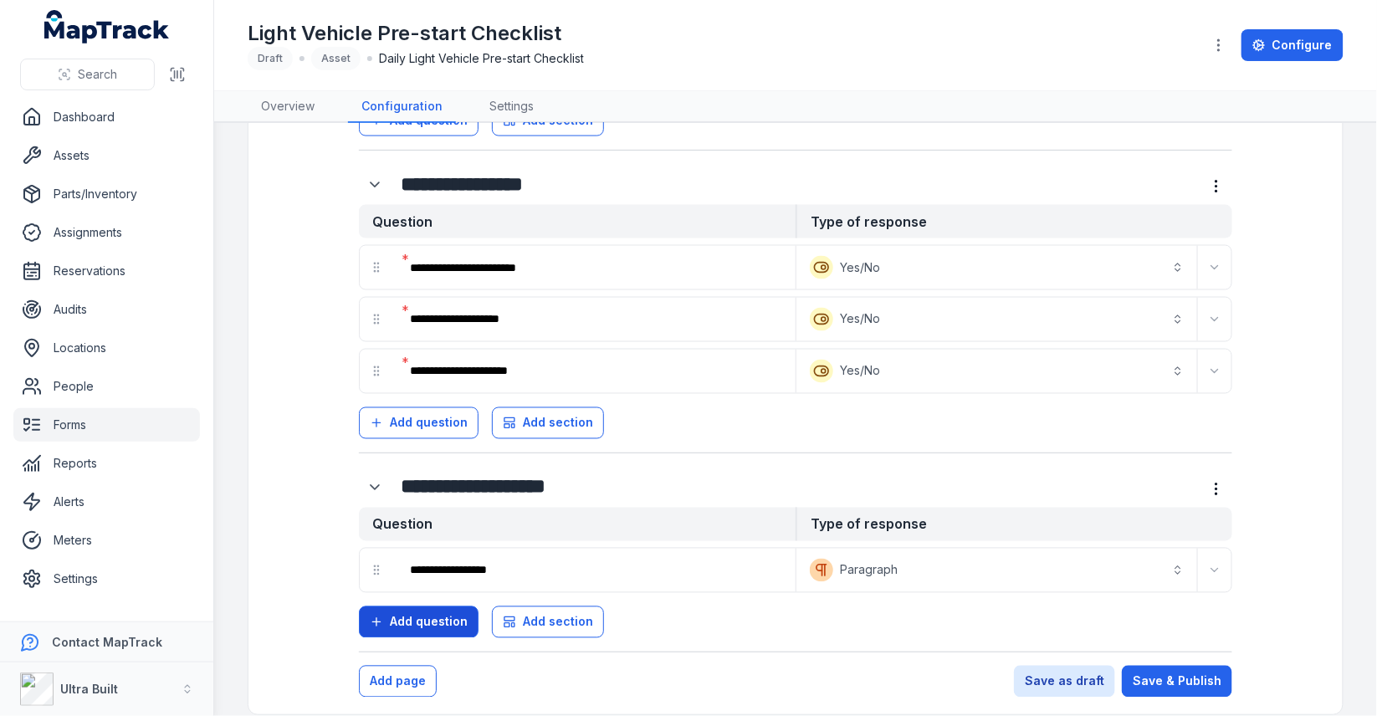
click at [439, 607] on button "Add question" at bounding box center [419, 623] width 120 height 32
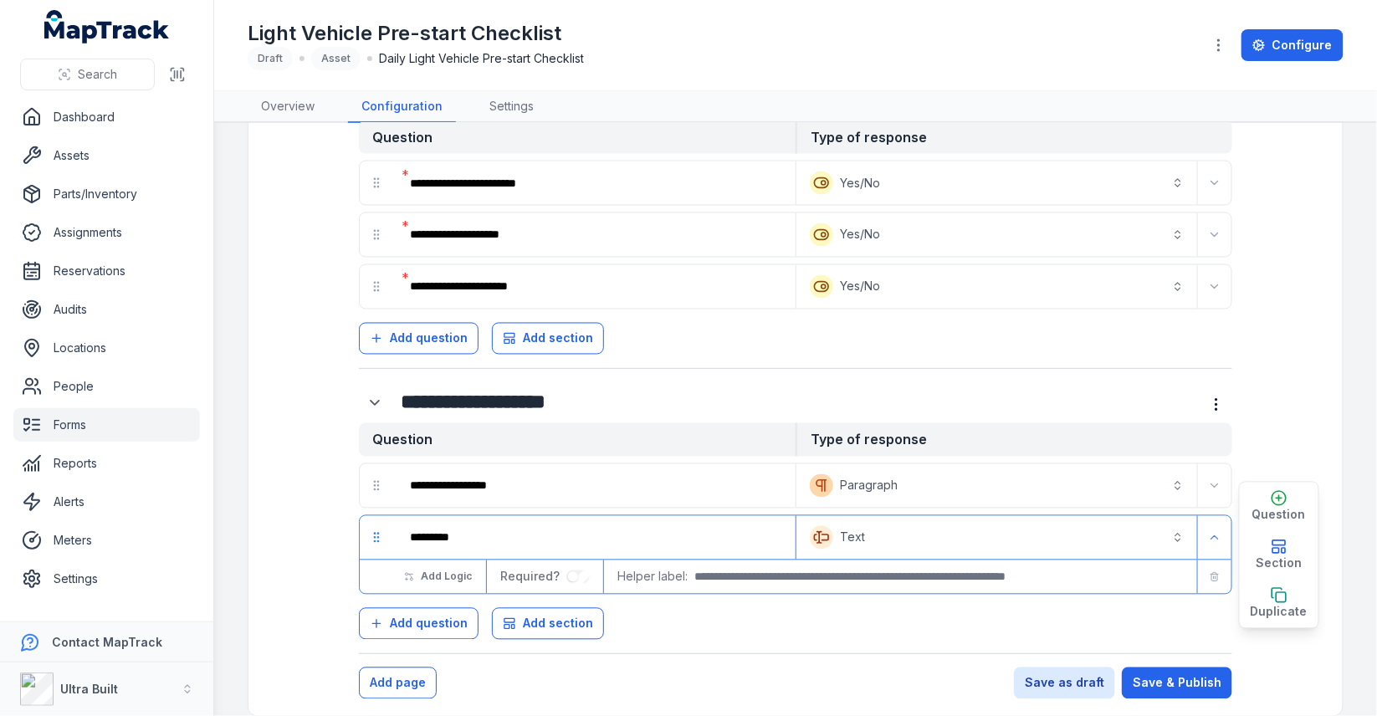
type input "*********"
click at [882, 535] on button "Text *******" at bounding box center [997, 538] width 394 height 37
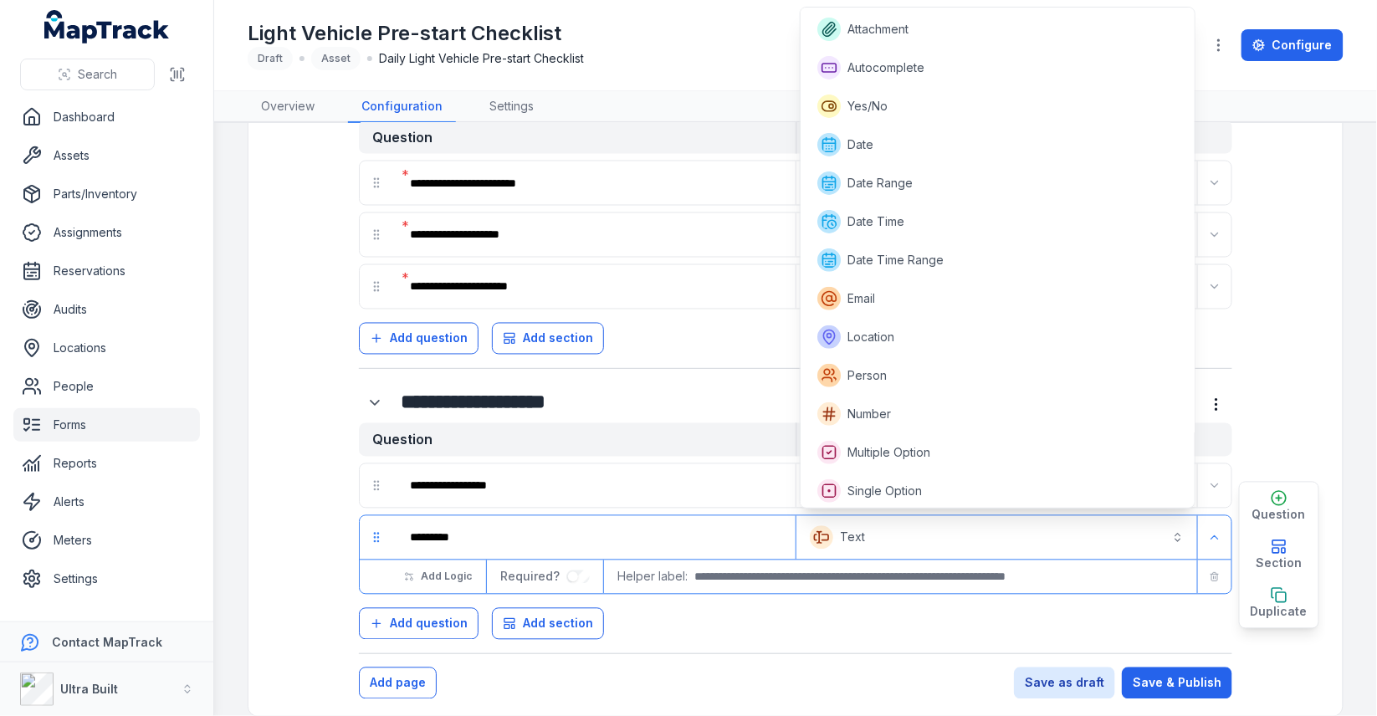
scroll to position [77, 0]
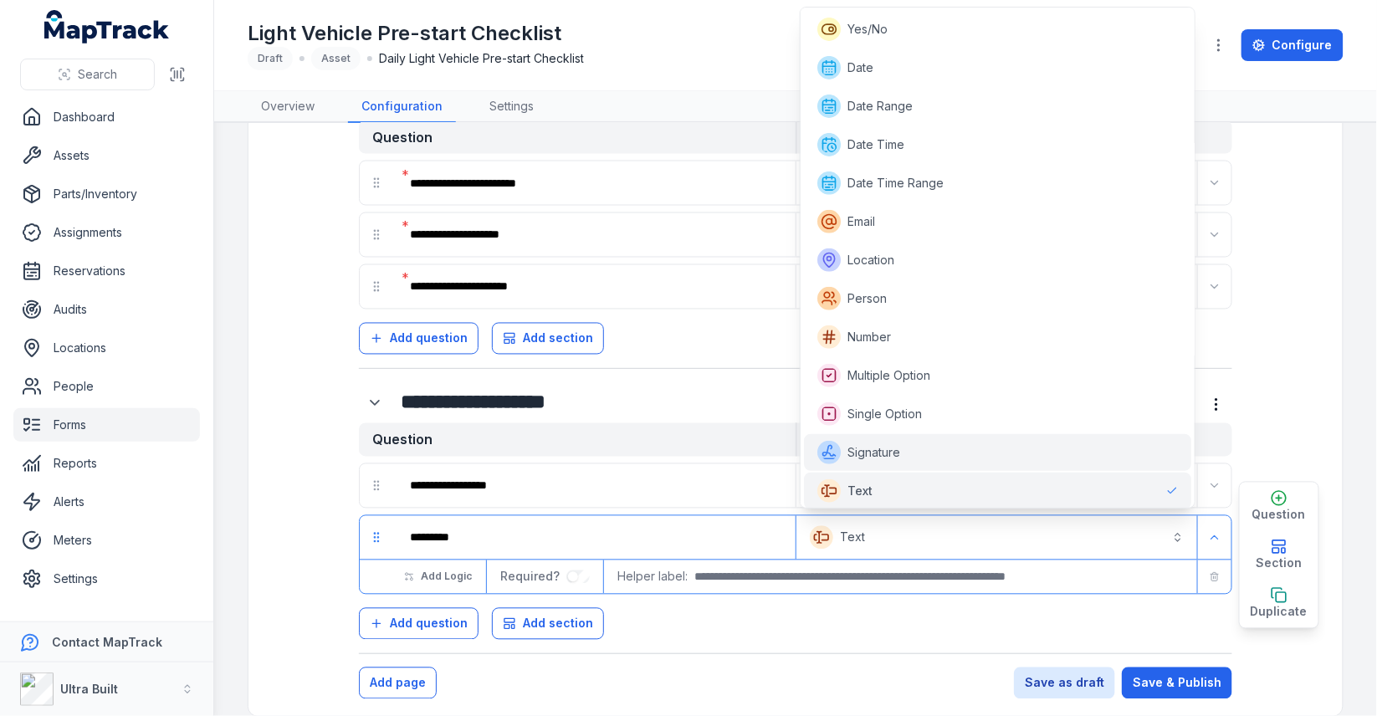
click at [913, 465] on div "Signature" at bounding box center [997, 452] width 387 height 37
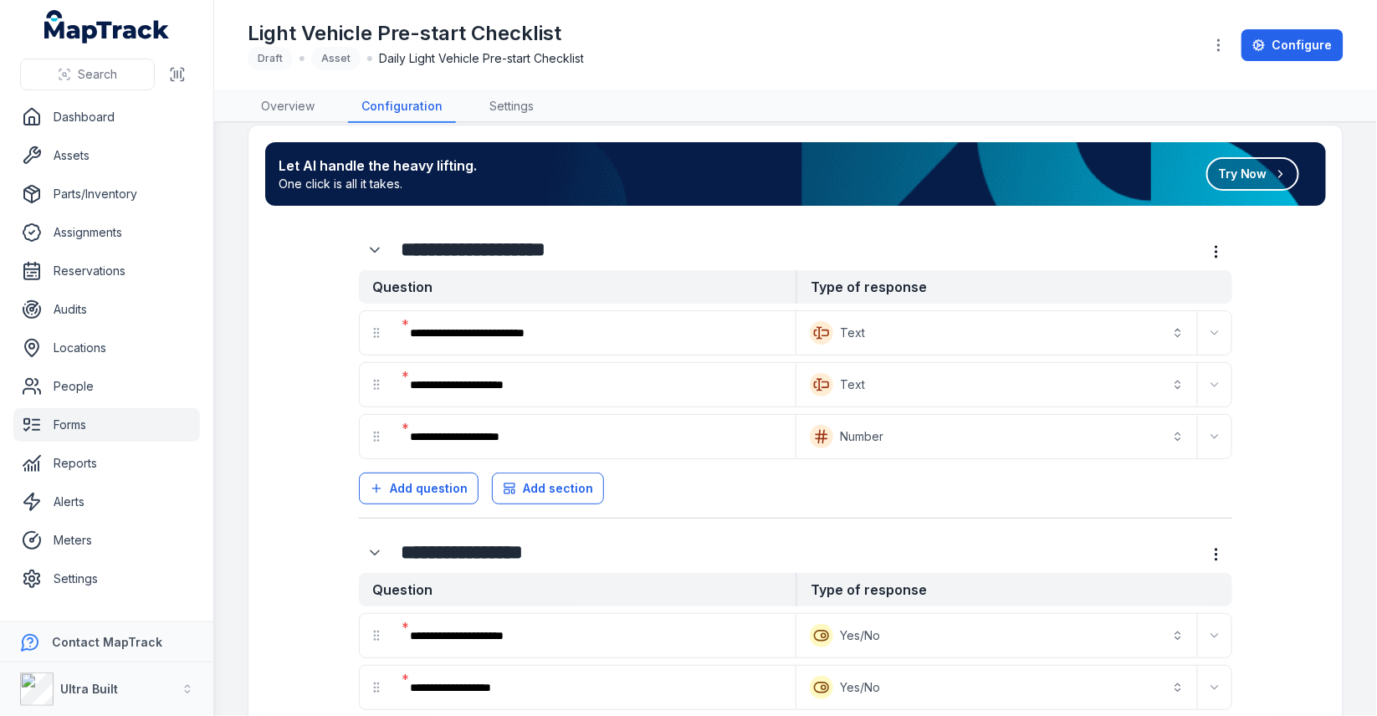
scroll to position [0, 0]
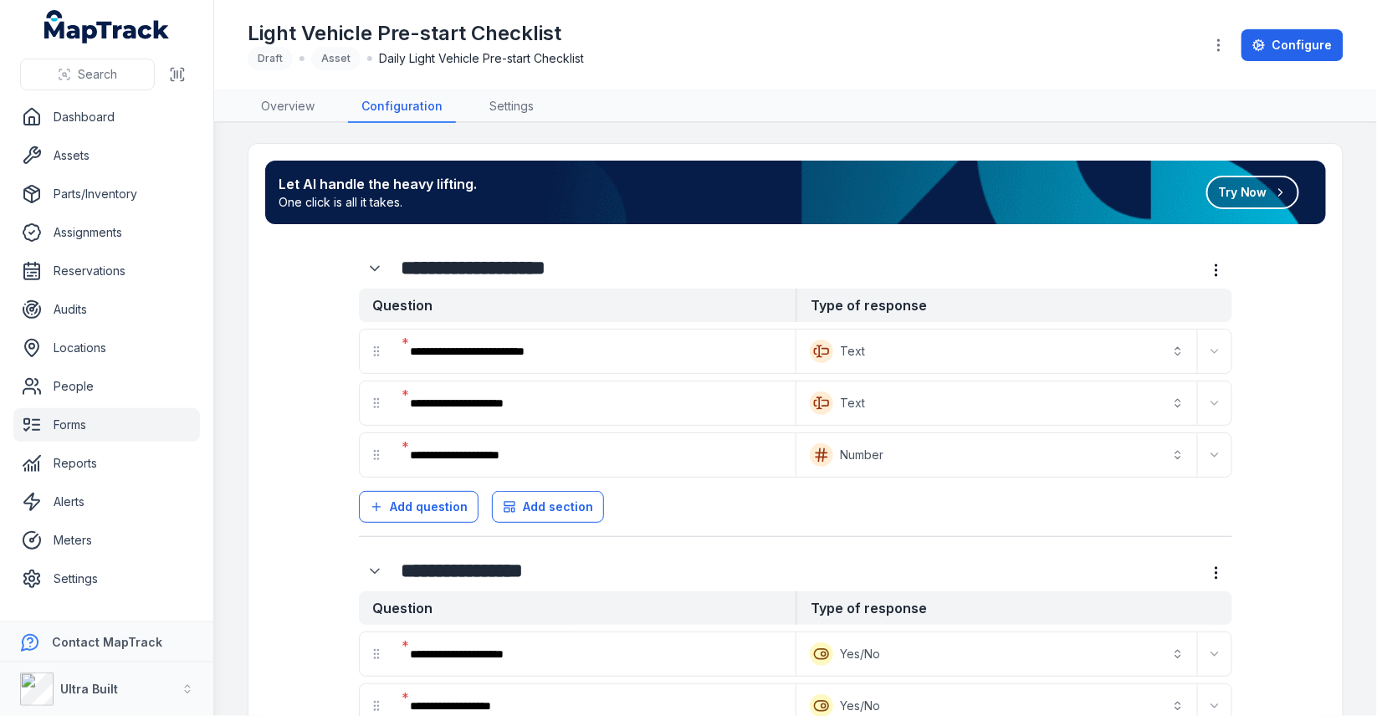
click at [1112, 456] on button "Number *********" at bounding box center [997, 455] width 394 height 37
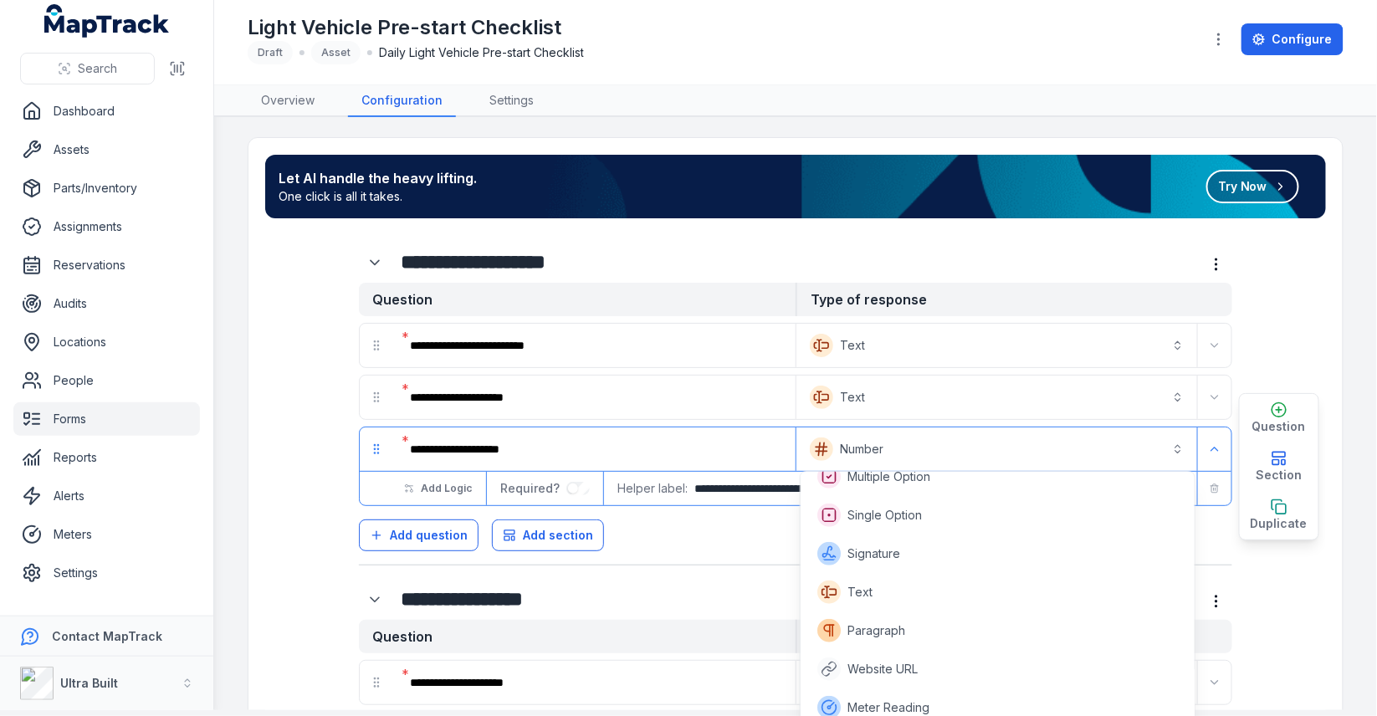
scroll to position [445, 0]
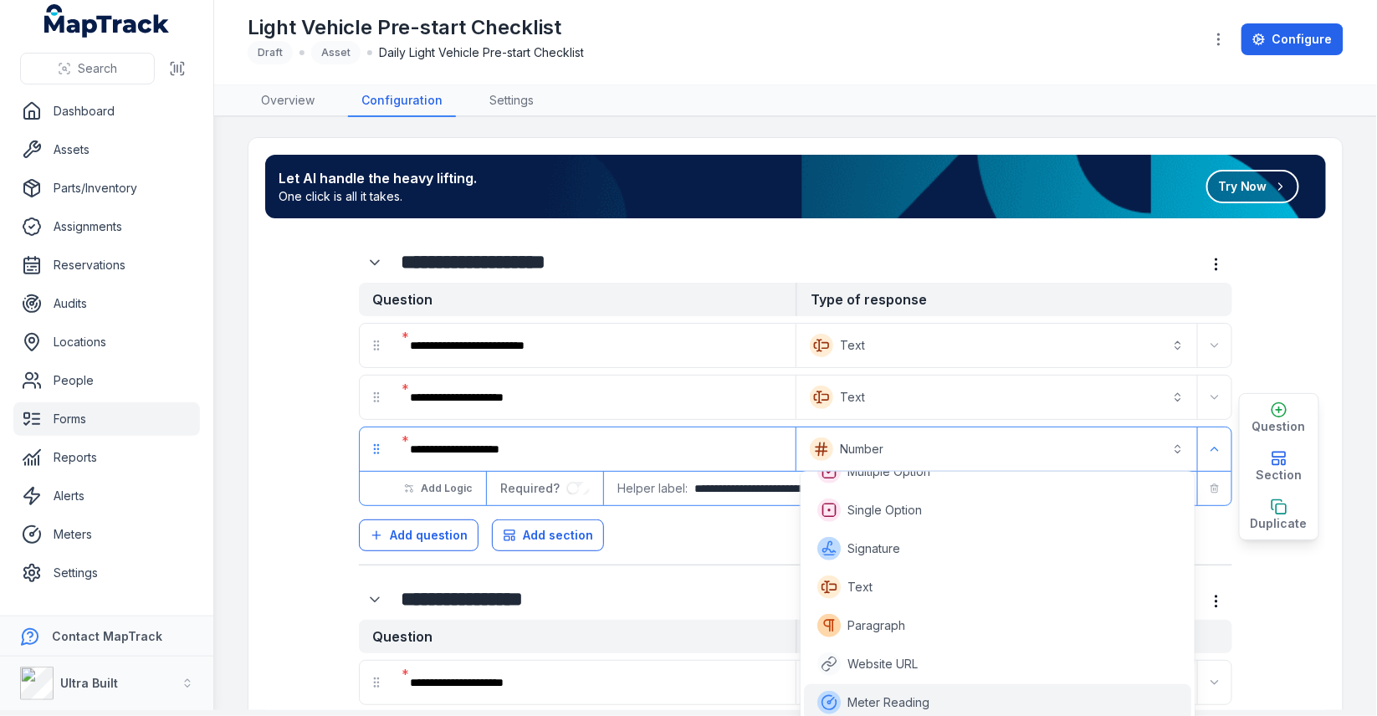
click at [936, 690] on body "**********" at bounding box center [688, 352] width 1377 height 716
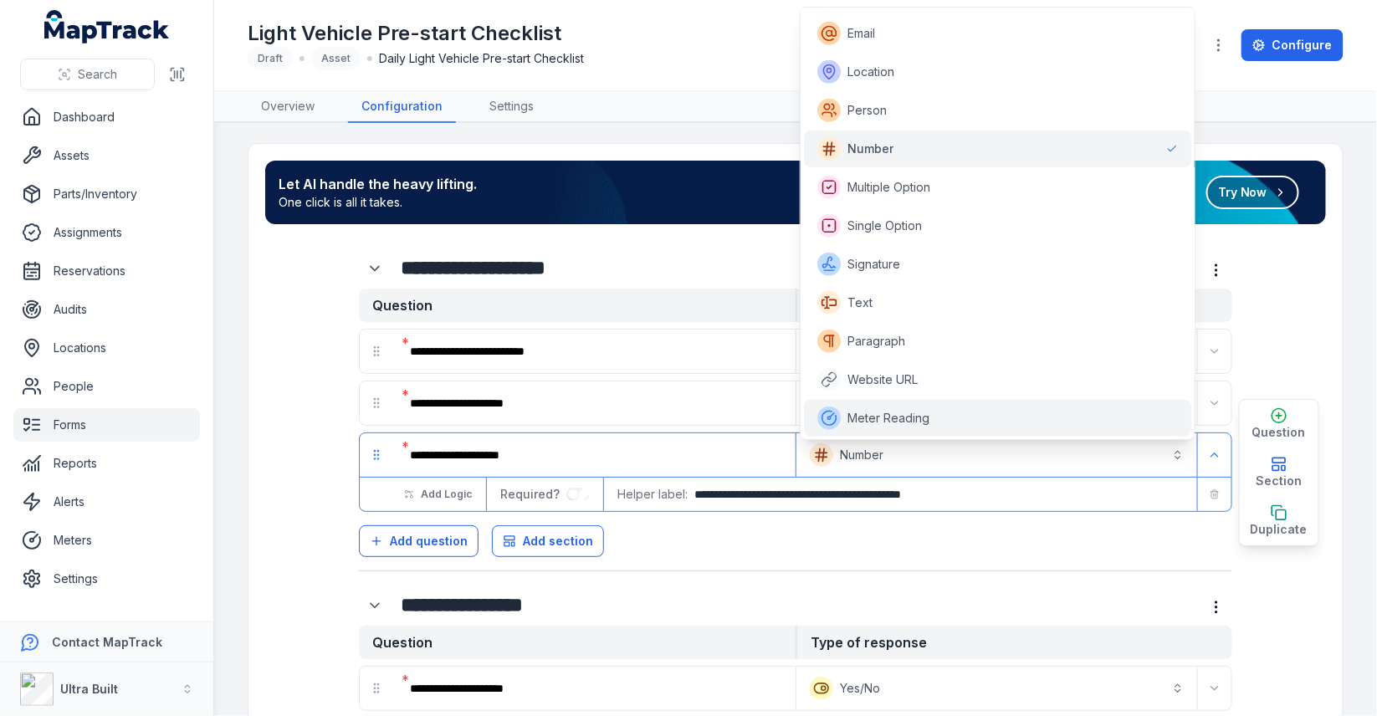
click at [1046, 423] on div "Meter Reading" at bounding box center [998, 418] width 361 height 23
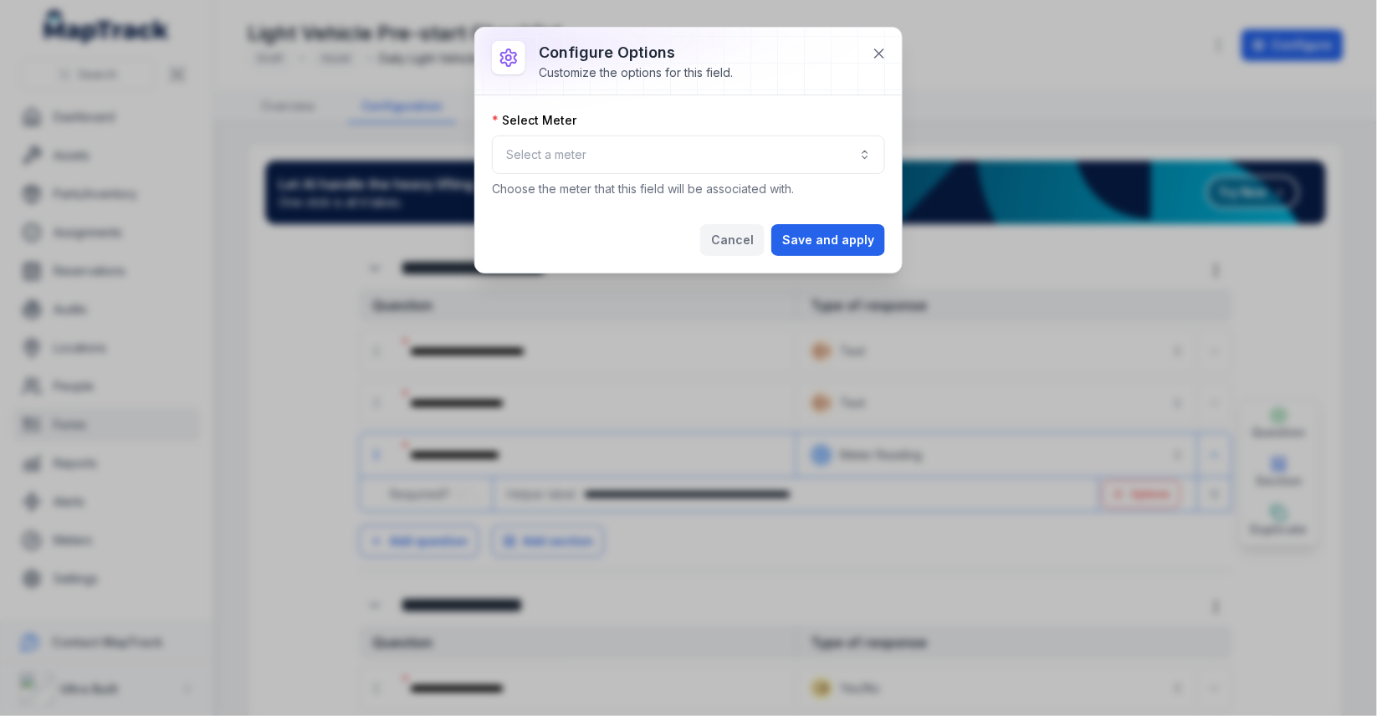
click at [747, 252] on button "Cancel" at bounding box center [732, 240] width 64 height 32
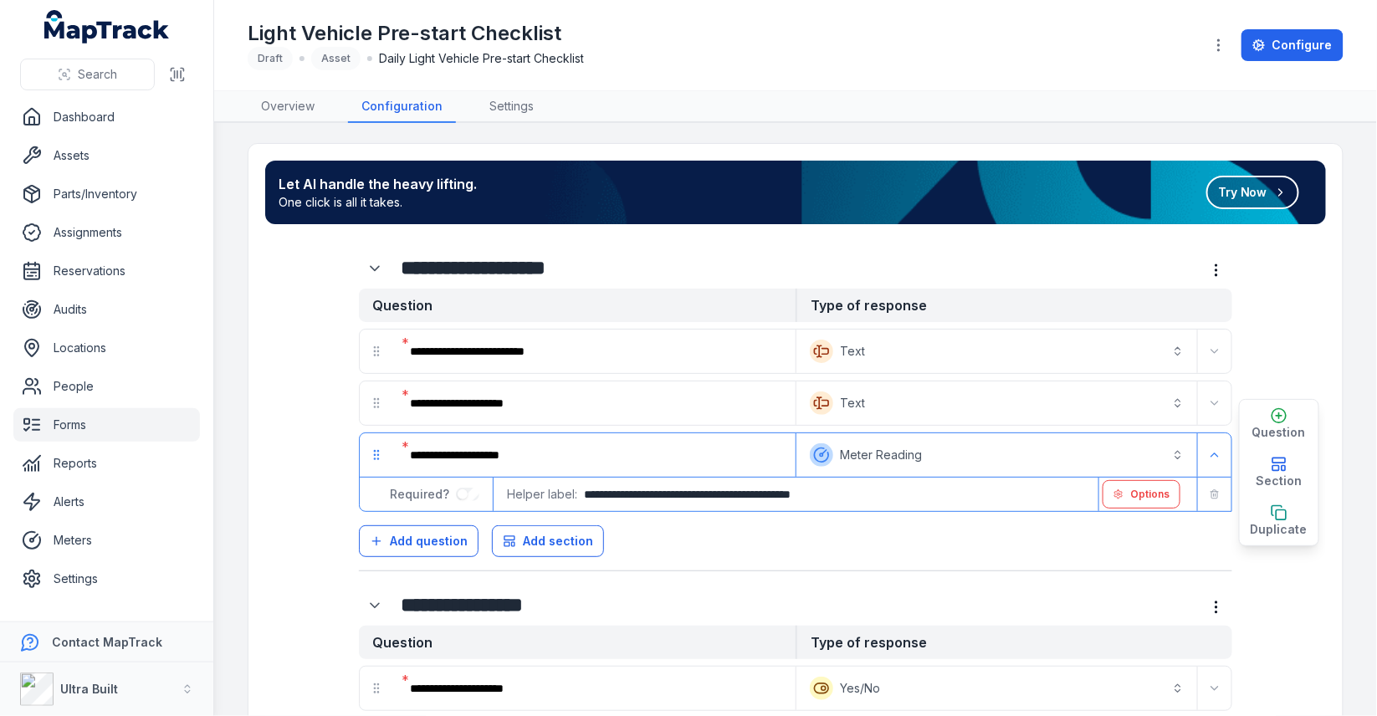
click at [921, 453] on button "**********" at bounding box center [997, 455] width 394 height 37
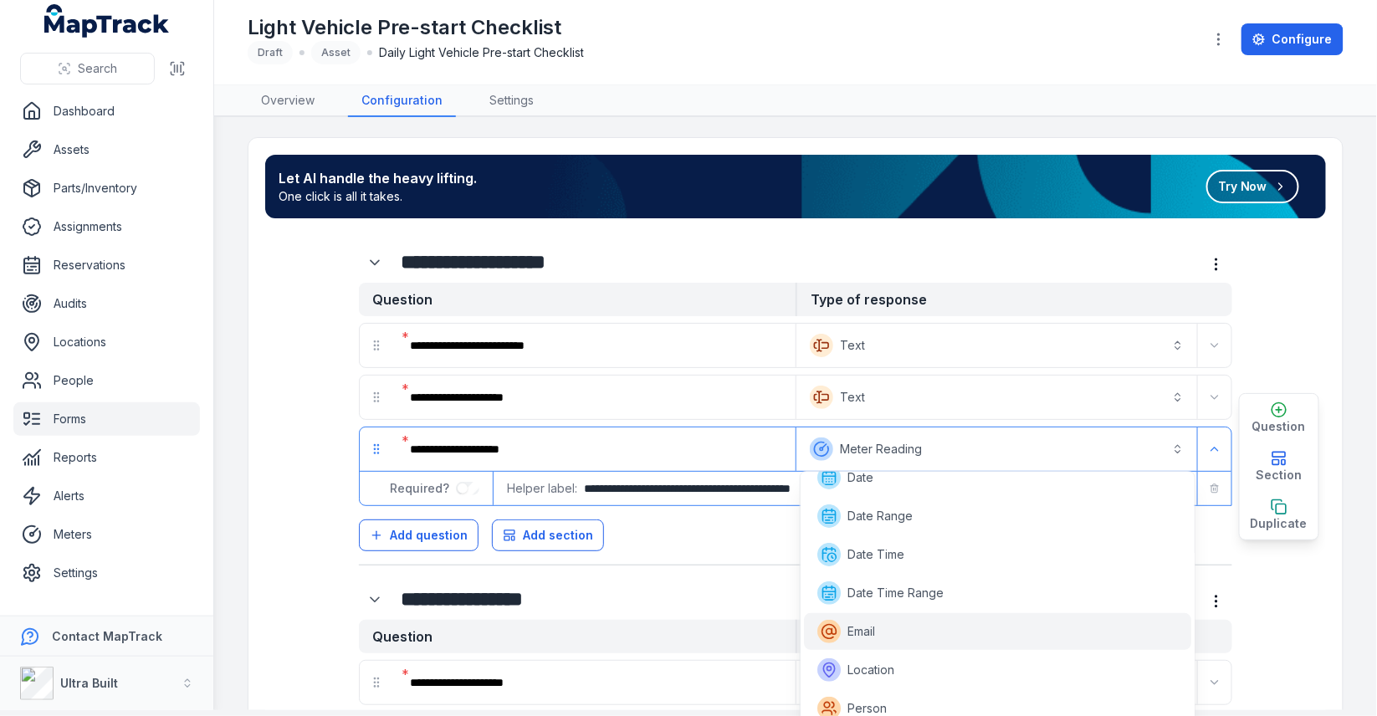
scroll to position [290, 0]
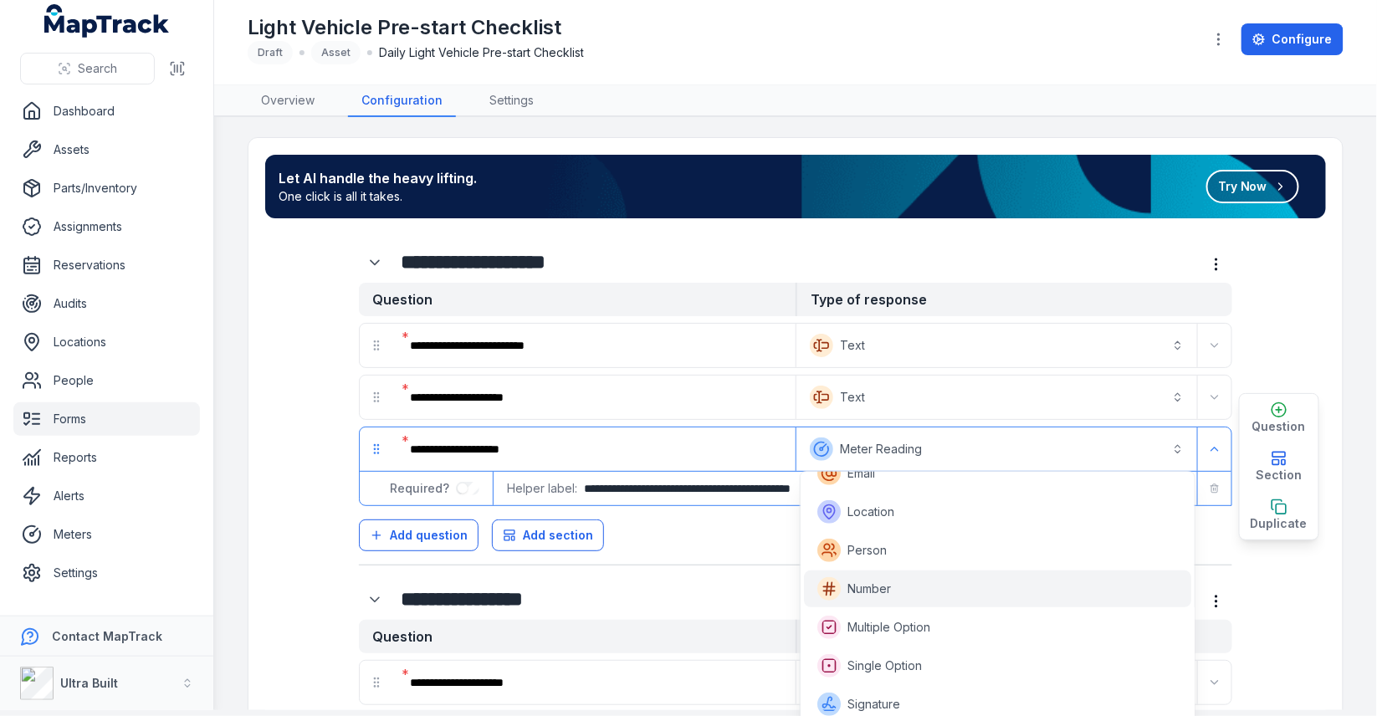
click at [928, 599] on div "Number" at bounding box center [998, 588] width 361 height 23
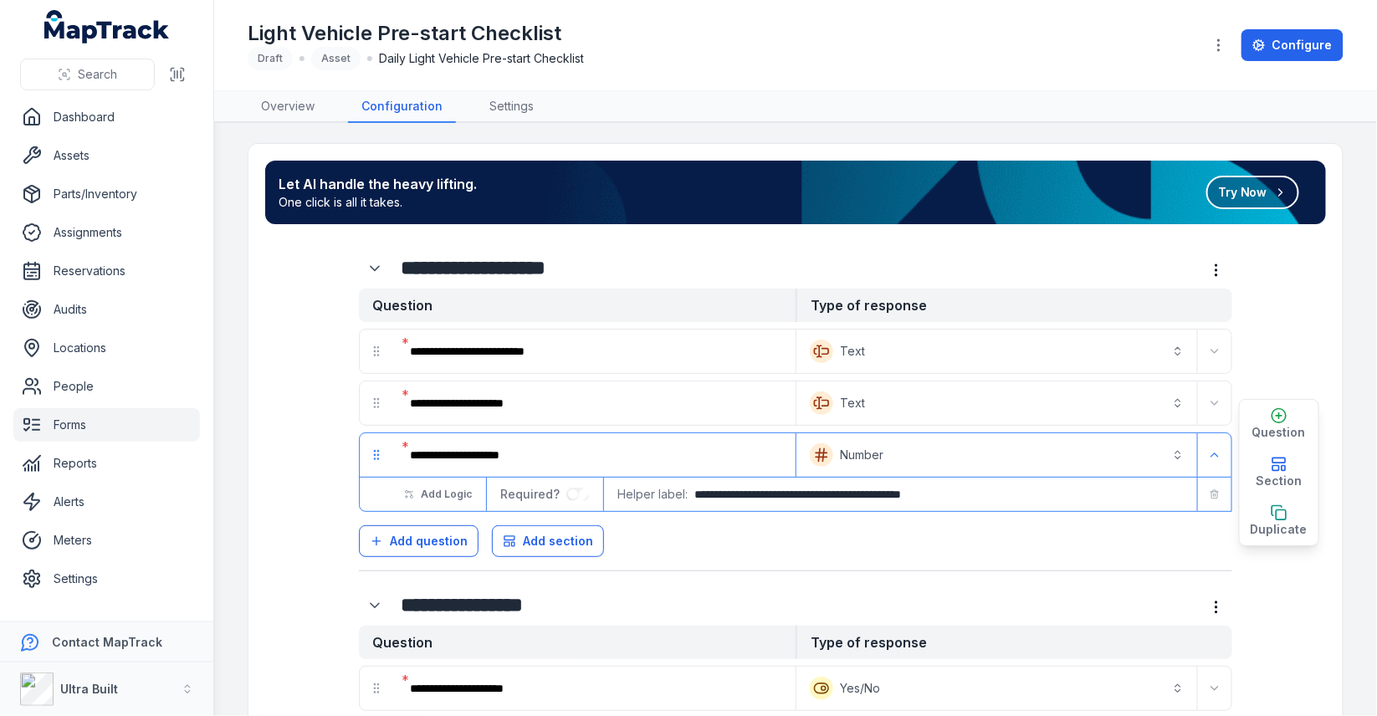
scroll to position [0, 0]
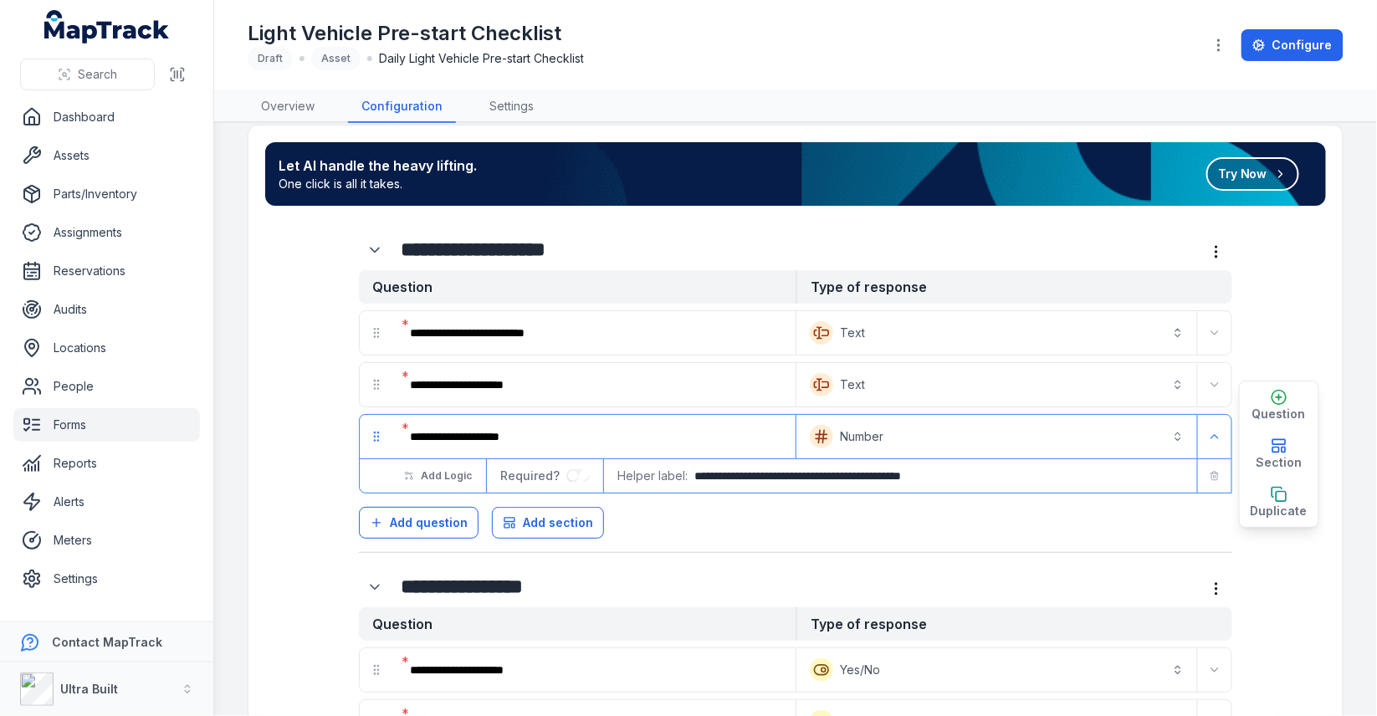
scroll to position [25, 0]
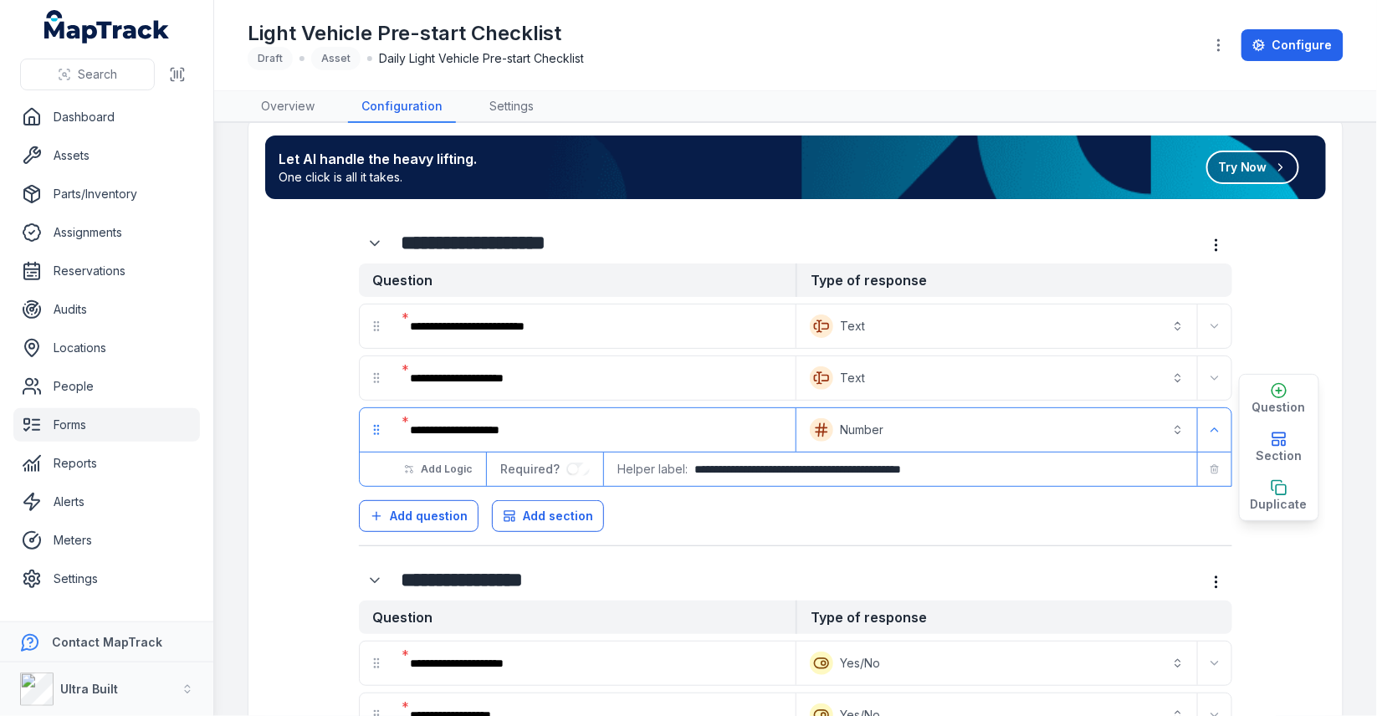
click at [1350, 341] on main "**********" at bounding box center [795, 419] width 1163 height 593
click at [412, 500] on button "Add question" at bounding box center [419, 516] width 120 height 32
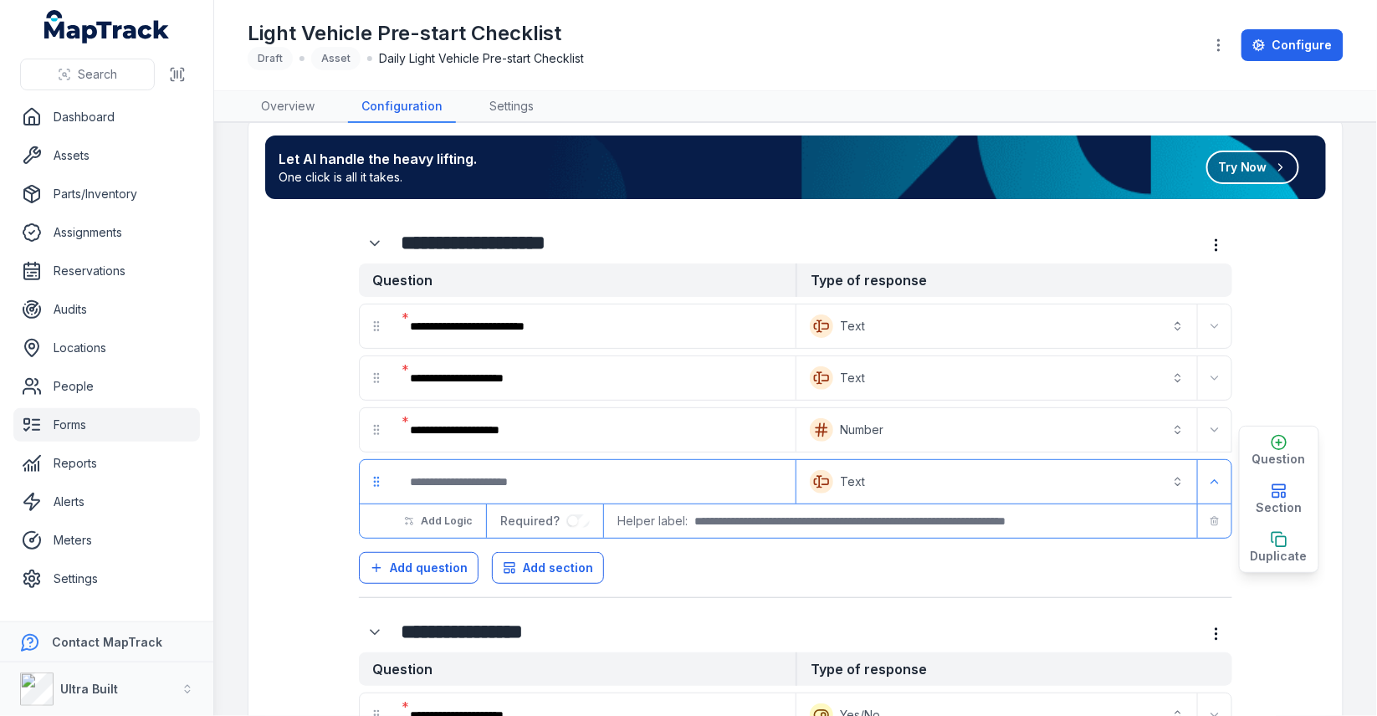
click at [472, 467] on input ":r8a:-form-item-label" at bounding box center [595, 482] width 396 height 37
type input "*******"
click at [868, 465] on button "Text *******" at bounding box center [997, 482] width 394 height 37
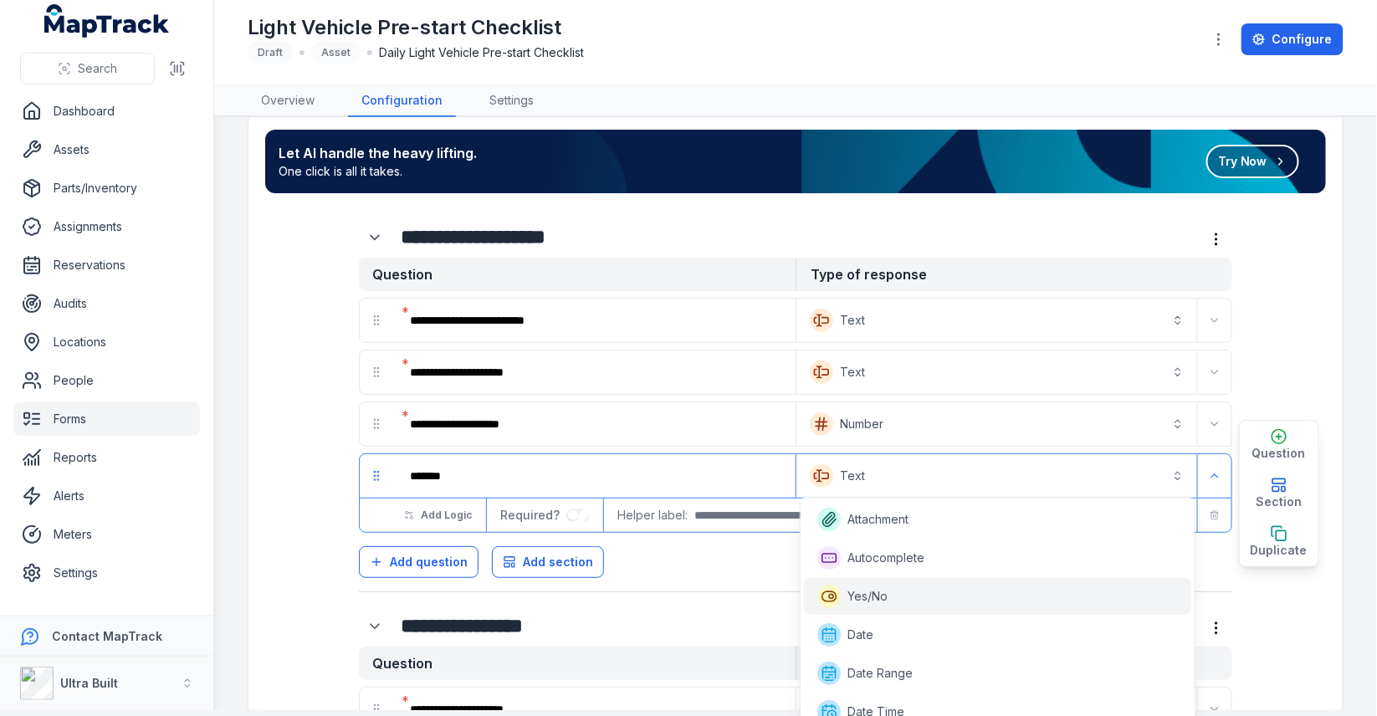
scroll to position [232, 0]
click at [942, 593] on div "Location" at bounding box center [998, 595] width 361 height 23
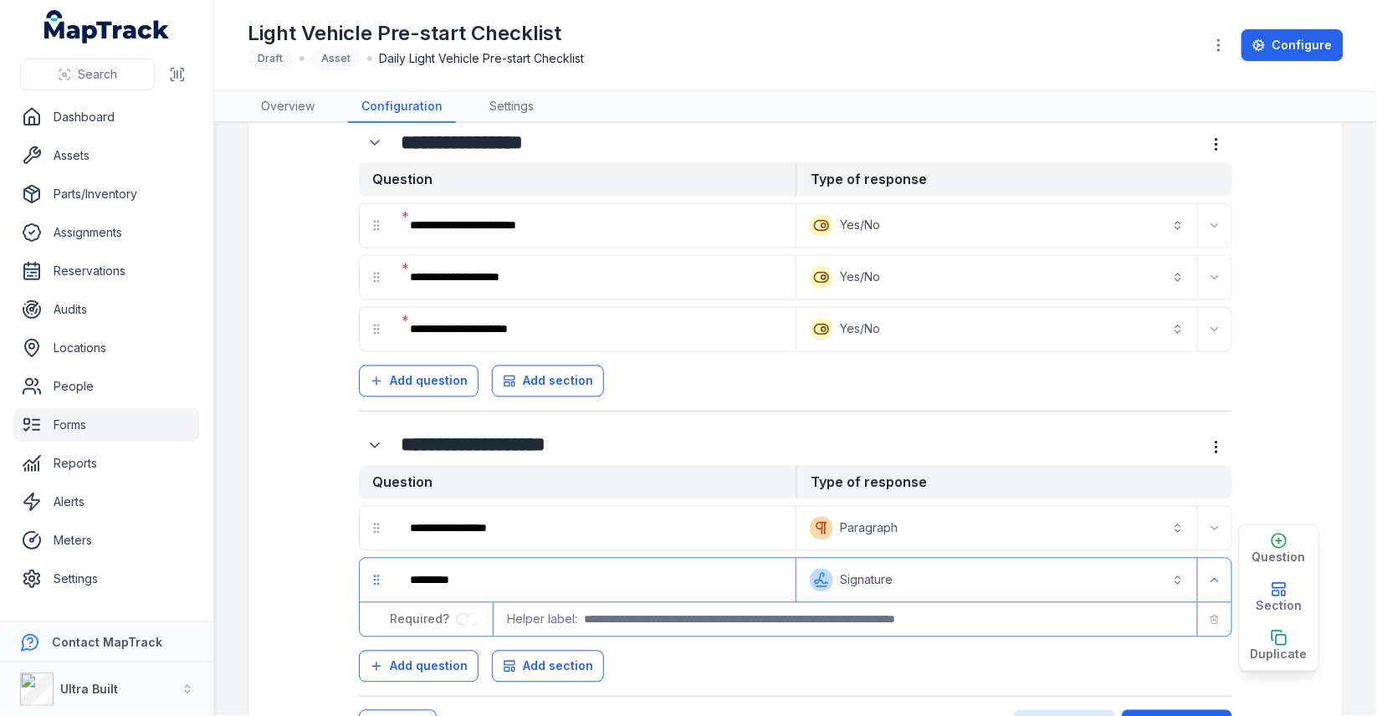
scroll to position [1015, 0]
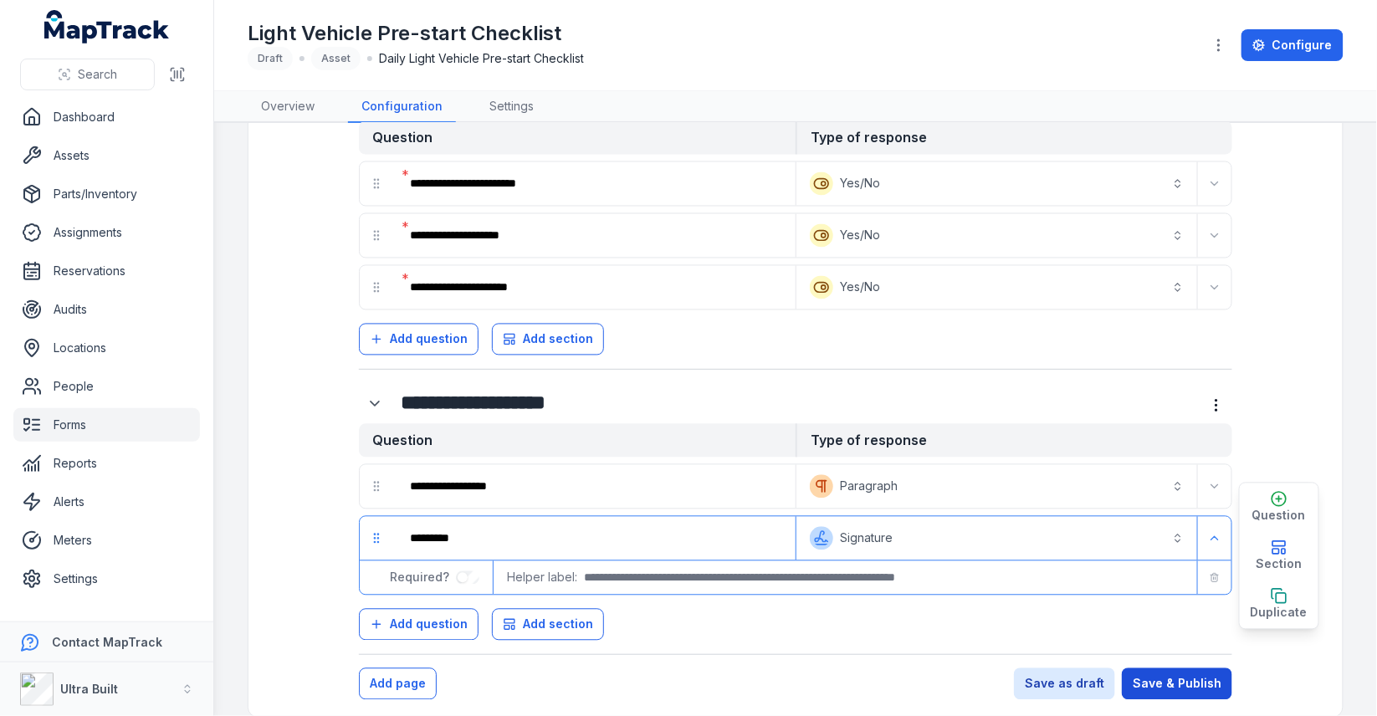
click at [1213, 669] on button "Save & Publish" at bounding box center [1177, 685] width 110 height 32
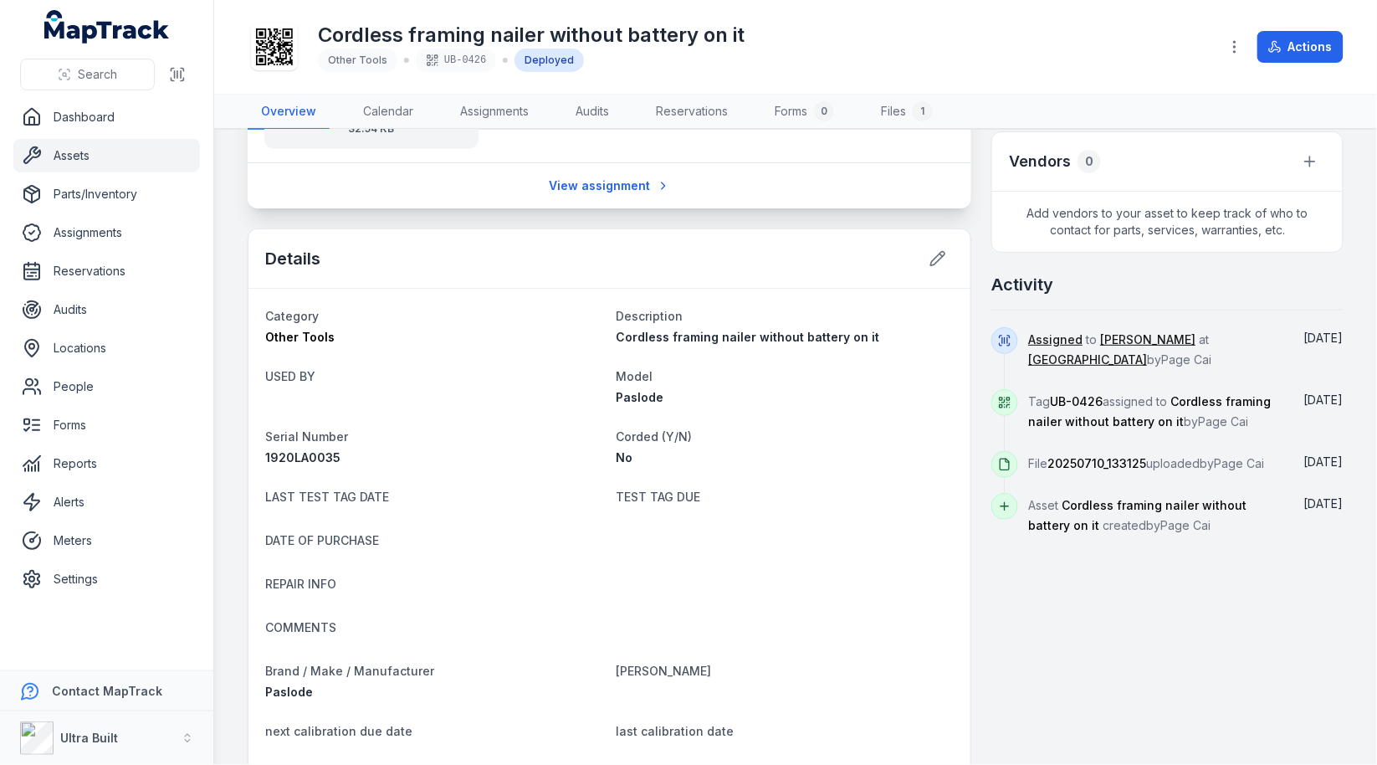
scroll to position [707, 0]
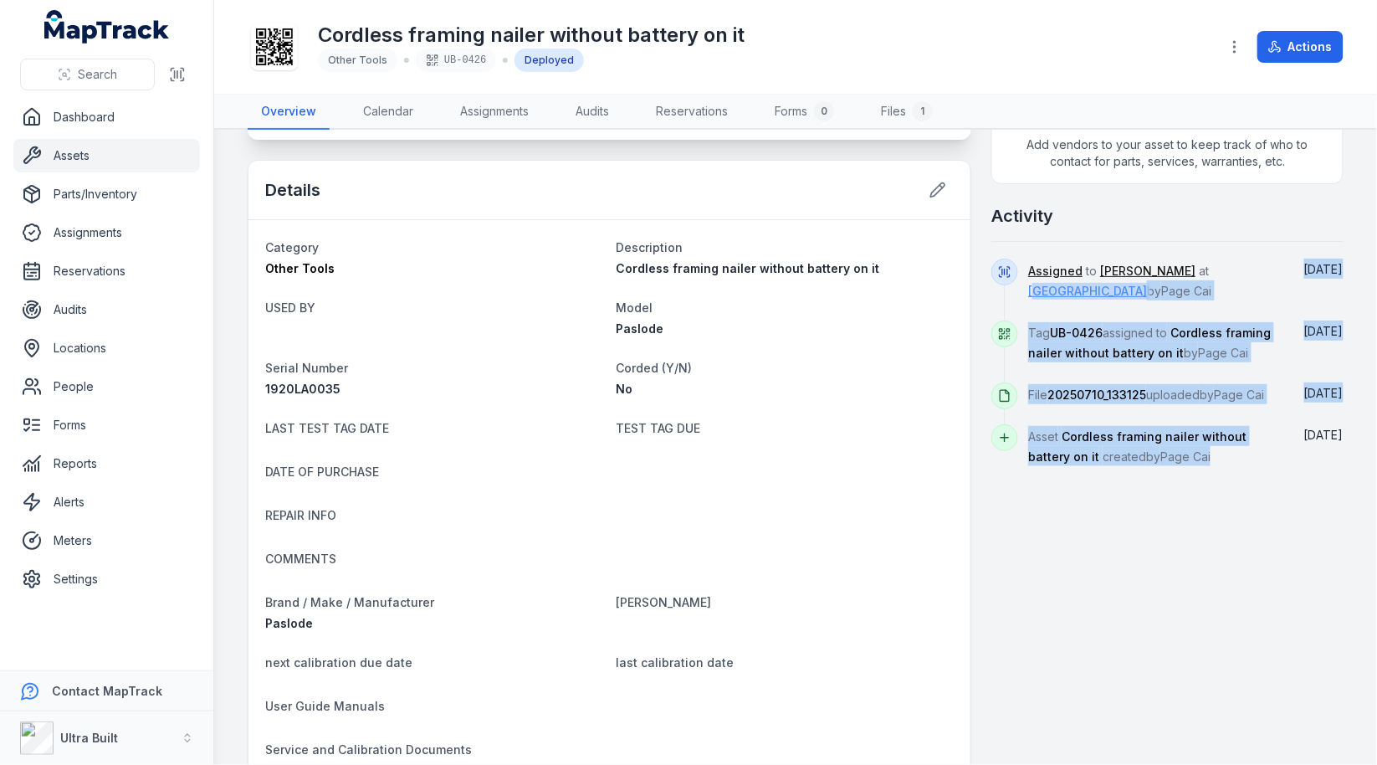
drag, startPoint x: 1243, startPoint y: 476, endPoint x: 1039, endPoint y: 281, distance: 281.7
click at [1039, 281] on div "A16, Australia Person Joseph Zampaglione Location Osmond Site shed Date 17/07/2…" at bounding box center [796, 318] width 1096 height 1751
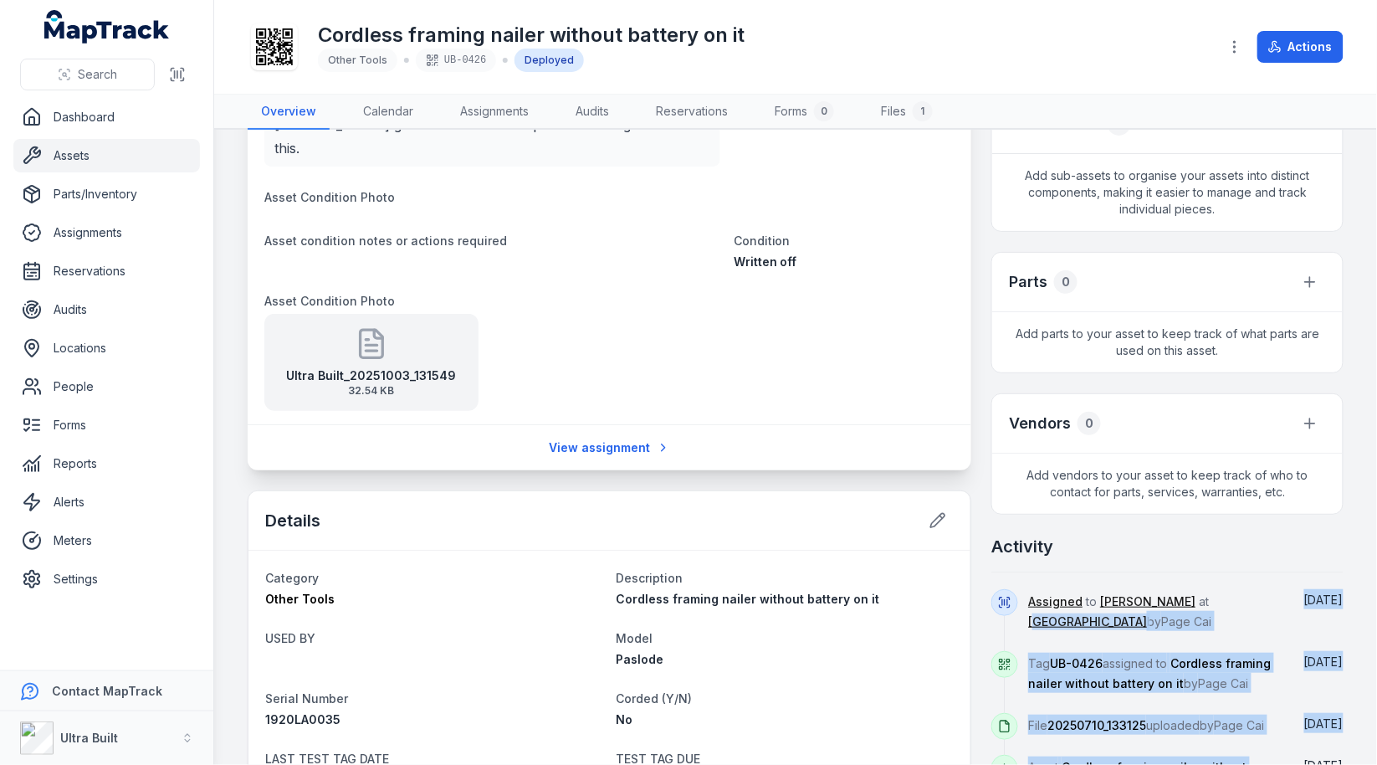
scroll to position [0, 0]
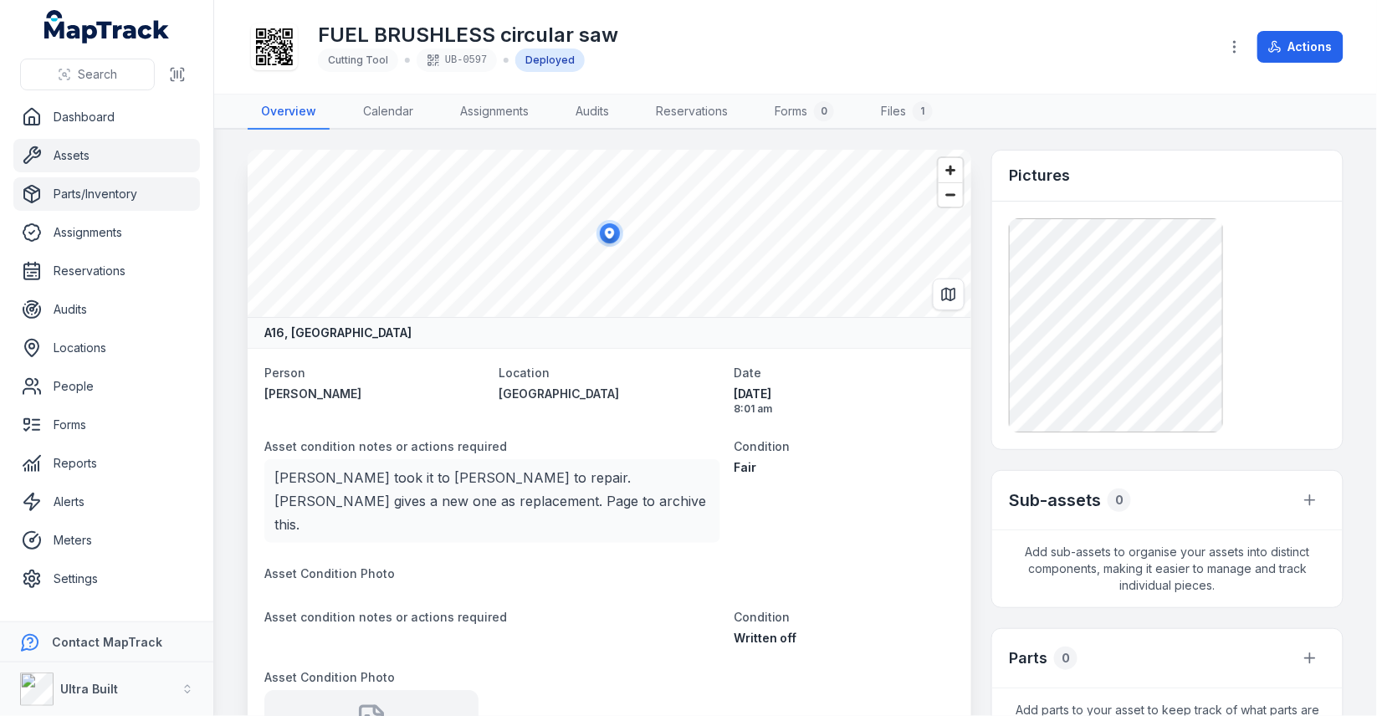
click at [124, 194] on link "Parts/Inventory" at bounding box center [106, 193] width 187 height 33
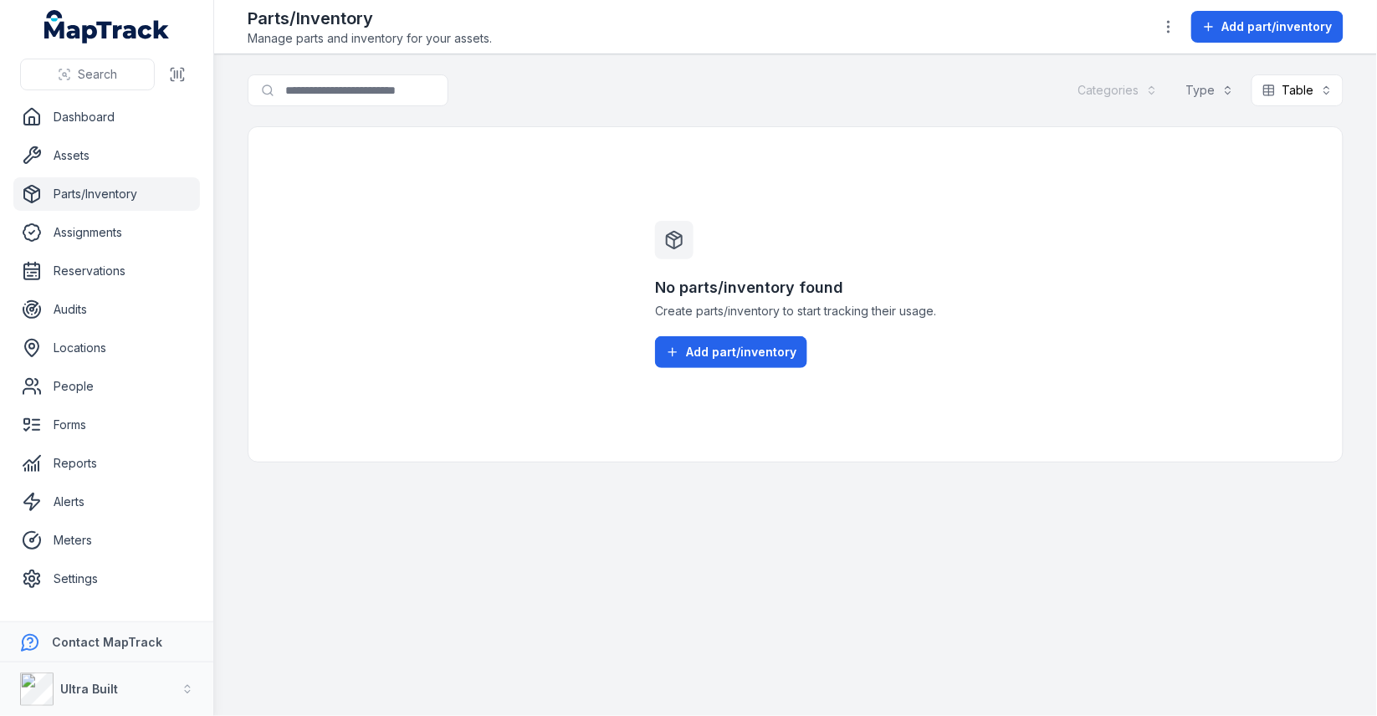
click at [510, 292] on div "No parts/inventory found Create parts/inventory to start tracking their usage. …" at bounding box center [796, 294] width 1096 height 336
click at [675, 379] on div "No parts/inventory found Create parts/inventory to start tracking their usage. …" at bounding box center [795, 294] width 321 height 335
click at [704, 353] on span "Add part/inventory" at bounding box center [741, 352] width 110 height 17
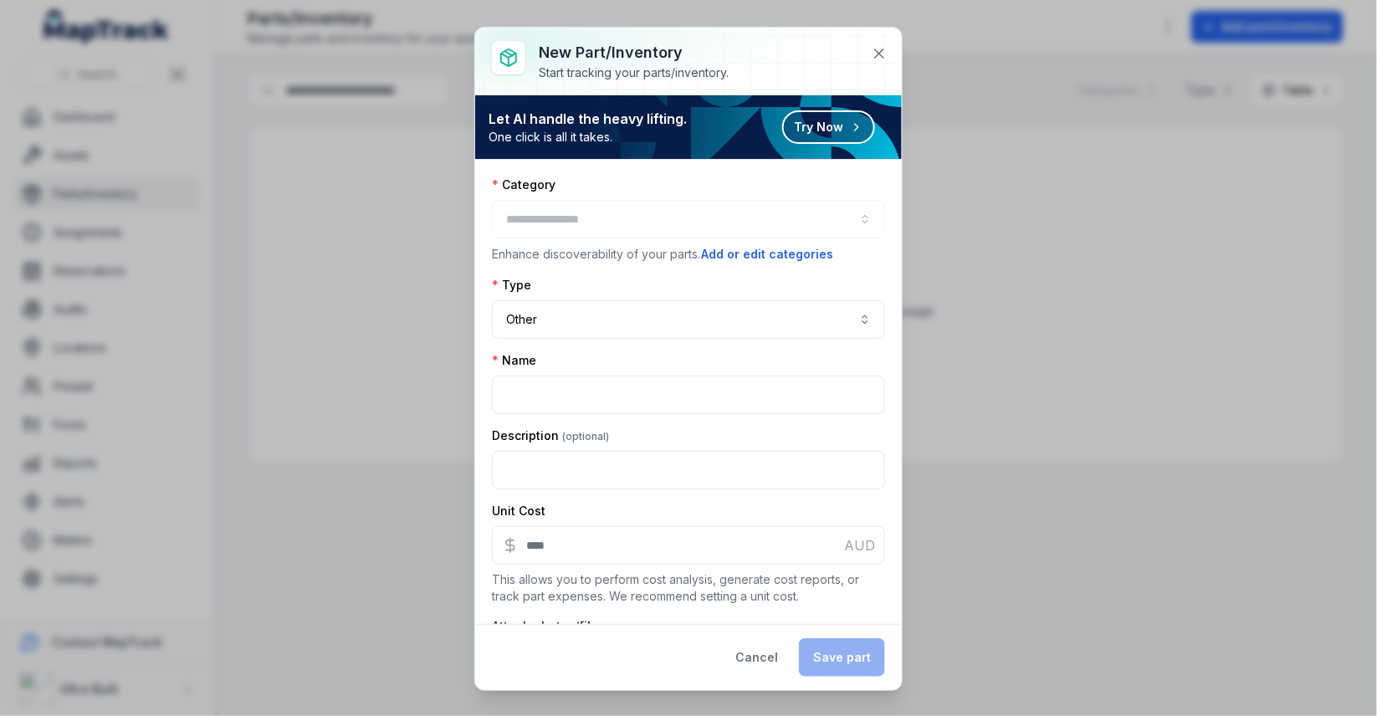
click at [562, 226] on div at bounding box center [688, 219] width 393 height 38
click at [705, 264] on div "Category Enhance discoverability of your parts. Add or edit categories Type Oth…" at bounding box center [688, 391] width 393 height 428
click at [718, 259] on button "Add or edit categories" at bounding box center [767, 254] width 134 height 18
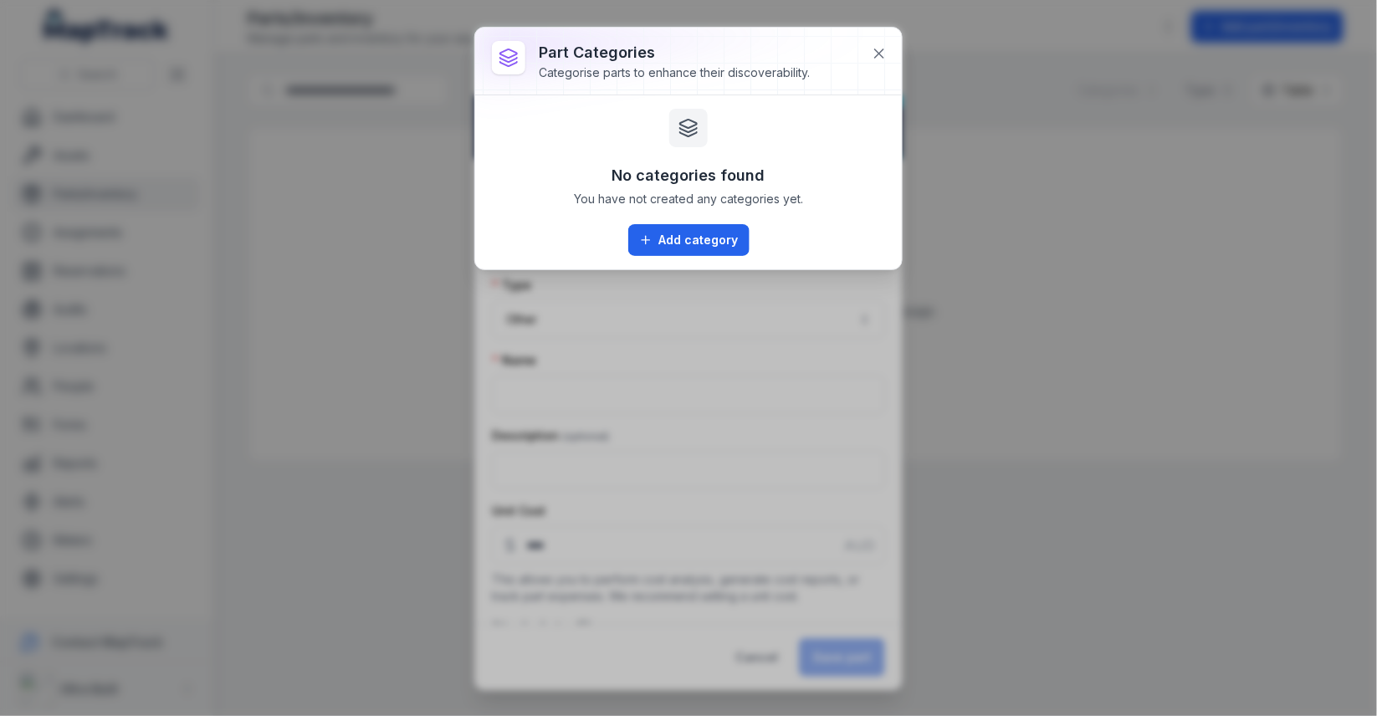
click at [695, 256] on div "No categories found You have not created any categories yet. Add category" at bounding box center [688, 182] width 427 height 174
click at [695, 249] on button "Add category" at bounding box center [688, 240] width 121 height 32
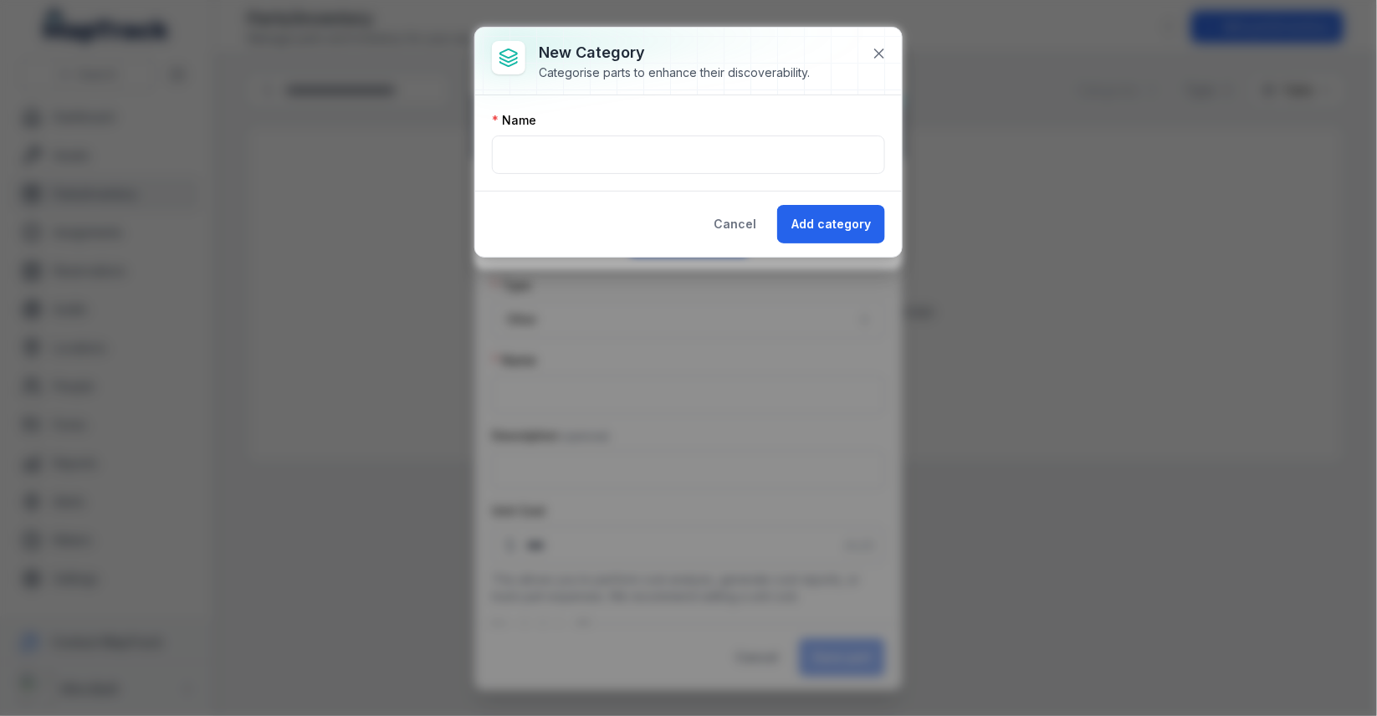
click at [625, 174] on div "Name" at bounding box center [688, 142] width 427 height 95
click at [630, 160] on input "text" at bounding box center [688, 155] width 393 height 38
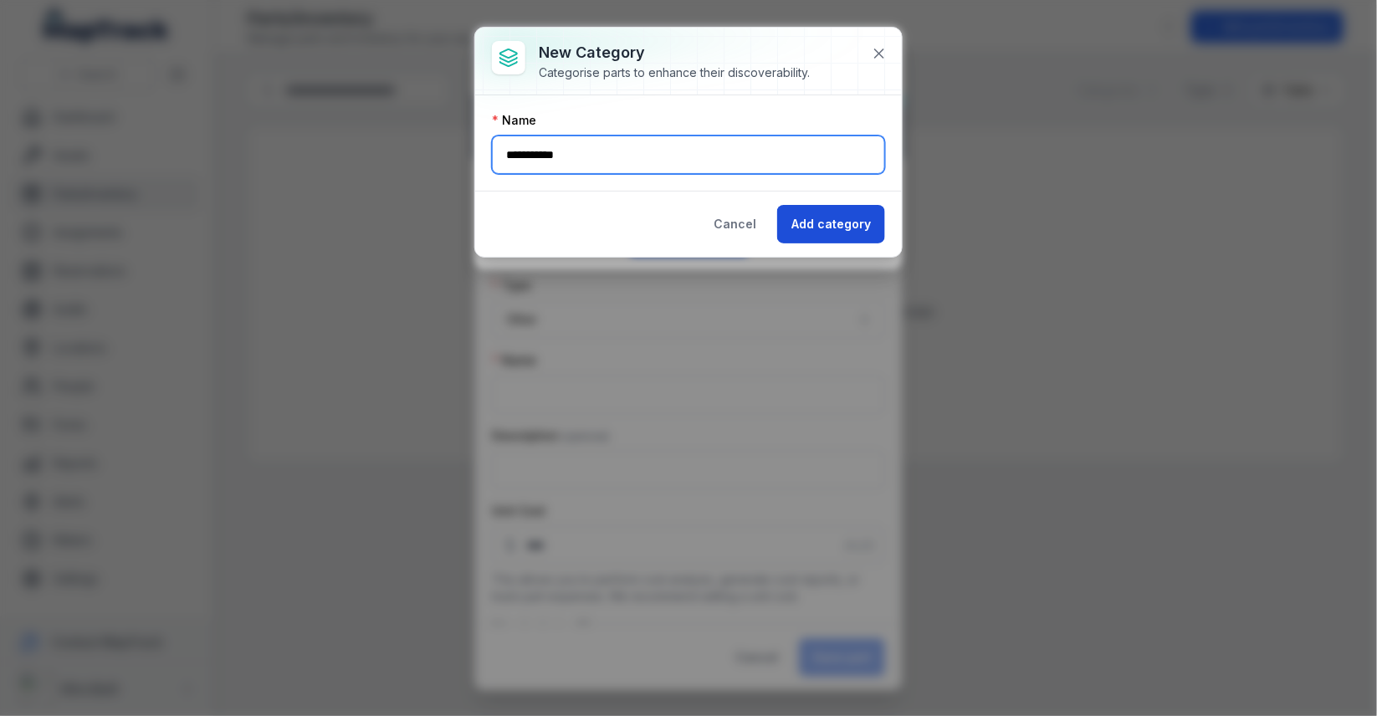
type input "**********"
click at [826, 221] on button "Add category" at bounding box center [831, 224] width 108 height 38
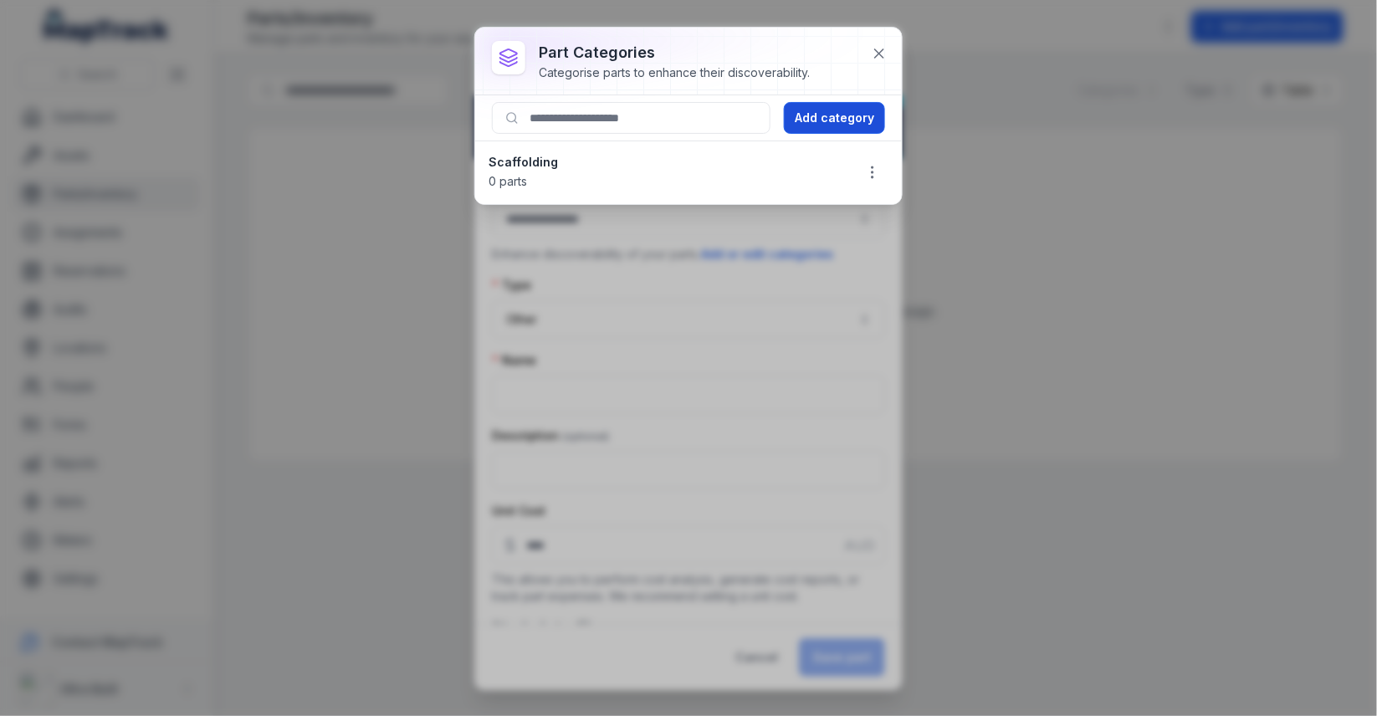
click at [818, 128] on button "Add category" at bounding box center [834, 118] width 101 height 32
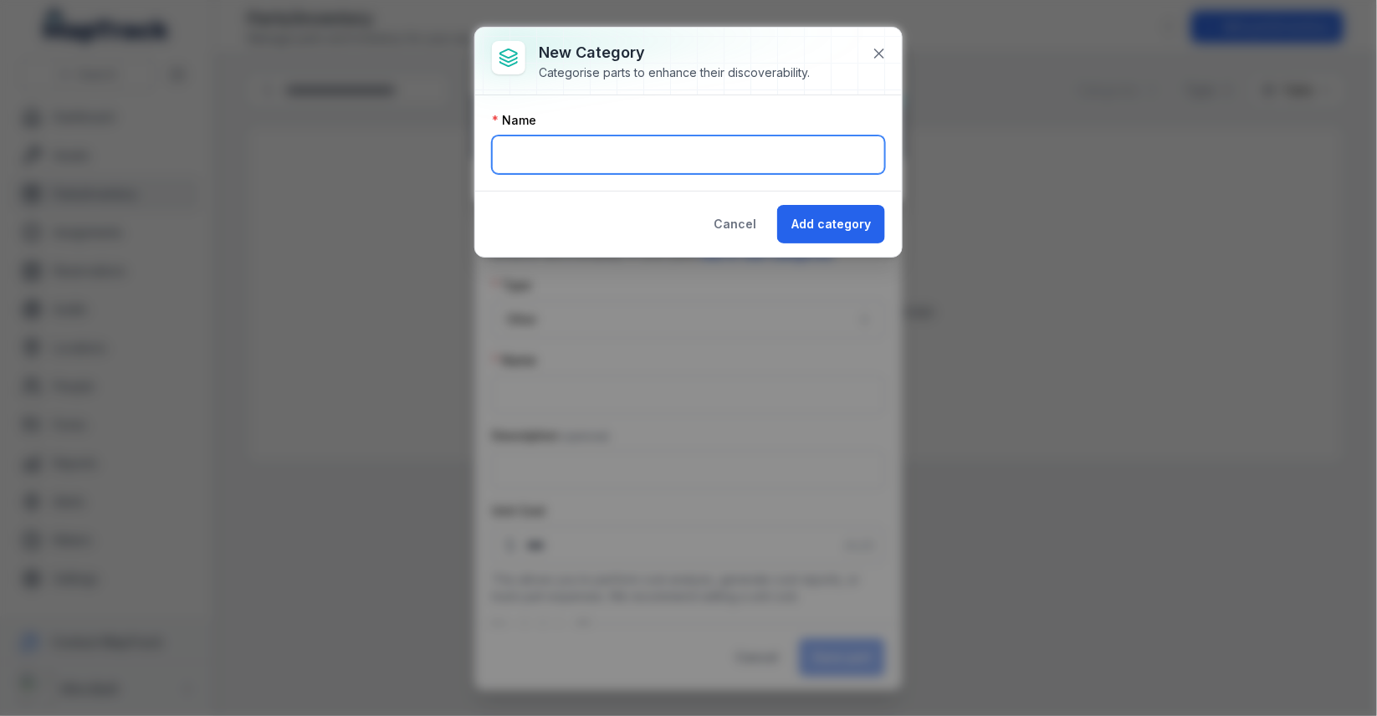
click at [631, 145] on input "text" at bounding box center [688, 155] width 393 height 38
type input "*****"
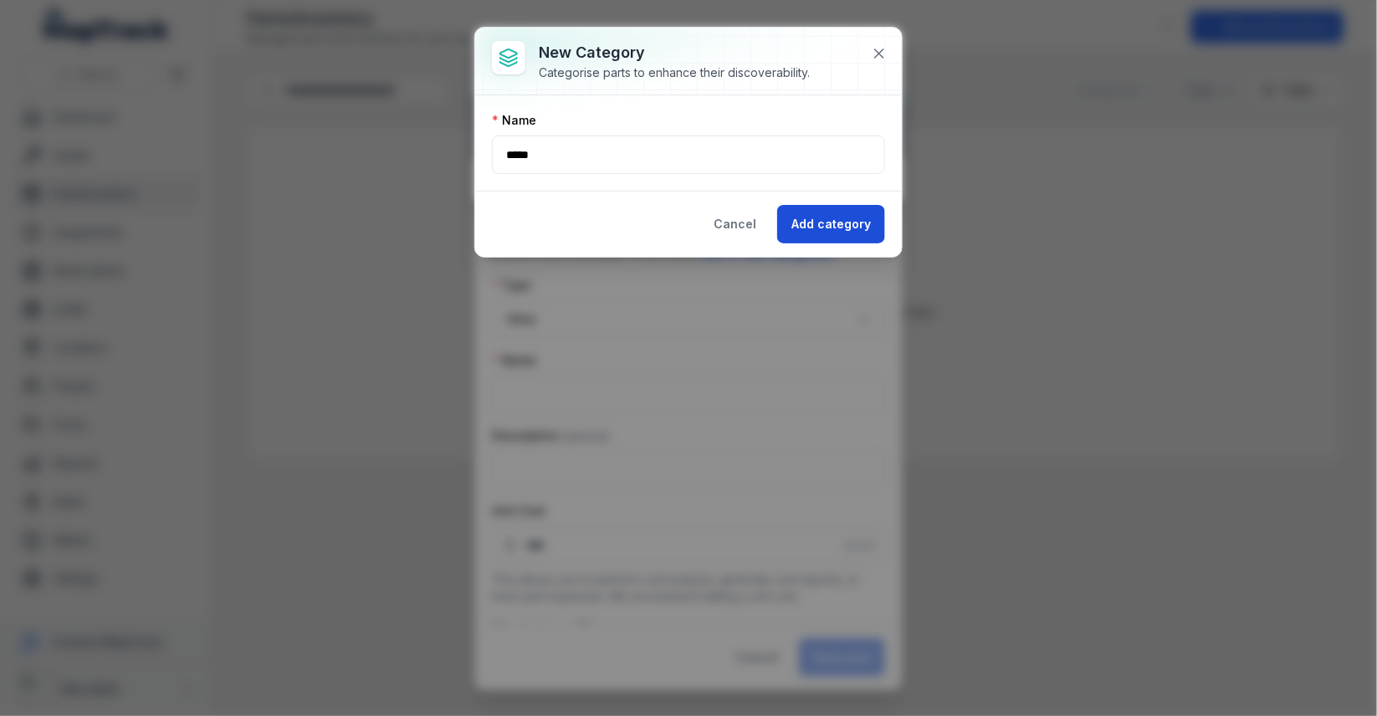
click at [837, 213] on button "Add category" at bounding box center [831, 224] width 108 height 38
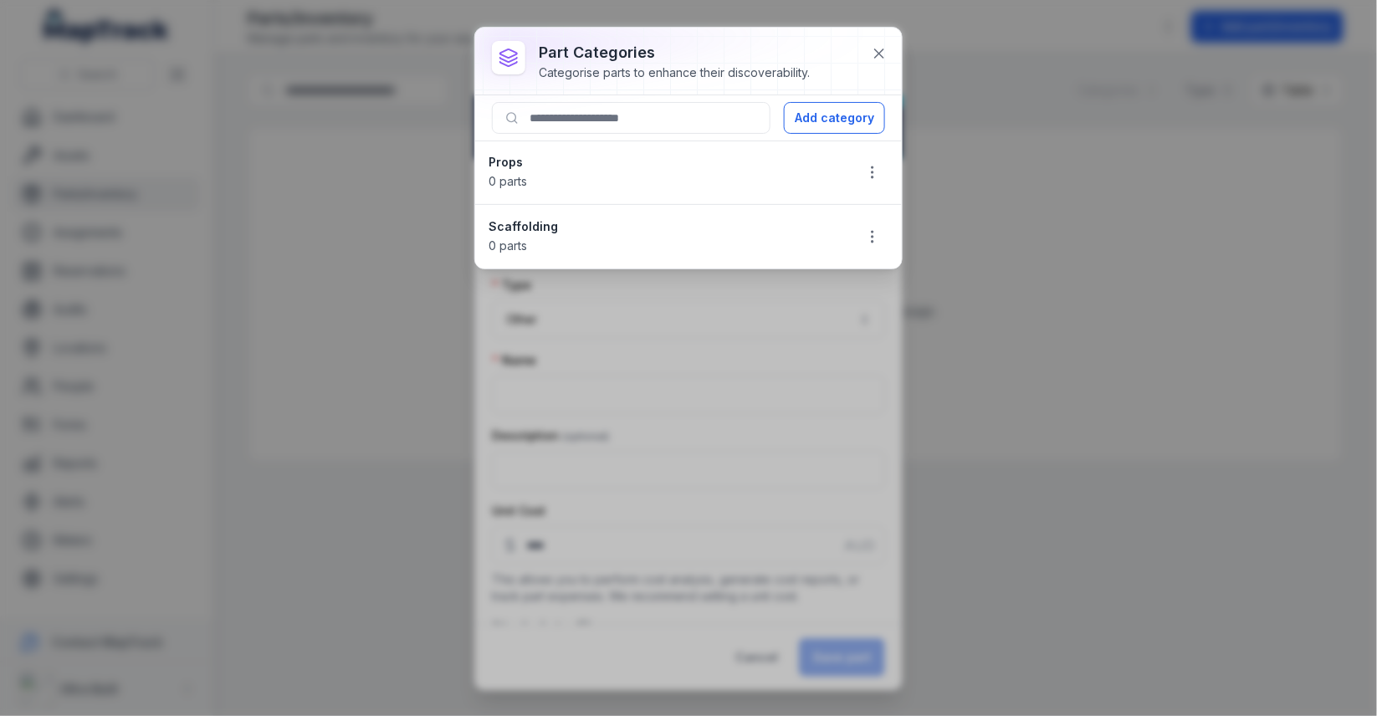
click at [844, 132] on div "Add category" at bounding box center [688, 118] width 427 height 46
click at [844, 124] on button "Add category" at bounding box center [834, 118] width 101 height 32
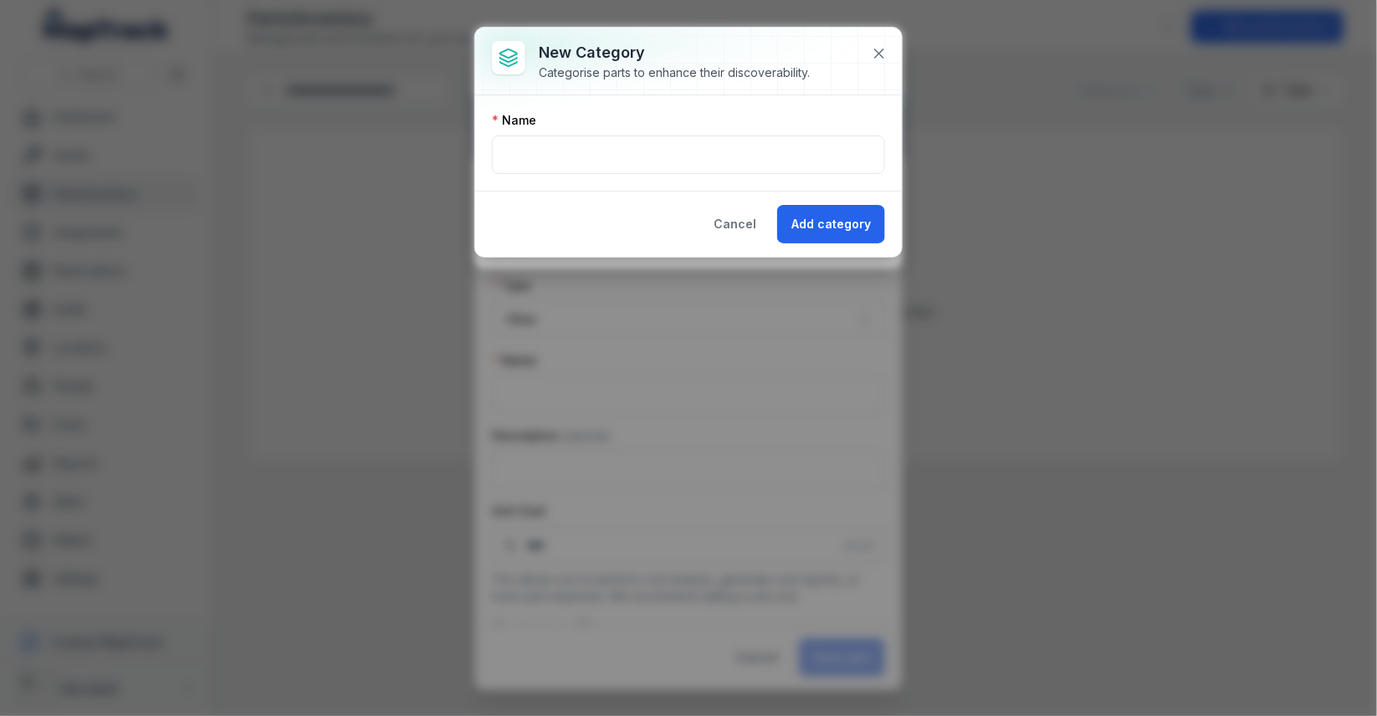
click at [605, 127] on div "Name" at bounding box center [688, 120] width 393 height 17
click at [603, 143] on input "text" at bounding box center [688, 155] width 393 height 38
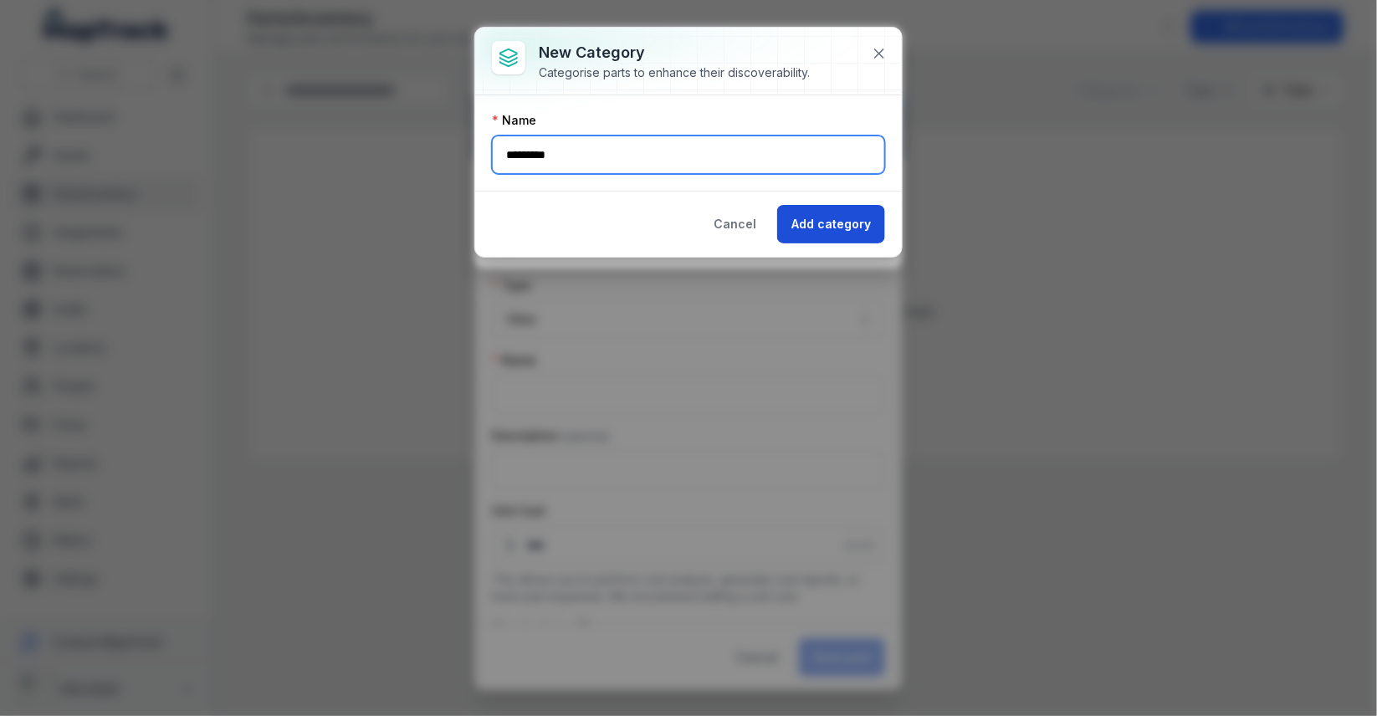
type input "*********"
click at [821, 233] on button "Add category" at bounding box center [831, 224] width 108 height 38
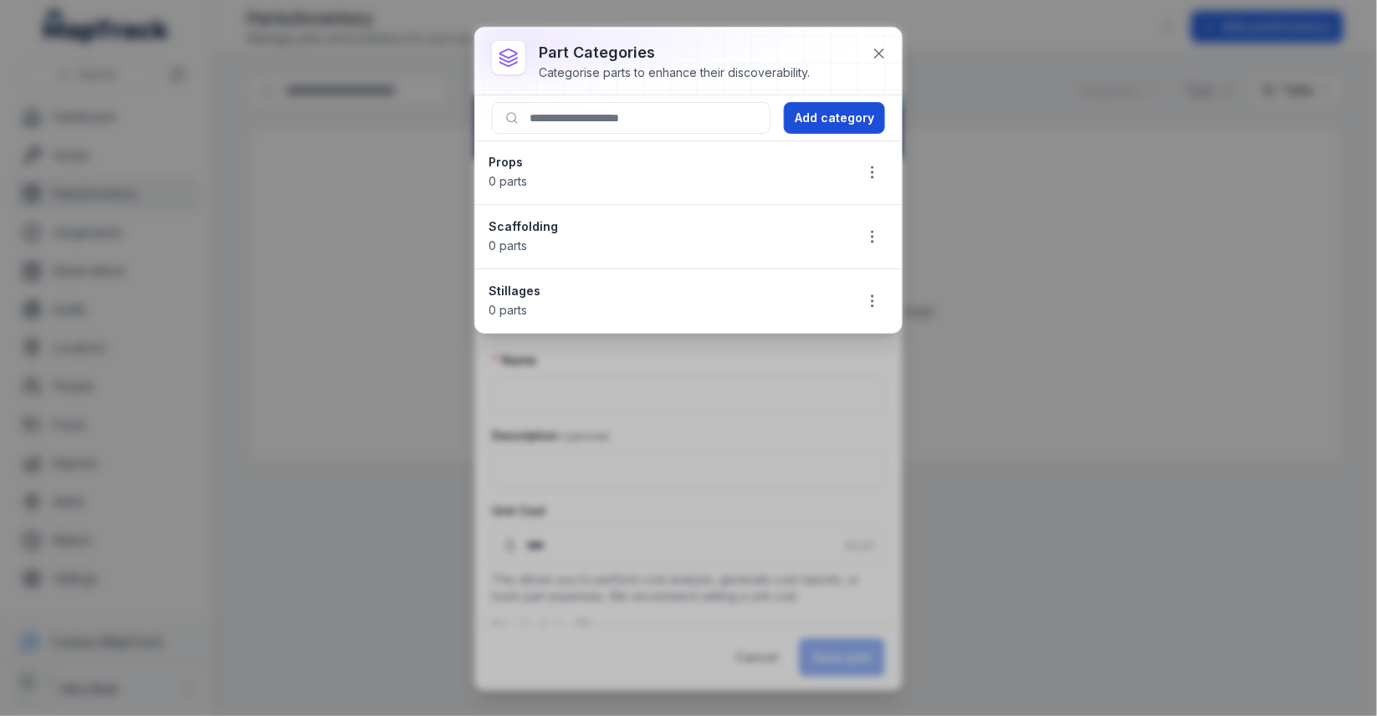
click at [832, 127] on button "Add category" at bounding box center [834, 118] width 101 height 32
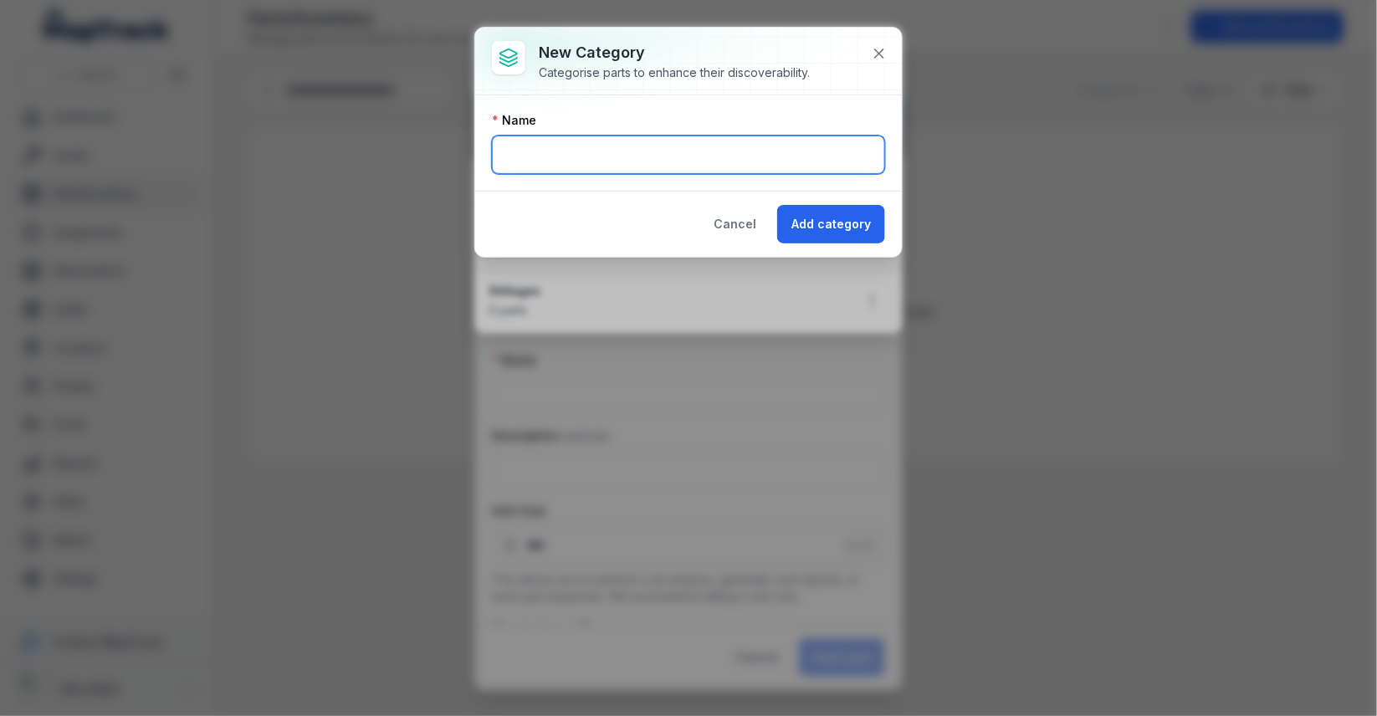
click at [659, 156] on input "text" at bounding box center [688, 155] width 393 height 38
type input "********"
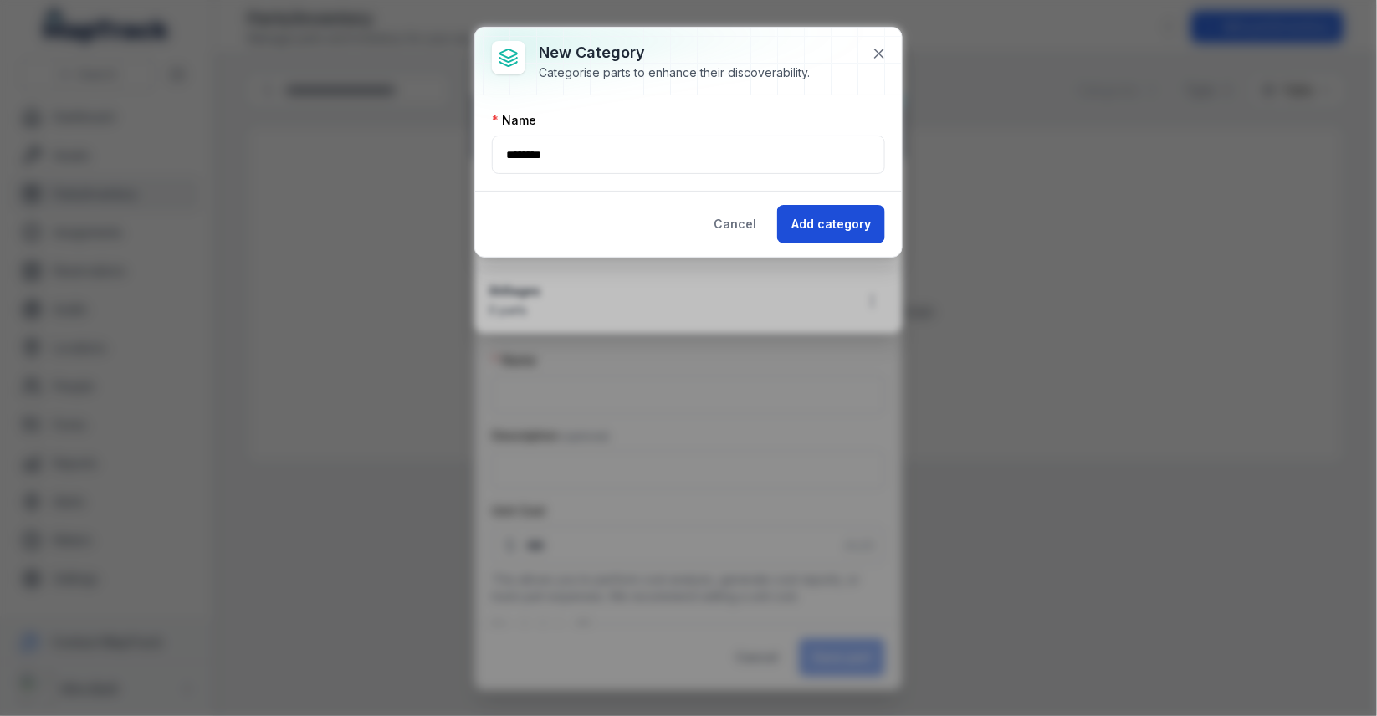
click at [826, 214] on button "Add category" at bounding box center [831, 224] width 108 height 38
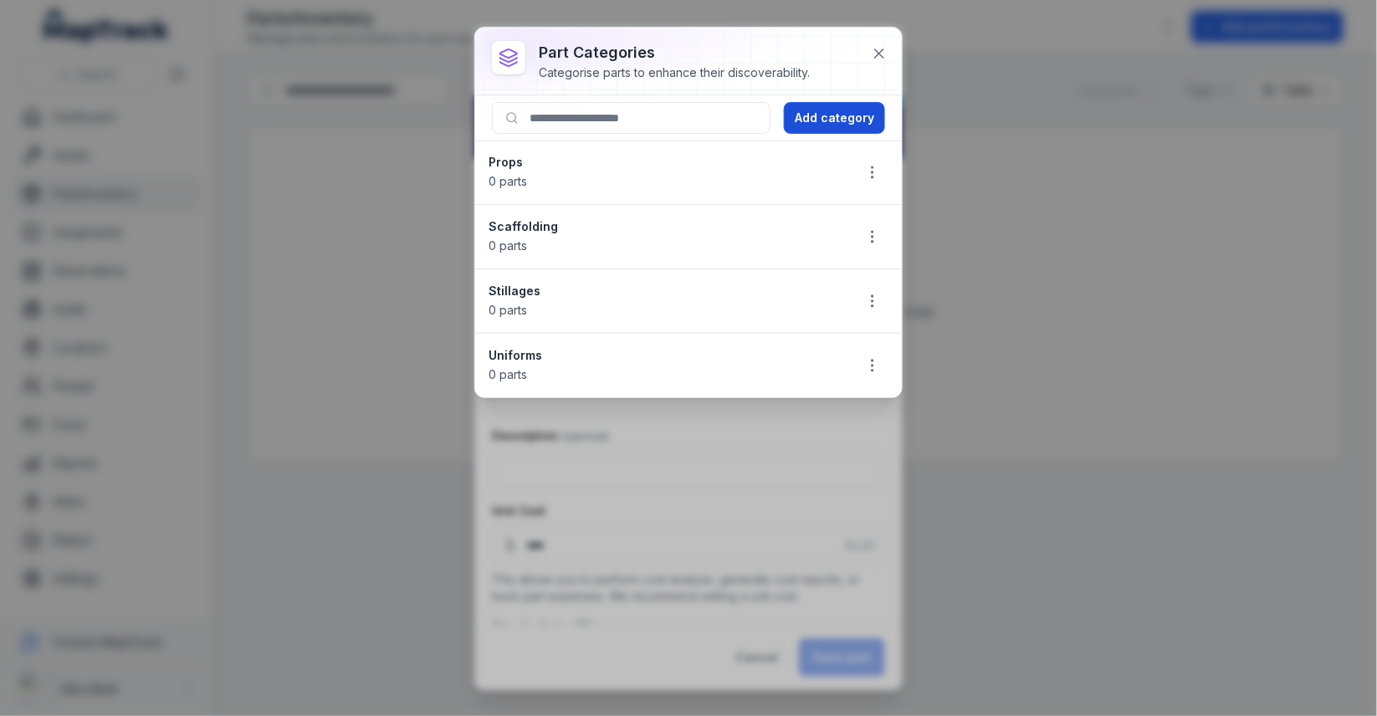
click at [830, 124] on button "Add category" at bounding box center [834, 118] width 101 height 32
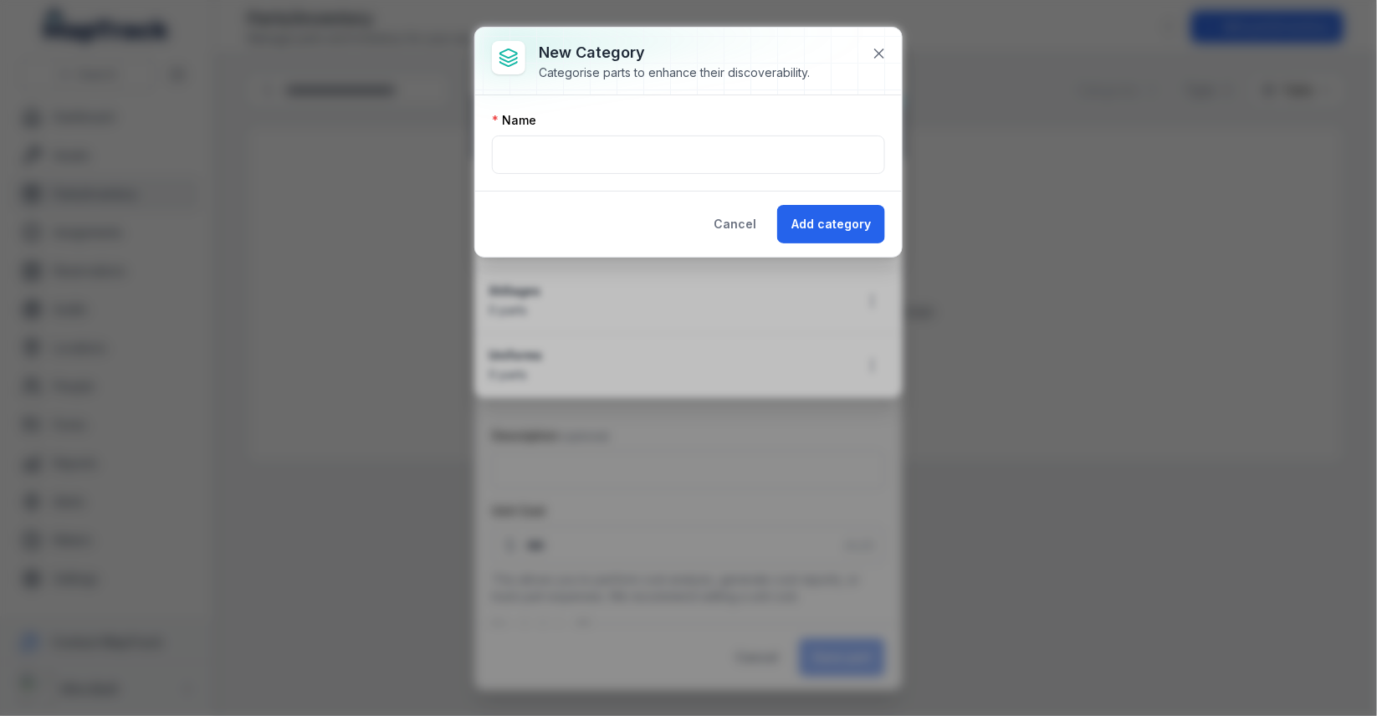
click at [693, 132] on div "Name" at bounding box center [688, 143] width 393 height 62
click at [693, 143] on input "text" at bounding box center [688, 155] width 393 height 38
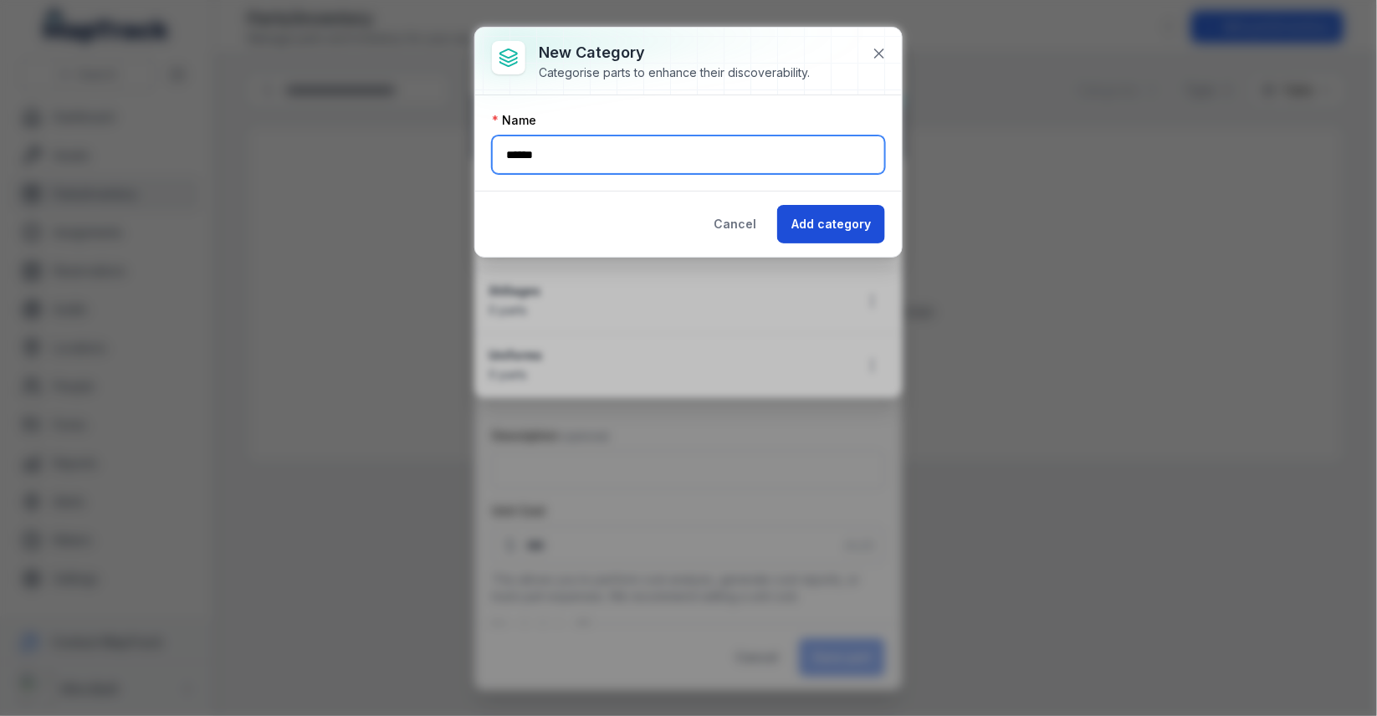
type input "******"
click at [831, 208] on button "Add category" at bounding box center [831, 224] width 108 height 38
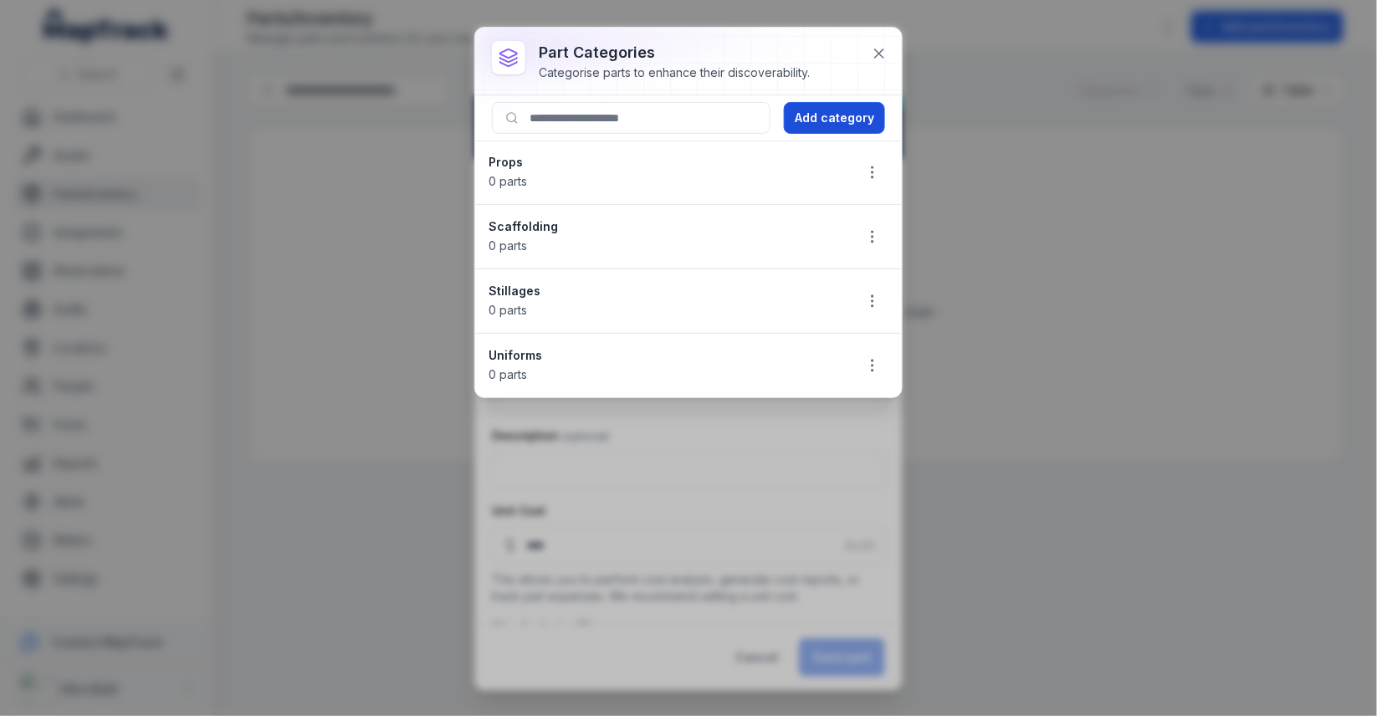
click at [841, 124] on button "Add category" at bounding box center [834, 118] width 101 height 32
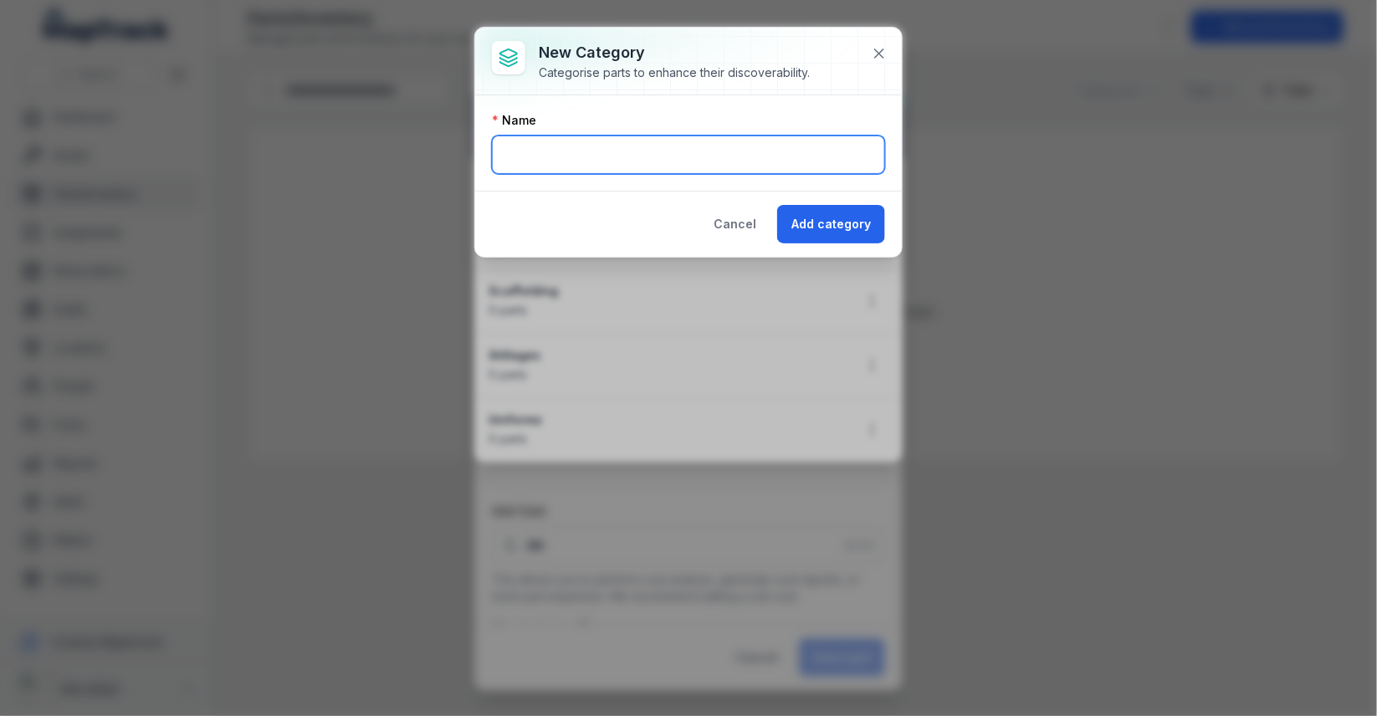
click at [677, 146] on input "text" at bounding box center [688, 155] width 393 height 38
type input "**********"
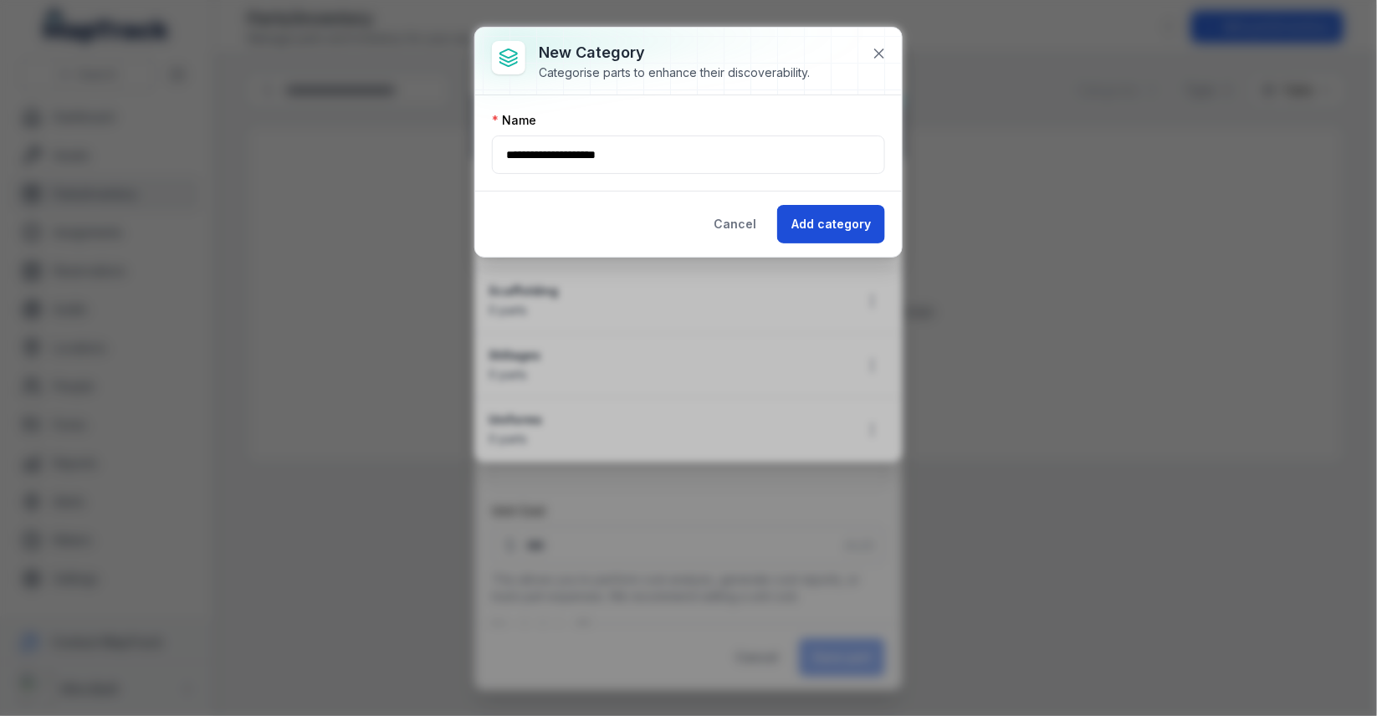
click at [829, 219] on button "Add category" at bounding box center [831, 224] width 108 height 38
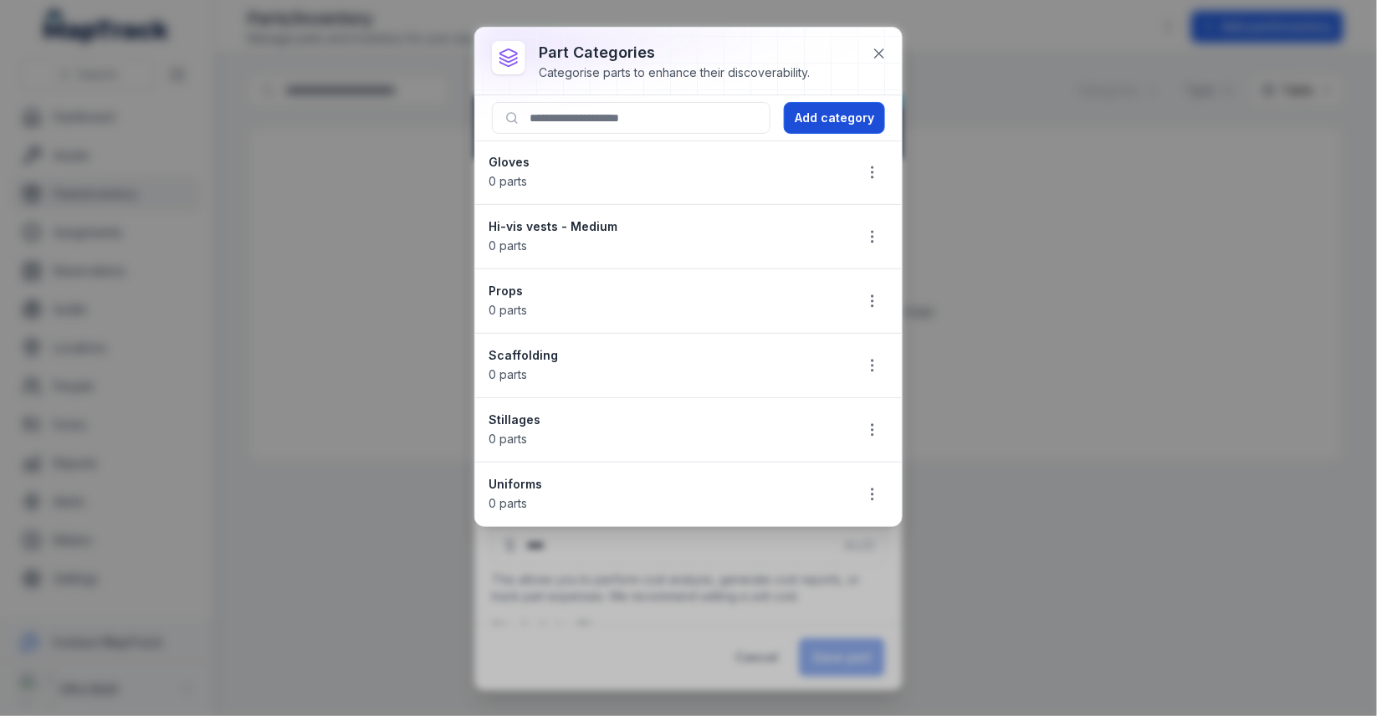
click at [835, 120] on button "Add category" at bounding box center [834, 118] width 101 height 32
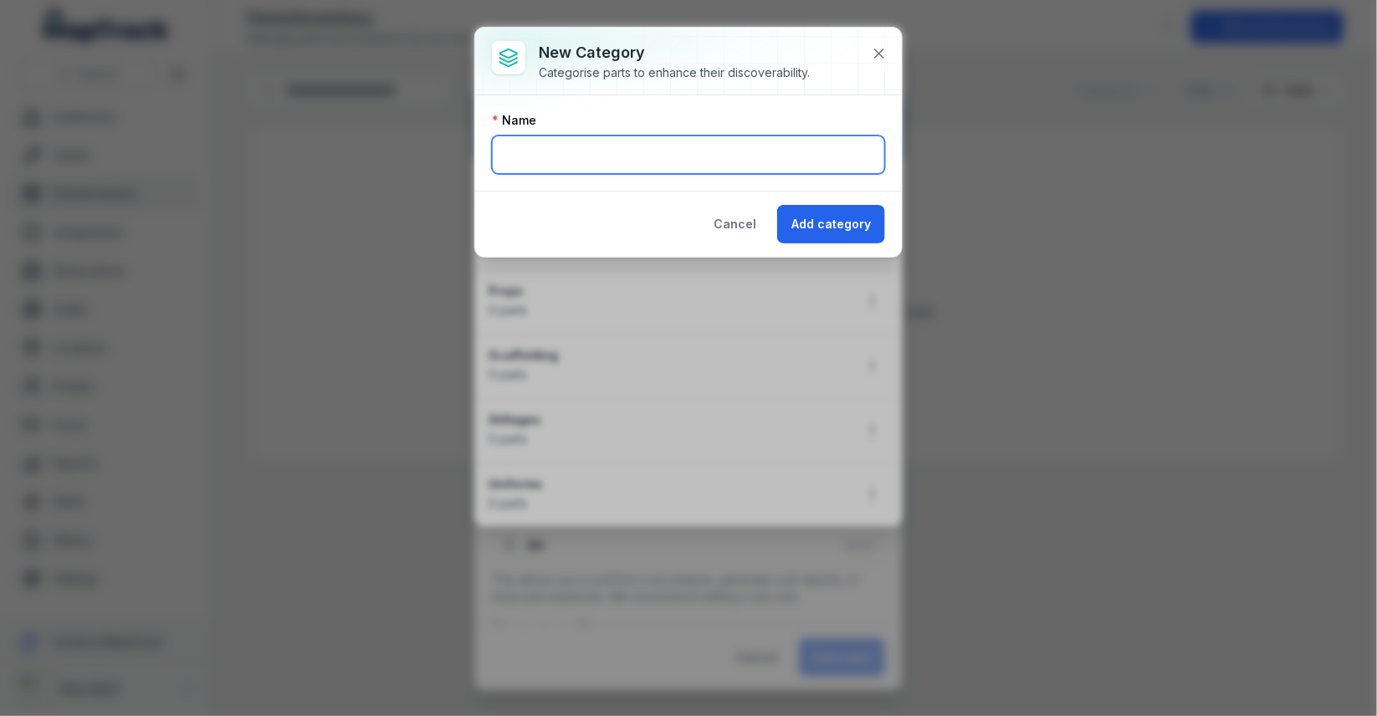
click at [678, 141] on input "text" at bounding box center [688, 155] width 393 height 38
click at [893, 43] on button at bounding box center [880, 54] width 32 height 32
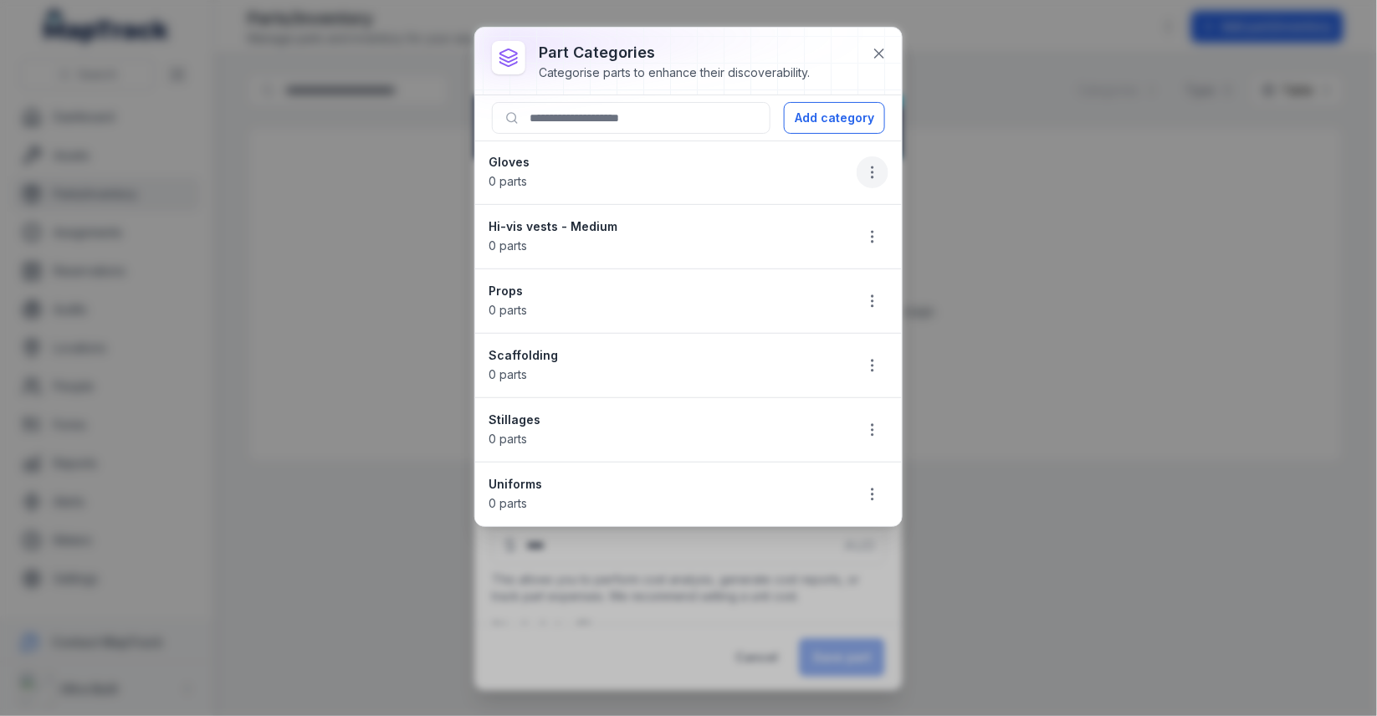
click at [867, 167] on icon "button" at bounding box center [872, 172] width 17 height 17
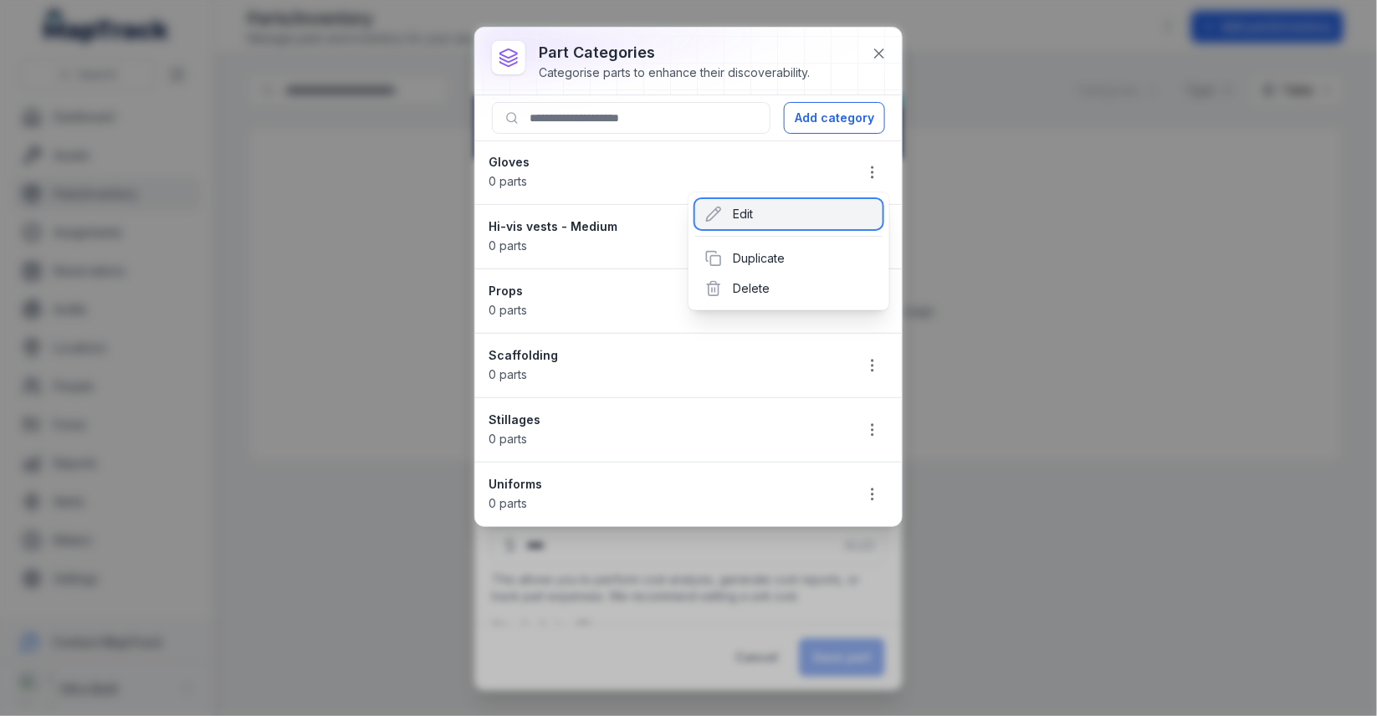
click at [795, 206] on div "Edit" at bounding box center [788, 214] width 187 height 30
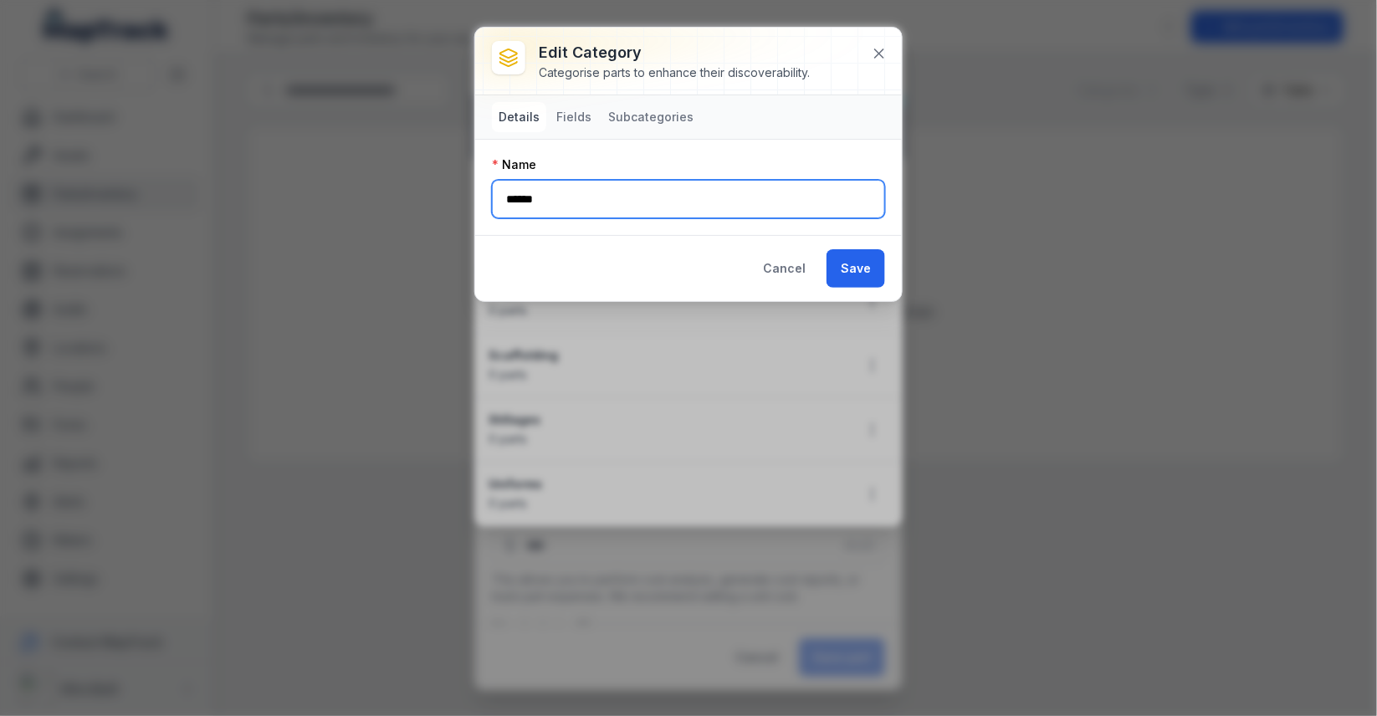
click at [614, 182] on input "******" at bounding box center [688, 199] width 393 height 38
click at [612, 192] on input "******" at bounding box center [688, 199] width 393 height 38
type input "**********"
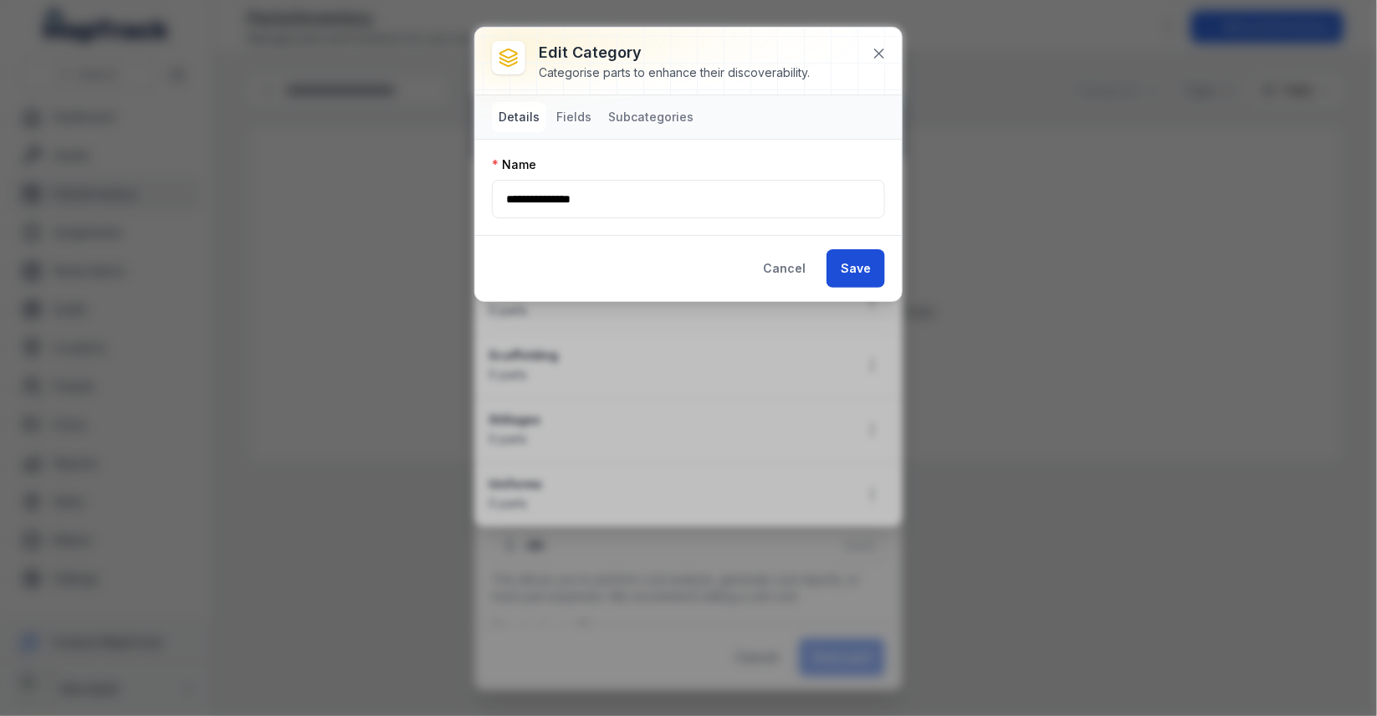
click at [864, 253] on button "Save" at bounding box center [856, 268] width 59 height 38
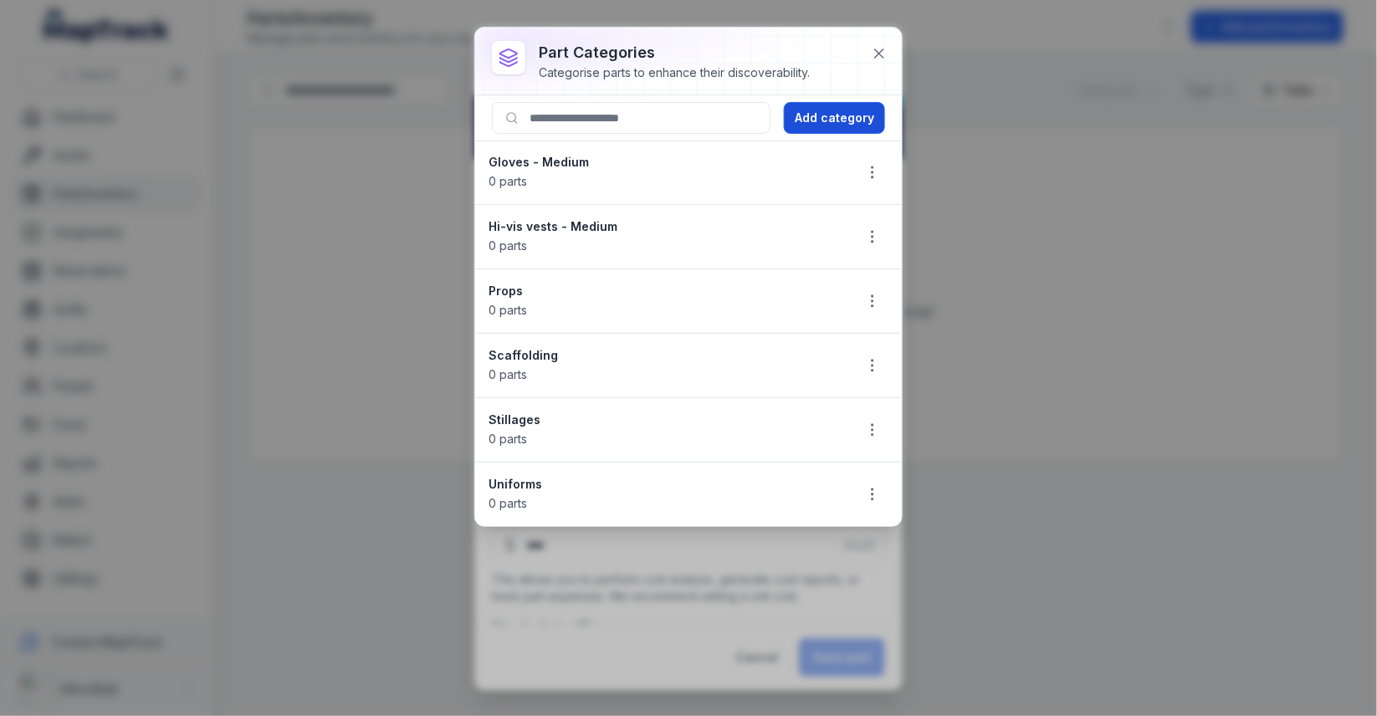
click at [858, 110] on button "Add category" at bounding box center [834, 118] width 101 height 32
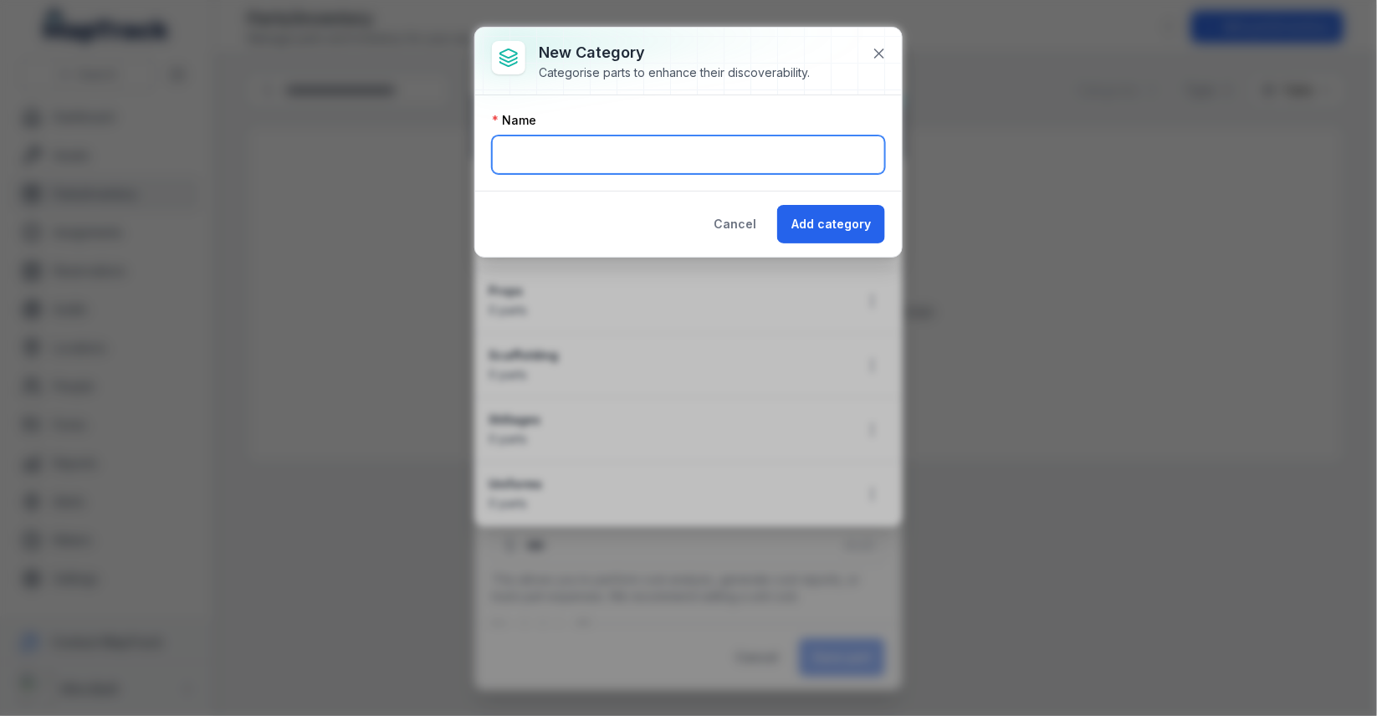
click at [686, 144] on input "text" at bounding box center [688, 155] width 393 height 38
type input "*"
drag, startPoint x: 562, startPoint y: 156, endPoint x: 872, endPoint y: 156, distance: 310.5
click at [852, 156] on input "**********" at bounding box center [688, 155] width 393 height 38
type input "********"
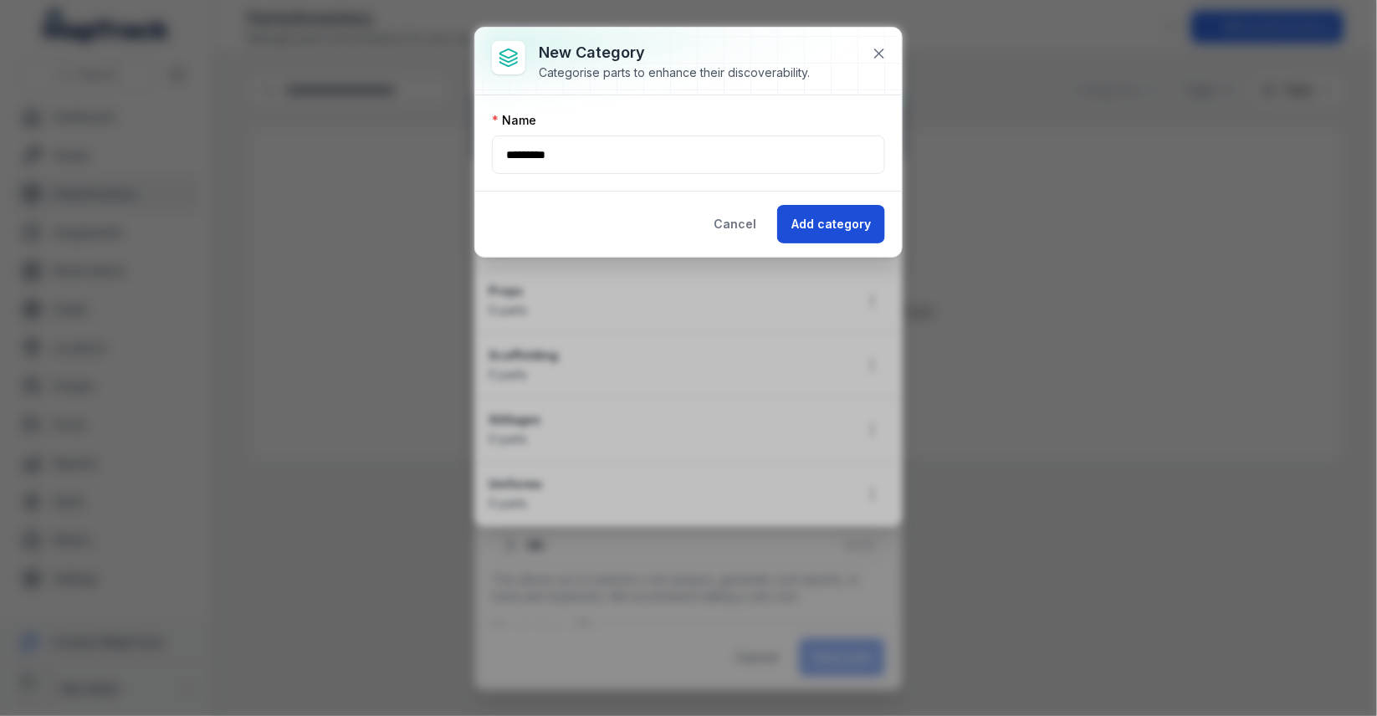
click at [816, 218] on button "Add category" at bounding box center [831, 224] width 108 height 38
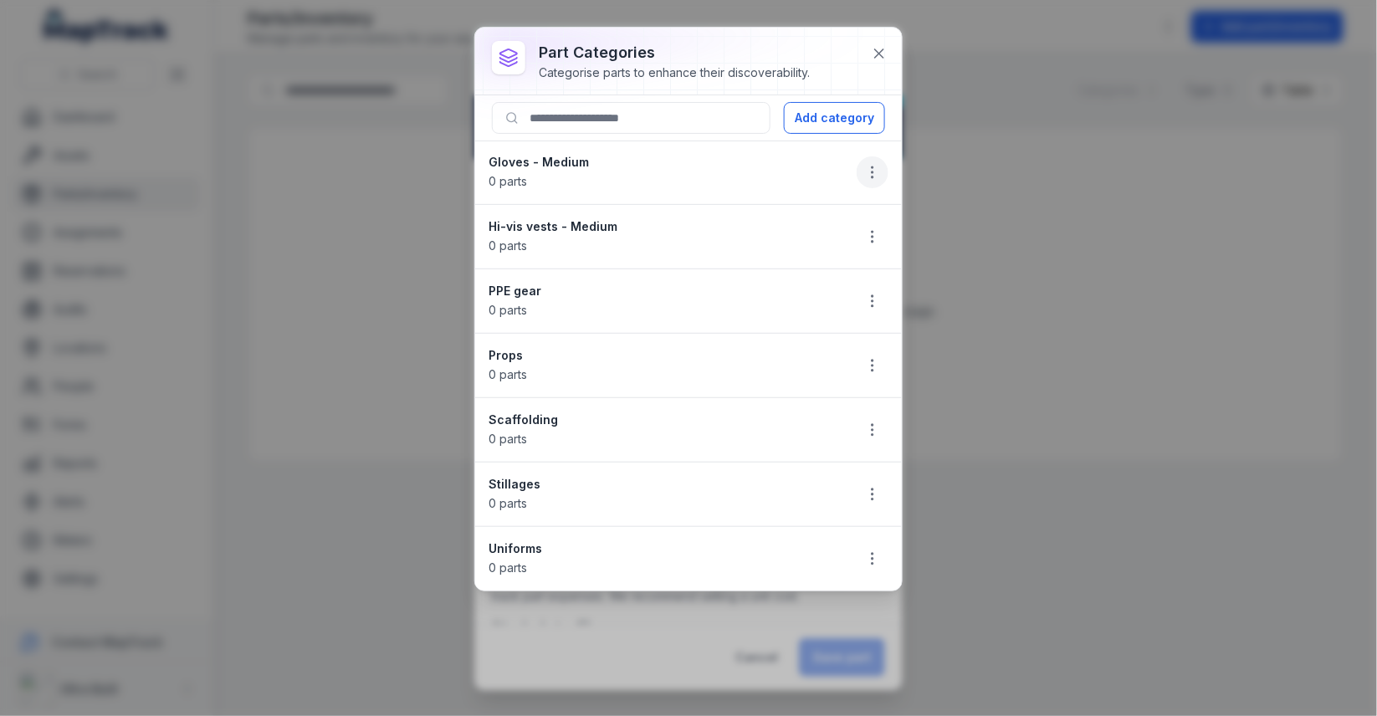
click at [864, 170] on button "button" at bounding box center [873, 172] width 32 height 32
click at [695, 160] on li "Gloves - Medium 0 parts" at bounding box center [688, 173] width 427 height 64
click at [846, 112] on button "Add category" at bounding box center [834, 118] width 101 height 32
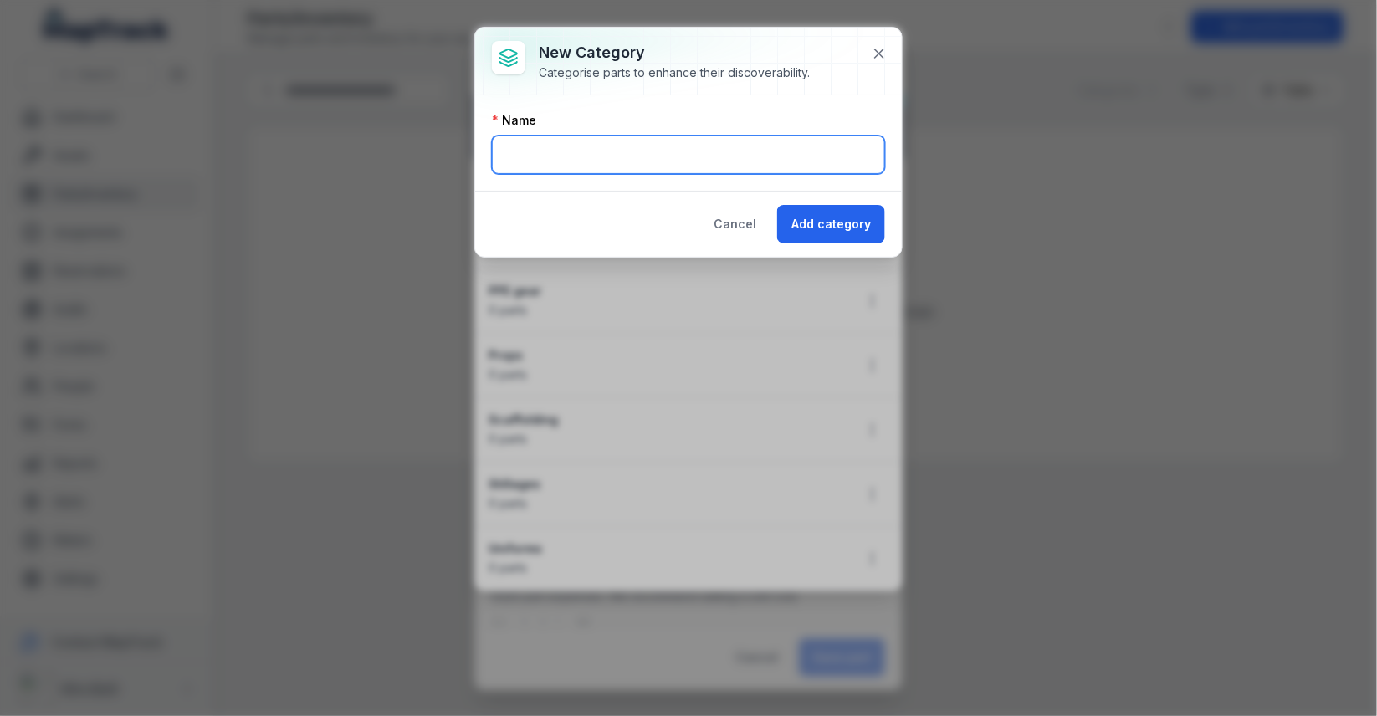
click at [675, 136] on input "text" at bounding box center [688, 155] width 393 height 38
type input "*"
click at [876, 59] on icon at bounding box center [879, 53] width 17 height 17
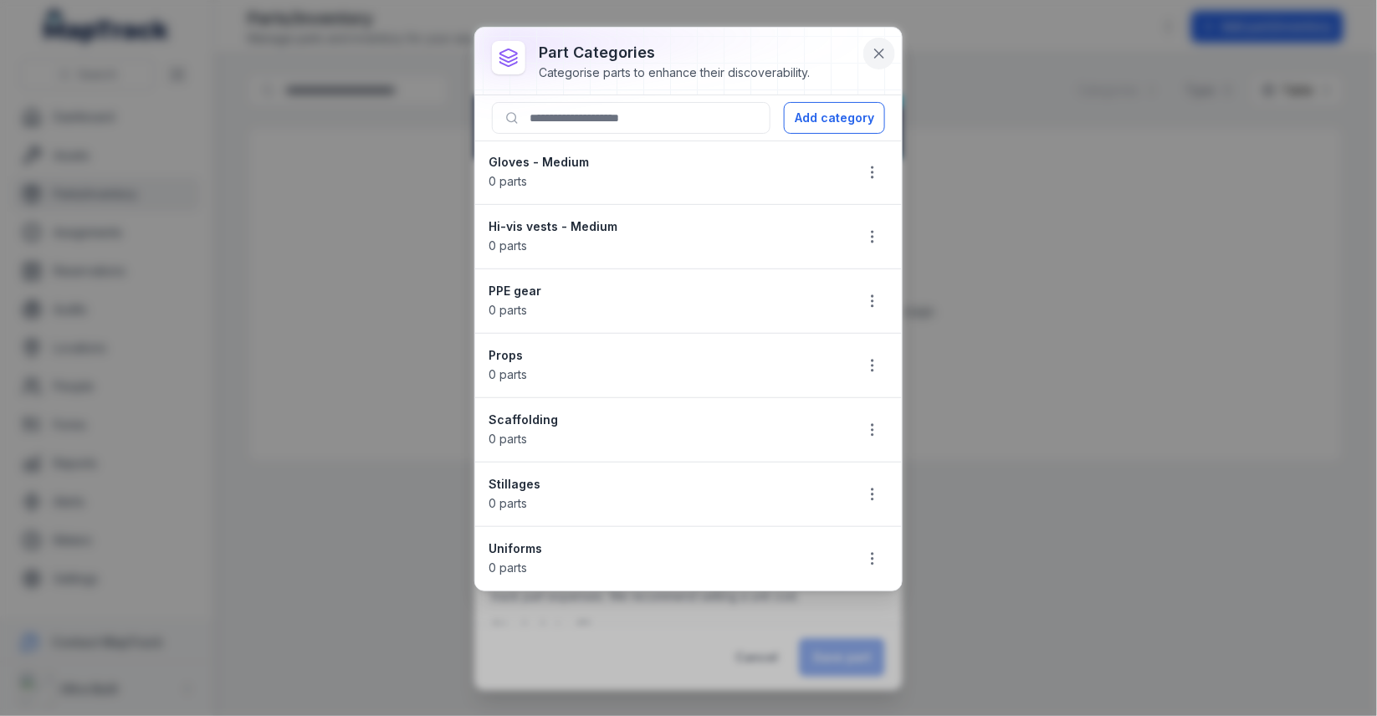
click at [877, 38] on button at bounding box center [880, 54] width 32 height 32
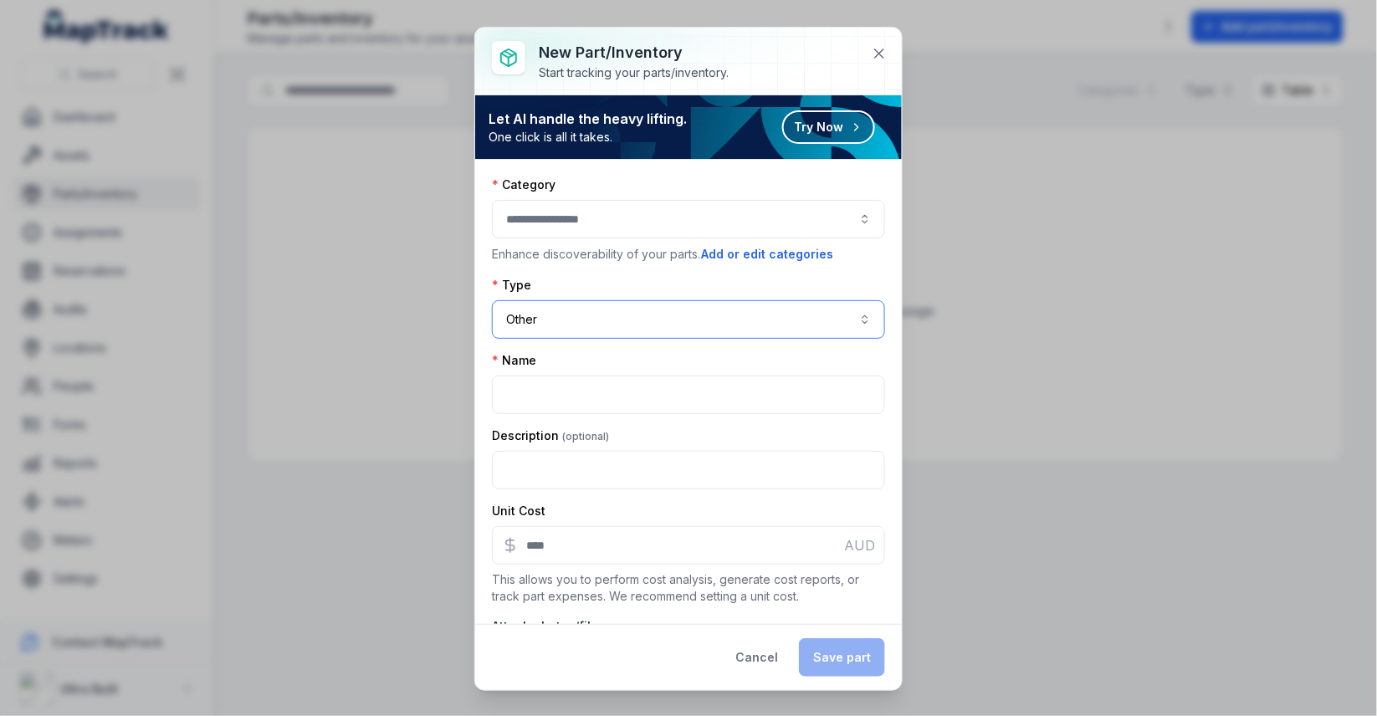
click at [649, 315] on button "Other *****" at bounding box center [688, 319] width 393 height 38
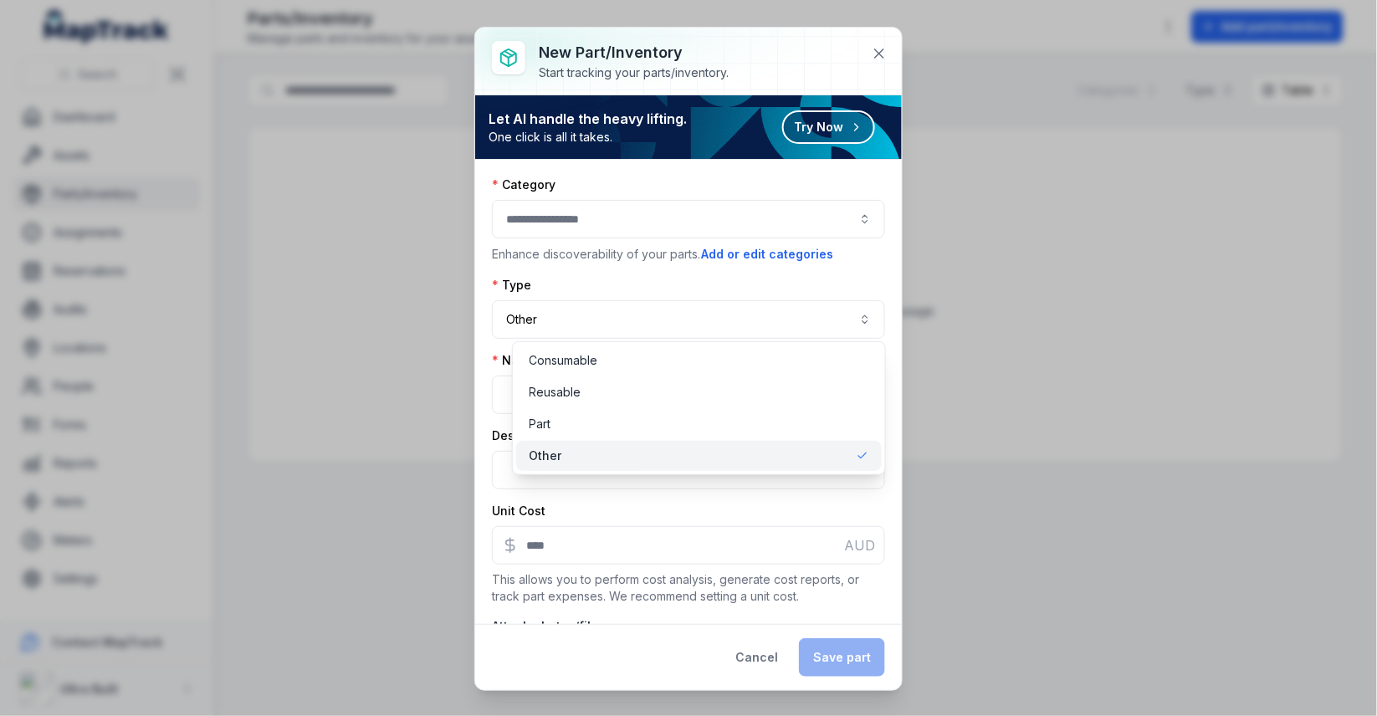
click at [639, 230] on div "Category Enhance discoverability of your parts. Add or edit categories Type Oth…" at bounding box center [688, 391] width 393 height 428
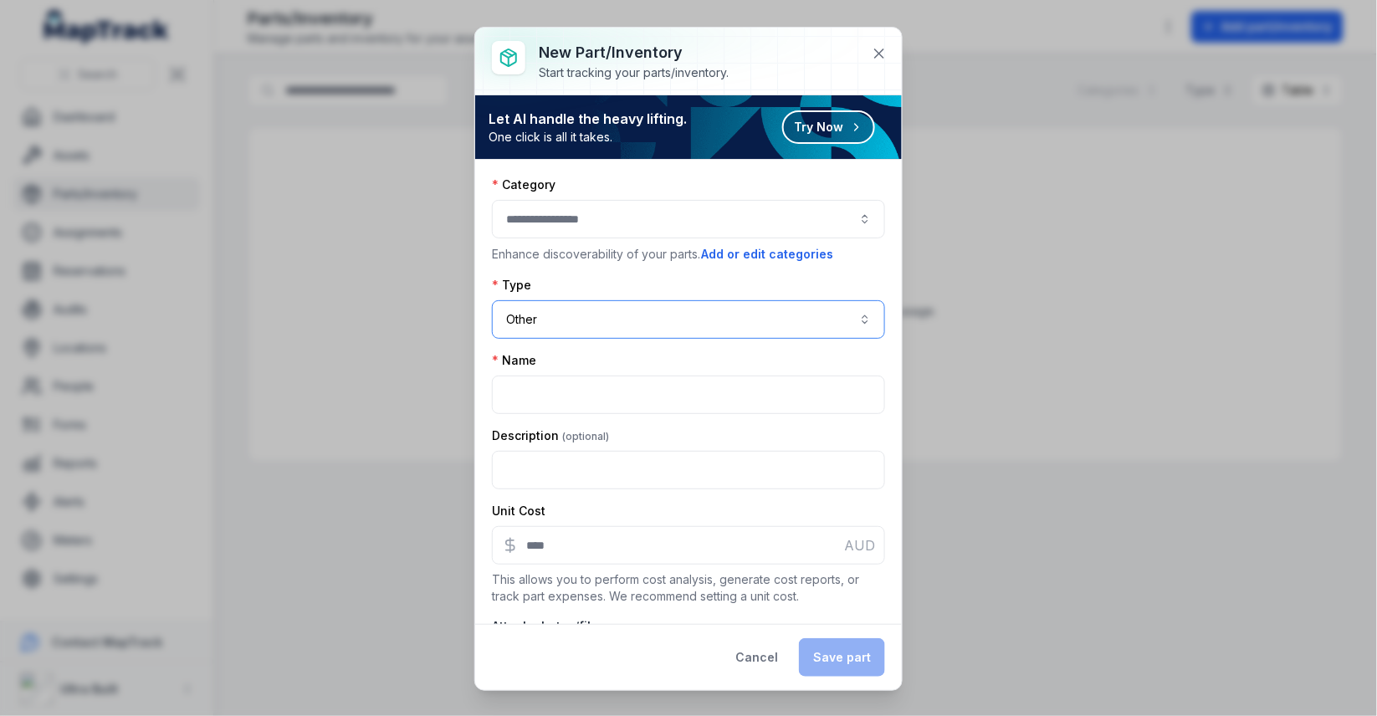
click at [658, 220] on div at bounding box center [688, 219] width 393 height 38
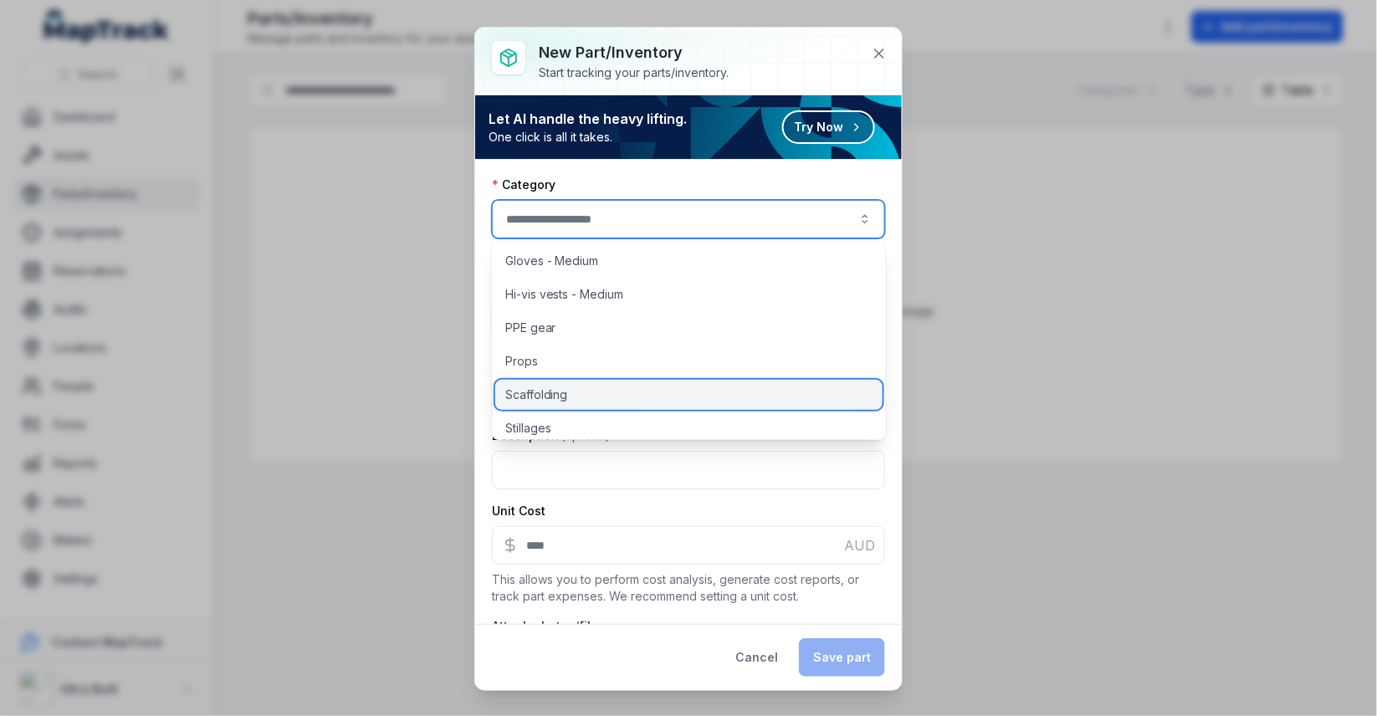
click at [605, 404] on div "Scaffolding" at bounding box center [688, 395] width 387 height 30
type input "**********"
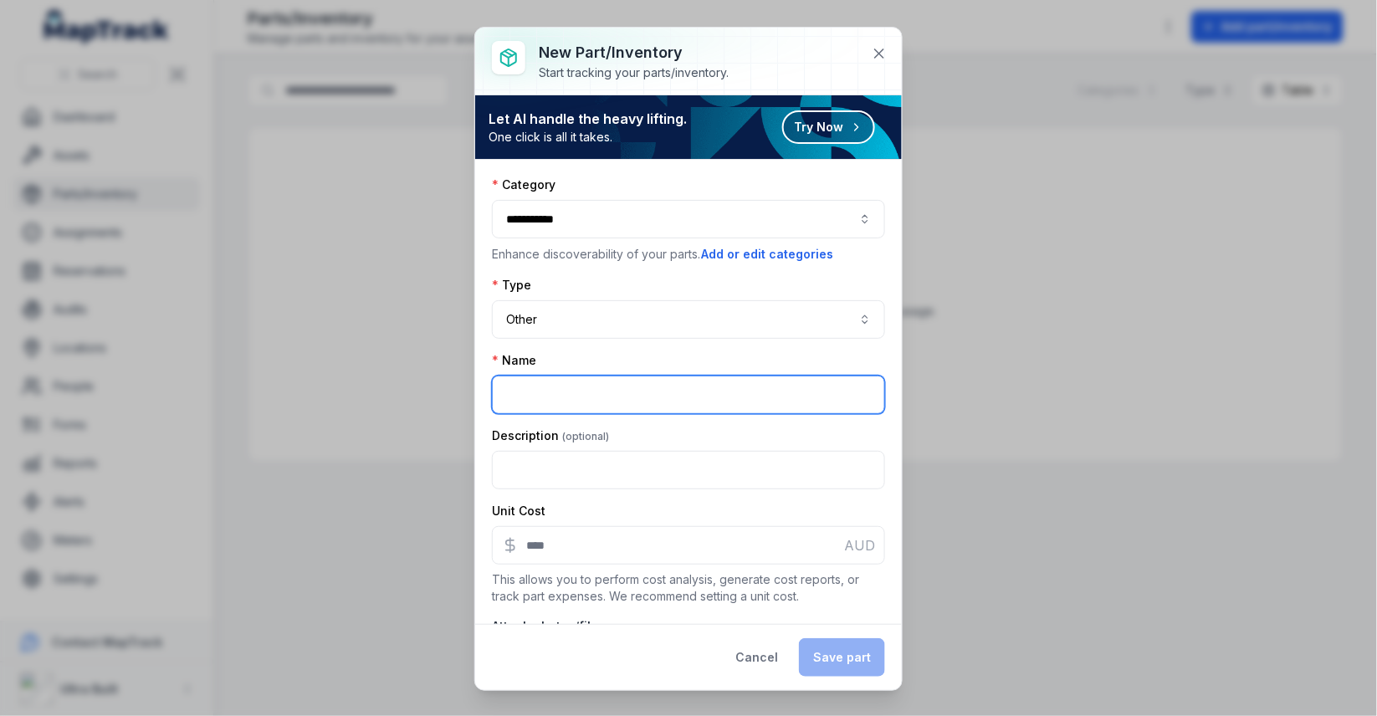
click at [593, 383] on input ":ro:-form-item-label" at bounding box center [688, 395] width 393 height 38
type input "**********"
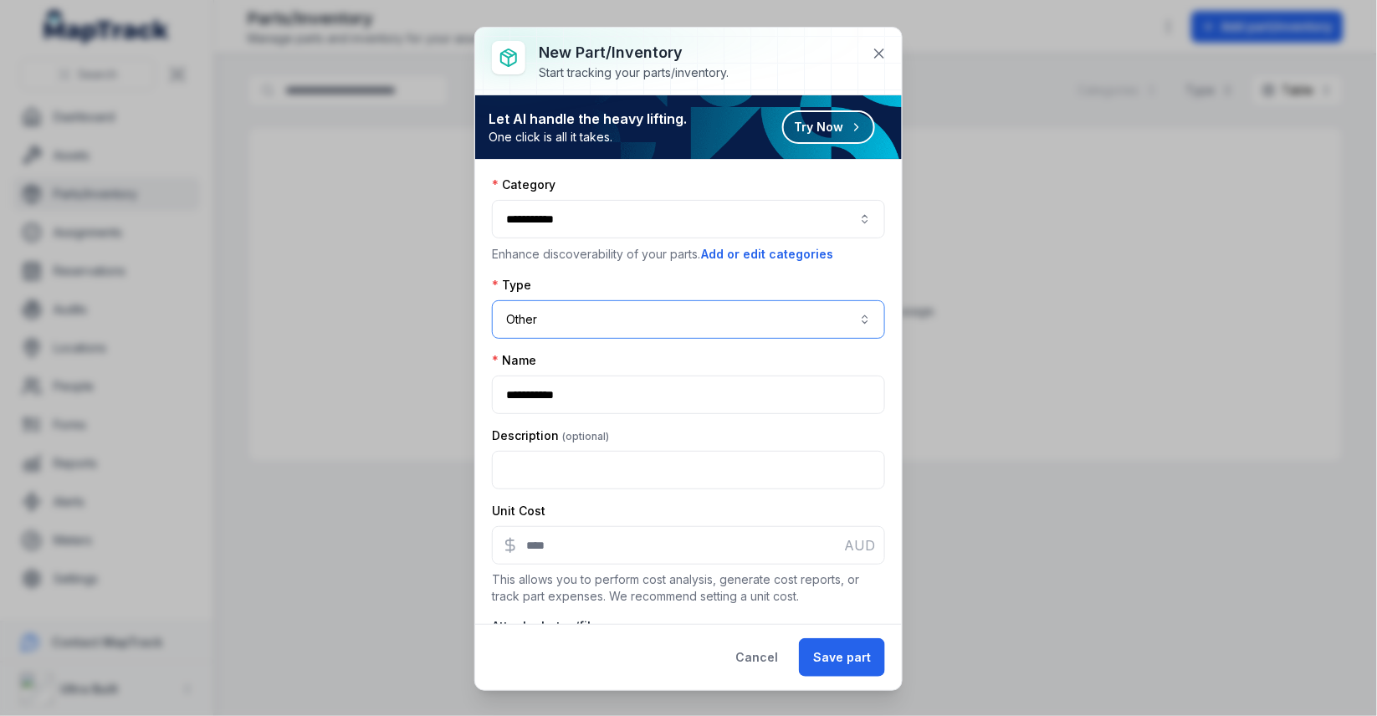
click at [588, 323] on button "Other *****" at bounding box center [688, 319] width 393 height 38
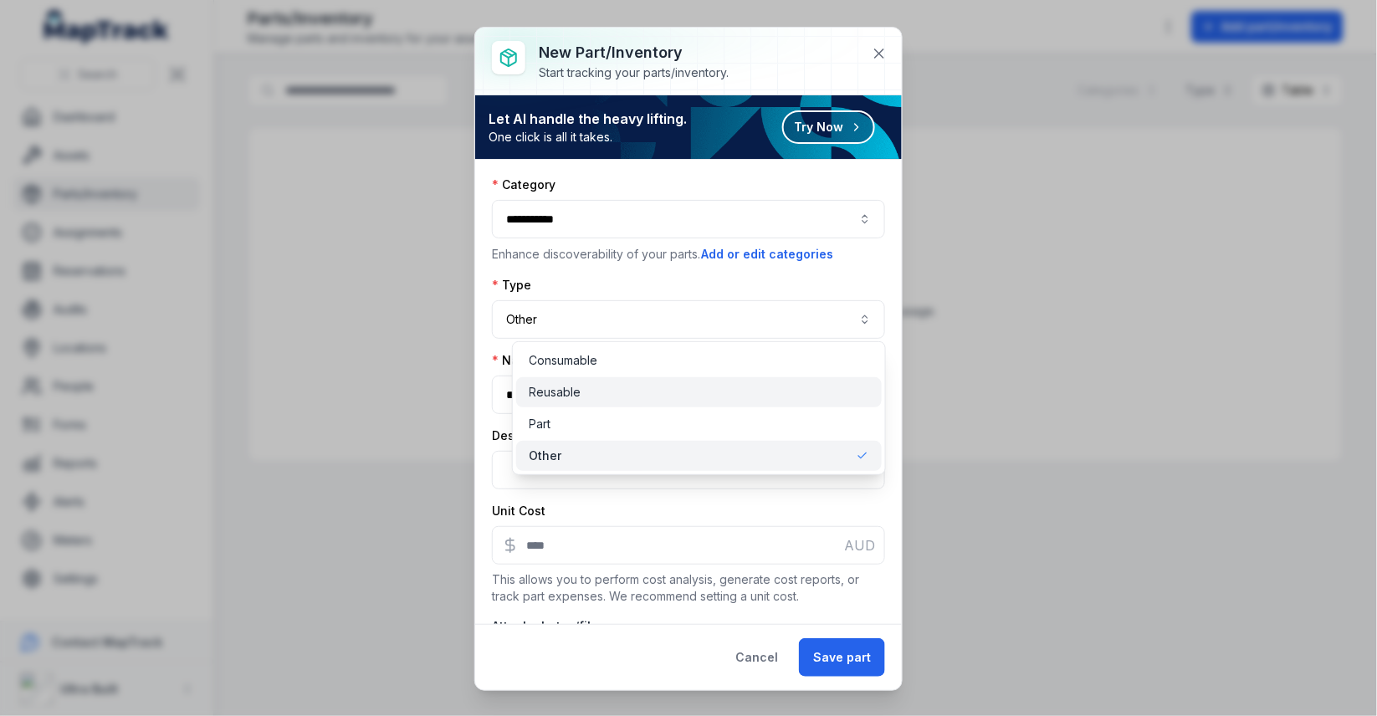
click at [597, 400] on div "Reusable" at bounding box center [699, 392] width 339 height 17
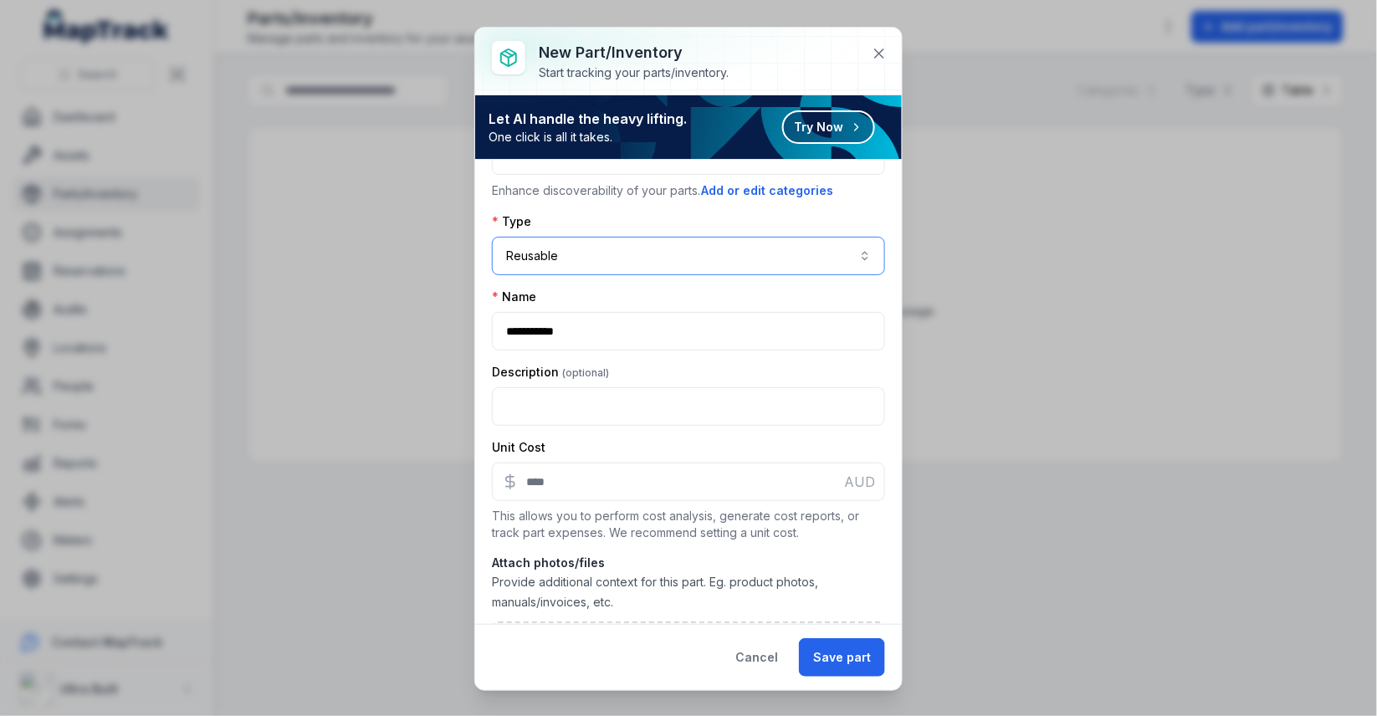
scroll to position [75, 0]
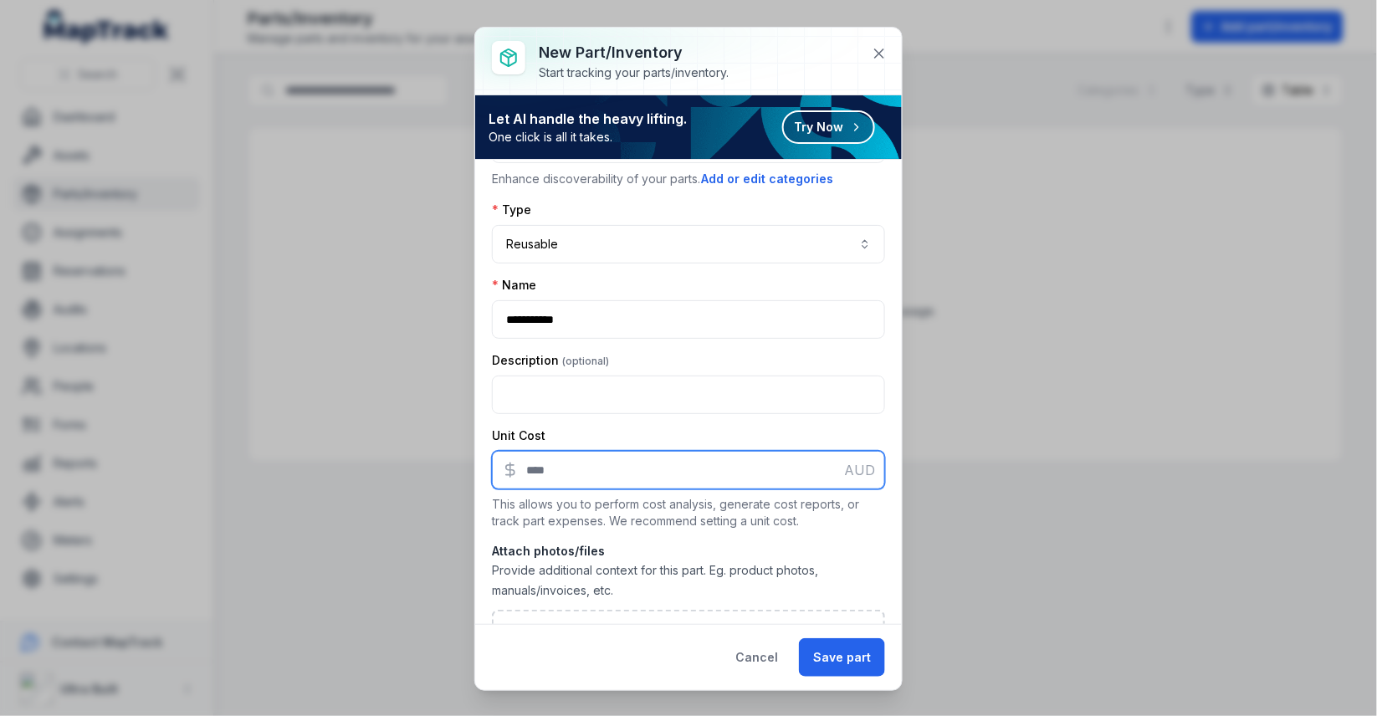
click at [605, 451] on input ":rq:-form-item-label" at bounding box center [688, 470] width 393 height 38
type input "**"
click at [685, 428] on div "Unit Cost" at bounding box center [688, 436] width 393 height 17
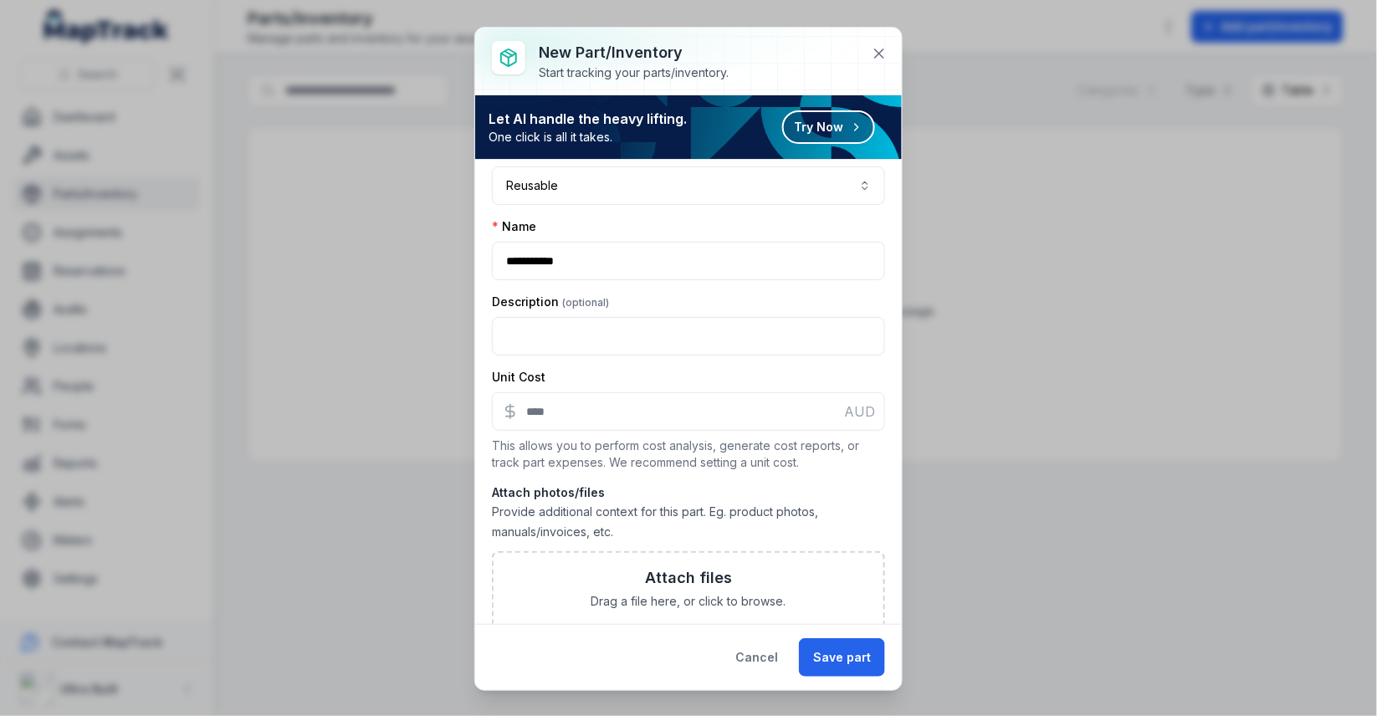
scroll to position [191, 0]
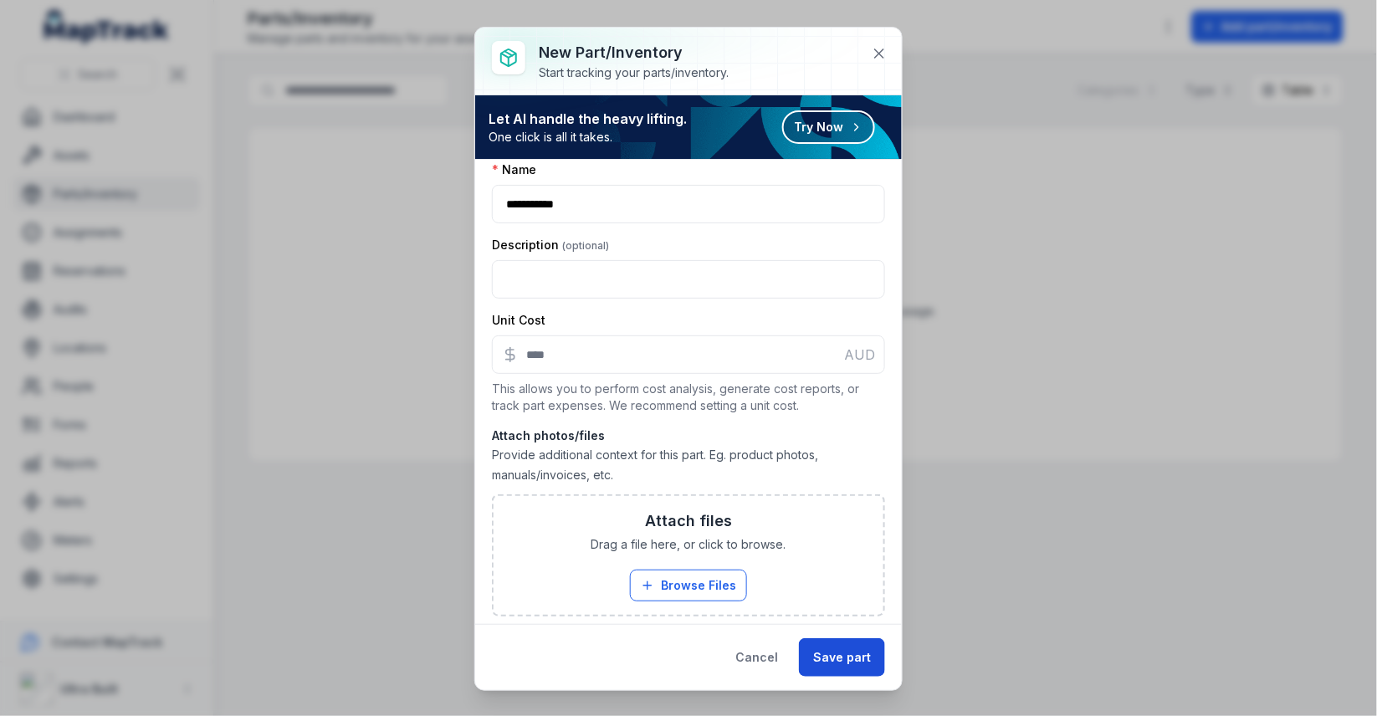
click at [829, 644] on button "Save part" at bounding box center [842, 658] width 86 height 38
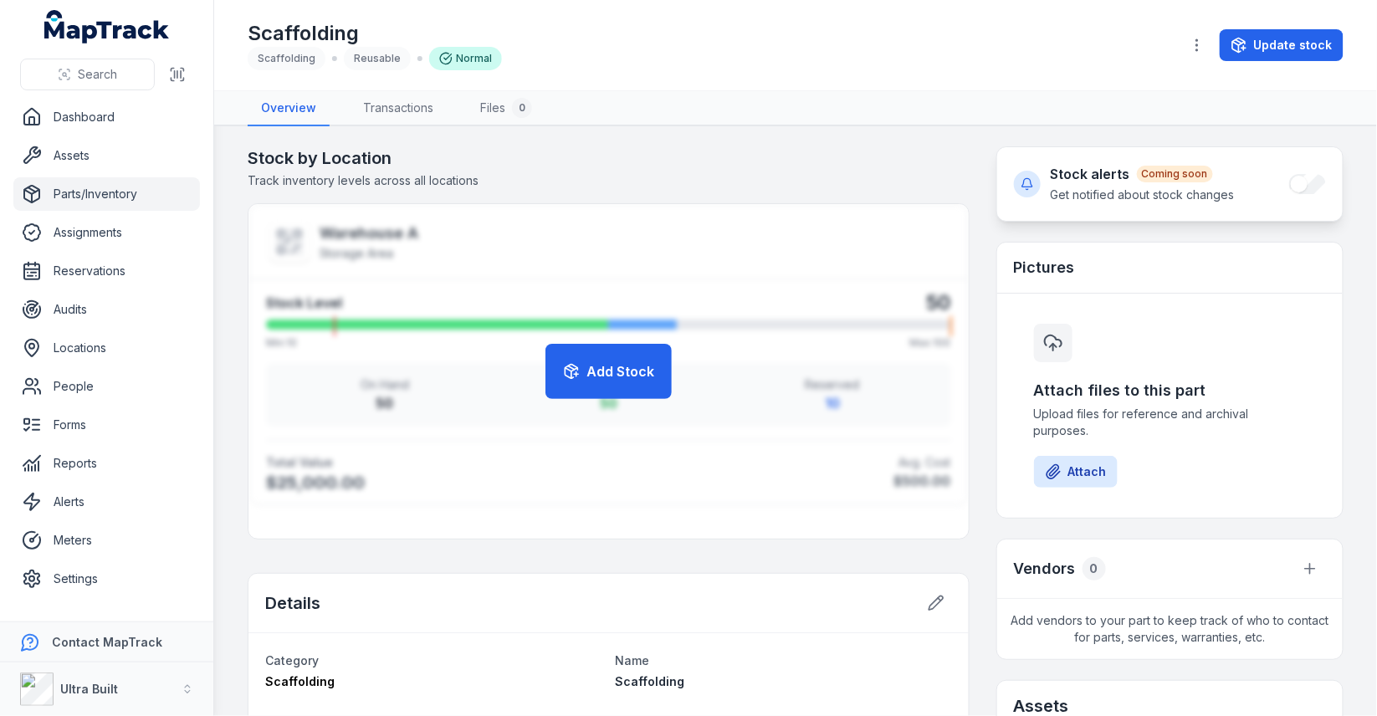
click at [109, 198] on link "Parts/Inventory" at bounding box center [106, 193] width 187 height 33
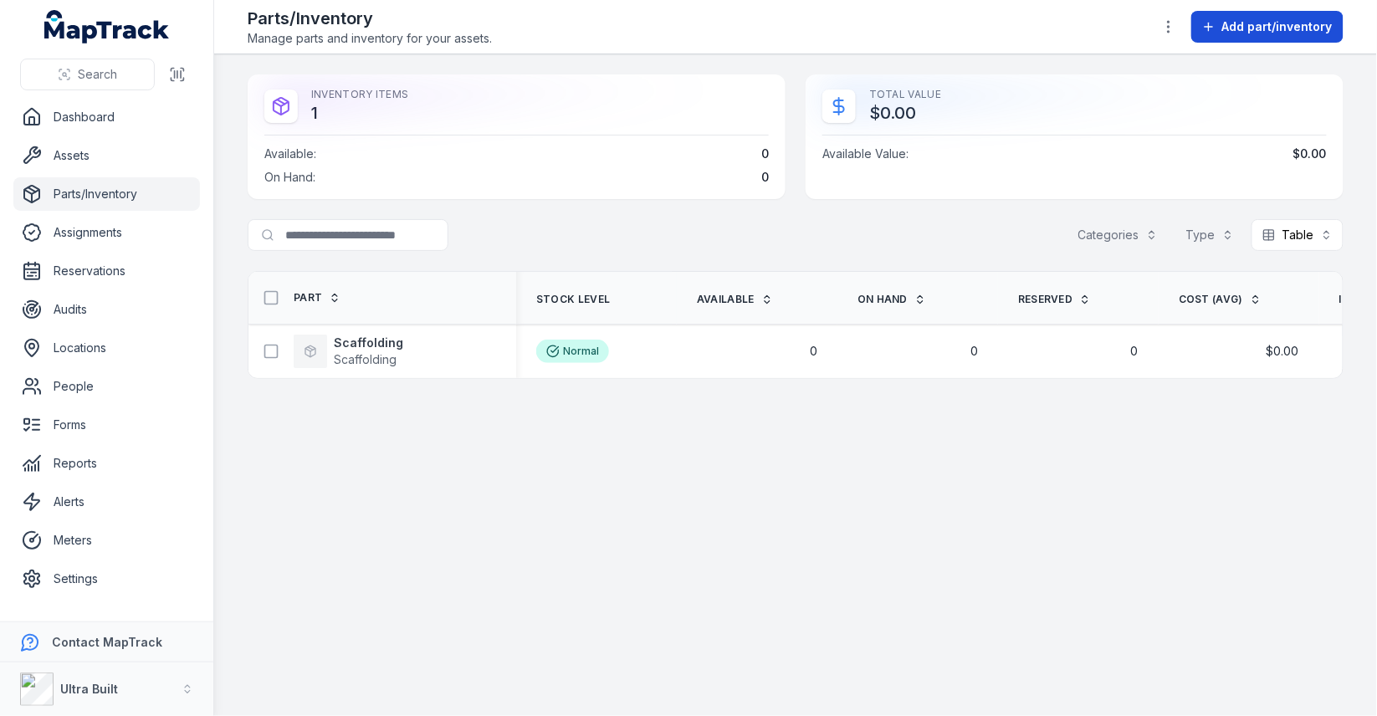
click at [1261, 33] on span "Add part/inventory" at bounding box center [1278, 26] width 110 height 17
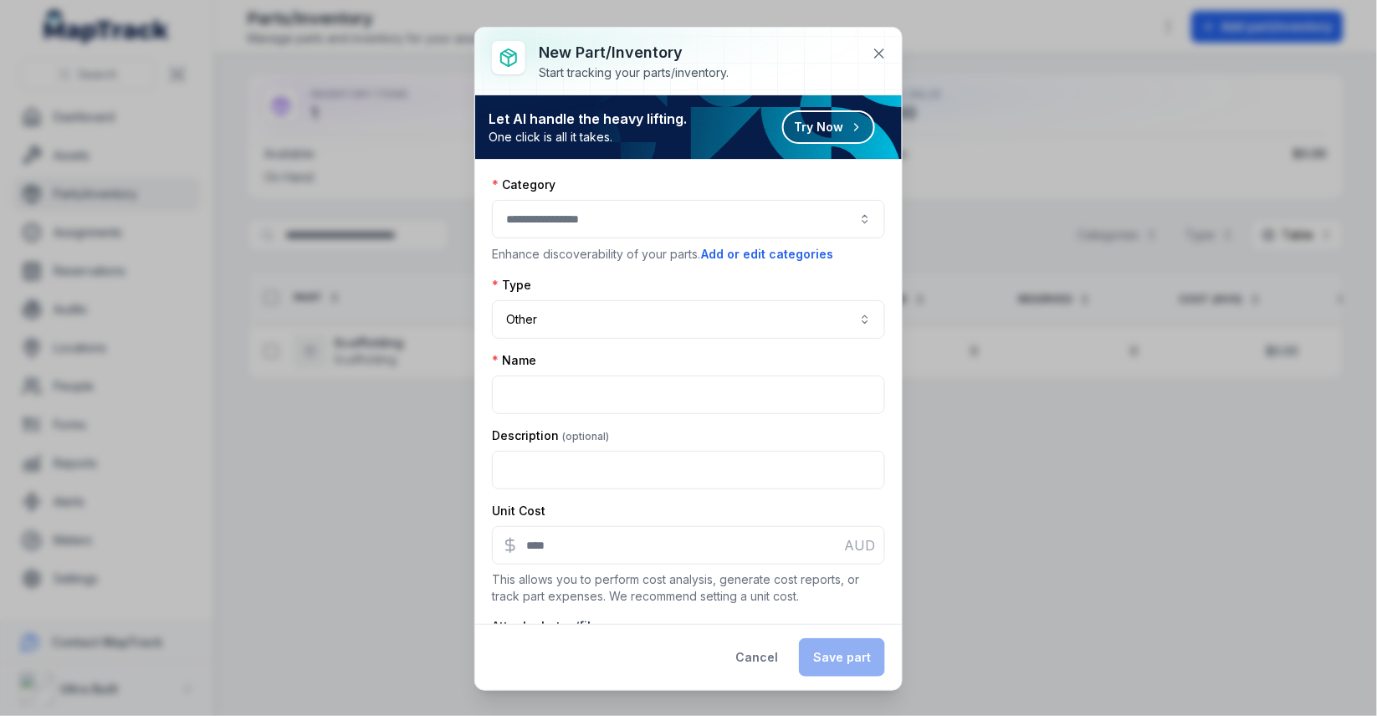
click at [637, 224] on div at bounding box center [688, 219] width 393 height 38
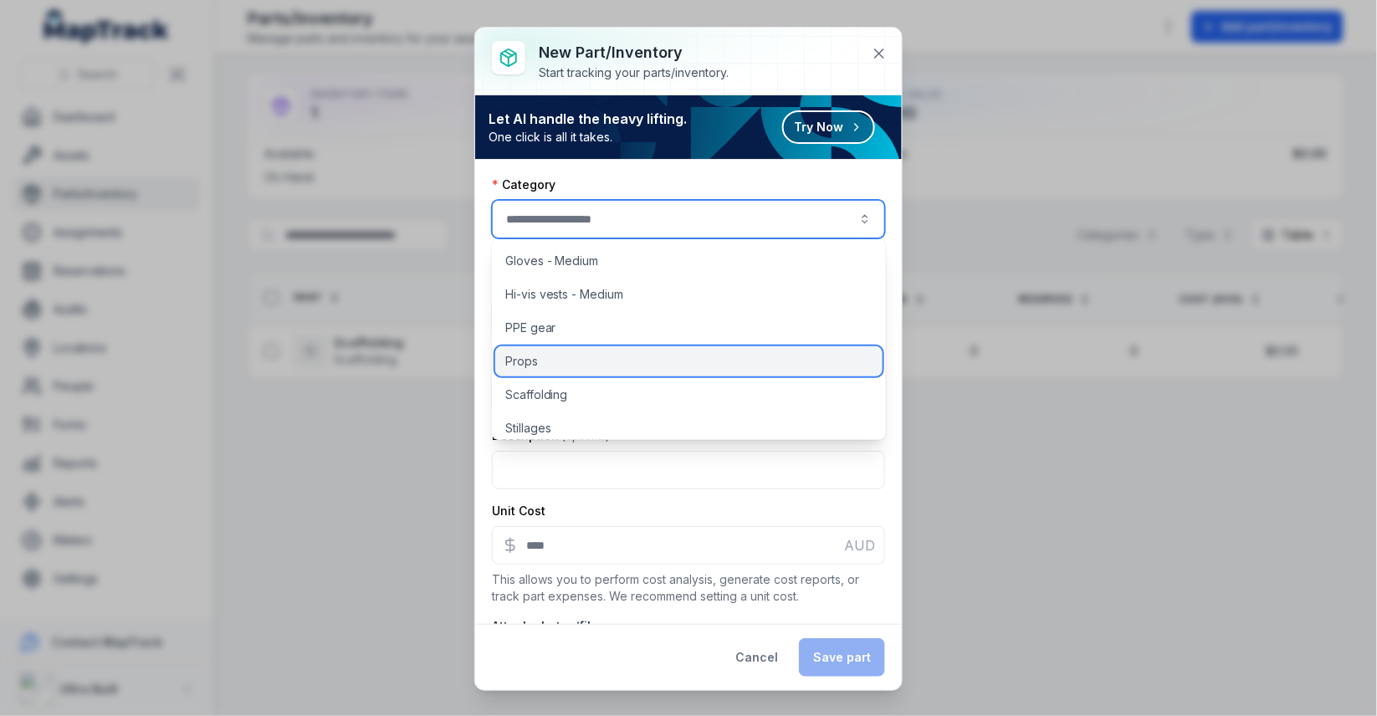
click at [623, 365] on div "Props" at bounding box center [688, 361] width 387 height 30
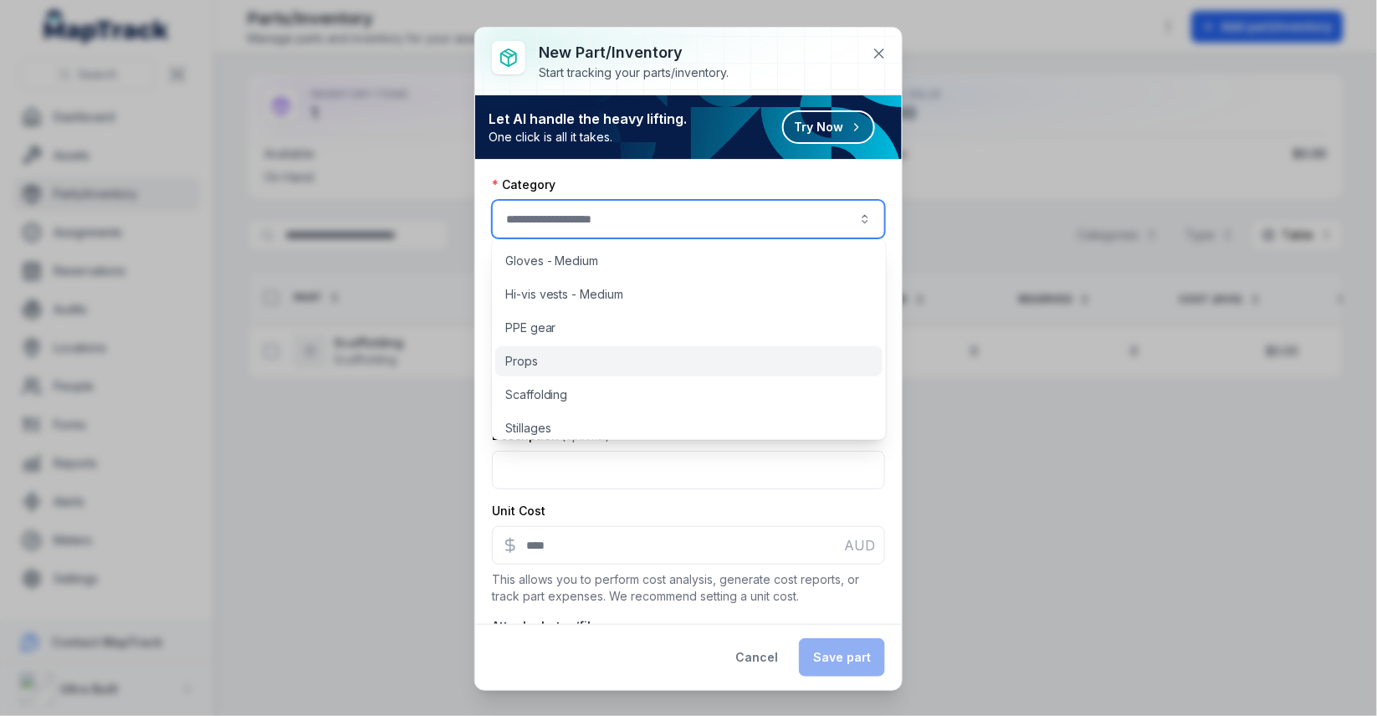
type input "*****"
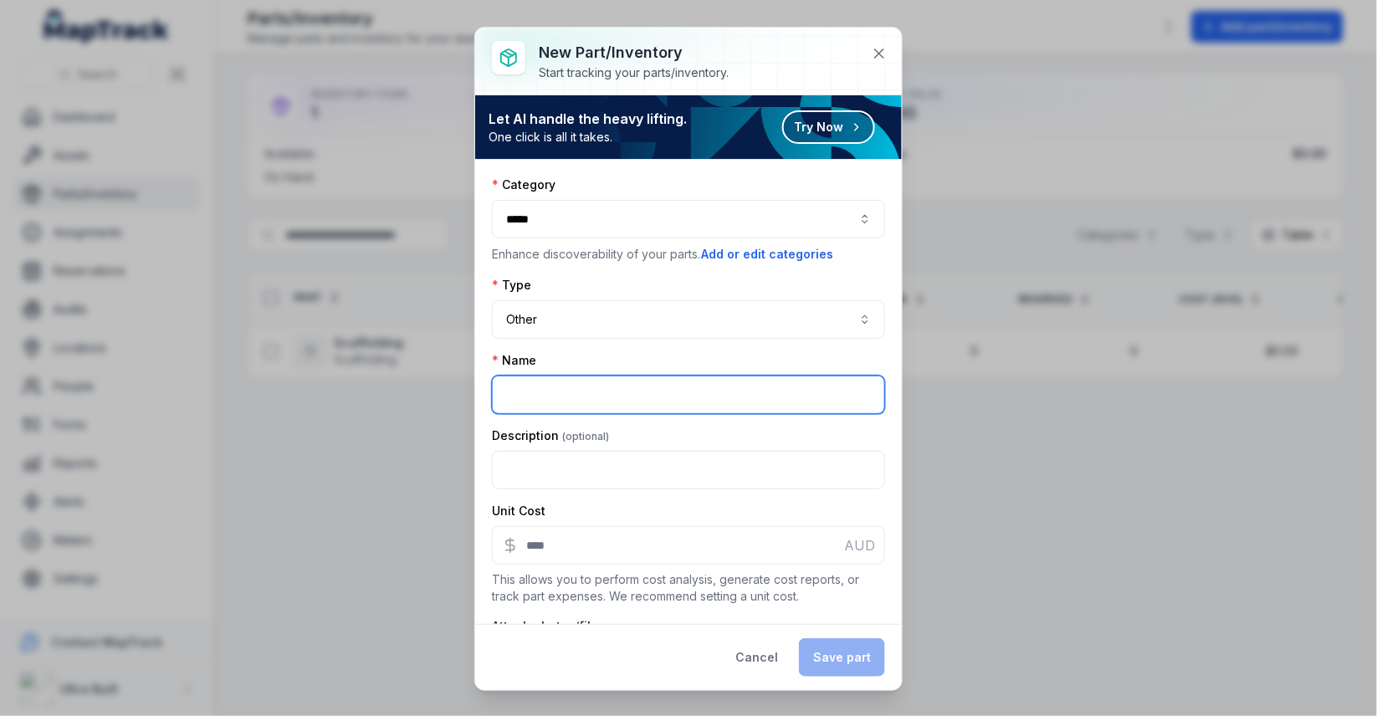
click at [566, 383] on input ":r43:-form-item-label" at bounding box center [688, 395] width 393 height 38
type input "*****"
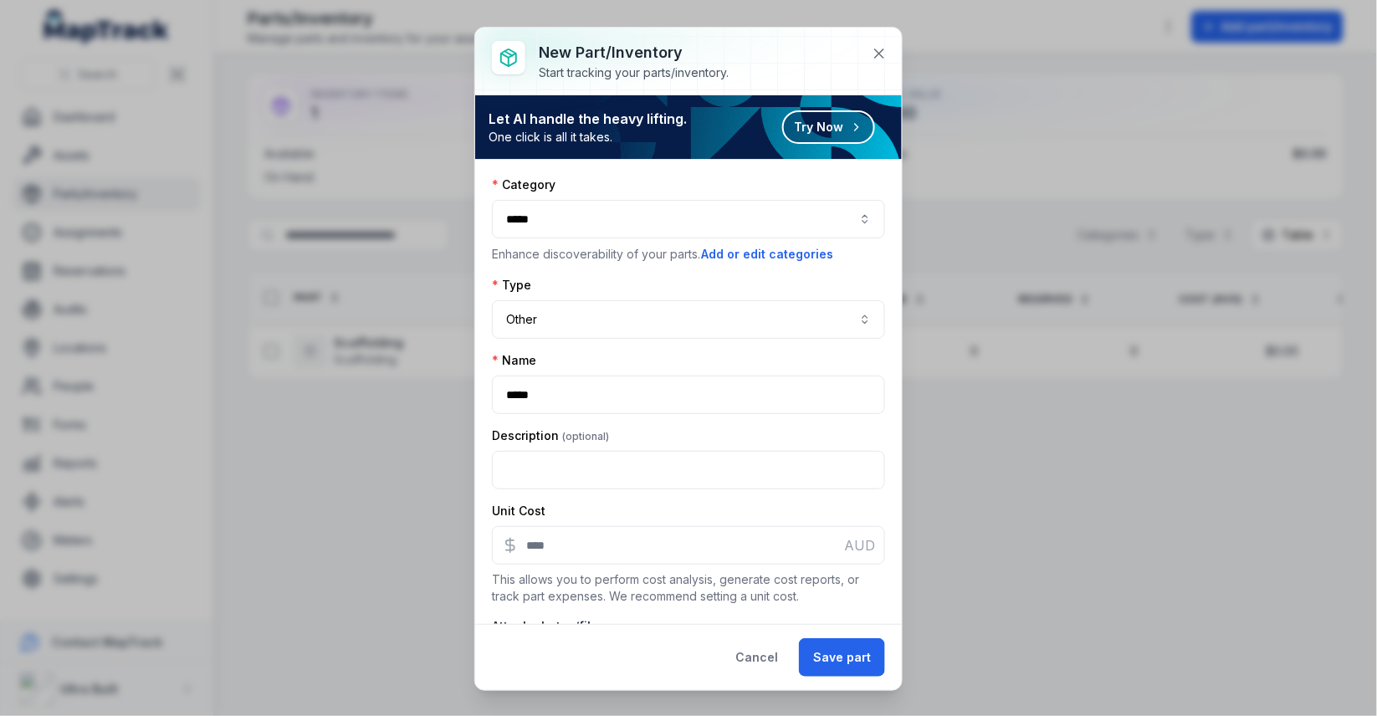
click at [639, 358] on div "Name" at bounding box center [688, 360] width 393 height 17
click at [611, 546] on input ":r45:-form-item-label" at bounding box center [688, 545] width 393 height 38
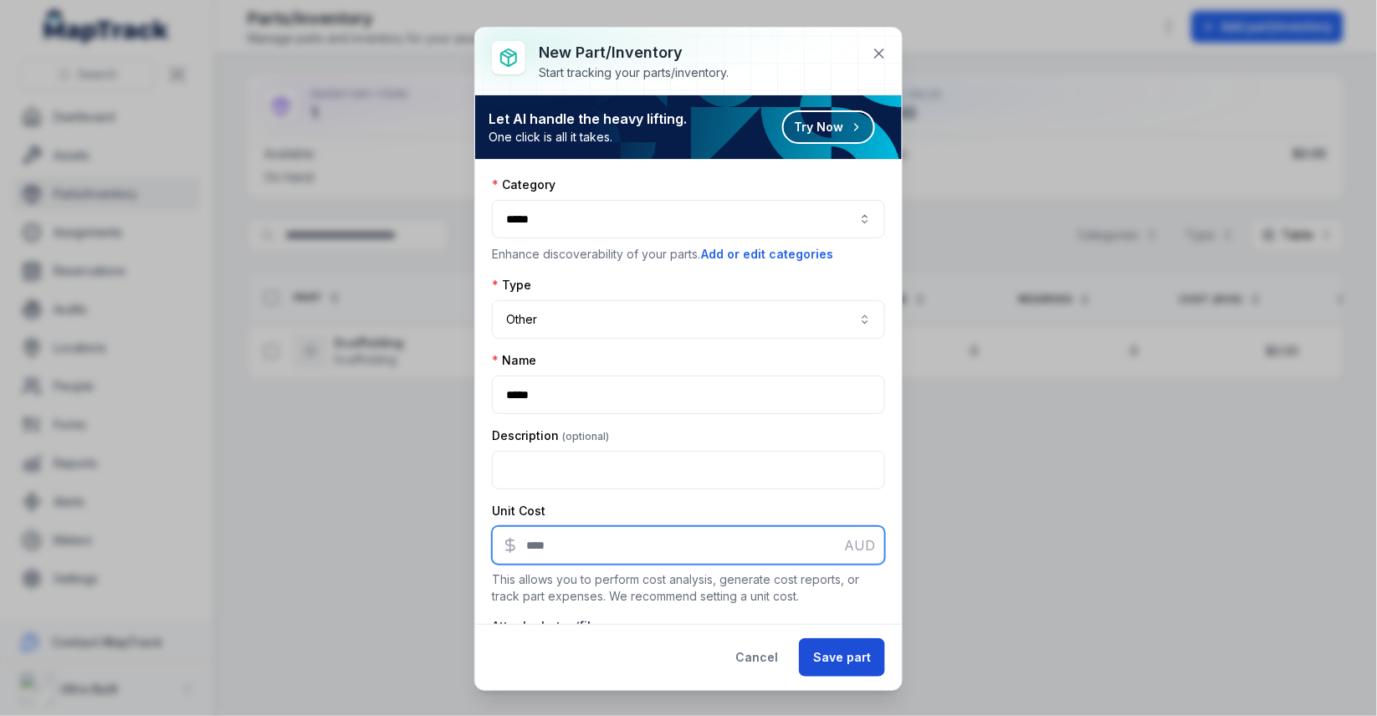
type input "**"
click at [847, 659] on button "Save part" at bounding box center [842, 658] width 86 height 38
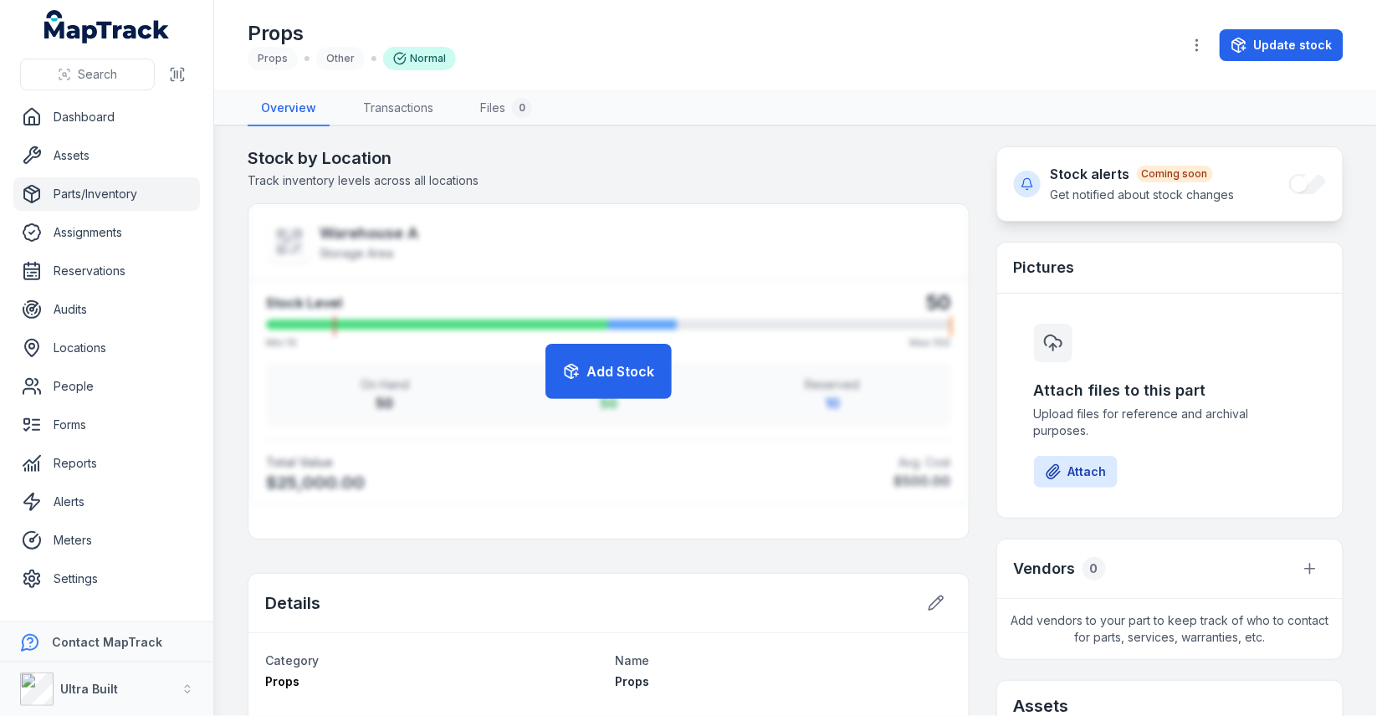
click at [99, 203] on link "Parts/Inventory" at bounding box center [106, 193] width 187 height 33
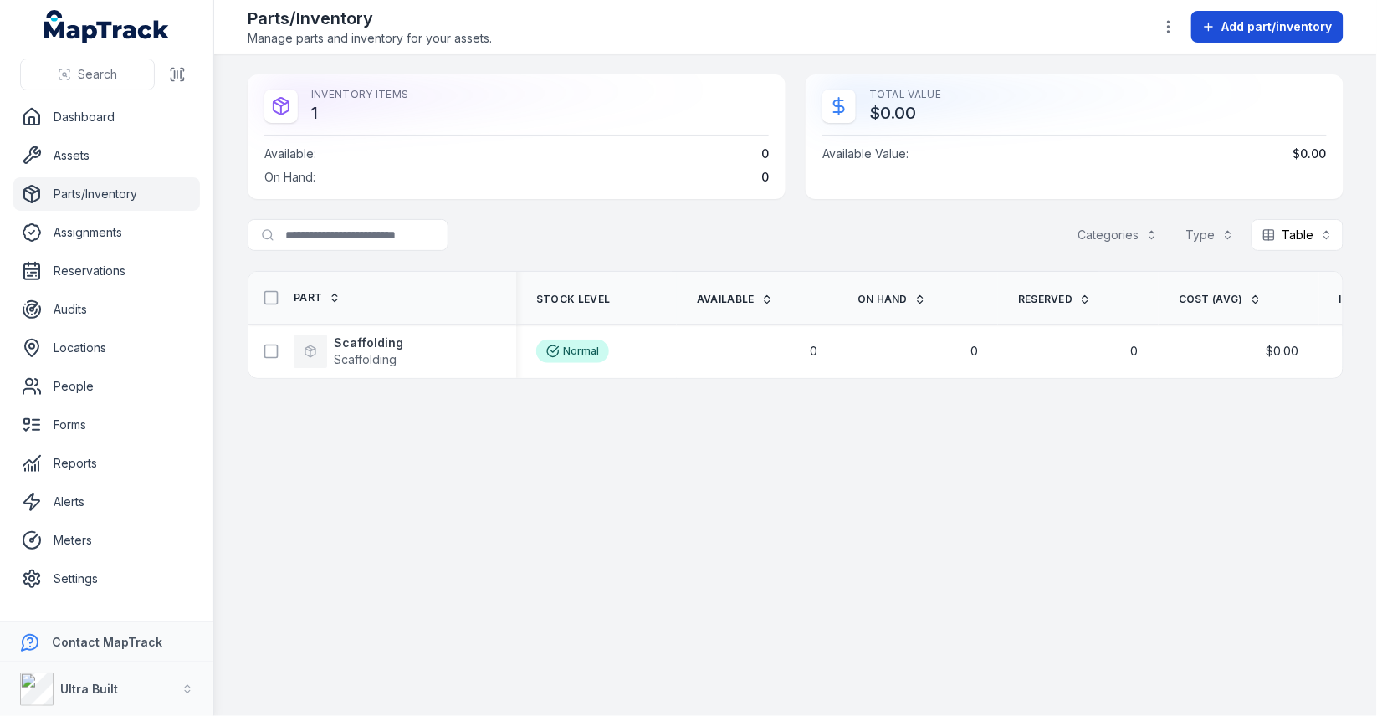
click at [1274, 31] on span "Add part/inventory" at bounding box center [1278, 26] width 110 height 17
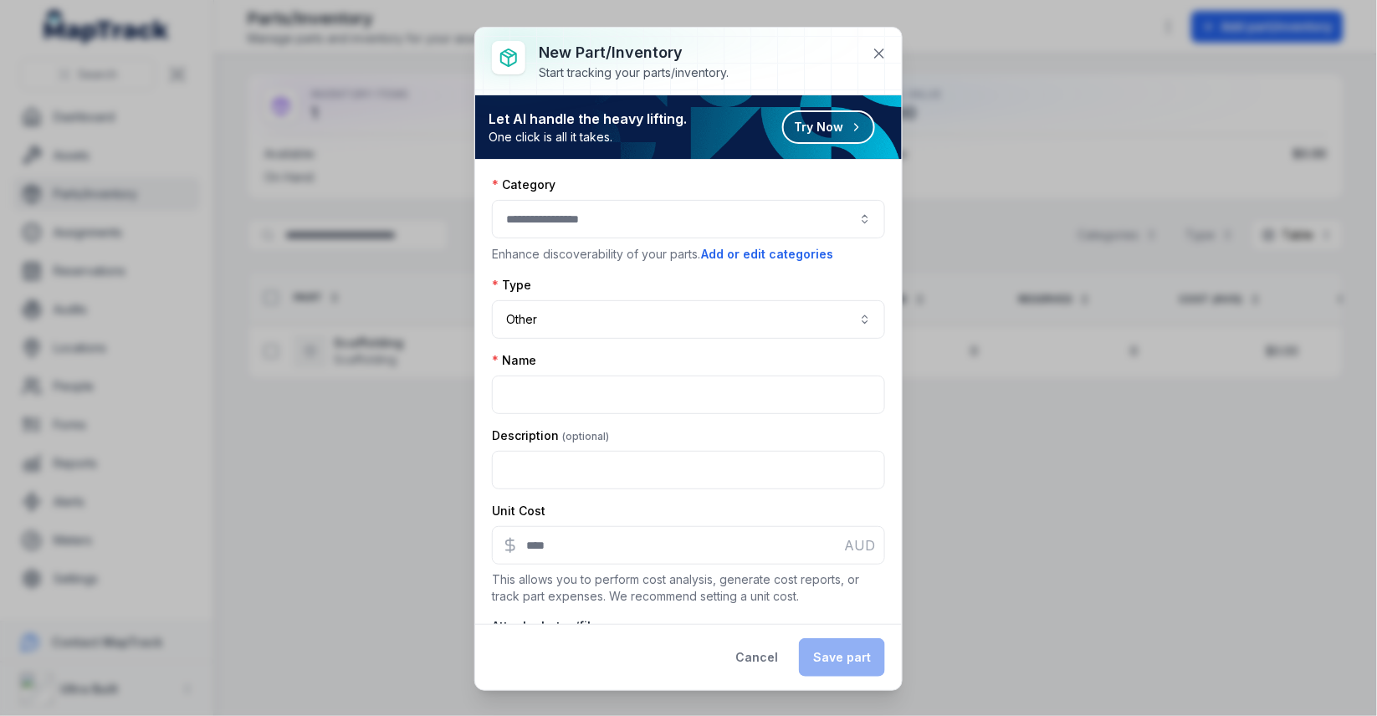
click at [675, 206] on div at bounding box center [688, 219] width 393 height 38
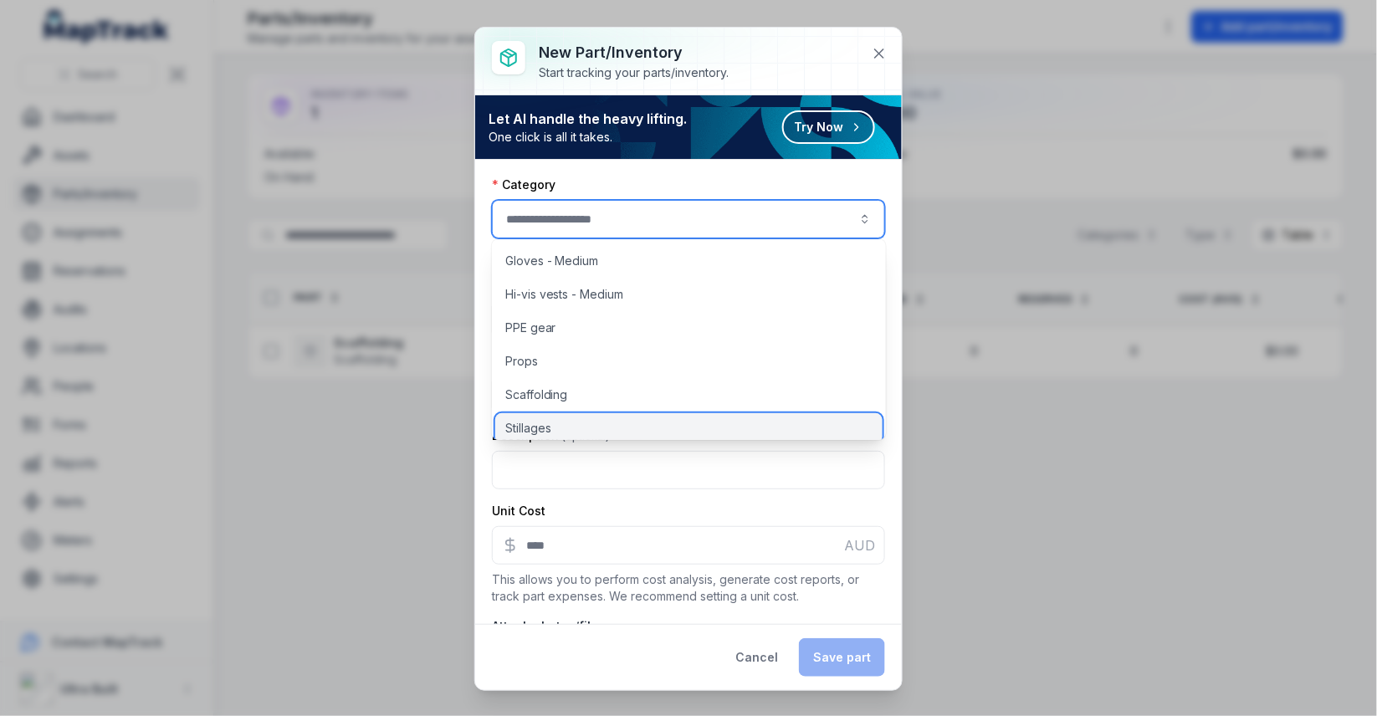
click at [642, 419] on div "Stillages" at bounding box center [688, 428] width 387 height 30
type input "*********"
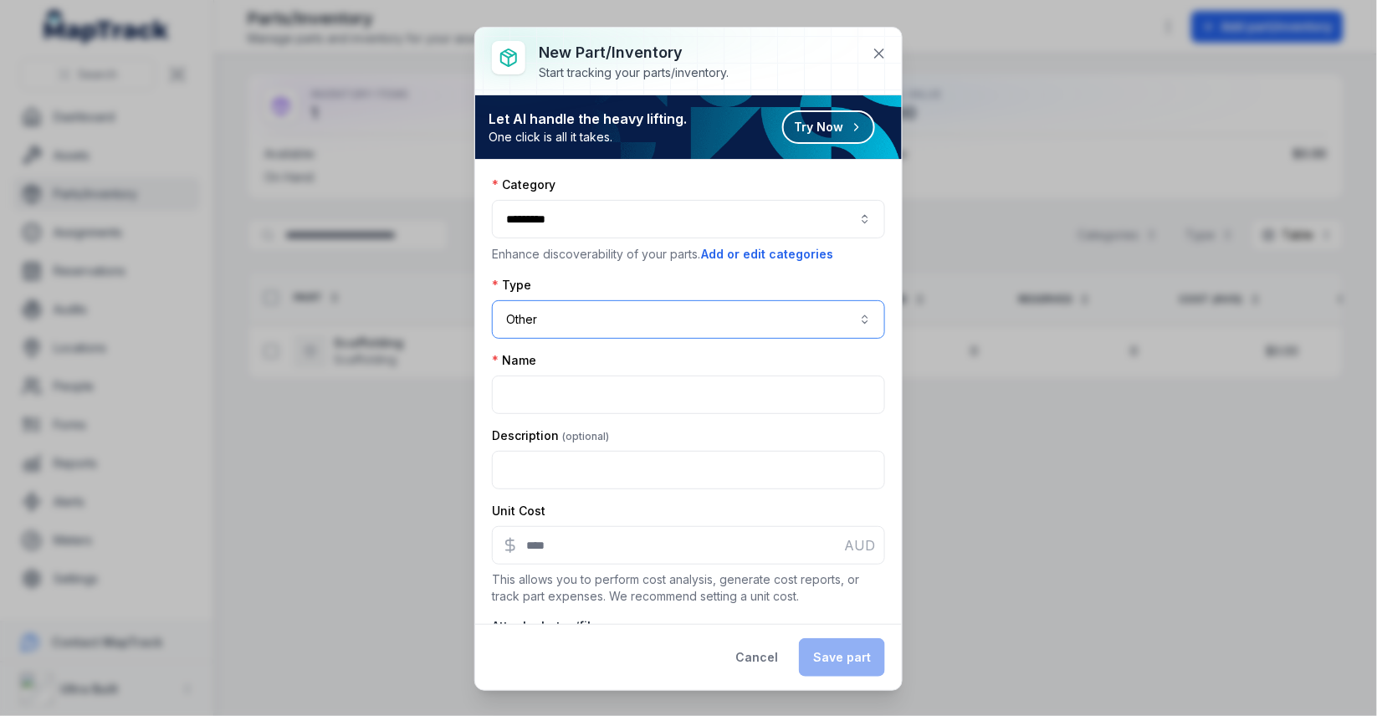
click at [635, 310] on button "Other *****" at bounding box center [688, 319] width 393 height 38
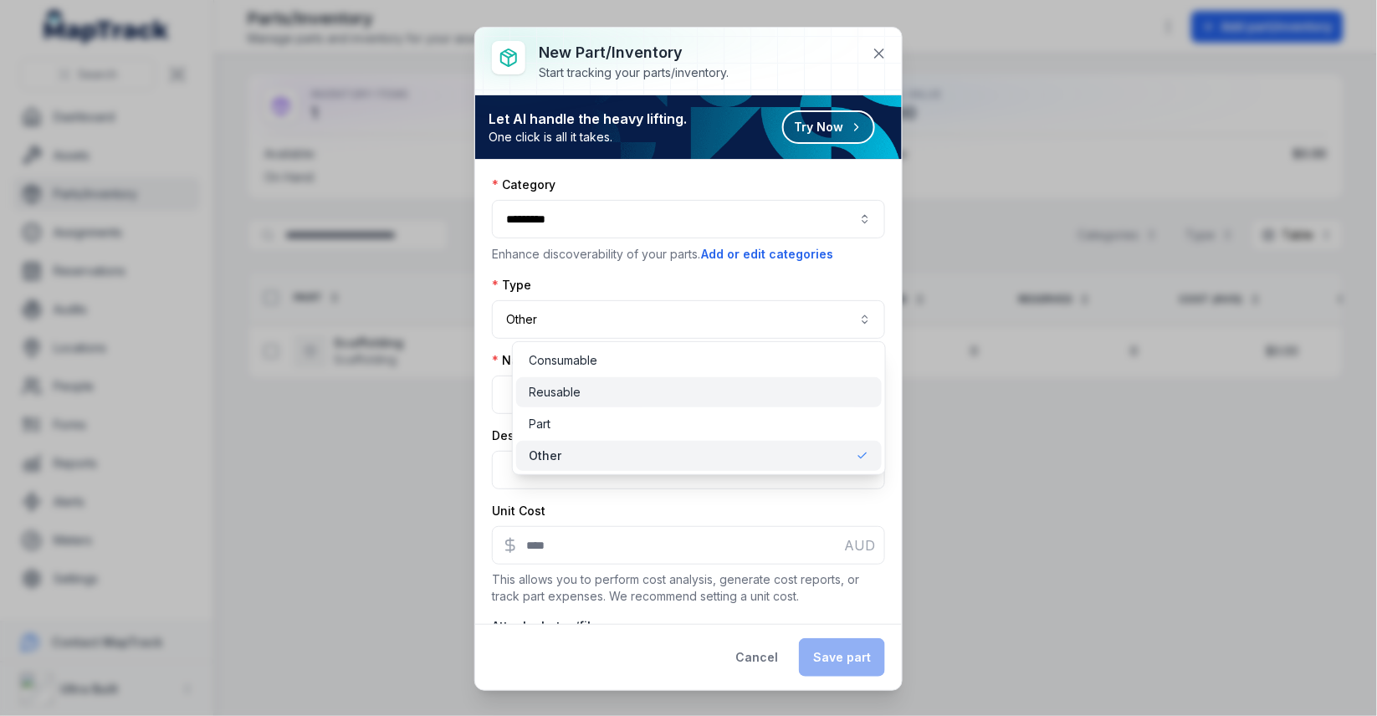
click at [618, 399] on div "Reusable" at bounding box center [699, 392] width 339 height 17
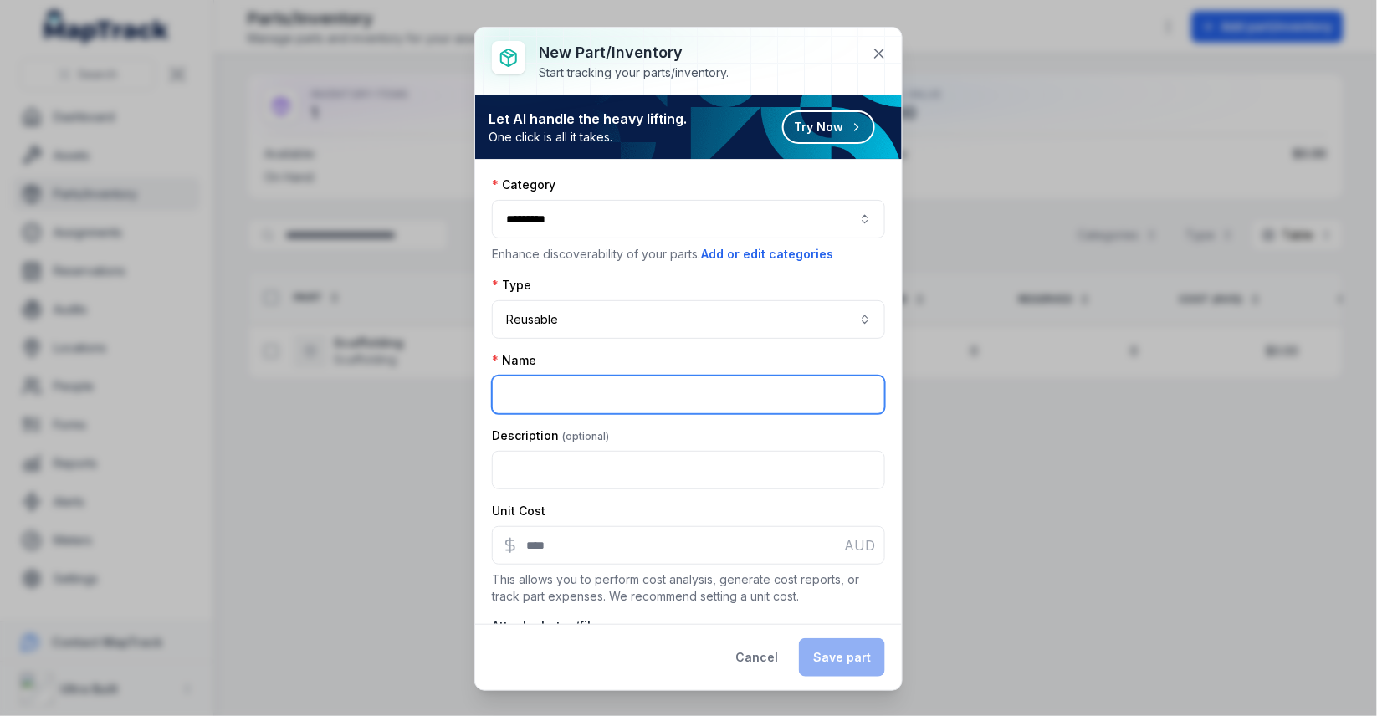
click at [603, 404] on input ":r54:-form-item-label" at bounding box center [688, 395] width 393 height 38
type input "*********"
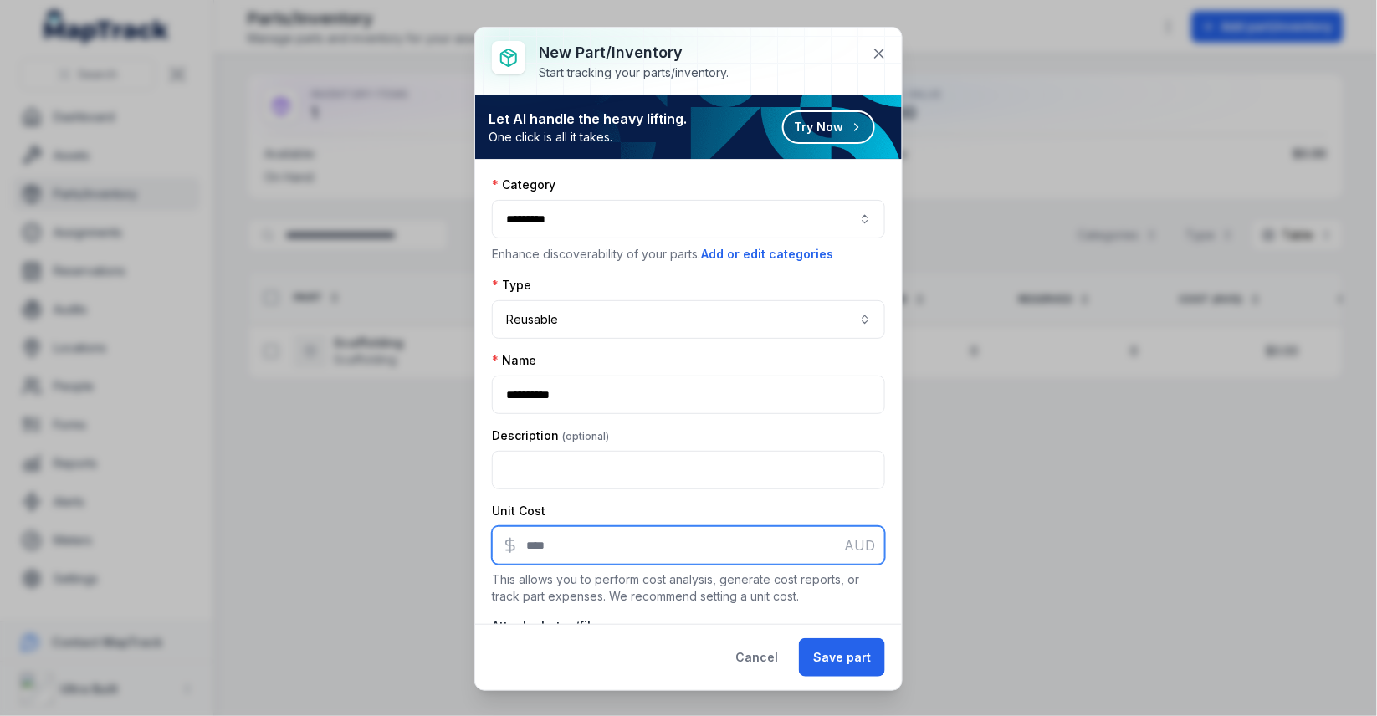
click at [668, 526] on input ":r56:-form-item-label" at bounding box center [688, 545] width 393 height 38
type input "*"
type input "**"
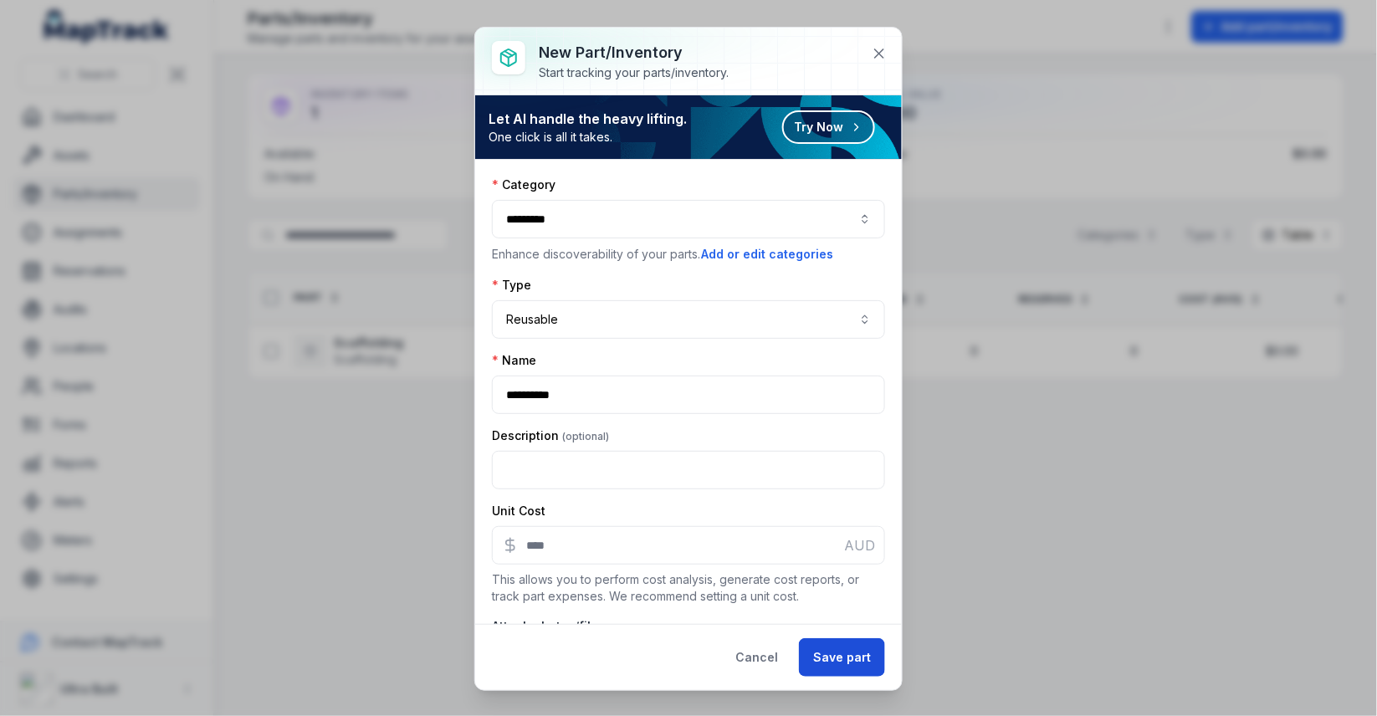
click at [825, 654] on button "Save part" at bounding box center [842, 658] width 86 height 38
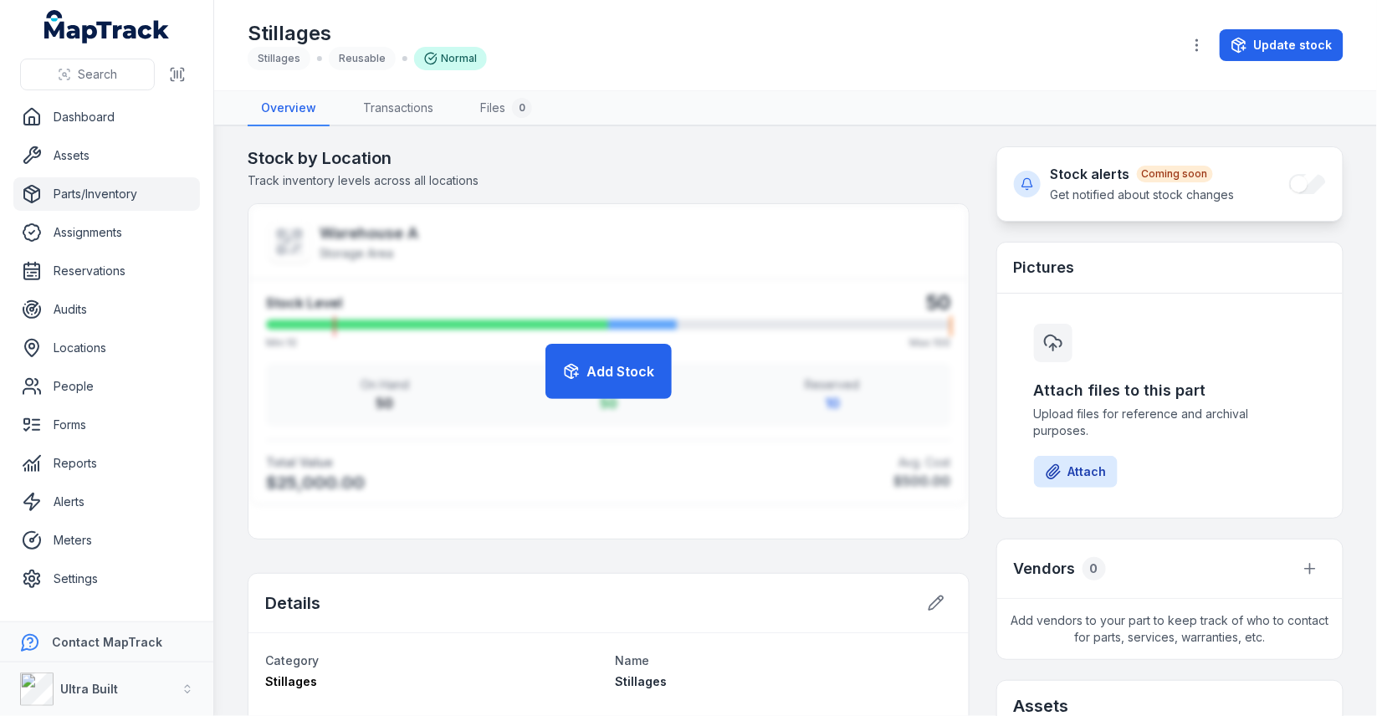
click at [117, 191] on link "Parts/Inventory" at bounding box center [106, 193] width 187 height 33
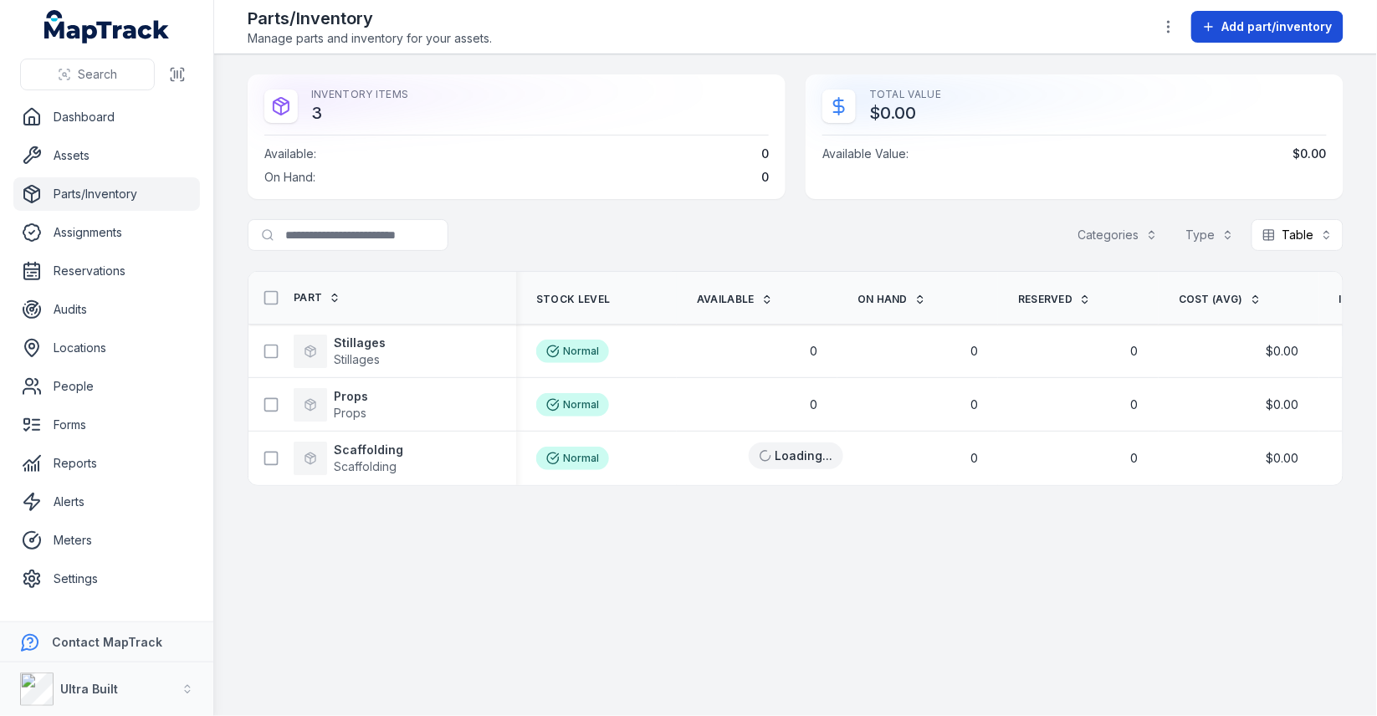
click at [1255, 26] on span "Add part/inventory" at bounding box center [1278, 26] width 110 height 17
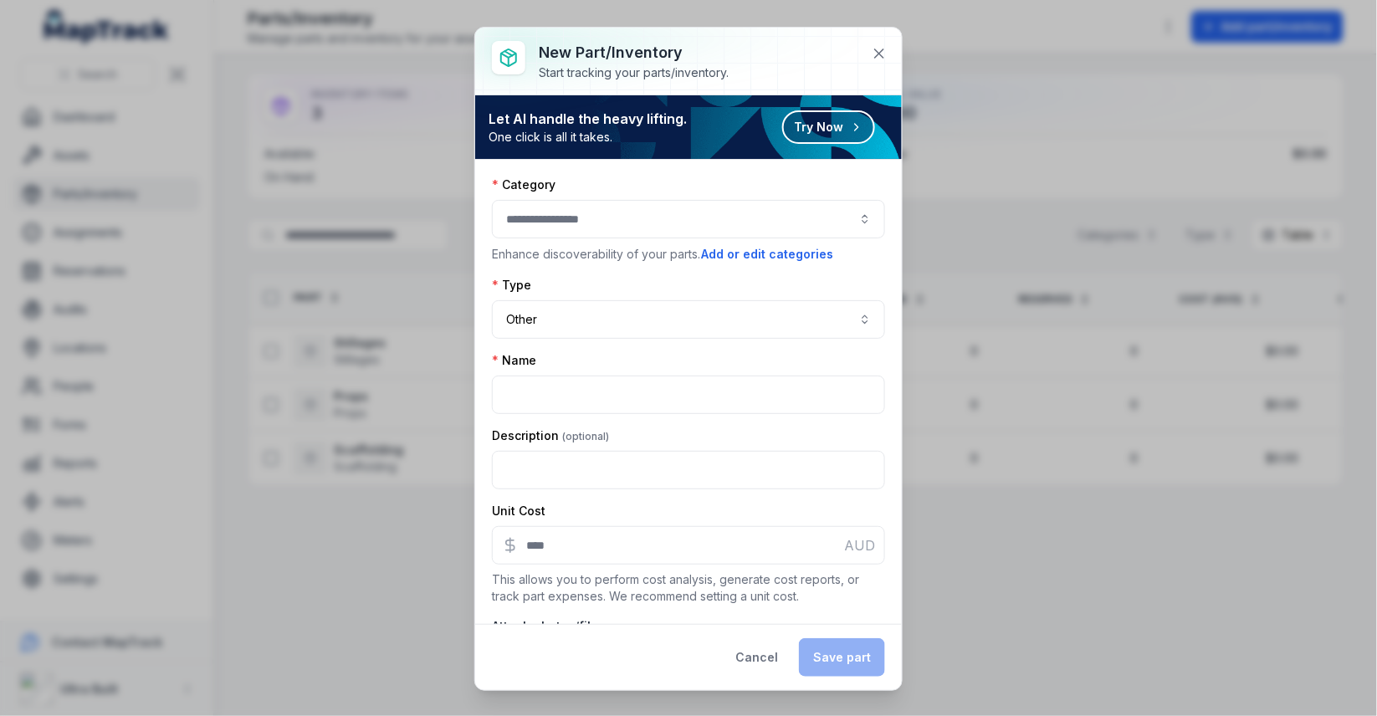
click at [685, 221] on div at bounding box center [688, 219] width 393 height 38
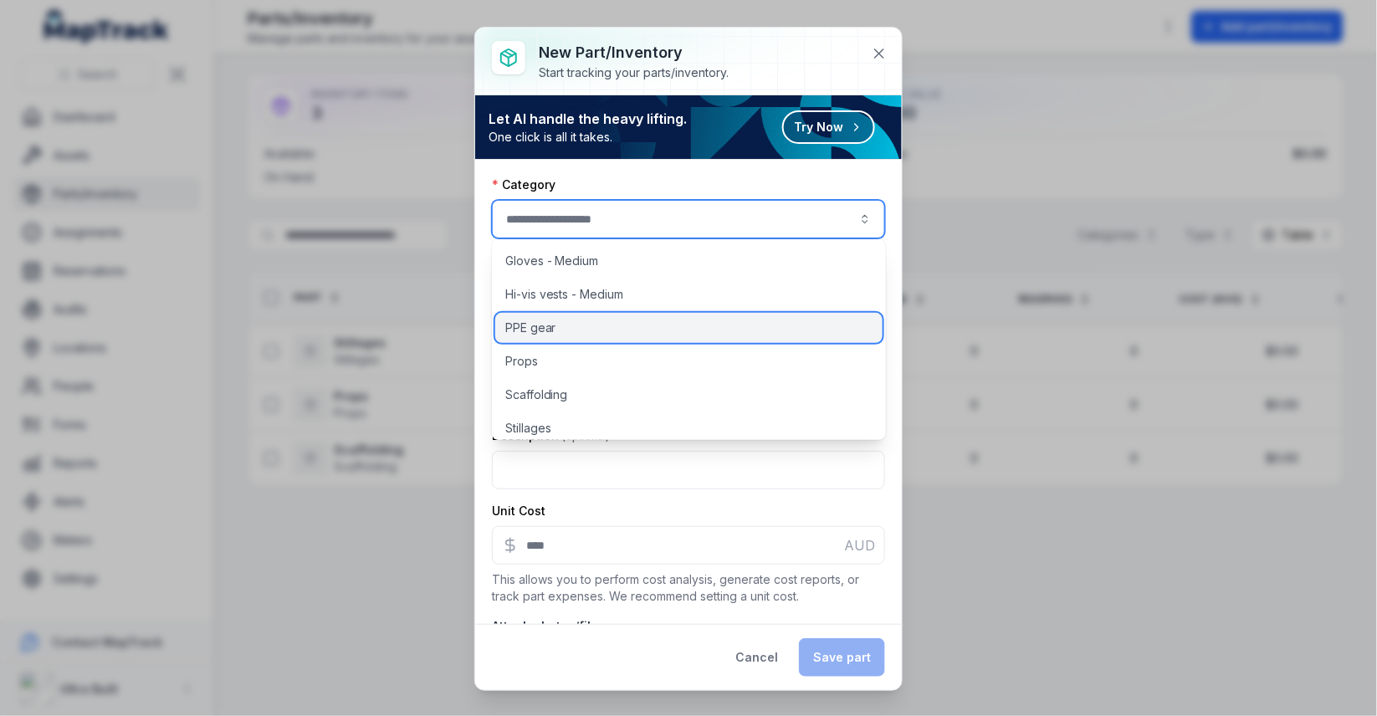
click at [657, 320] on div "PPE gear" at bounding box center [688, 328] width 387 height 30
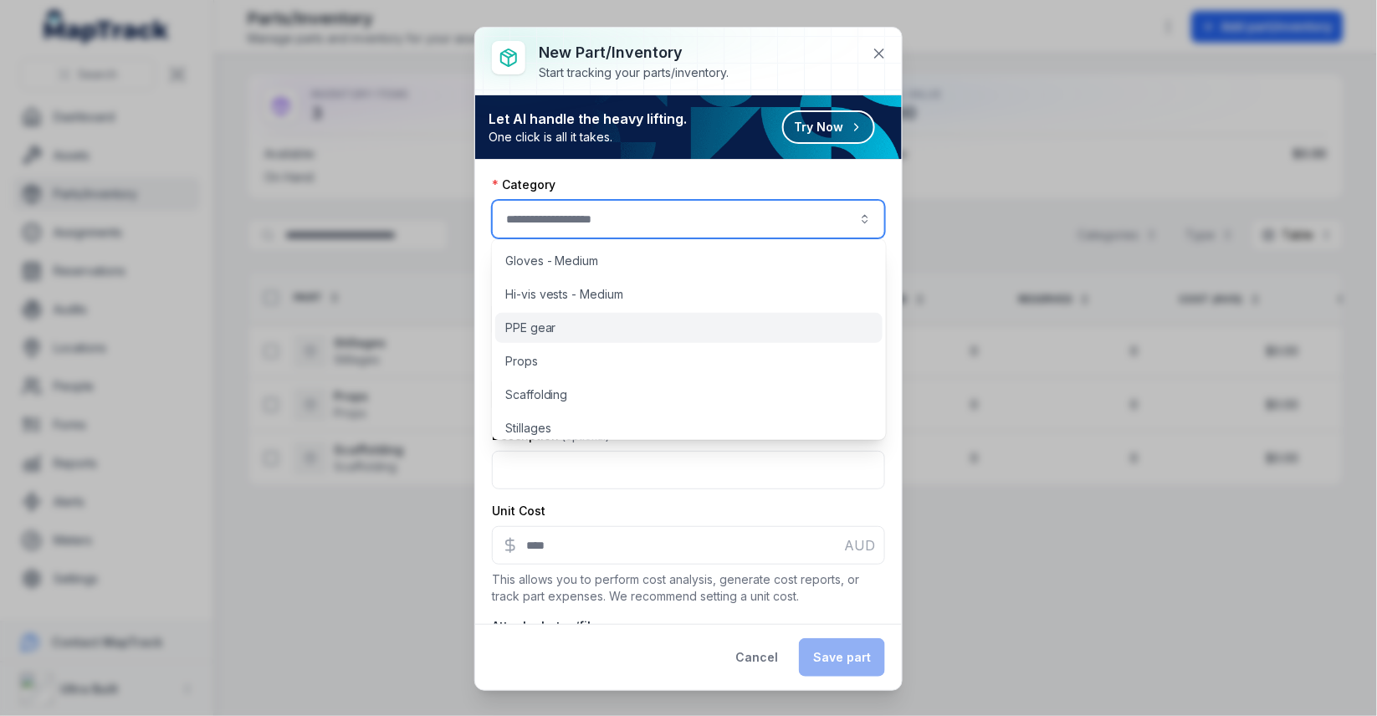
type input "********"
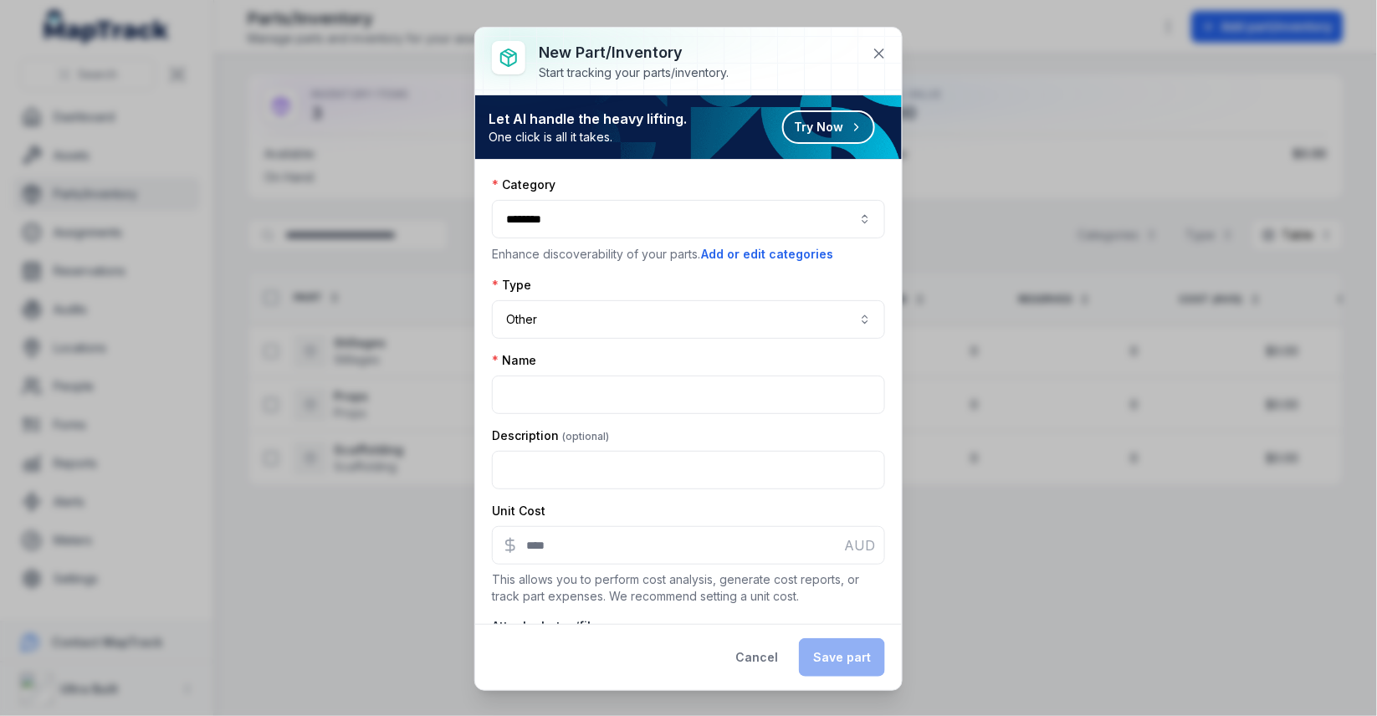
click at [674, 229] on div "********" at bounding box center [688, 219] width 393 height 38
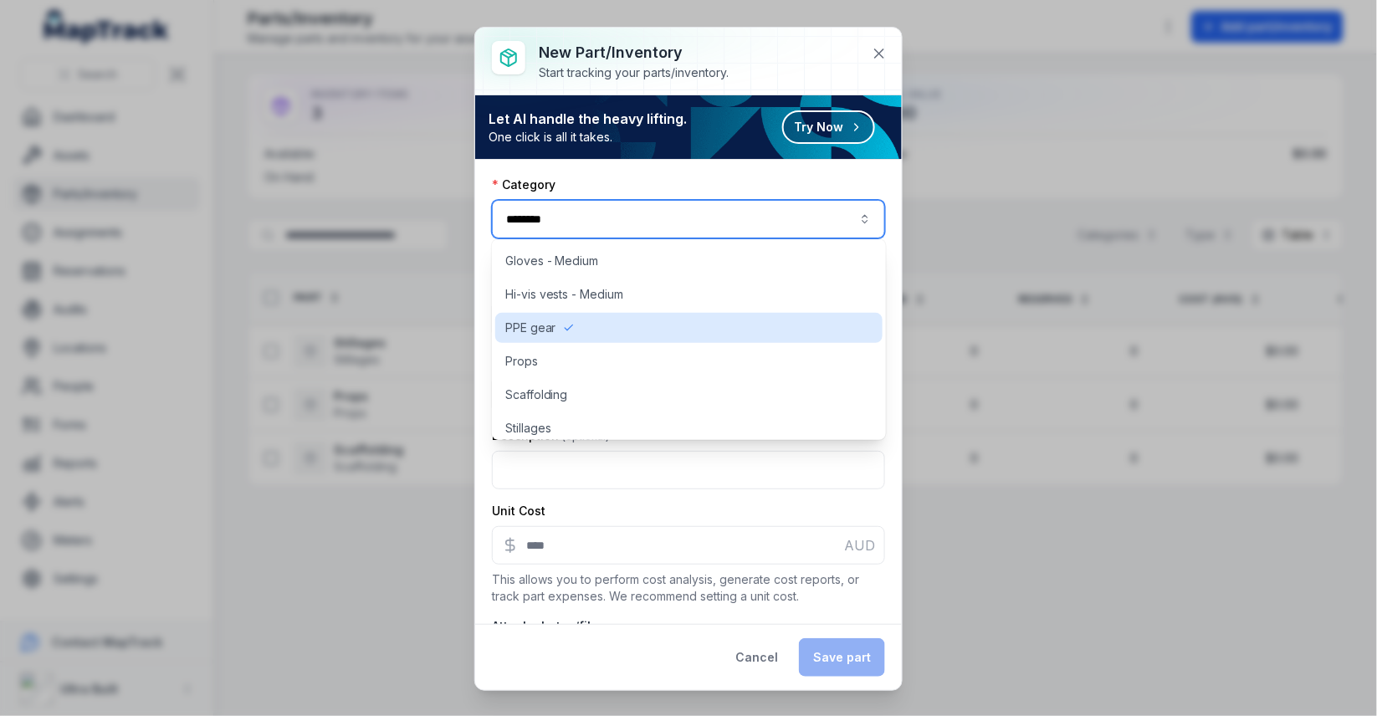
click at [681, 190] on div "Category" at bounding box center [688, 185] width 393 height 17
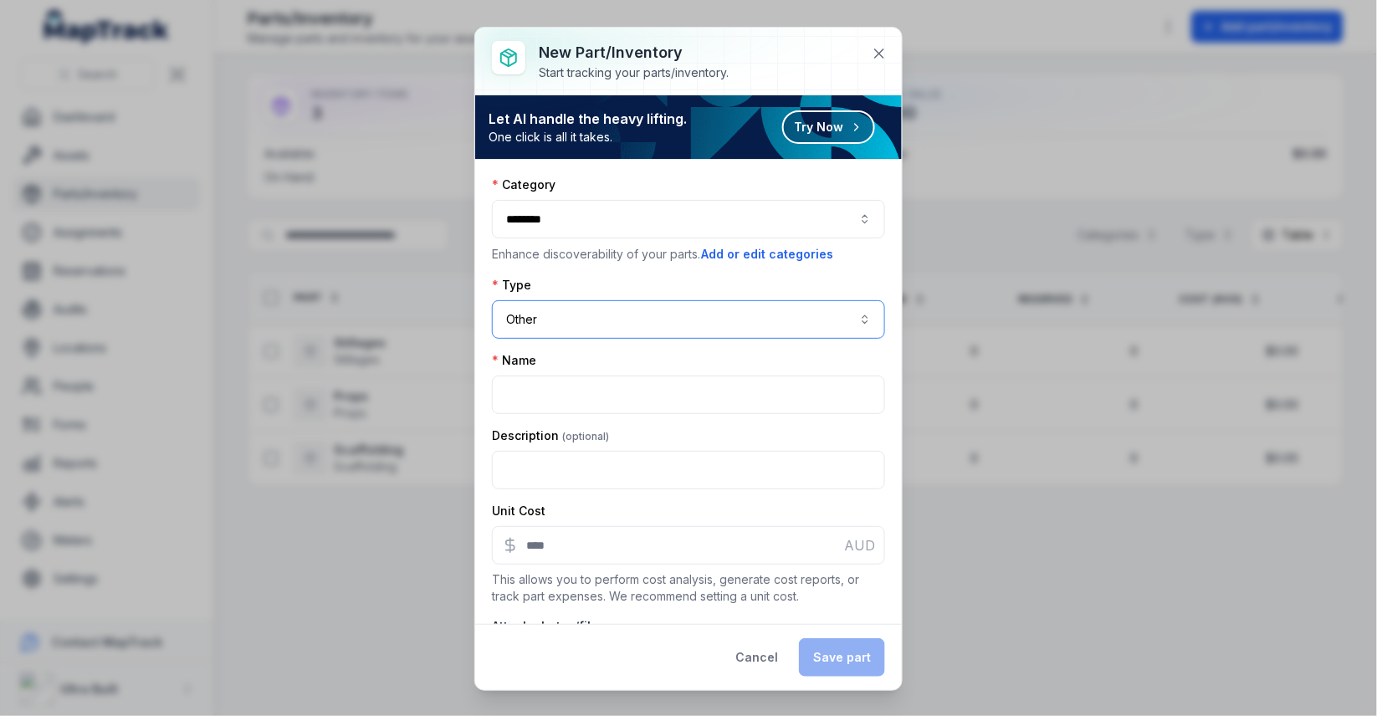
click at [613, 327] on button "Other *****" at bounding box center [688, 319] width 393 height 38
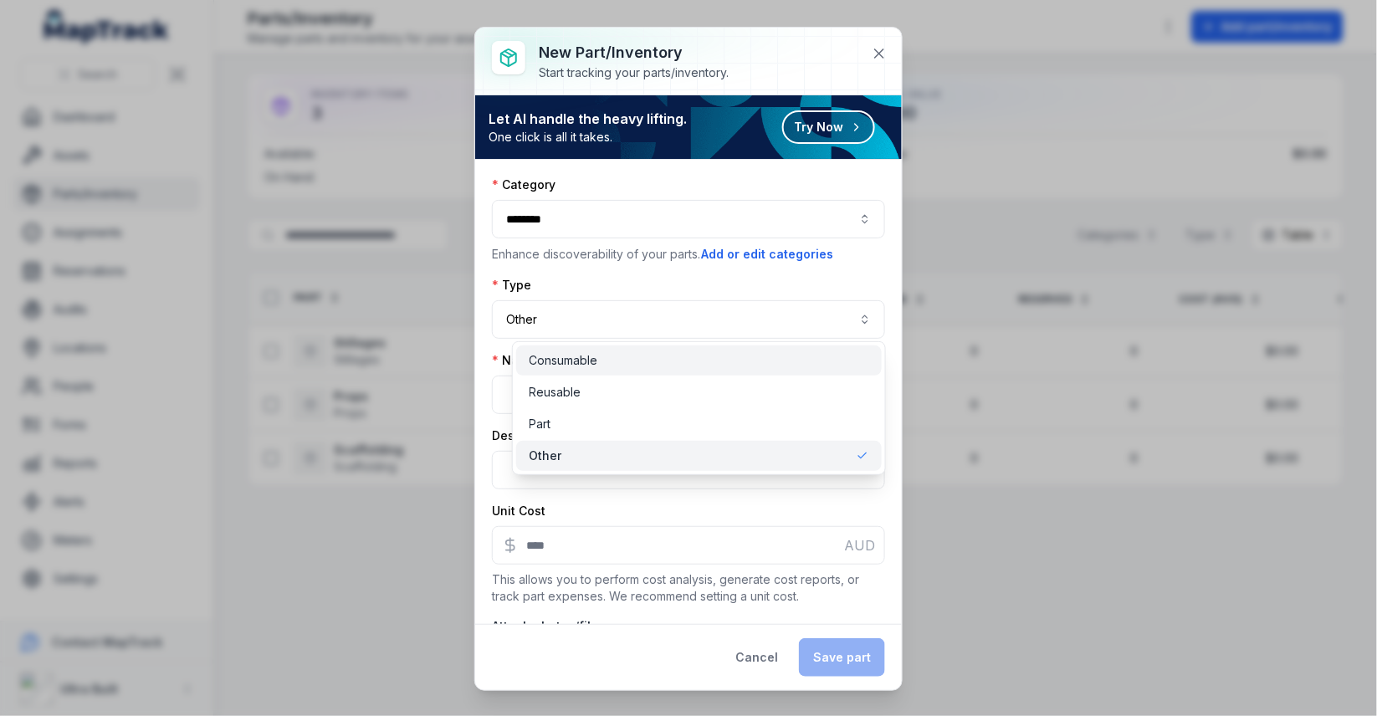
click at [606, 365] on div "Consumable" at bounding box center [699, 360] width 339 height 17
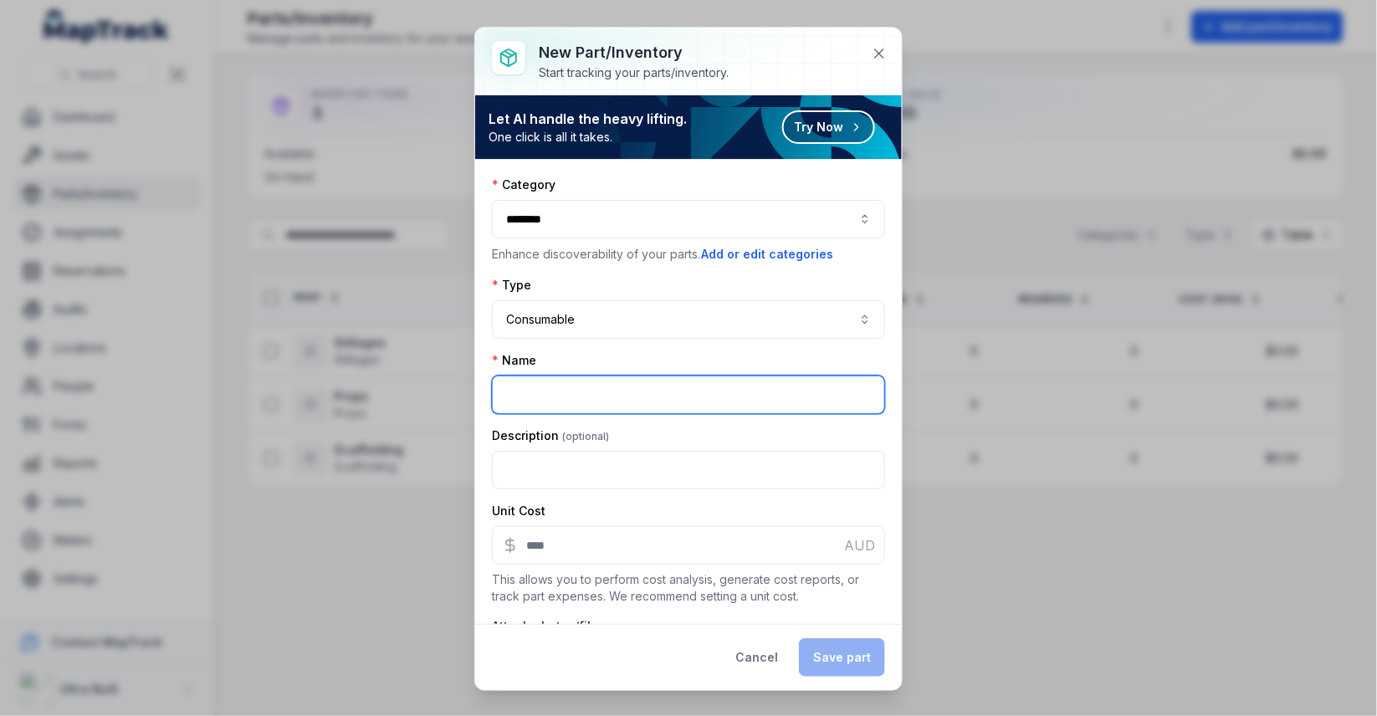
click at [598, 376] on input ":r69:-form-item-label" at bounding box center [688, 395] width 393 height 38
type input "******"
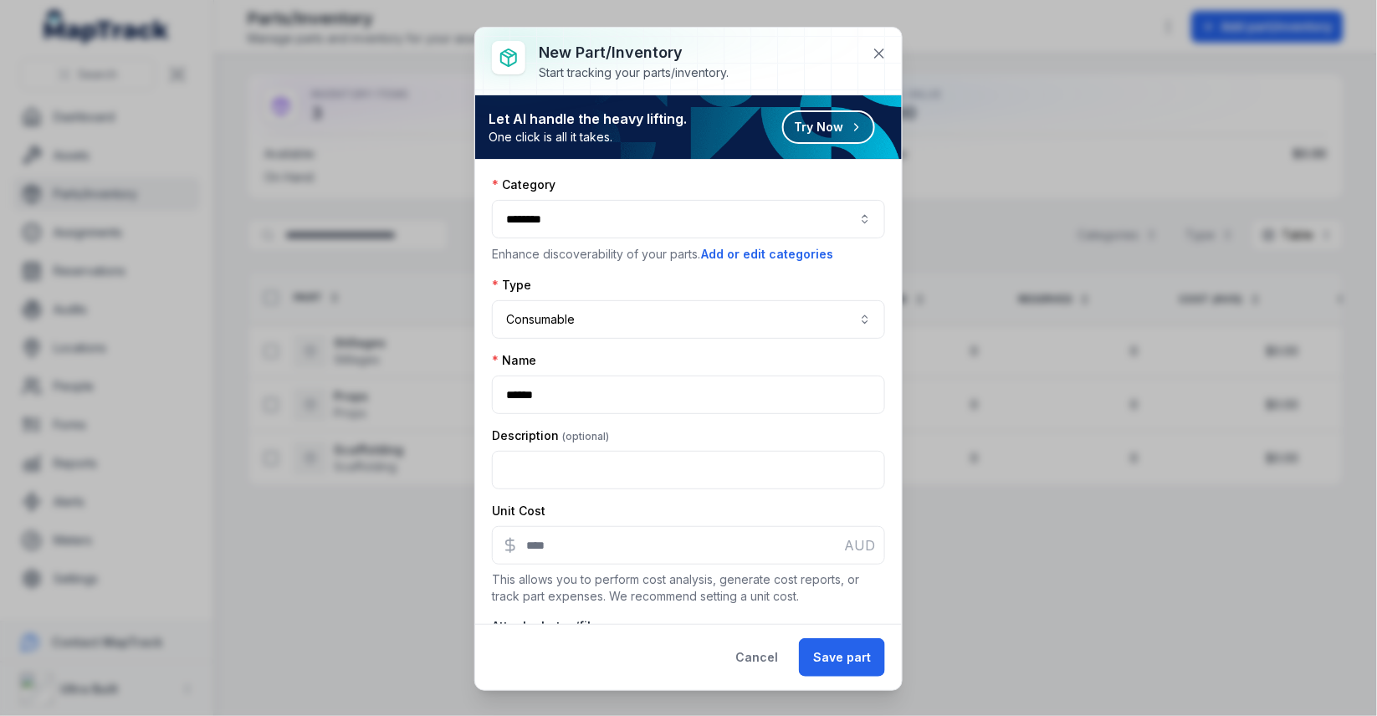
click at [680, 346] on div "**********" at bounding box center [688, 391] width 393 height 428
click at [541, 549] on input ":r6b:-form-item-label" at bounding box center [688, 545] width 393 height 38
type input "*"
click at [683, 513] on div "Unit Cost" at bounding box center [688, 511] width 393 height 17
click at [711, 553] on input "*" at bounding box center [688, 545] width 393 height 38
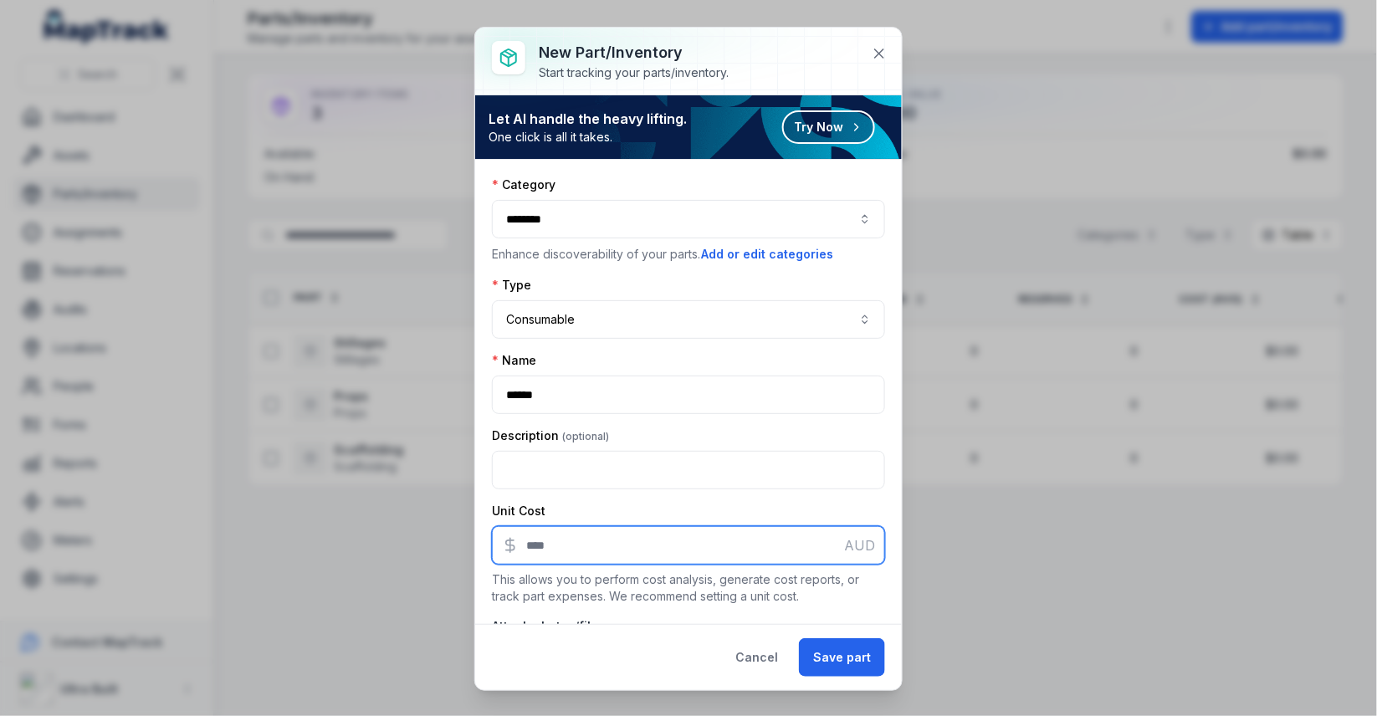
type input "**"
click at [750, 513] on div "Unit Cost" at bounding box center [688, 511] width 393 height 17
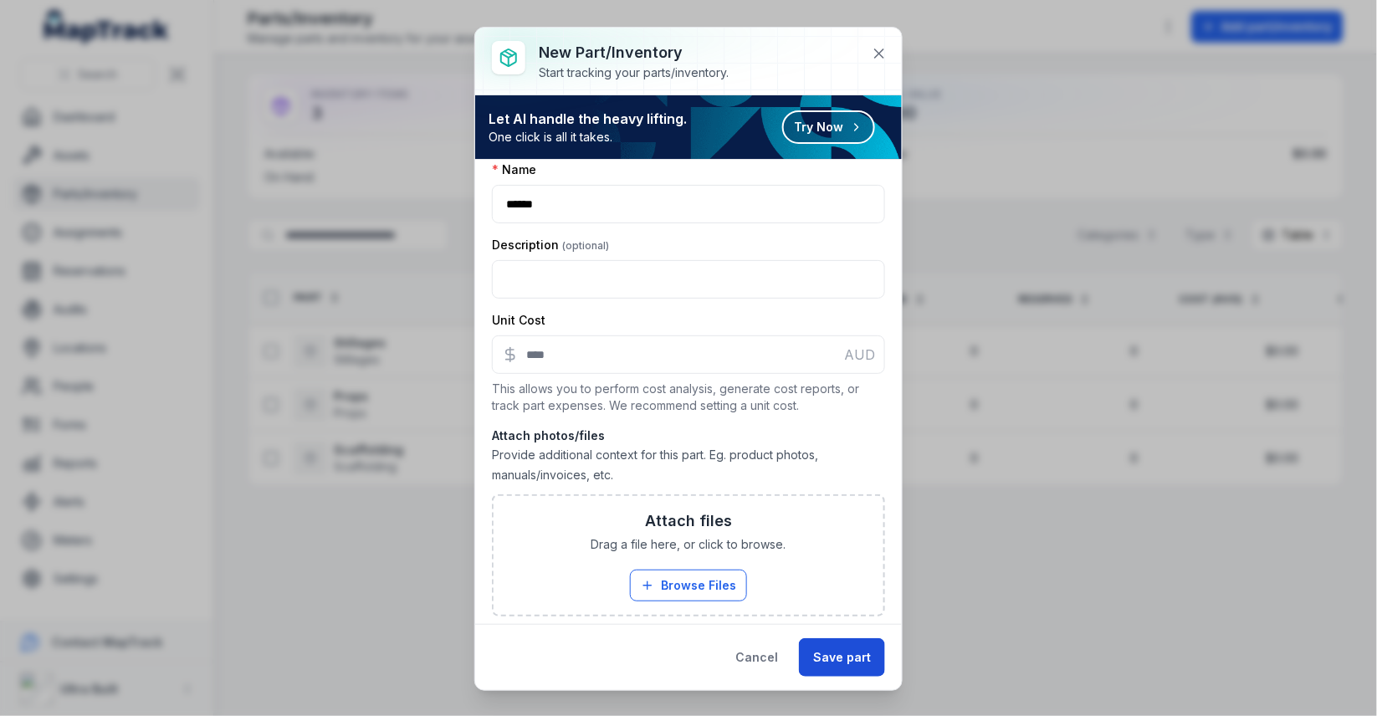
click at [832, 654] on button "Save part" at bounding box center [842, 658] width 86 height 38
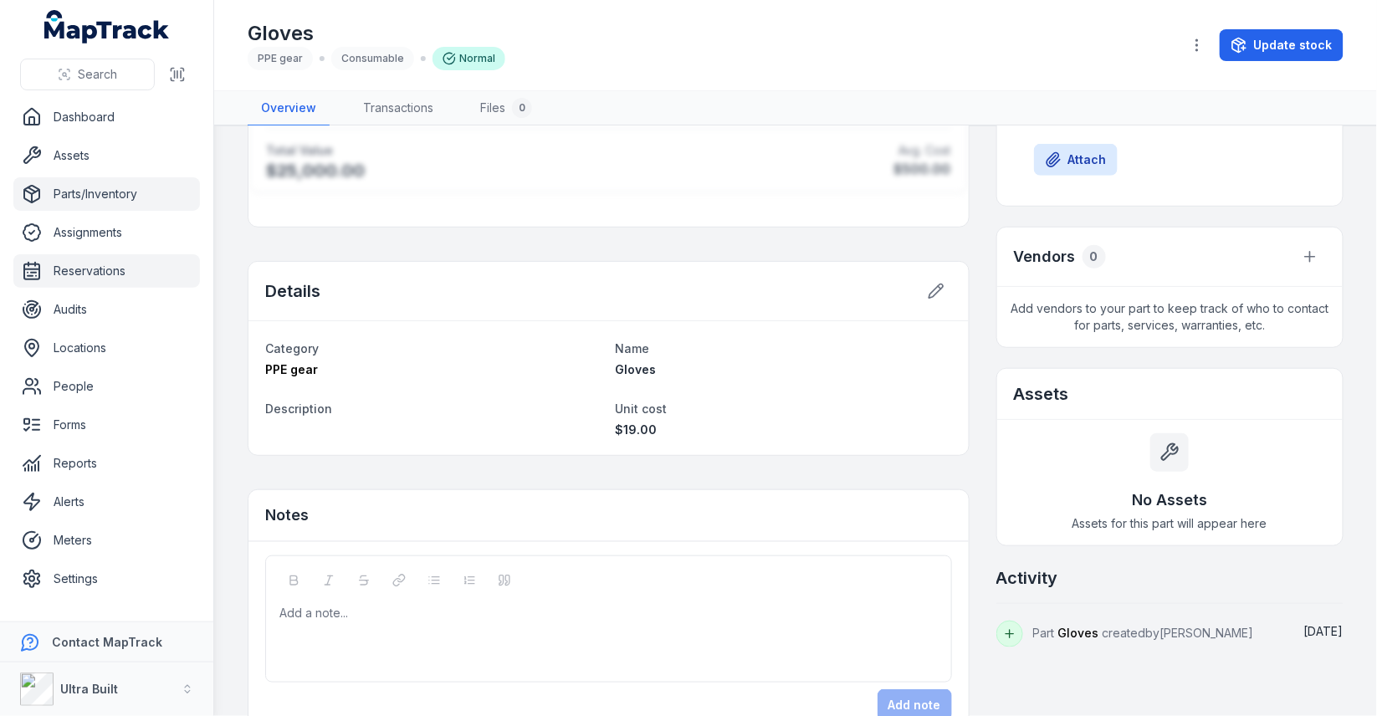
scroll to position [343, 0]
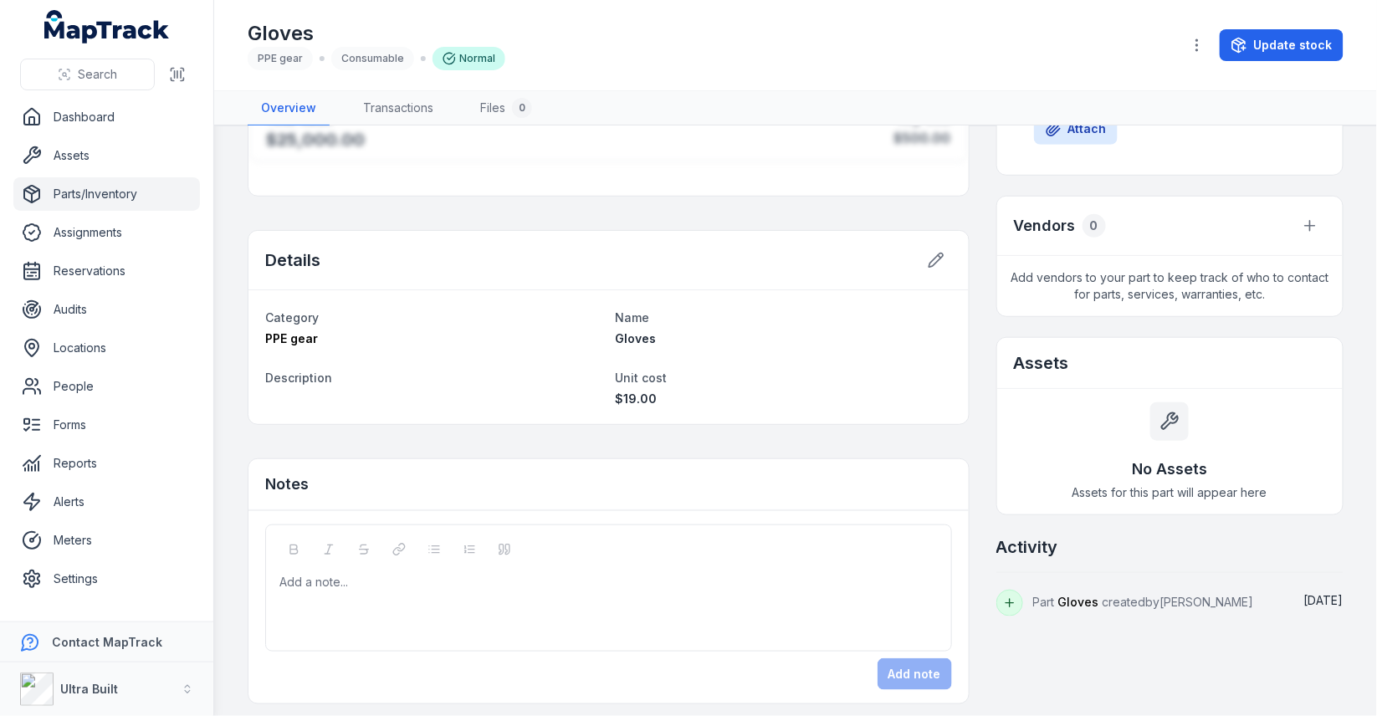
click at [91, 198] on link "Parts/Inventory" at bounding box center [106, 193] width 187 height 33
